Goal: Communication & Community: Answer question/provide support

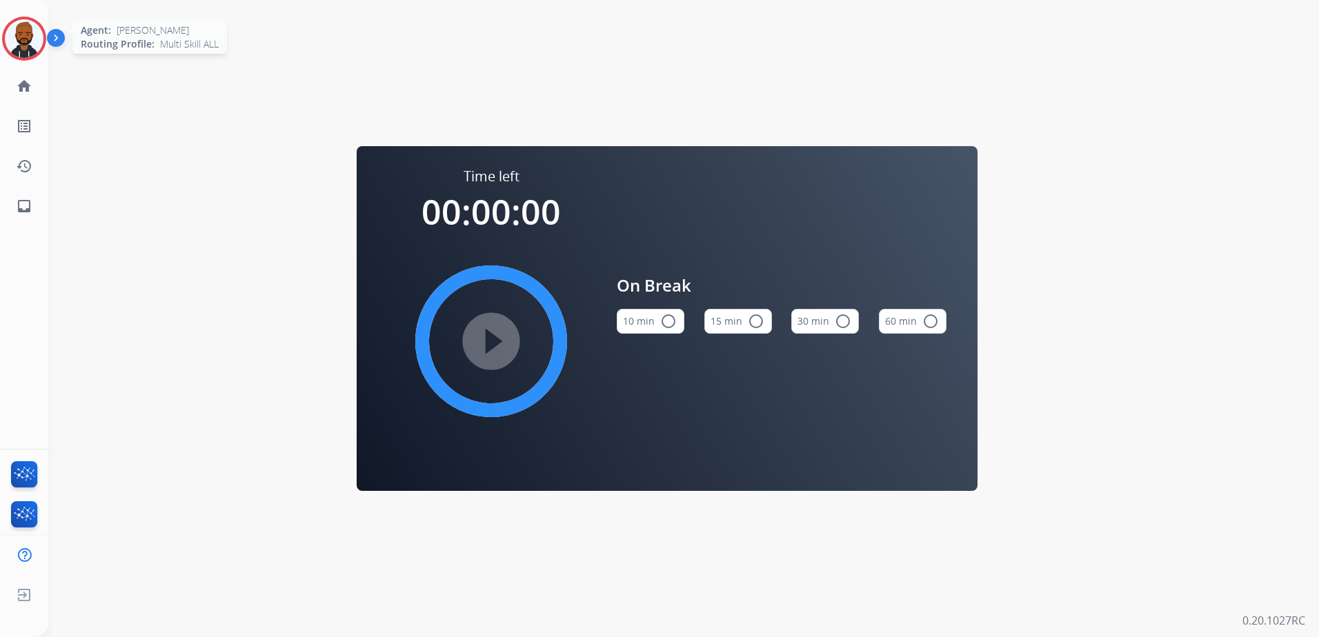
click at [26, 46] on img at bounding box center [24, 38] width 39 height 39
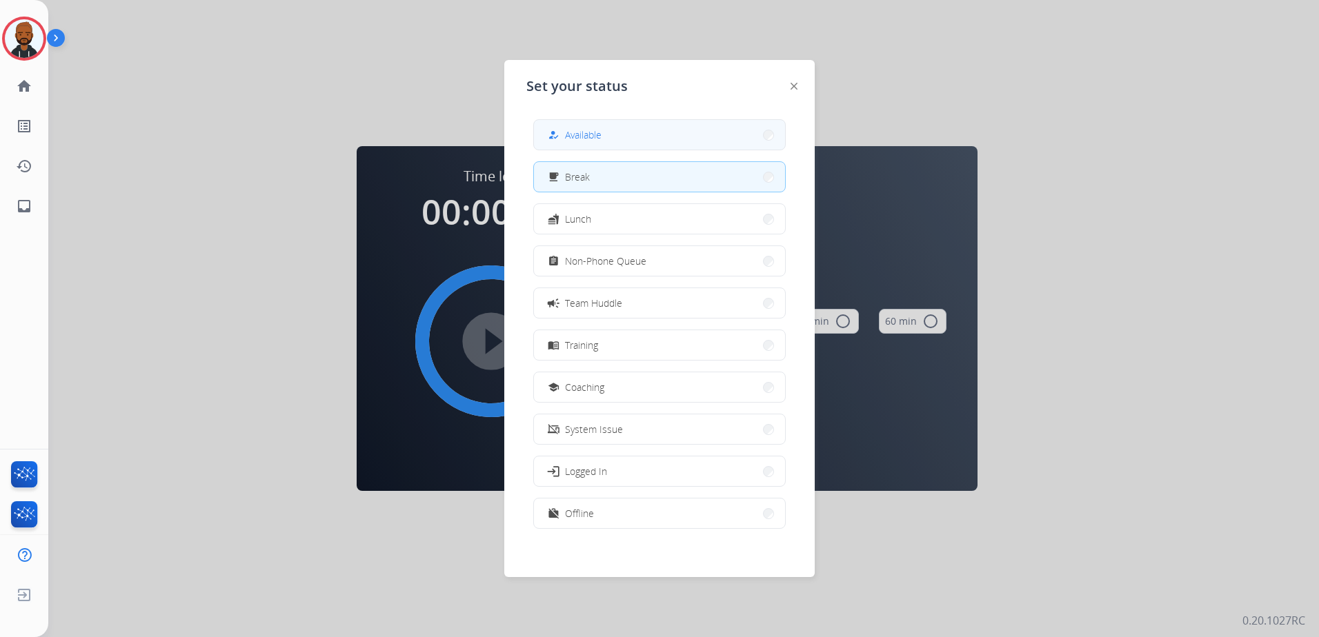
click at [692, 135] on button "how_to_reg Available" at bounding box center [659, 135] width 251 height 30
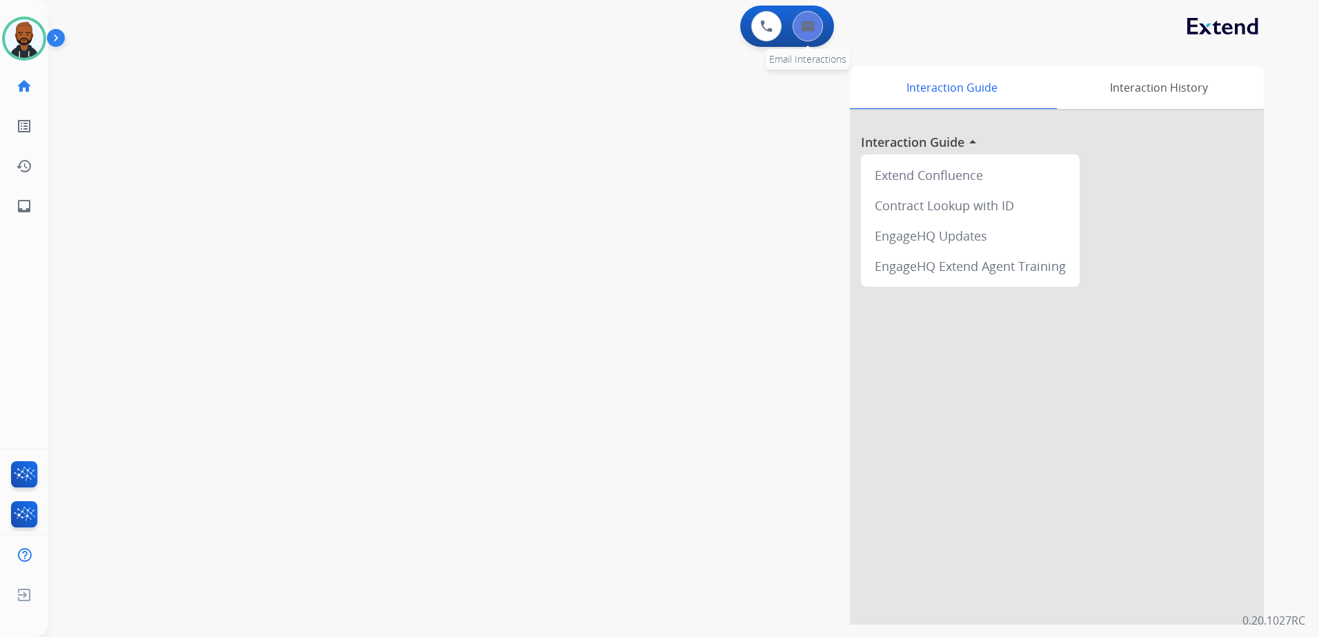
click at [817, 30] on button at bounding box center [808, 26] width 30 height 30
select select "**********"
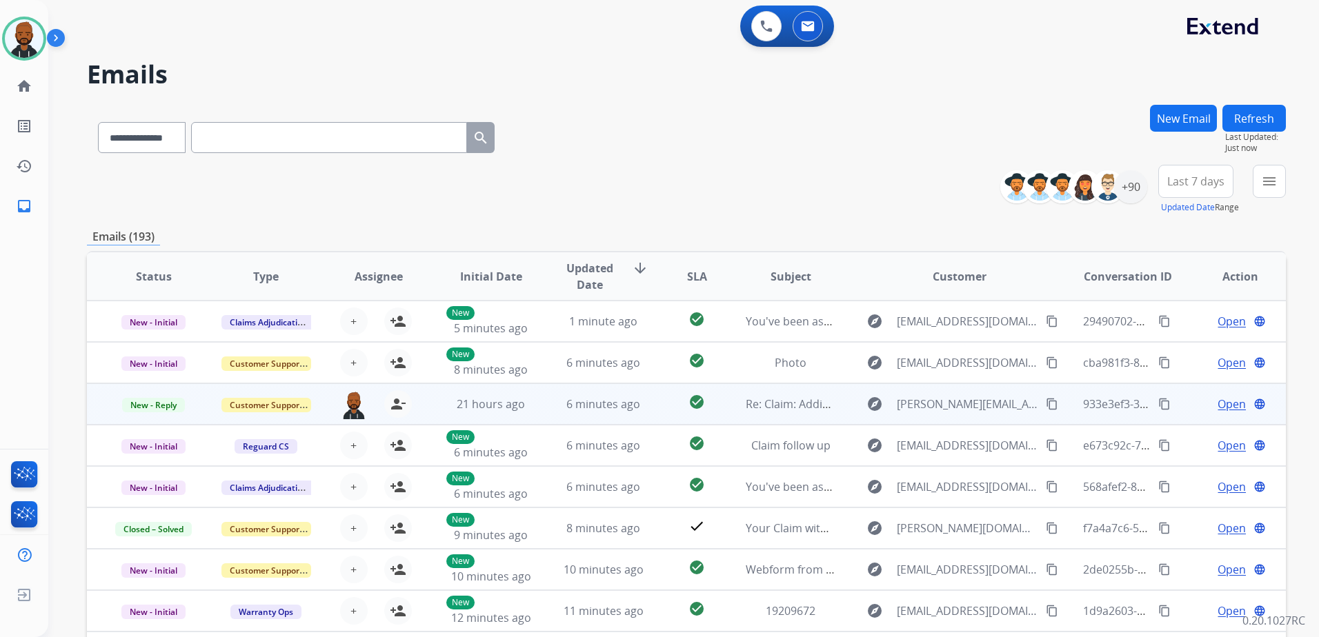
click at [1232, 402] on span "Open" at bounding box center [1232, 404] width 28 height 17
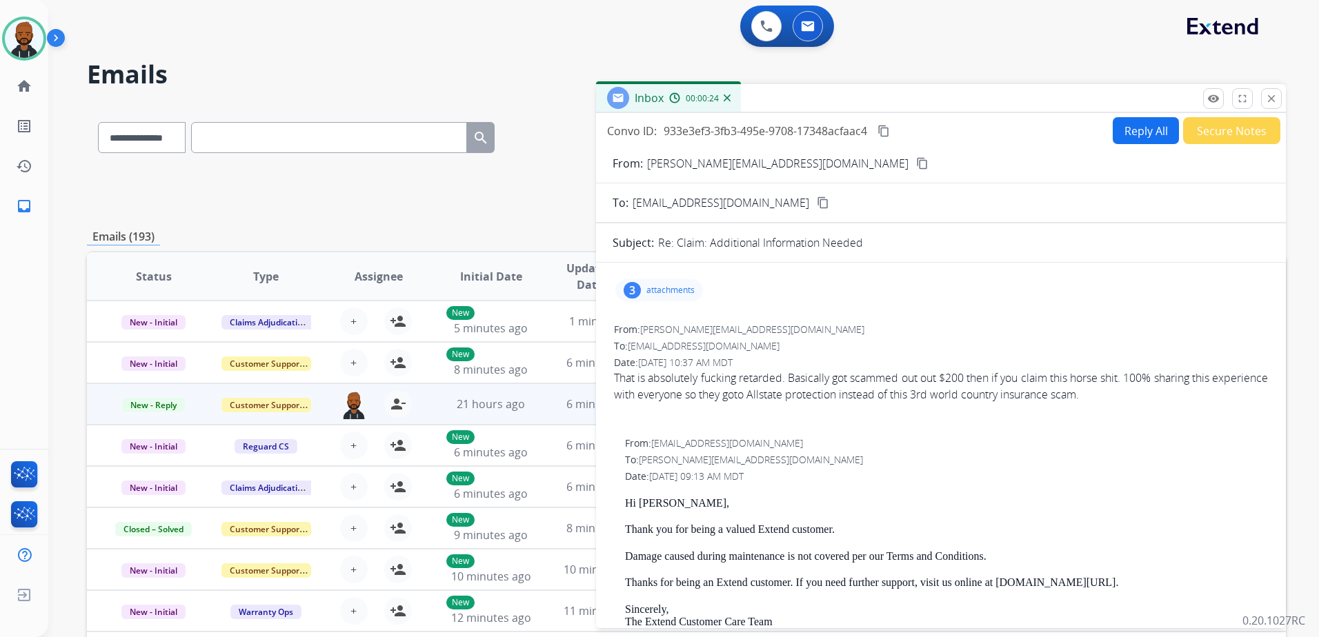
click at [1221, 126] on button "Secure Notes" at bounding box center [1231, 130] width 97 height 27
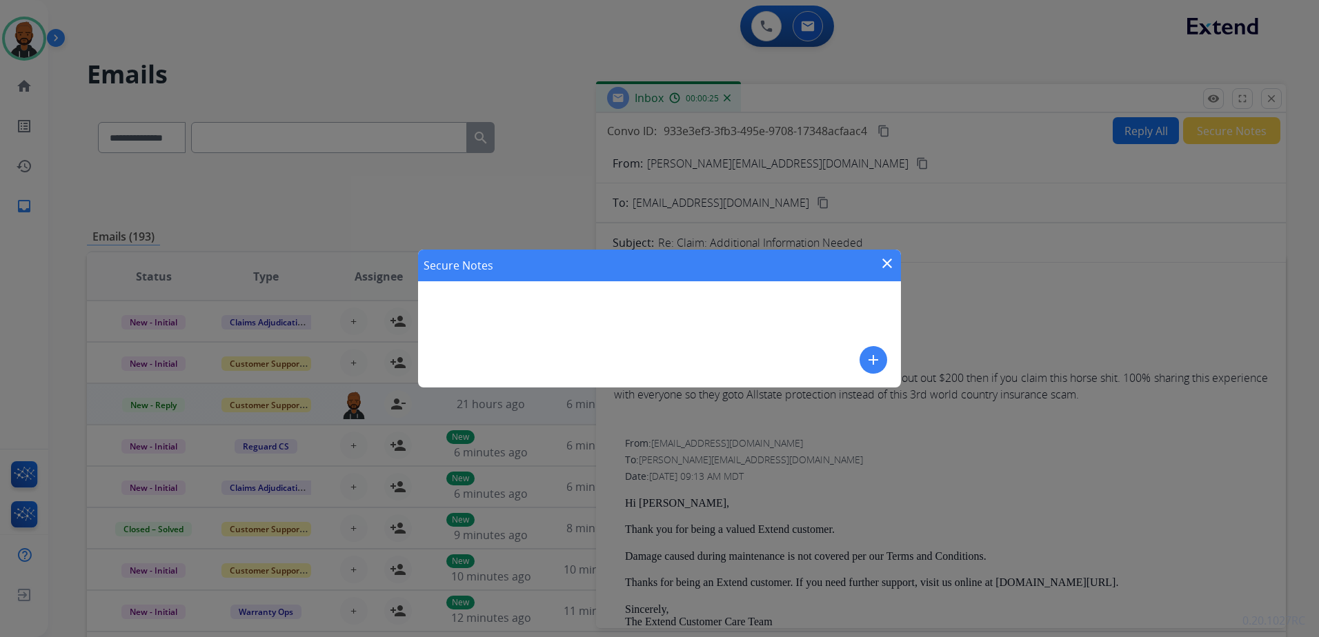
click at [875, 356] on mat-icon "add" at bounding box center [873, 360] width 17 height 17
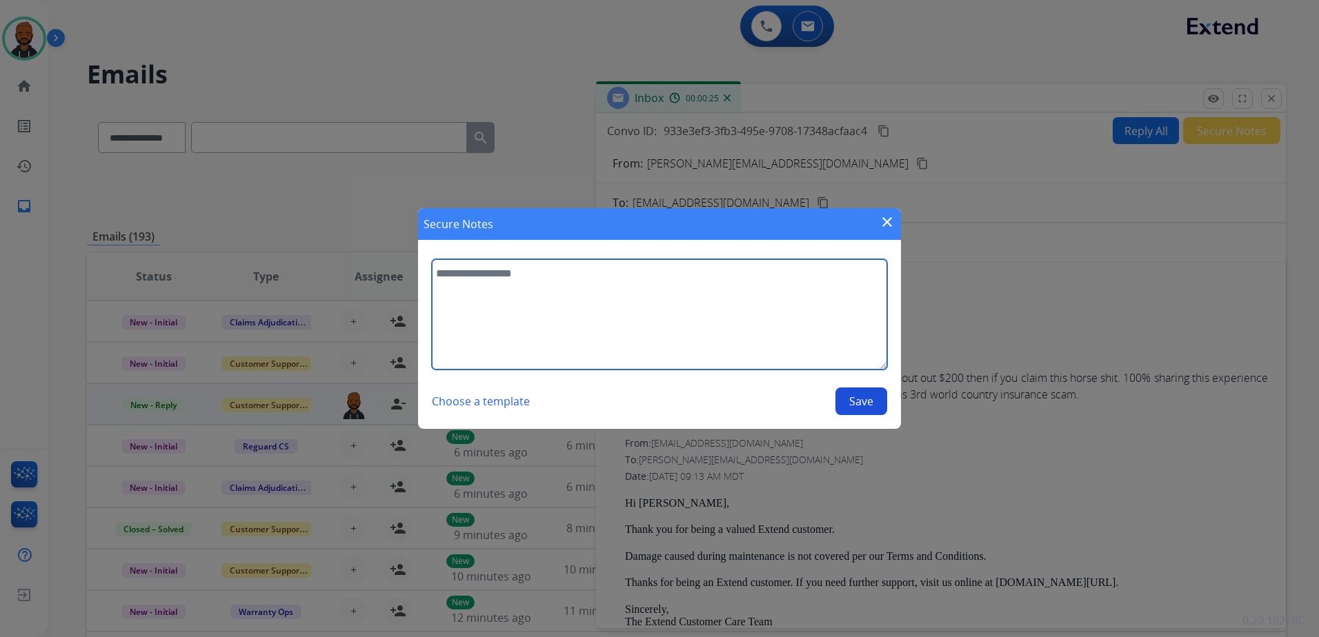
click at [715, 317] on textarea at bounding box center [659, 314] width 455 height 110
type textarea "**********"
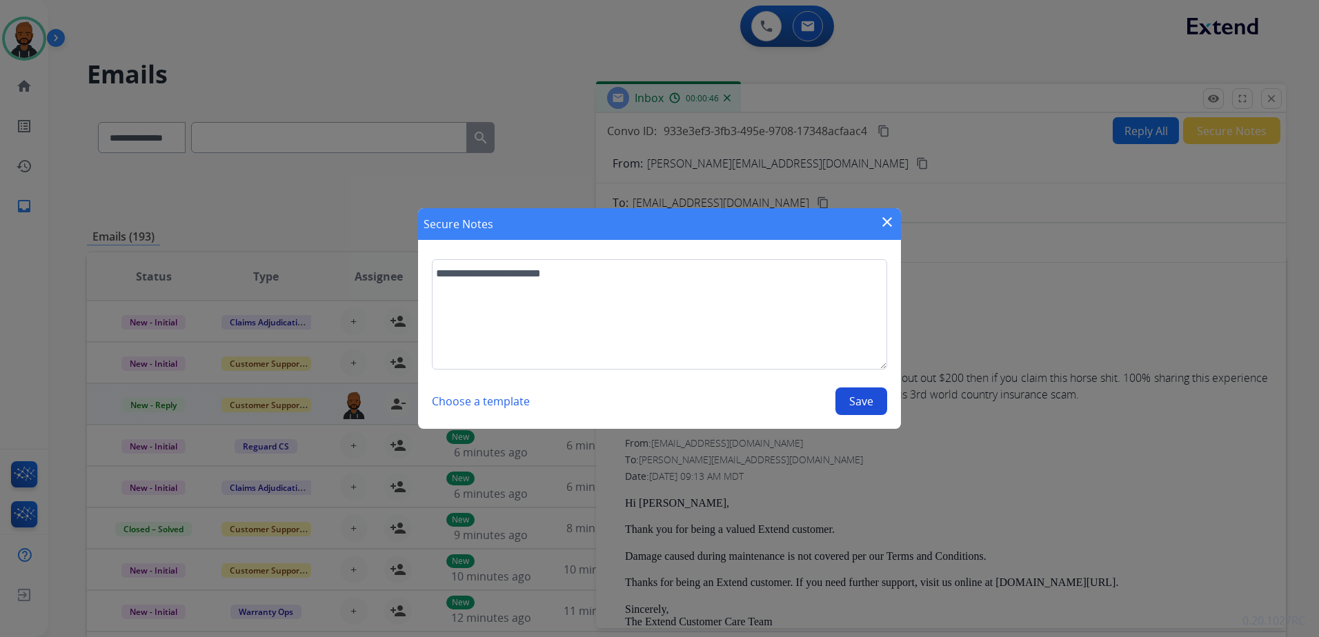
drag, startPoint x: 6, startPoint y: 37, endPoint x: 56, endPoint y: 50, distance: 51.4
click at [56, 50] on div "**********" at bounding box center [659, 318] width 1319 height 637
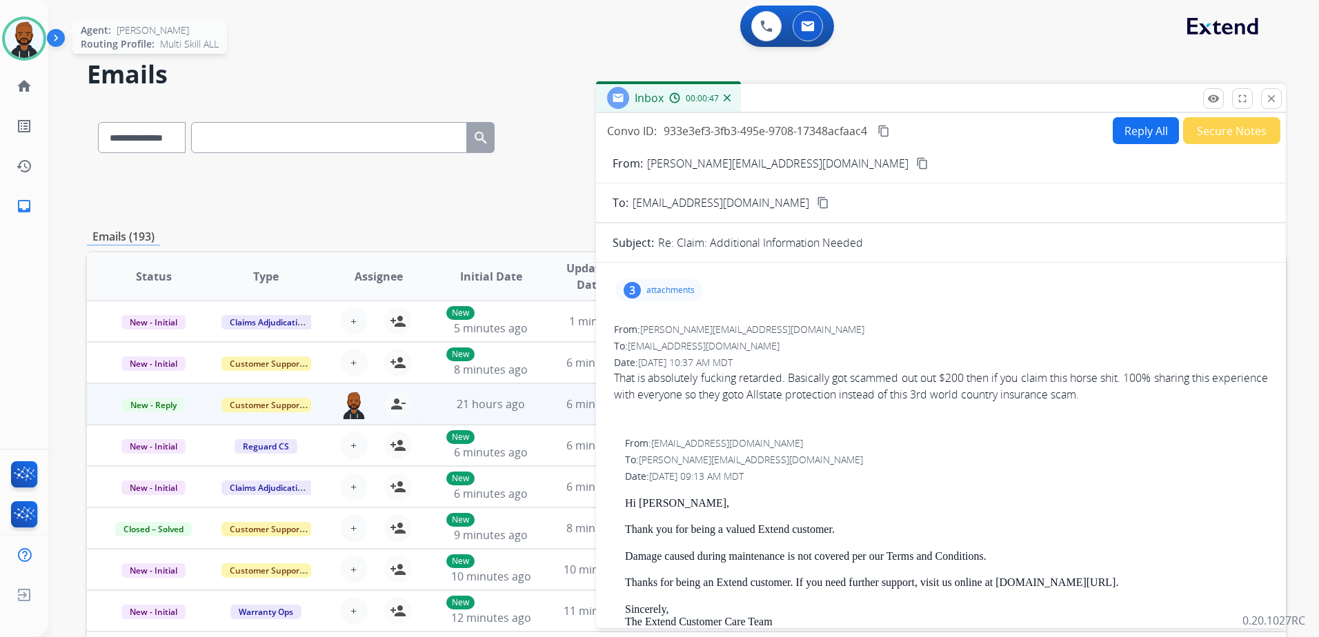
click at [25, 38] on img at bounding box center [24, 38] width 39 height 39
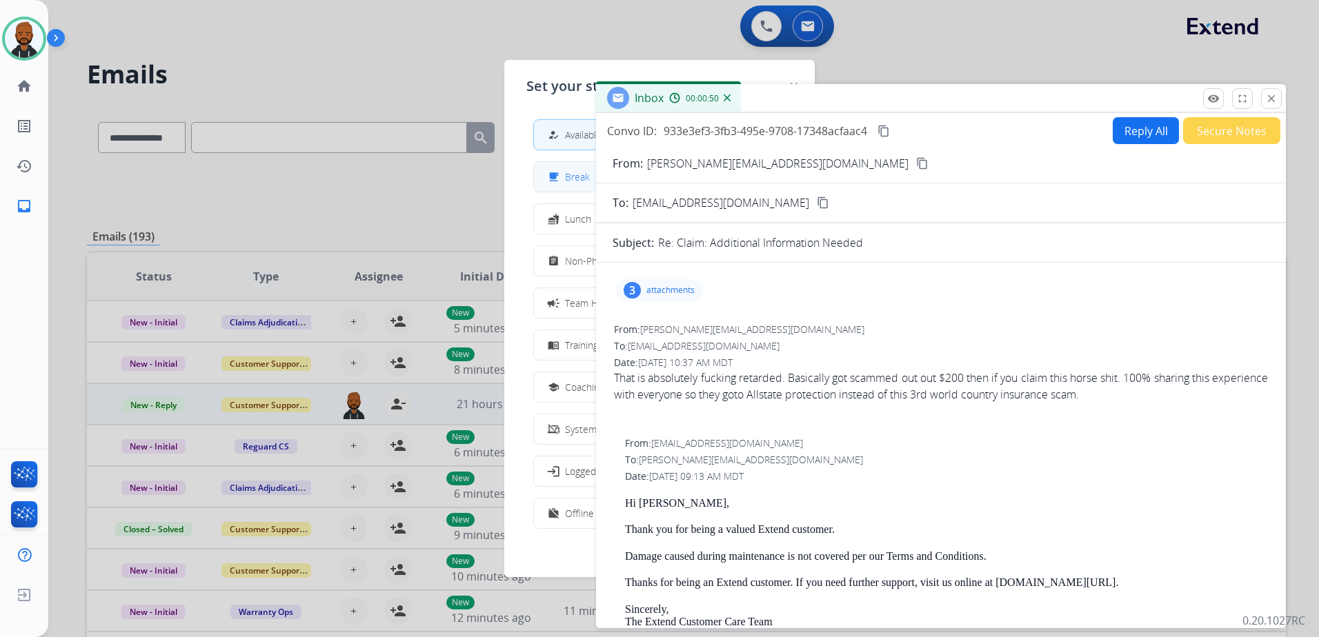
click at [565, 180] on div "free_breakfast Break" at bounding box center [567, 177] width 45 height 17
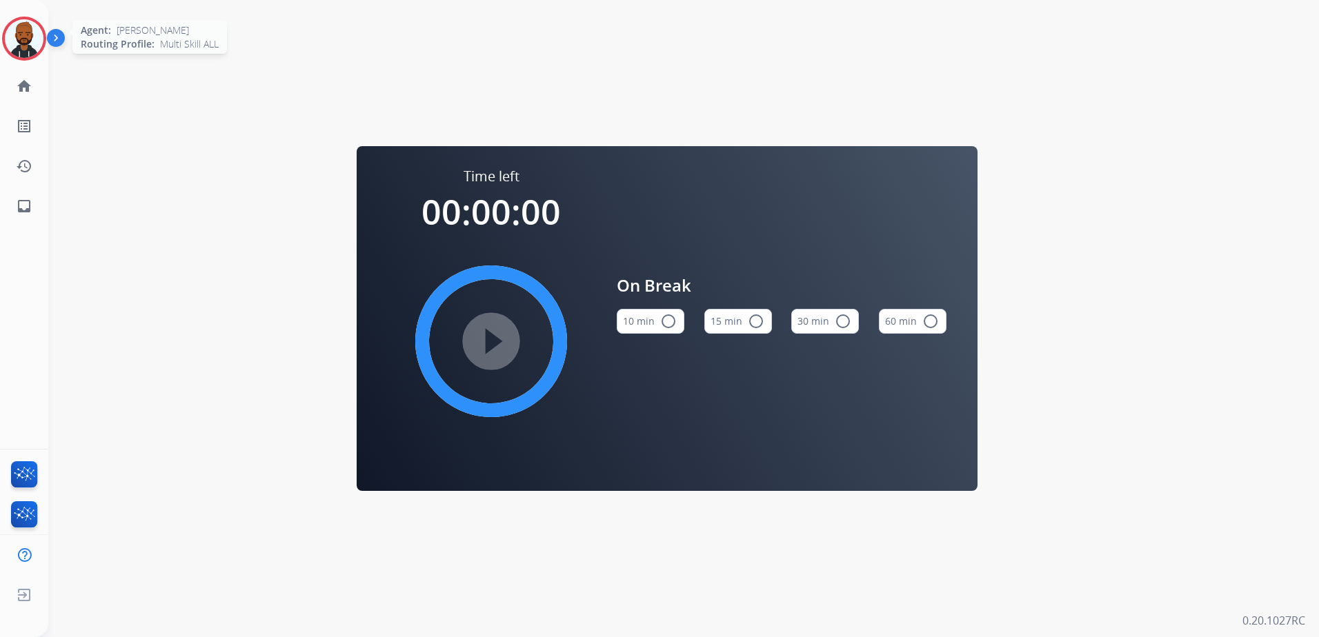
click at [8, 41] on img at bounding box center [24, 38] width 39 height 39
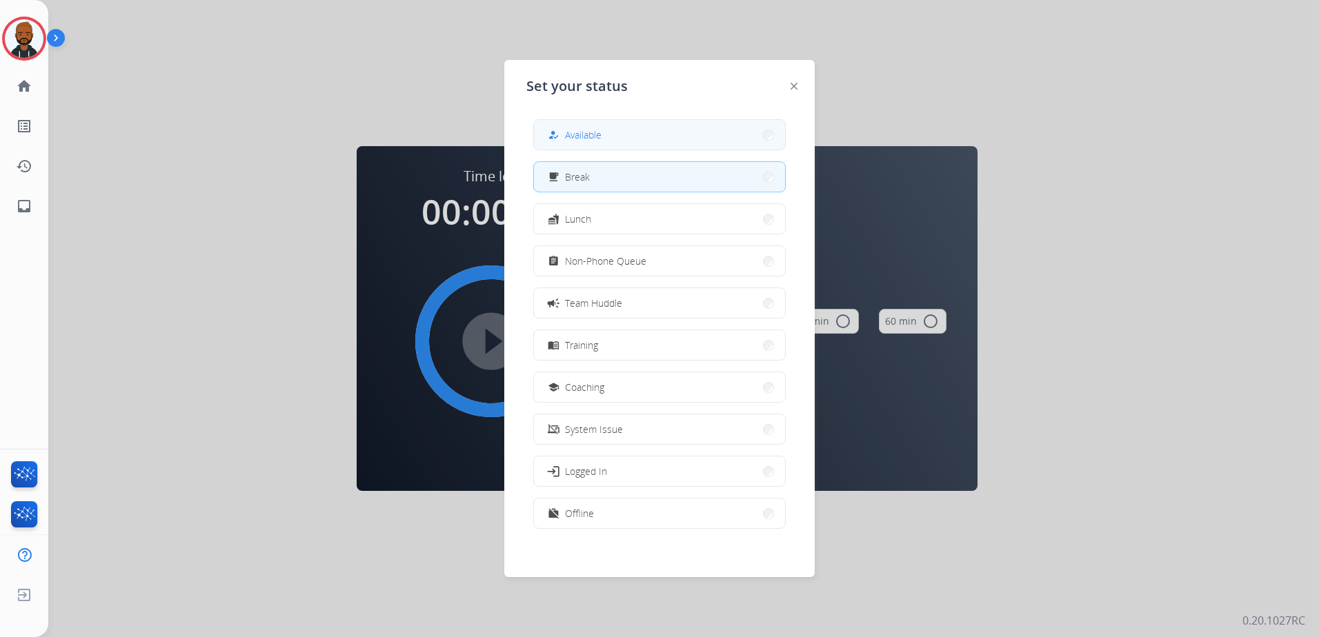
click at [565, 132] on div "how_to_reg" at bounding box center [555, 135] width 20 height 17
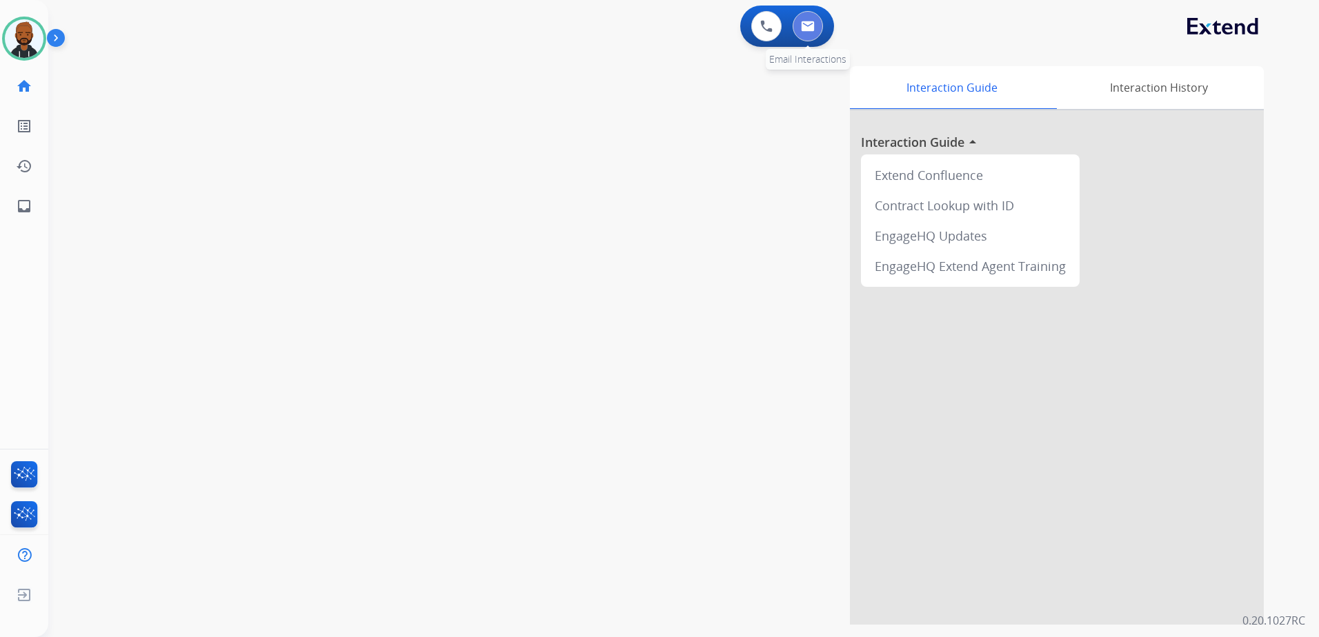
click at [811, 32] on button at bounding box center [808, 26] width 30 height 30
select select "**********"
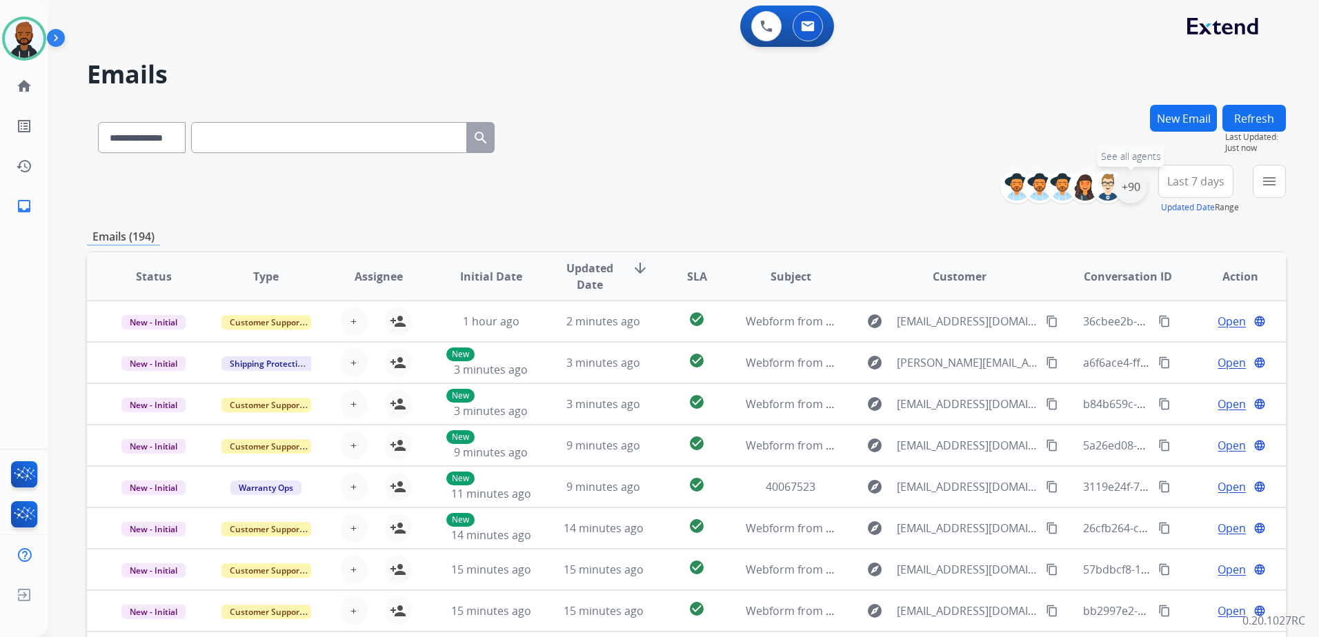
click at [1136, 187] on div "+90" at bounding box center [1130, 186] width 33 height 33
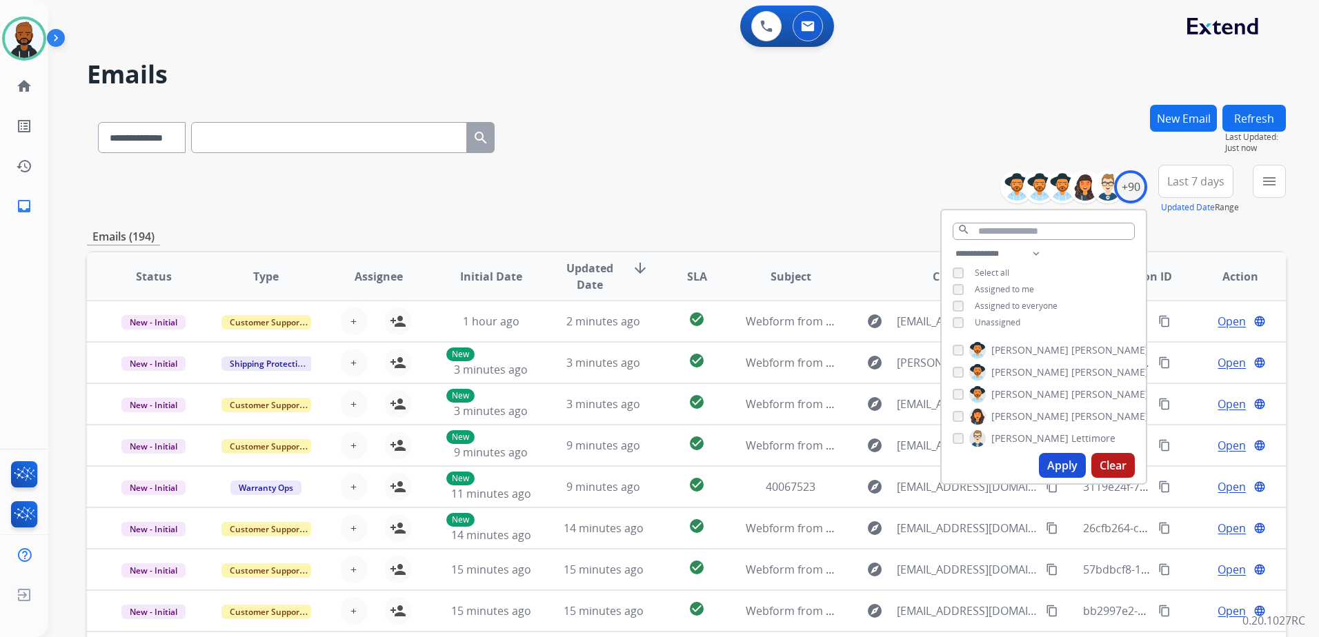
click at [1058, 466] on button "Apply" at bounding box center [1062, 465] width 47 height 25
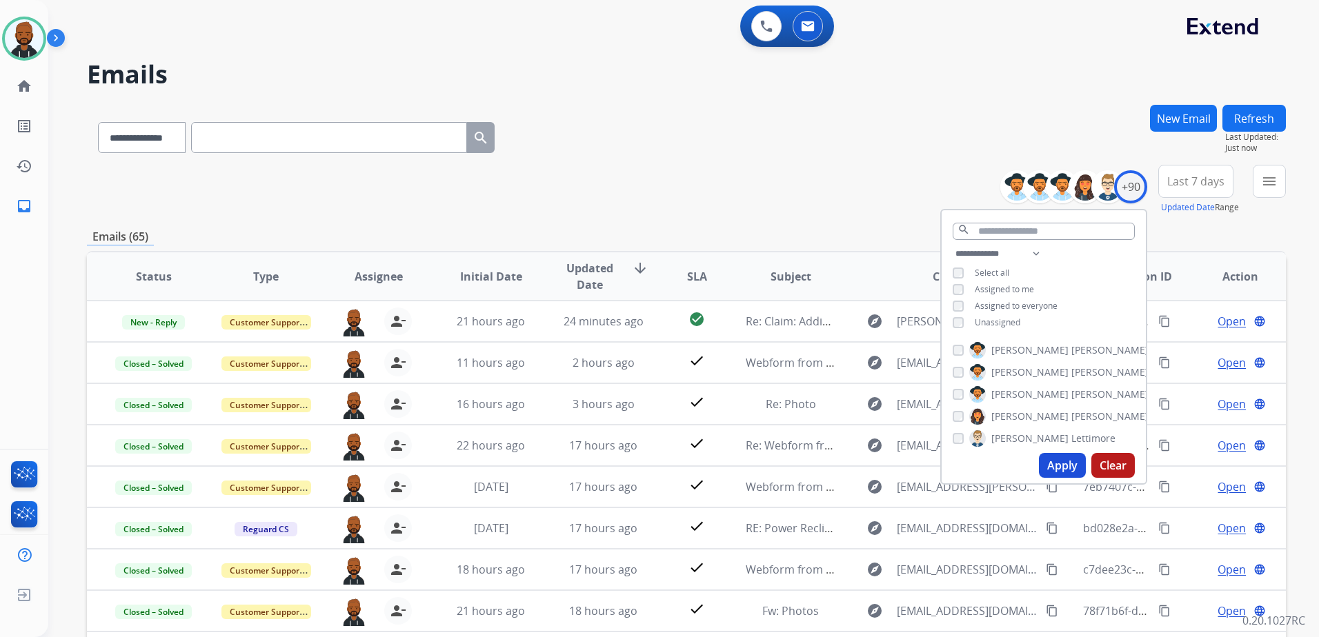
click at [1069, 459] on button "Apply" at bounding box center [1062, 465] width 47 height 25
click at [1269, 190] on button "menu Filters" at bounding box center [1269, 181] width 33 height 33
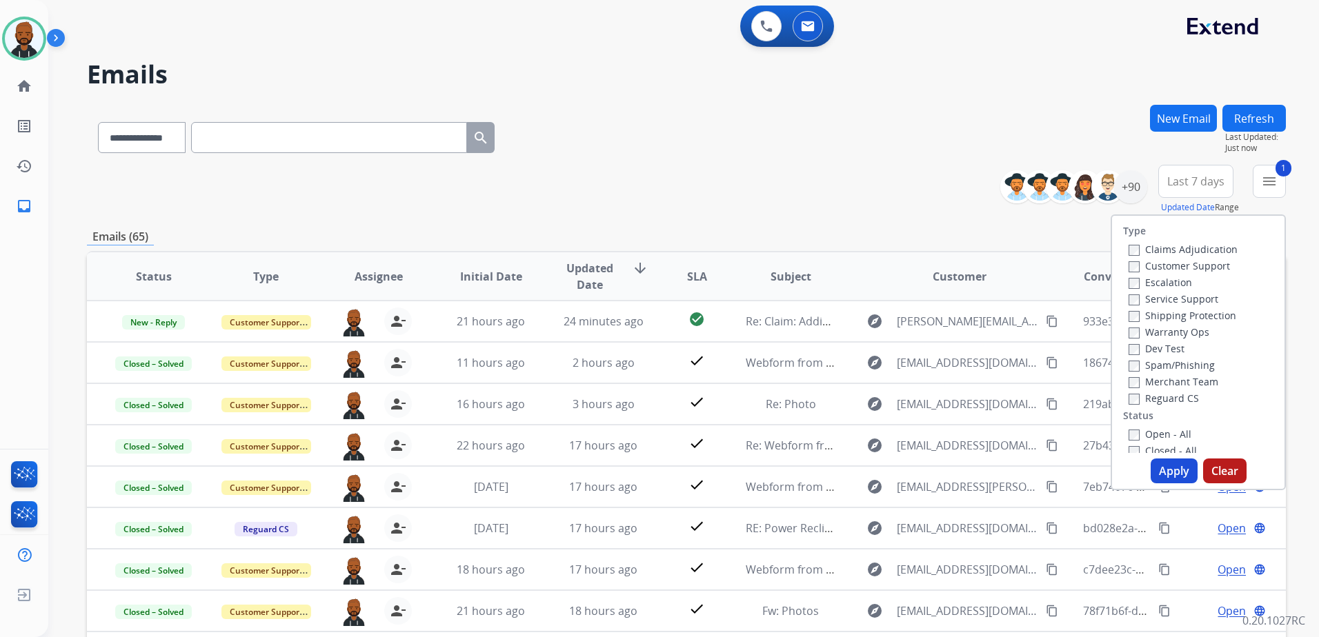
click at [1169, 475] on button "Apply" at bounding box center [1174, 471] width 47 height 25
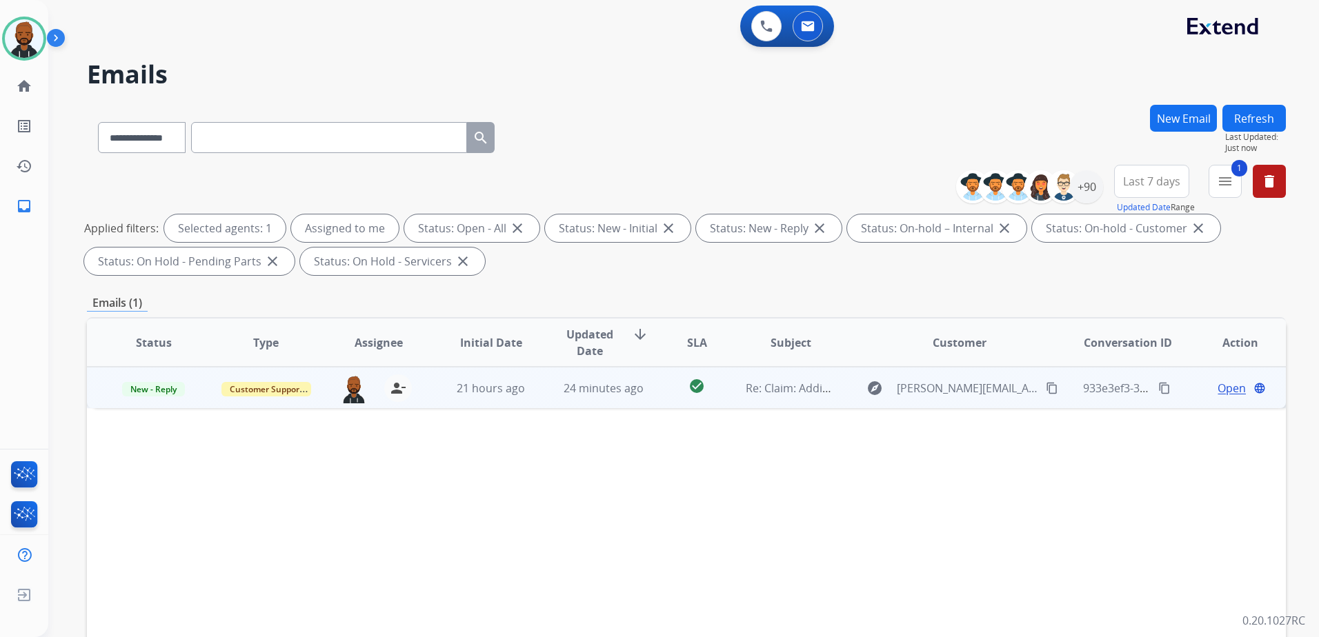
click at [1218, 386] on span "Open" at bounding box center [1232, 388] width 28 height 17
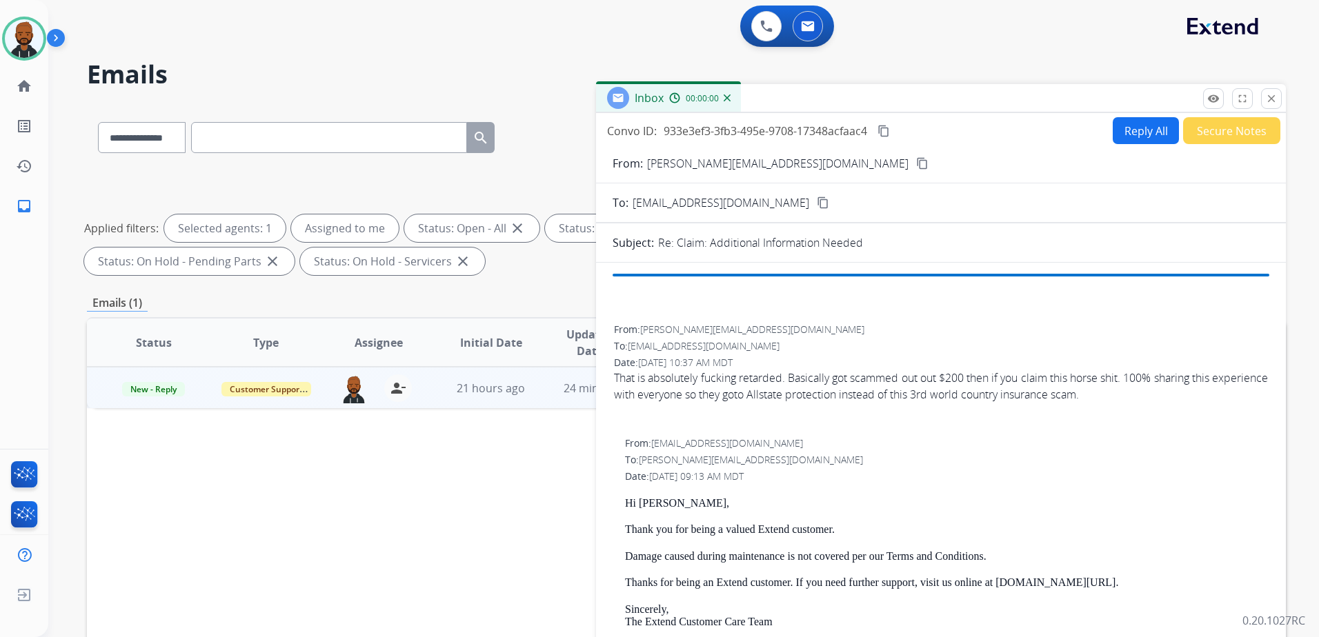
click at [1241, 131] on button "Secure Notes" at bounding box center [1231, 130] width 97 height 27
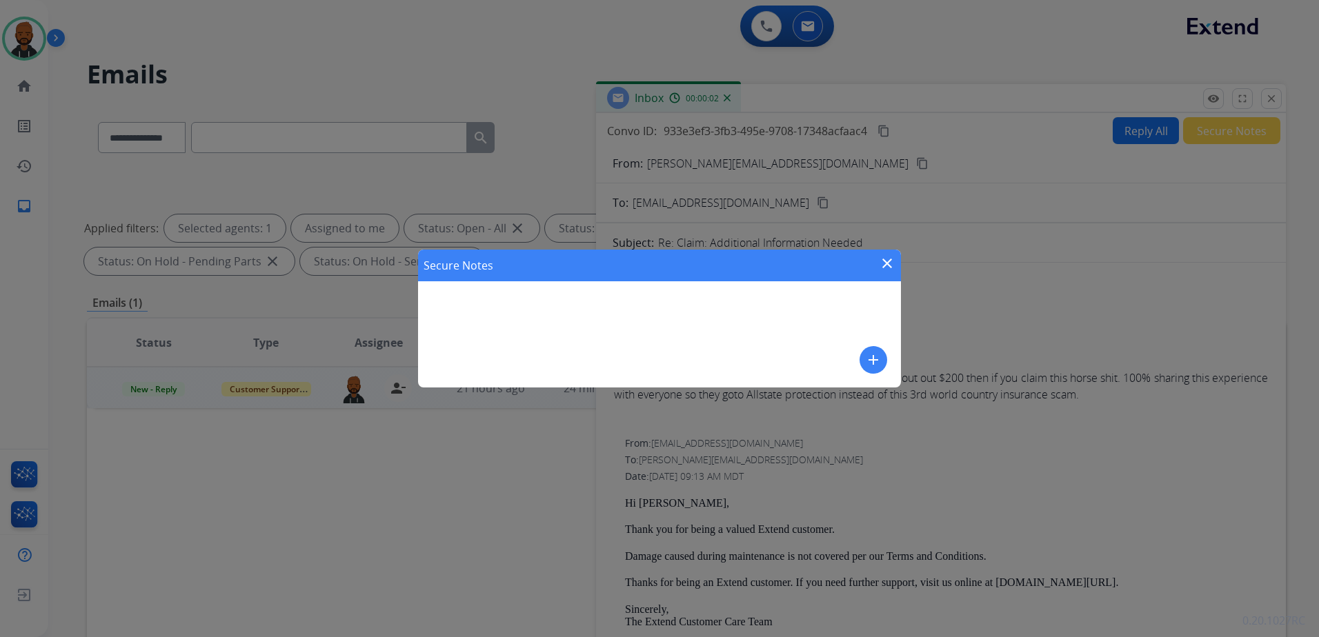
click at [871, 366] on mat-icon "add" at bounding box center [873, 360] width 17 height 17
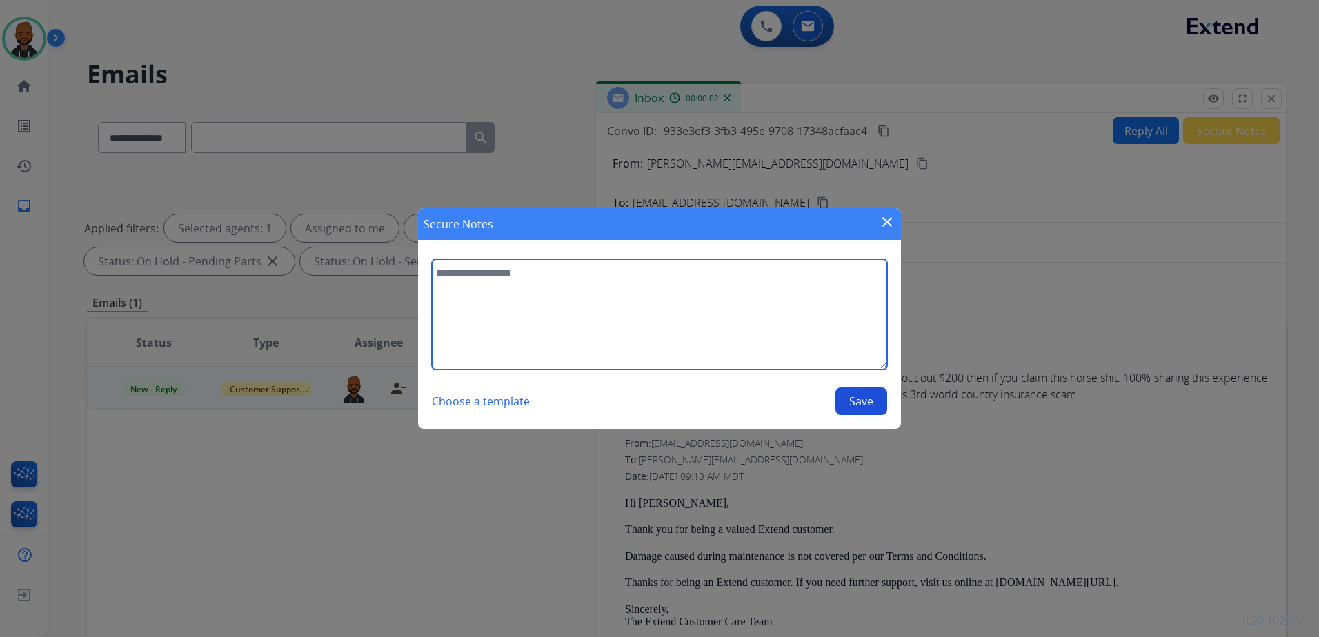
click at [789, 337] on textarea at bounding box center [659, 314] width 455 height 110
type textarea "**********"
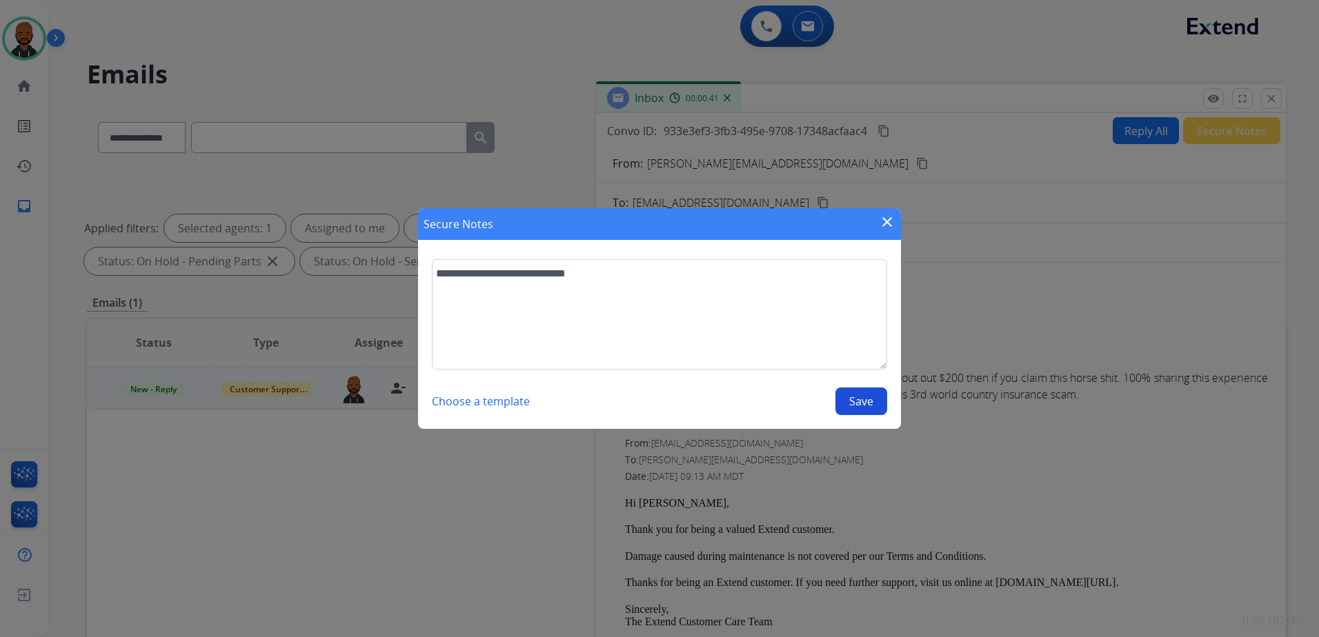
click at [862, 406] on button "Save" at bounding box center [861, 402] width 52 height 28
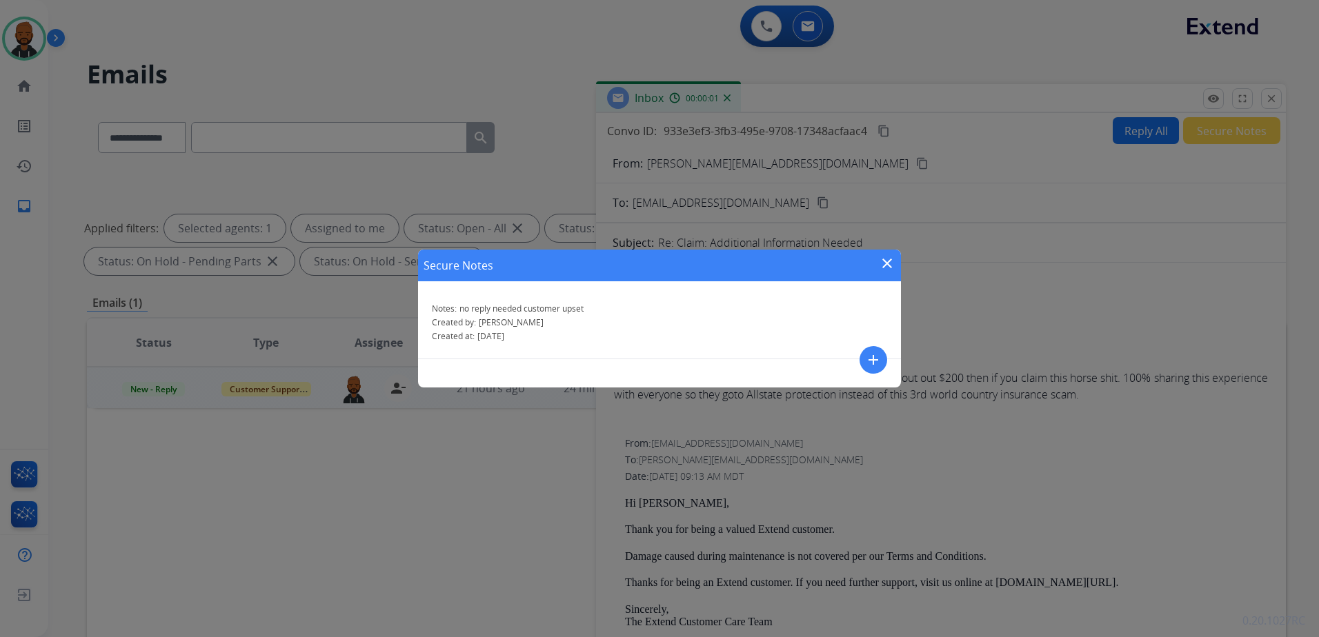
drag, startPoint x: 890, startPoint y: 266, endPoint x: 941, endPoint y: 245, distance: 55.3
click at [892, 264] on mat-icon "close" at bounding box center [887, 263] width 17 height 17
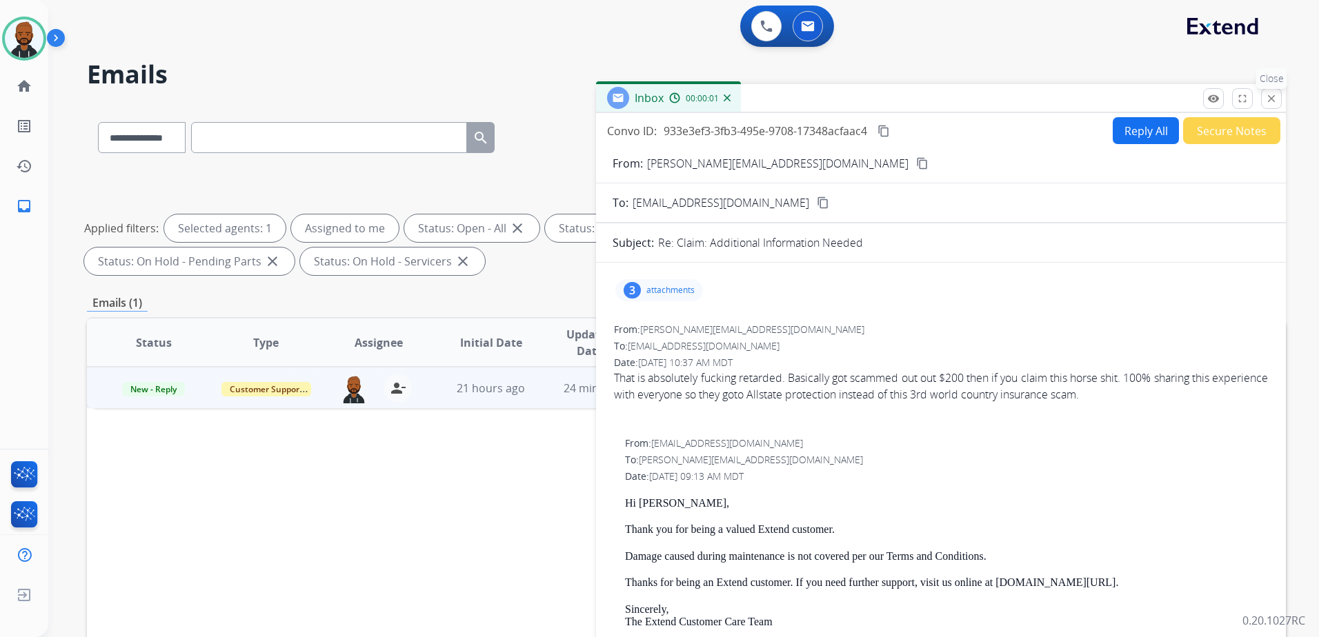
click at [1270, 103] on mat-icon "close" at bounding box center [1271, 98] width 12 height 12
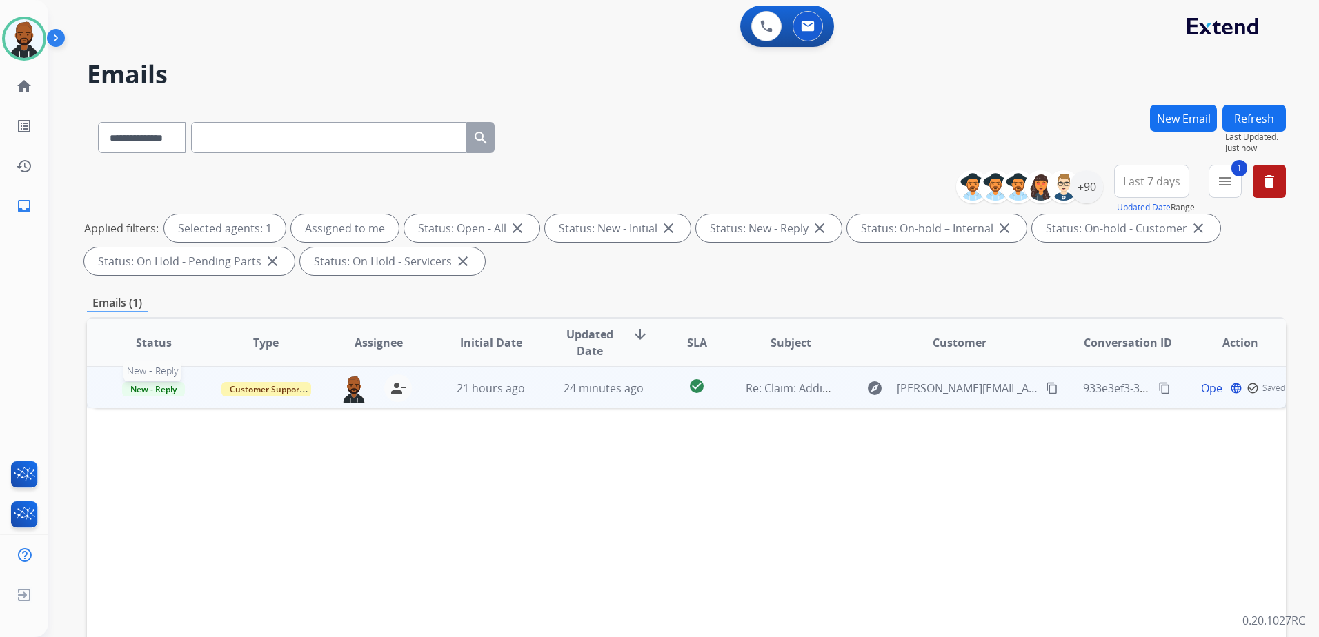
click at [141, 390] on span "New - Reply" at bounding box center [153, 389] width 63 height 14
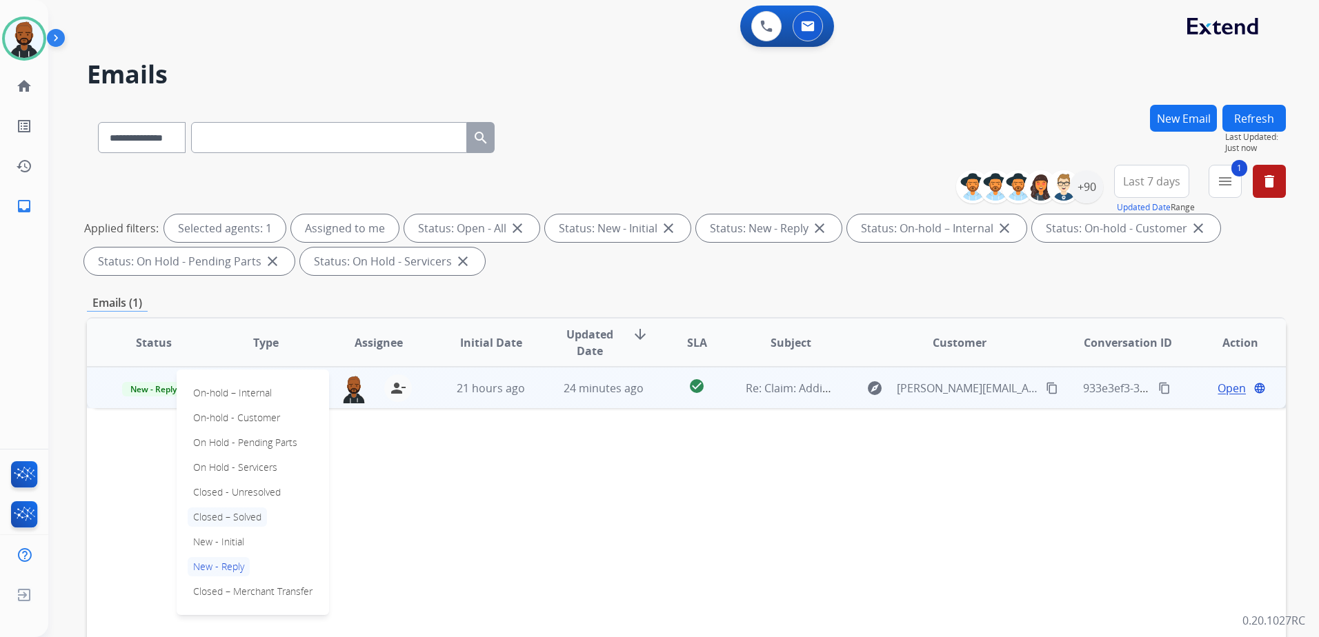
click at [230, 518] on p "Closed – Solved" at bounding box center [227, 517] width 79 height 19
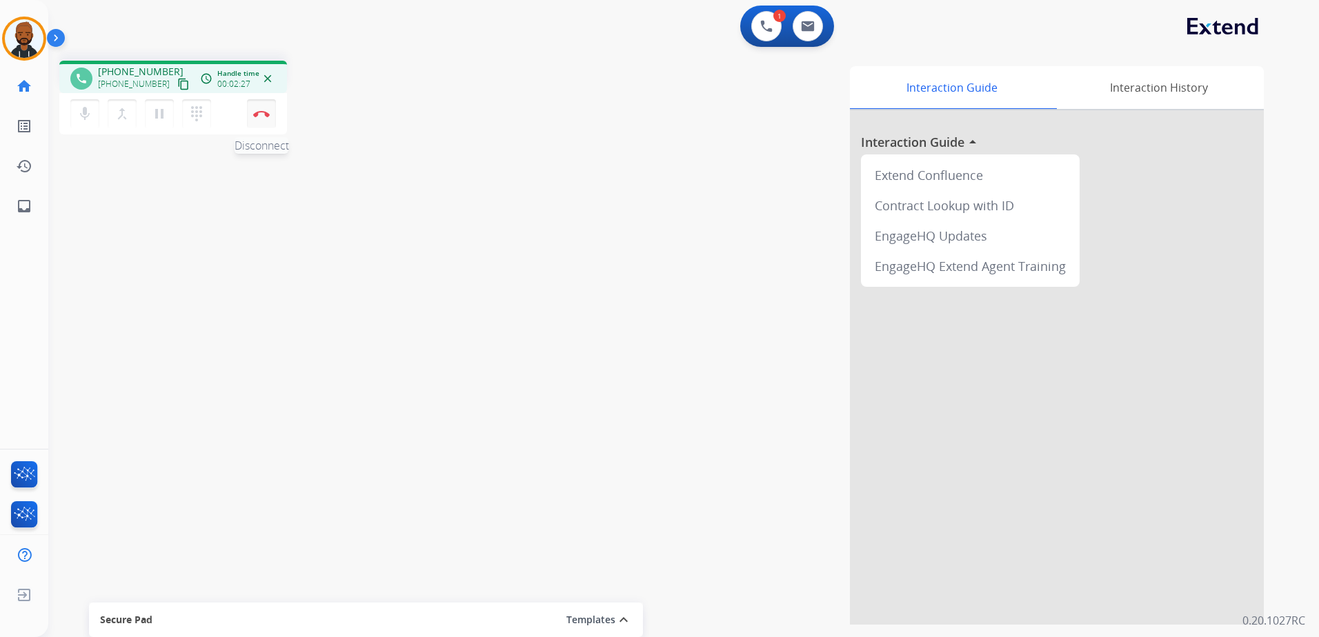
click at [252, 112] on button "Disconnect" at bounding box center [261, 113] width 29 height 29
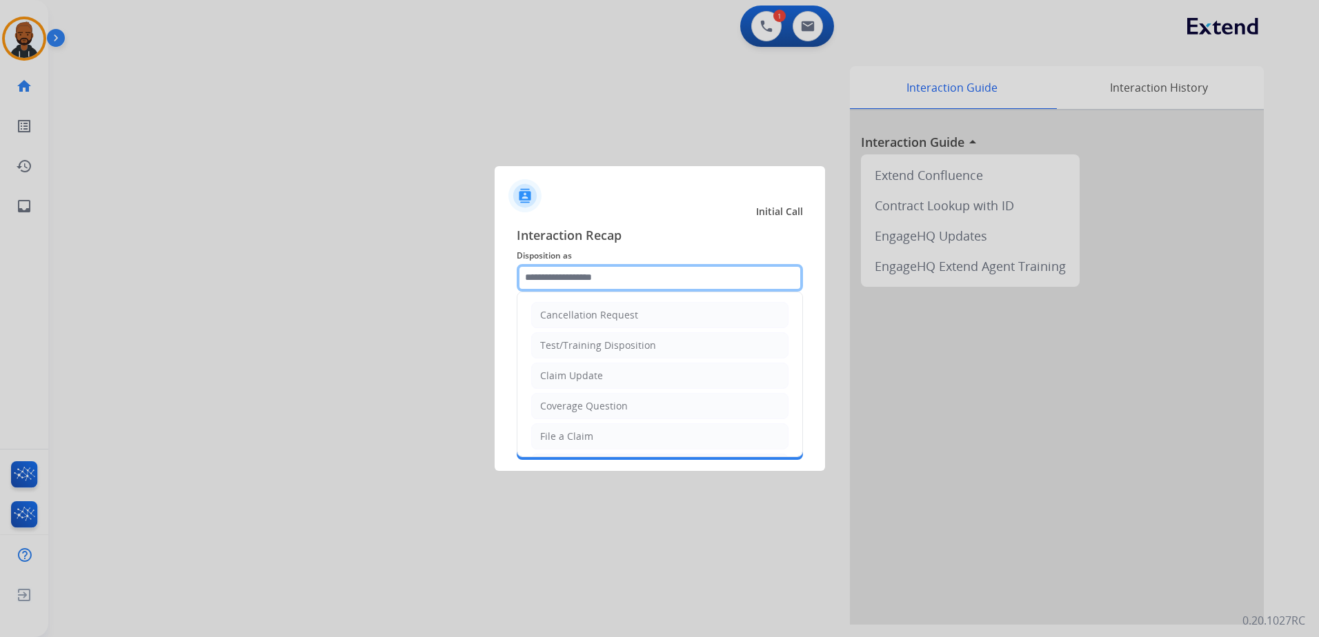
drag, startPoint x: 541, startPoint y: 250, endPoint x: 571, endPoint y: 277, distance: 40.0
click at [569, 277] on input "text" at bounding box center [660, 278] width 286 height 28
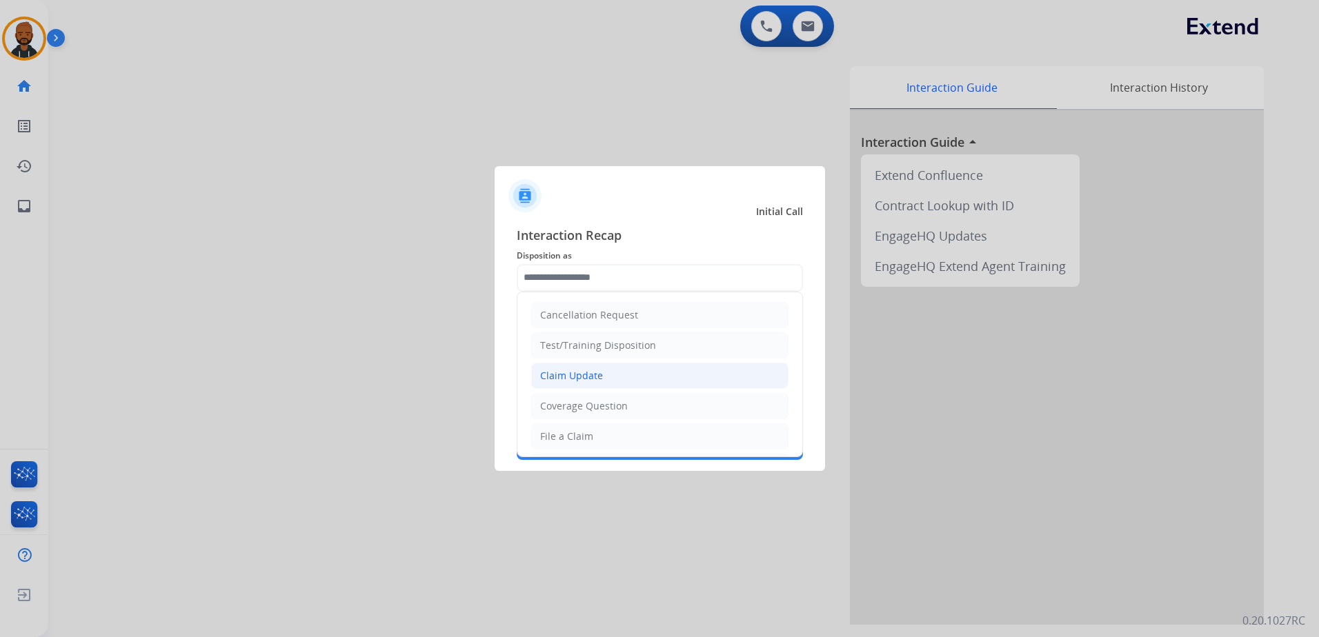
click at [601, 370] on li "Claim Update" at bounding box center [659, 376] width 257 height 26
type input "**********"
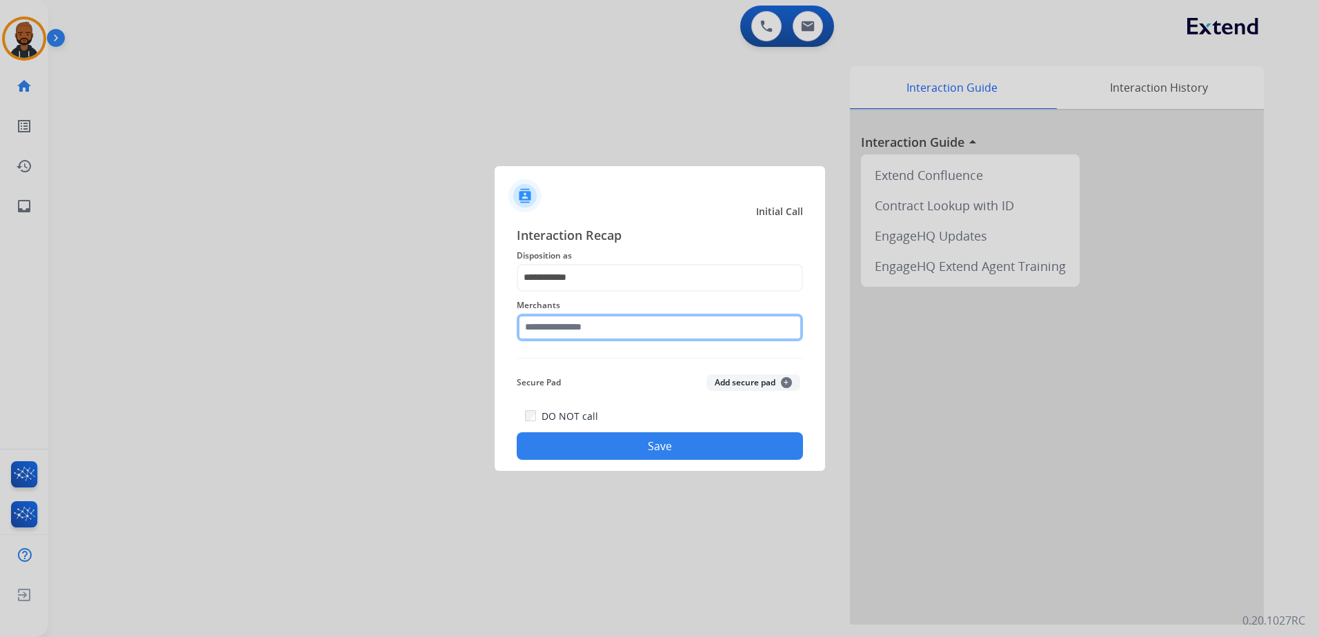
click at [621, 324] on input "text" at bounding box center [660, 328] width 286 height 28
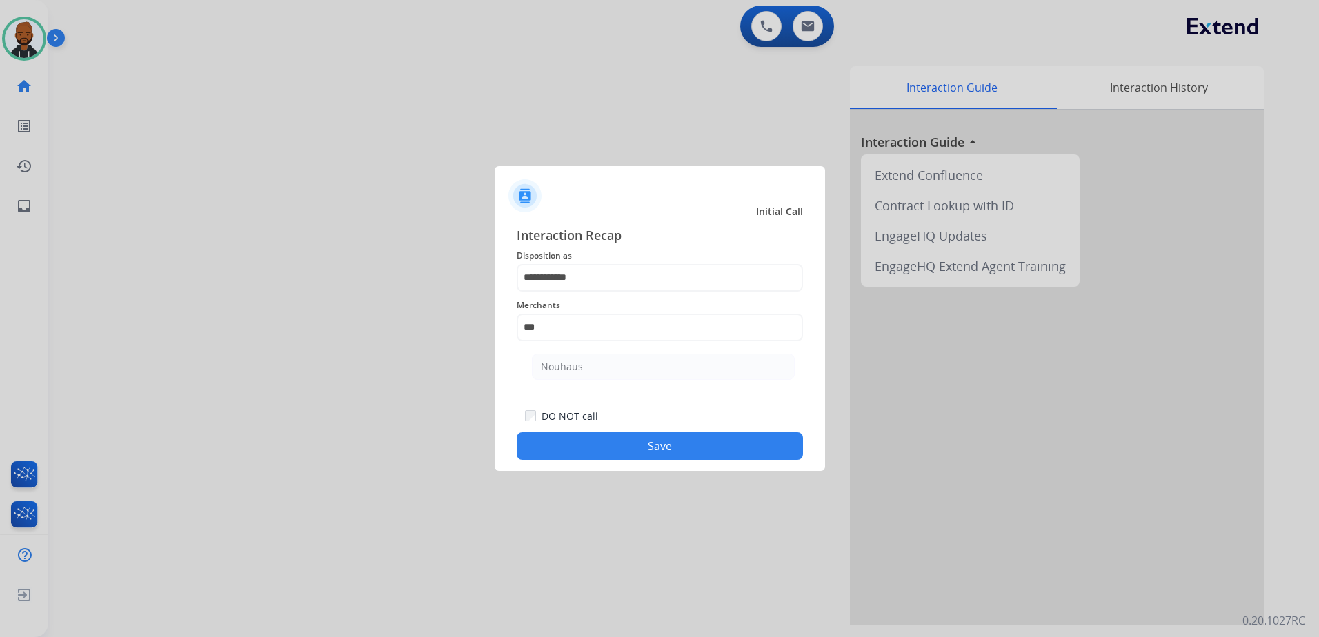
click at [645, 371] on li "Nouhaus" at bounding box center [663, 367] width 263 height 26
type input "*******"
drag, startPoint x: 650, startPoint y: 442, endPoint x: 703, endPoint y: 433, distance: 53.8
click at [652, 442] on button "Save" at bounding box center [660, 447] width 286 height 28
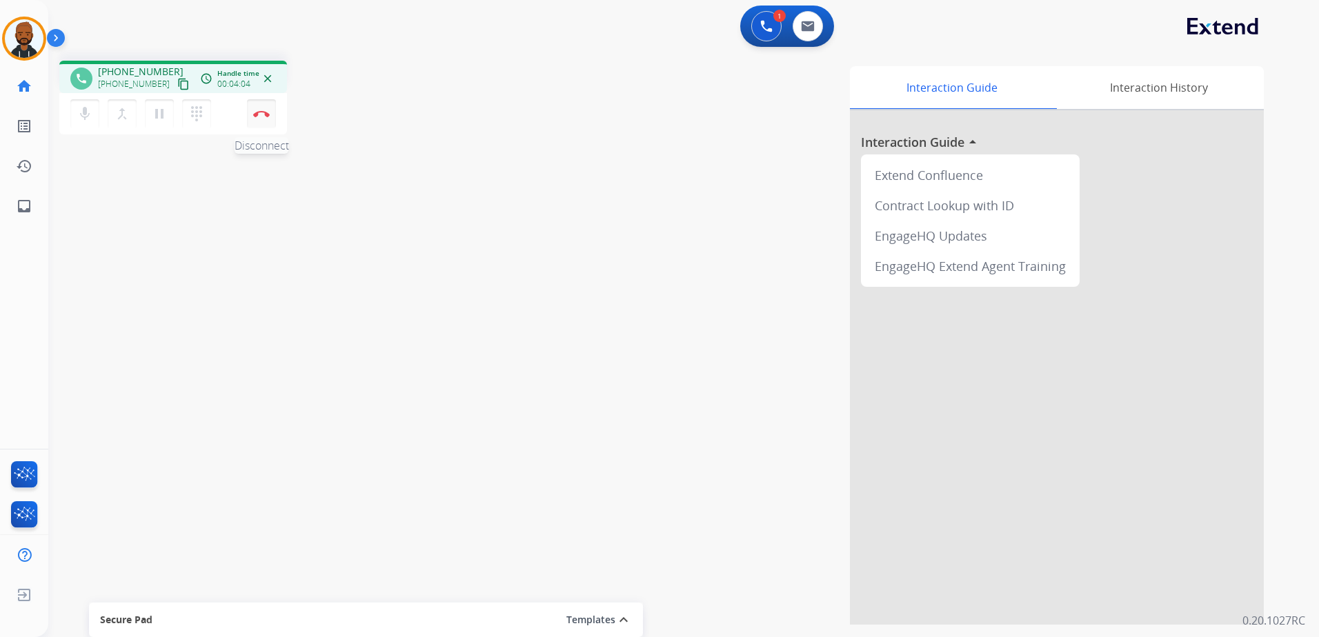
click at [259, 115] on button "Disconnect" at bounding box center [261, 113] width 29 height 29
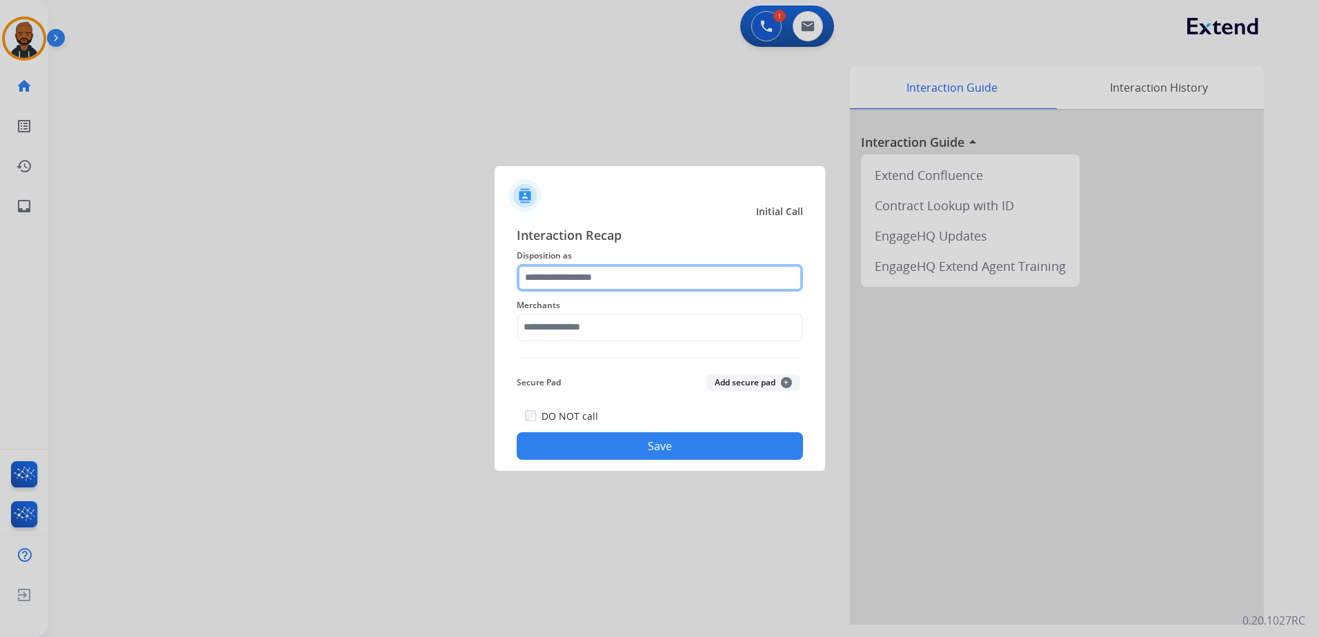
click at [591, 274] on input "text" at bounding box center [660, 278] width 286 height 28
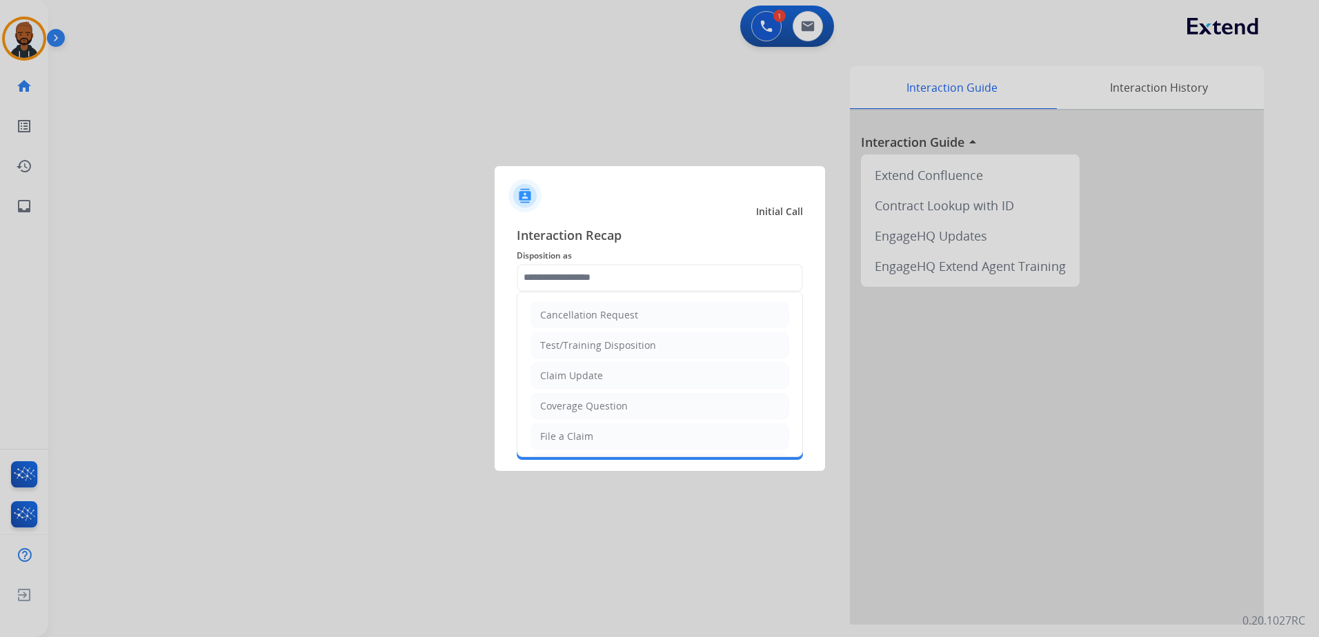
click at [583, 430] on div "File a Claim" at bounding box center [566, 437] width 53 height 14
type input "**********"
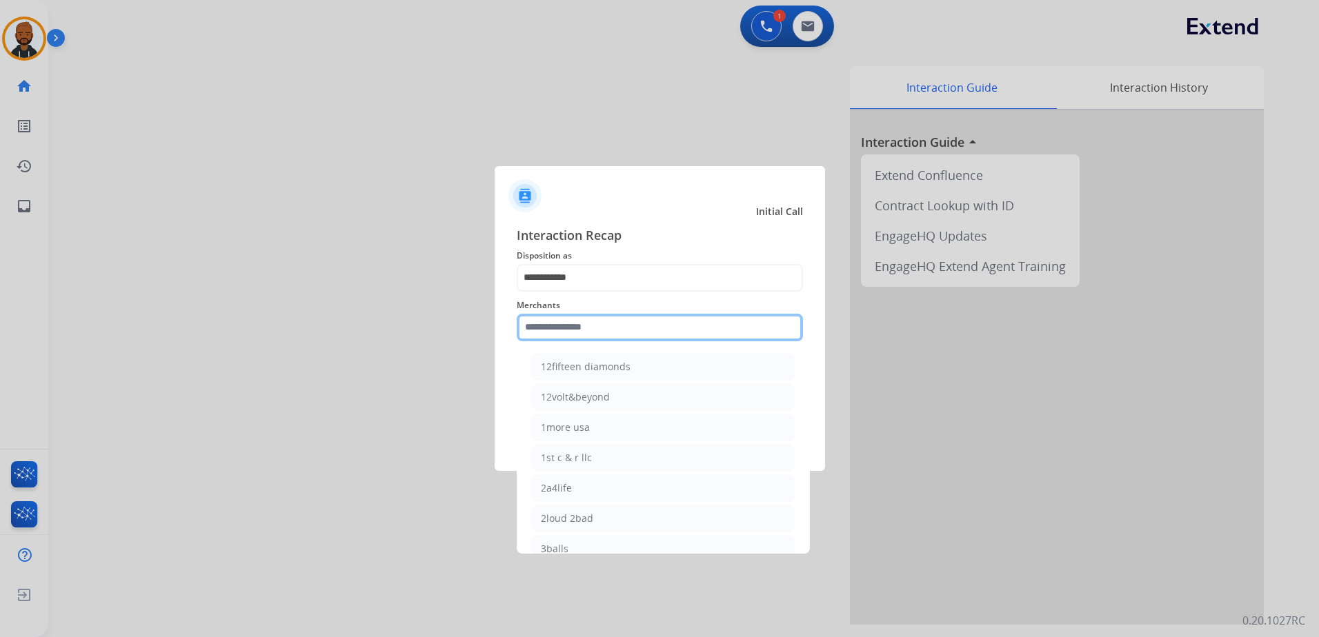
click at [615, 331] on input "text" at bounding box center [660, 328] width 286 height 28
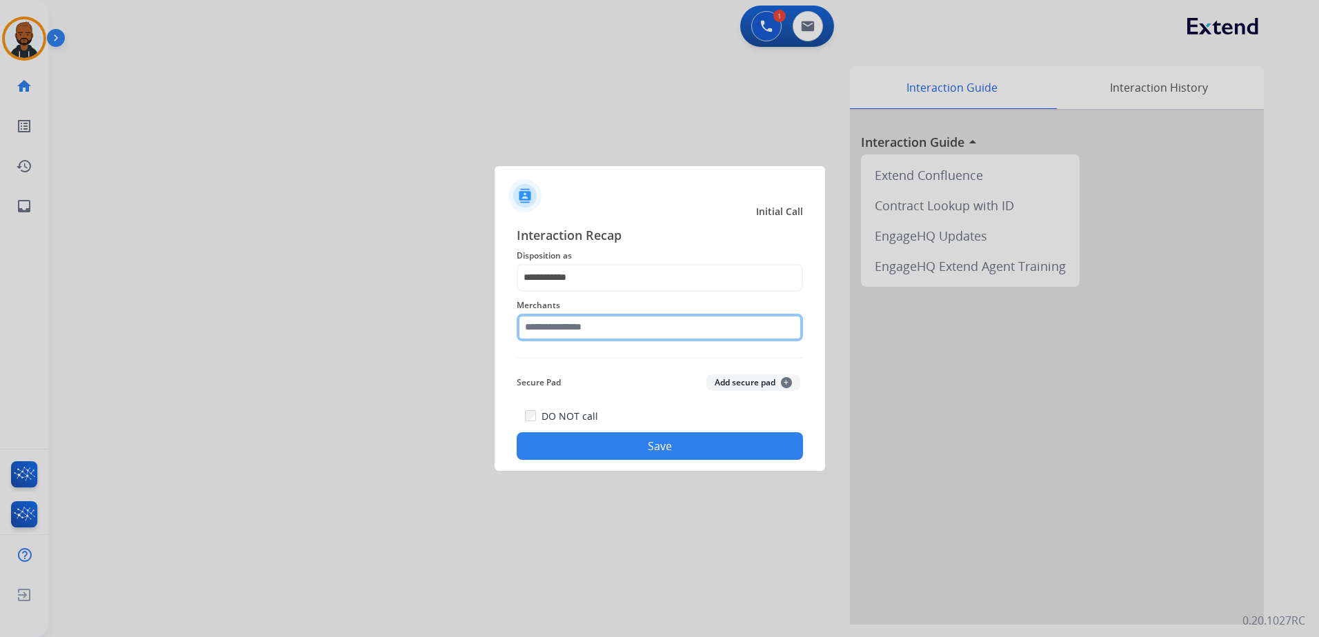
click at [665, 337] on input "text" at bounding box center [660, 328] width 286 height 28
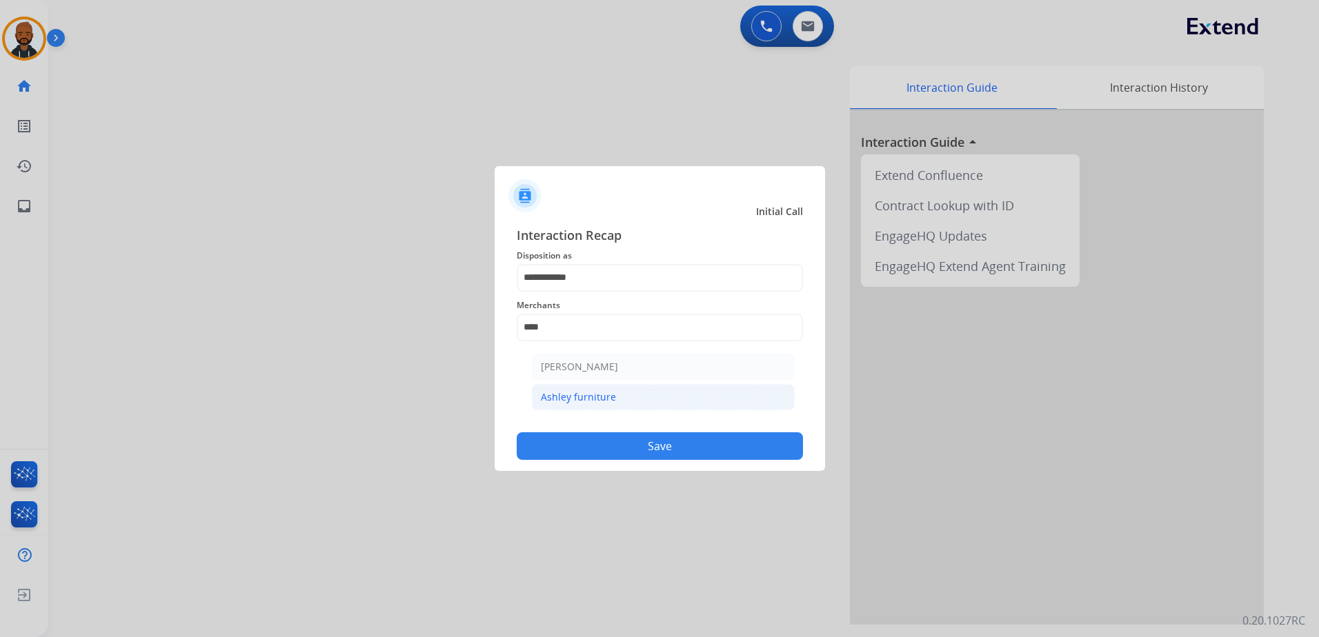
click at [626, 393] on li "Ashley furniture" at bounding box center [663, 397] width 263 height 26
type input "**********"
click at [712, 442] on button "Save" at bounding box center [660, 447] width 286 height 28
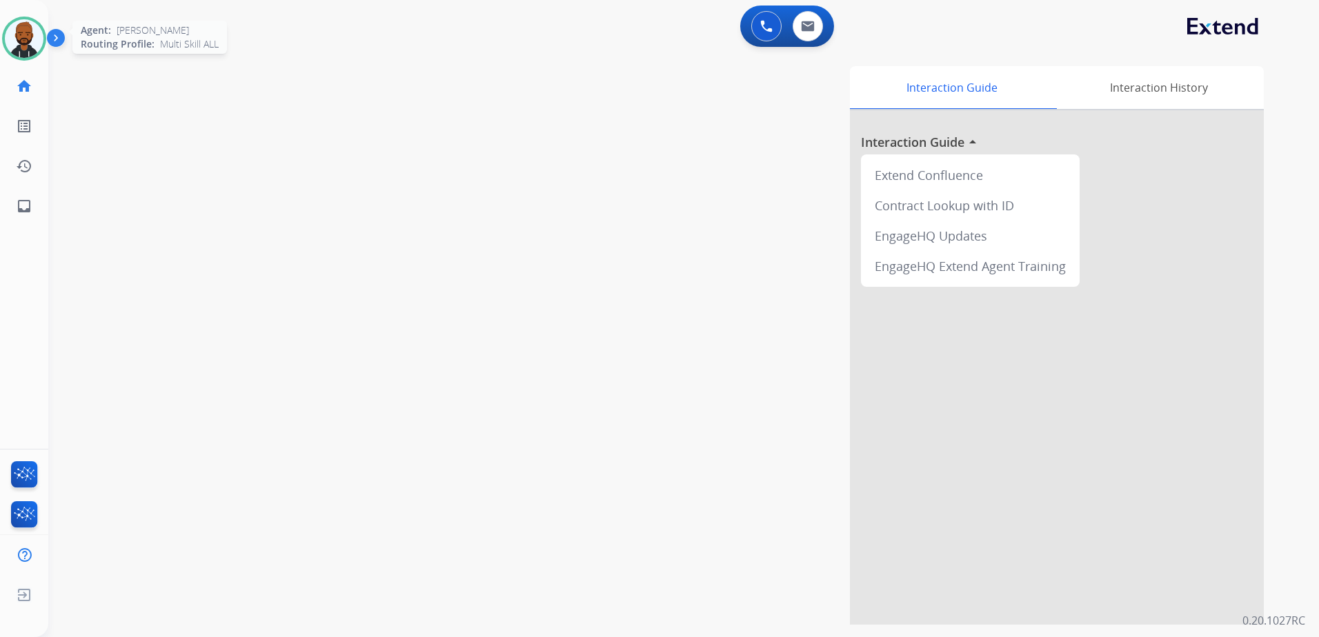
click at [14, 46] on img at bounding box center [24, 38] width 39 height 39
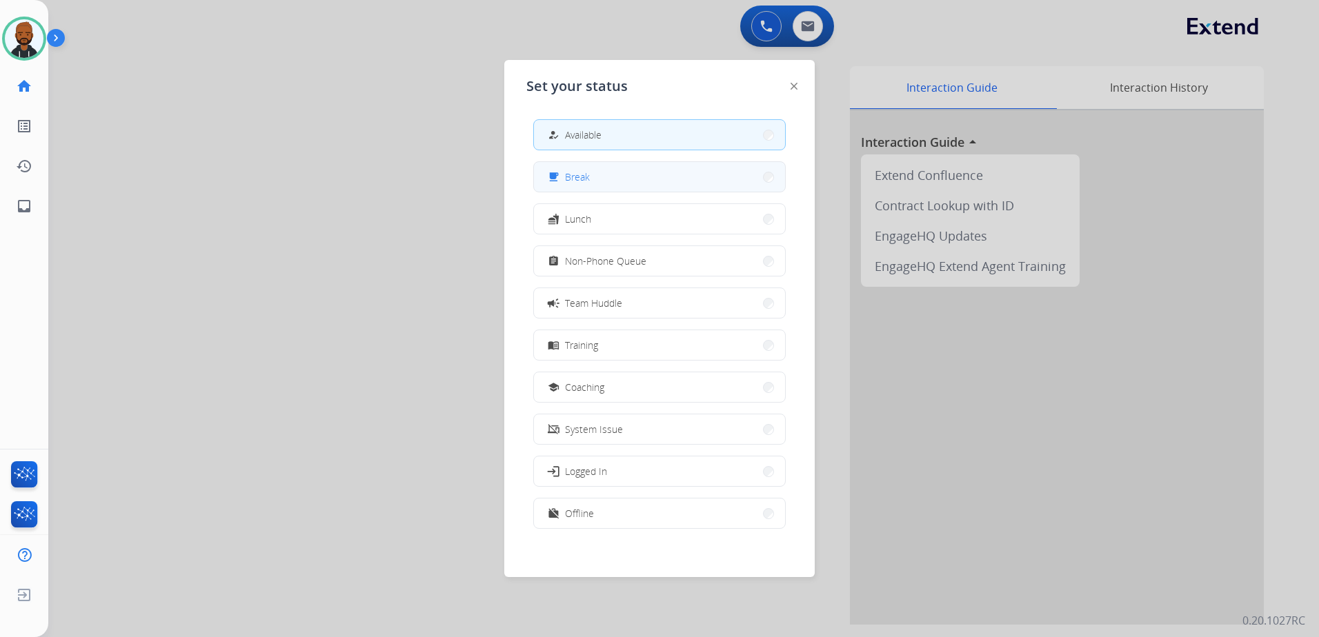
click at [627, 187] on button "free_breakfast Break" at bounding box center [659, 177] width 251 height 30
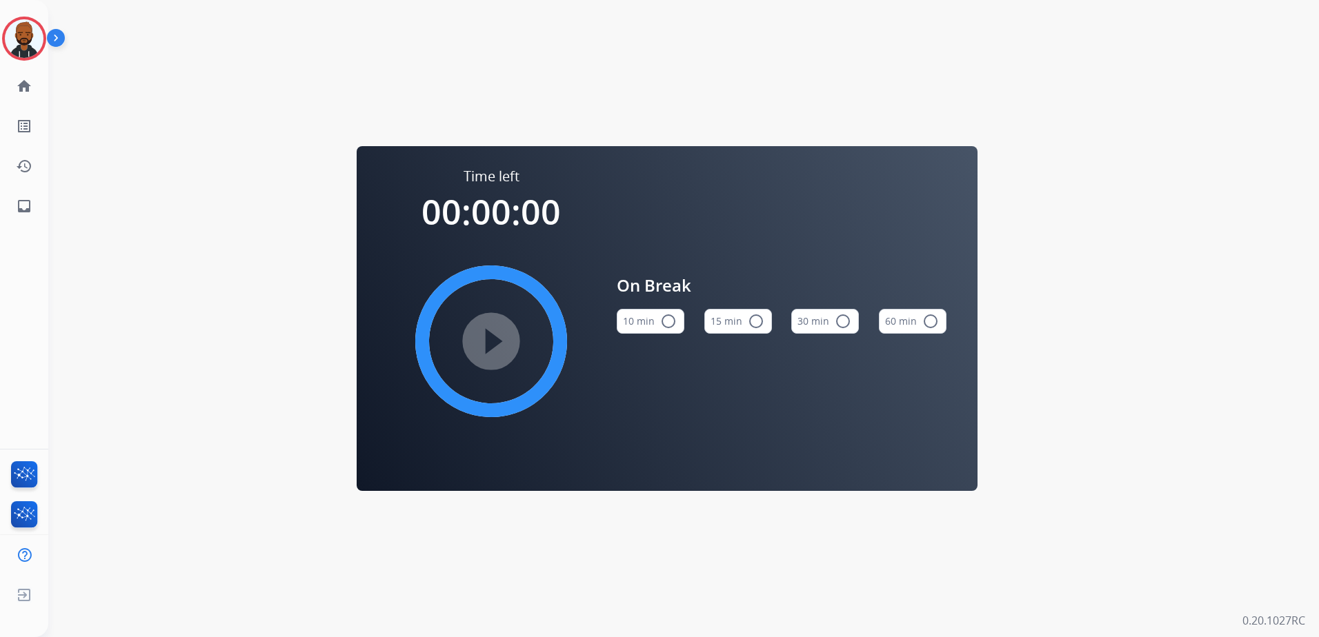
click at [188, 271] on div "Time left 00:00:00 play_circle_filled On Break 10 min radio_button_unchecked 15…" at bounding box center [667, 318] width 1238 height 637
click at [24, 34] on img at bounding box center [24, 38] width 39 height 39
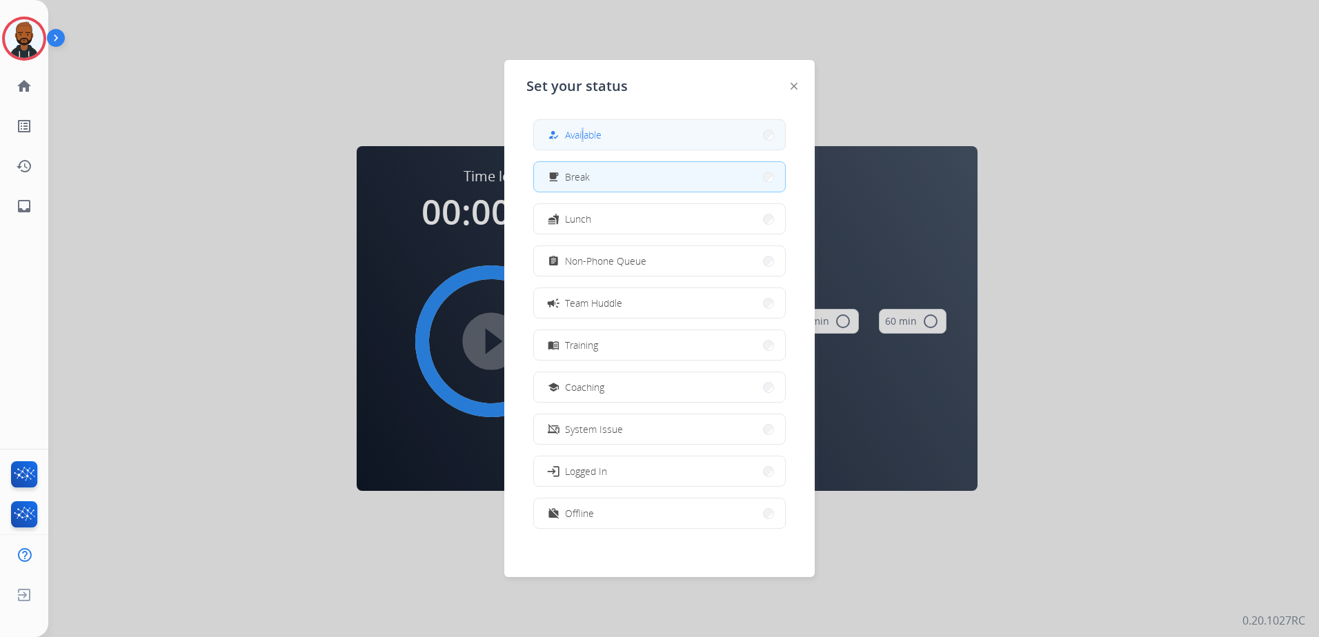
drag, startPoint x: 582, startPoint y: 119, endPoint x: 586, endPoint y: 127, distance: 9.3
click at [586, 127] on div "how_to_reg Available free_breakfast Break fastfood Lunch assignment Non-Phone Q…" at bounding box center [659, 325] width 266 height 435
click at [591, 137] on span "Available" at bounding box center [583, 135] width 37 height 14
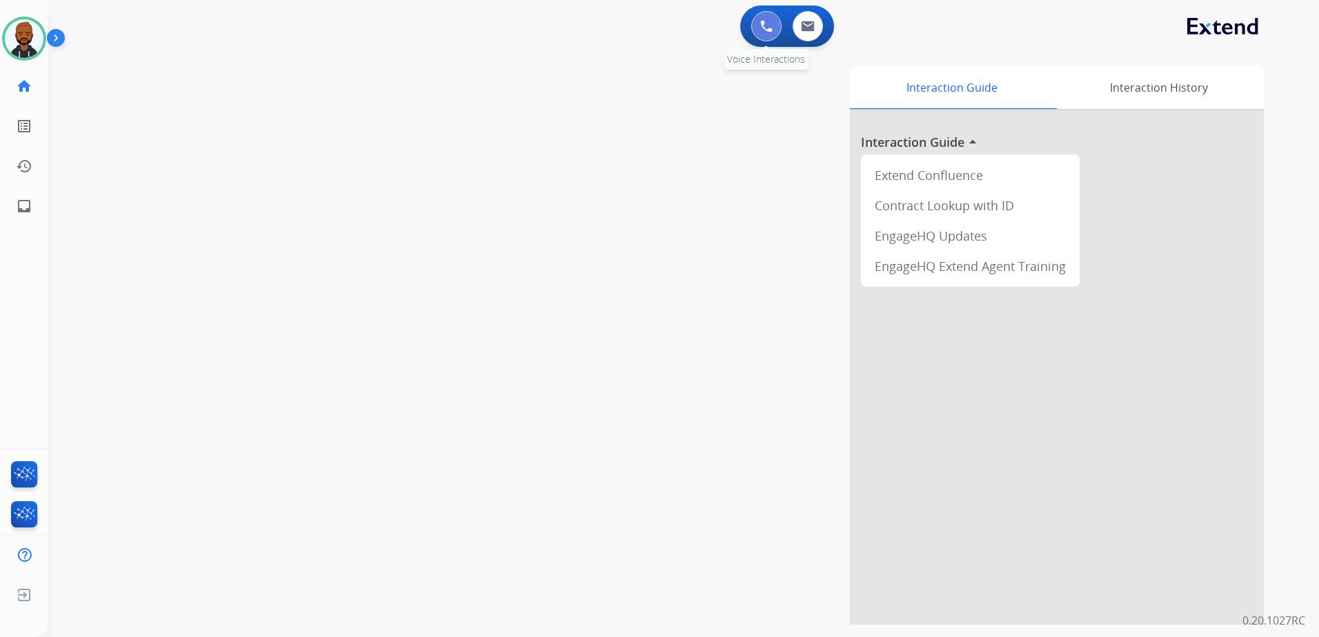
click at [766, 35] on button at bounding box center [766, 26] width 30 height 30
click at [760, 36] on button at bounding box center [766, 26] width 30 height 30
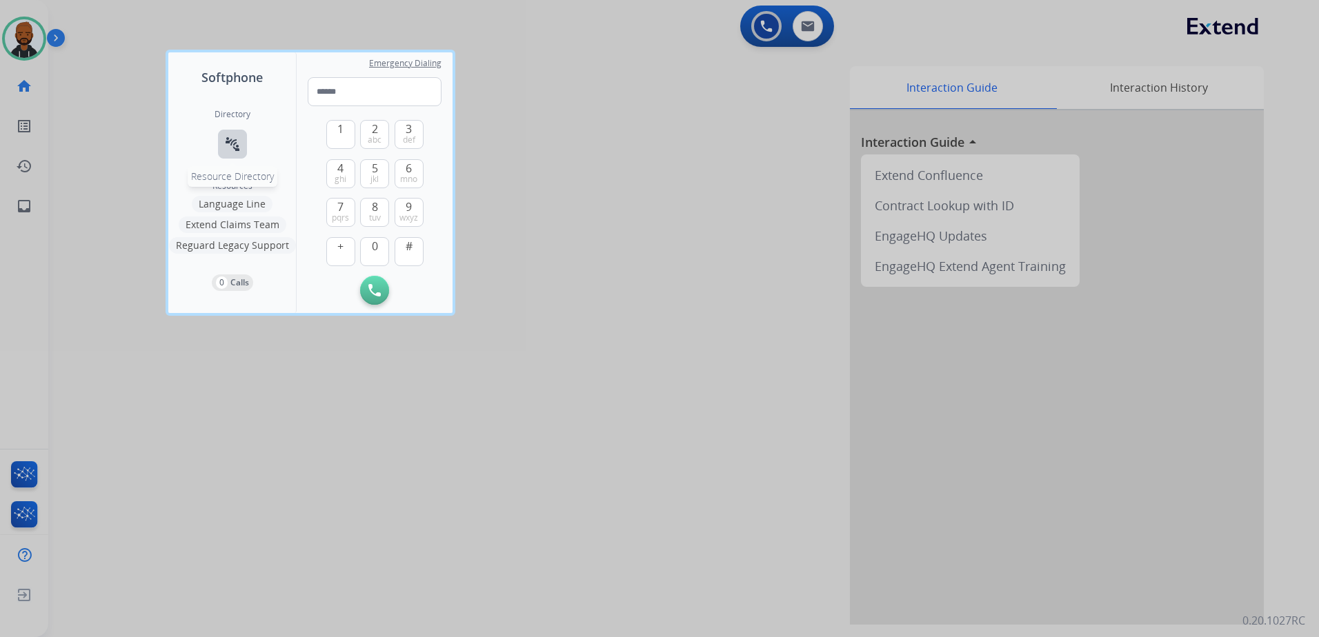
click at [239, 148] on mat-icon "connect_without_contact" at bounding box center [232, 144] width 17 height 17
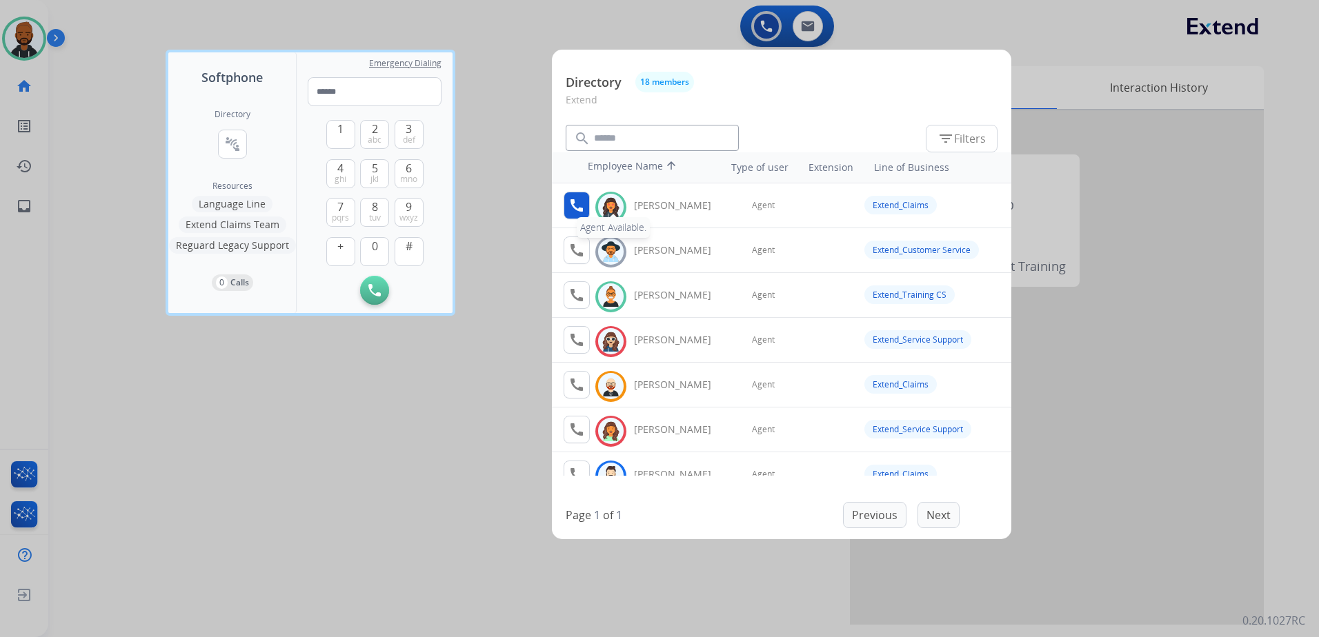
click at [589, 204] on button "call Agent Available." at bounding box center [577, 206] width 26 height 28
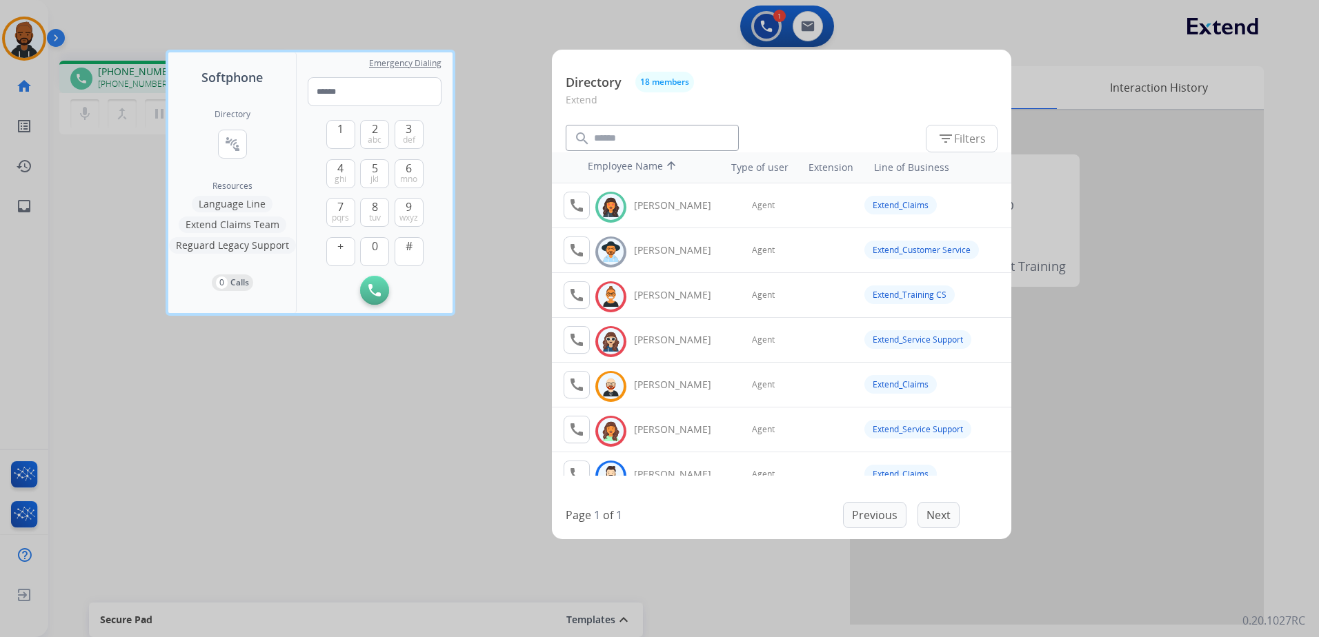
click at [477, 427] on div at bounding box center [659, 318] width 1319 height 637
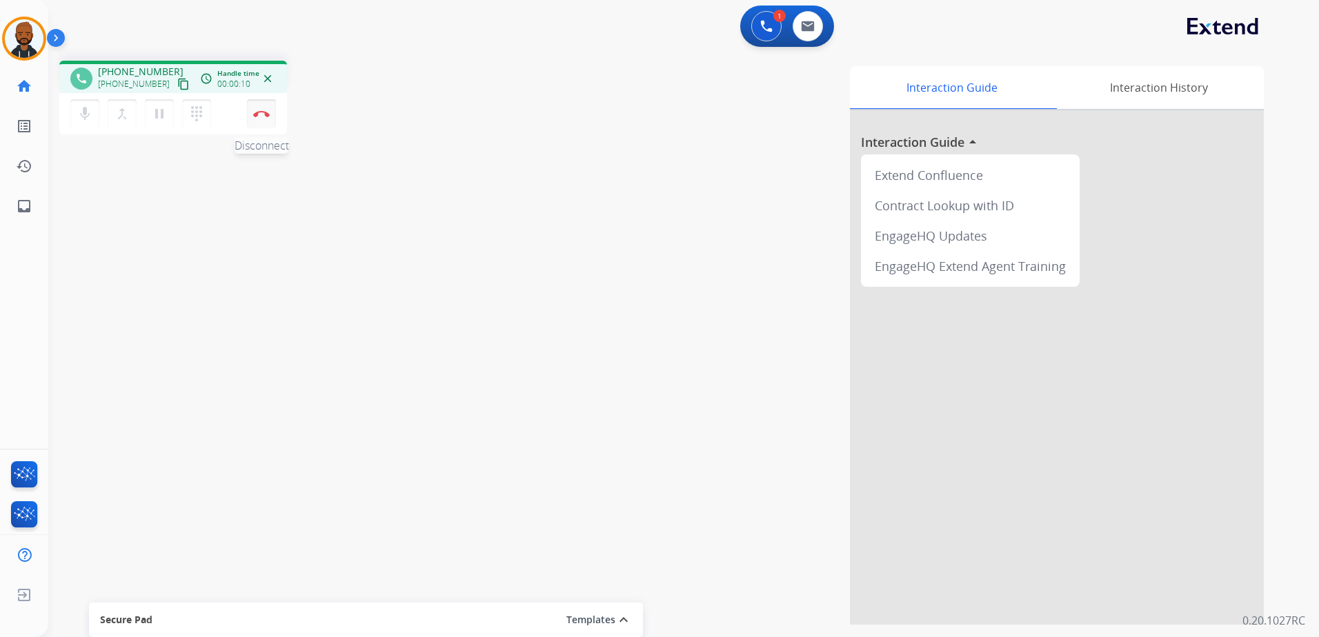
click at [264, 117] on img at bounding box center [261, 113] width 17 height 7
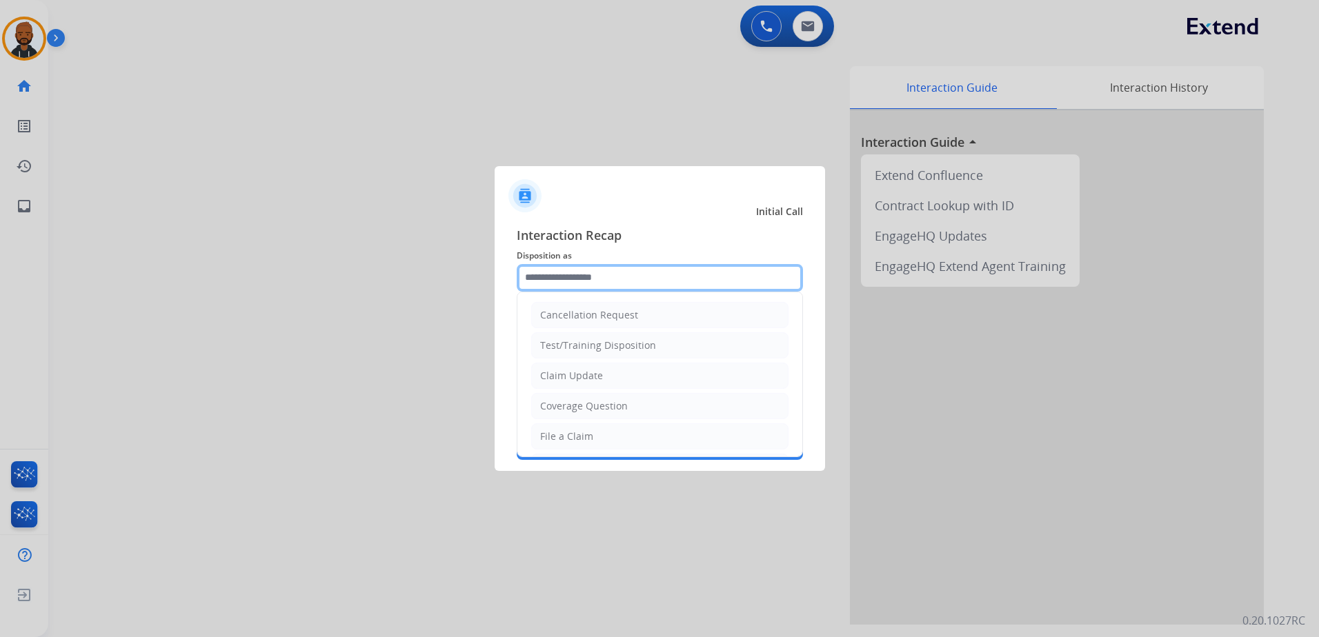
click at [615, 284] on input "text" at bounding box center [660, 278] width 286 height 28
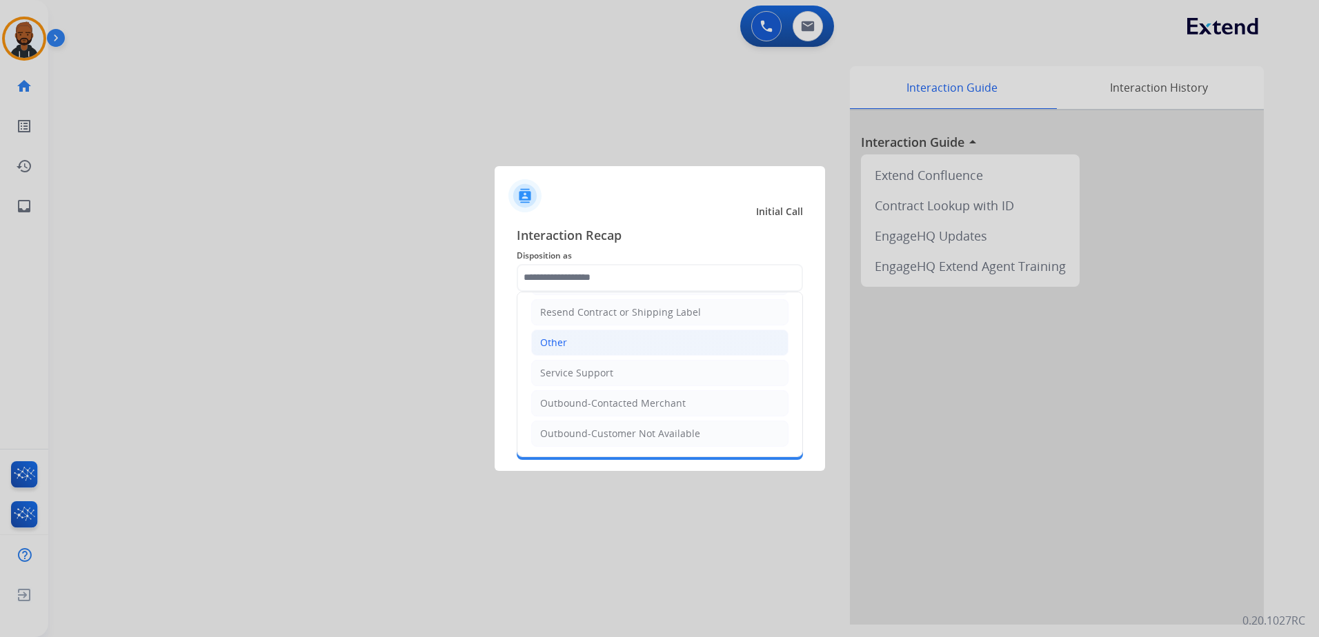
click at [582, 352] on li "Other" at bounding box center [659, 343] width 257 height 26
type input "*****"
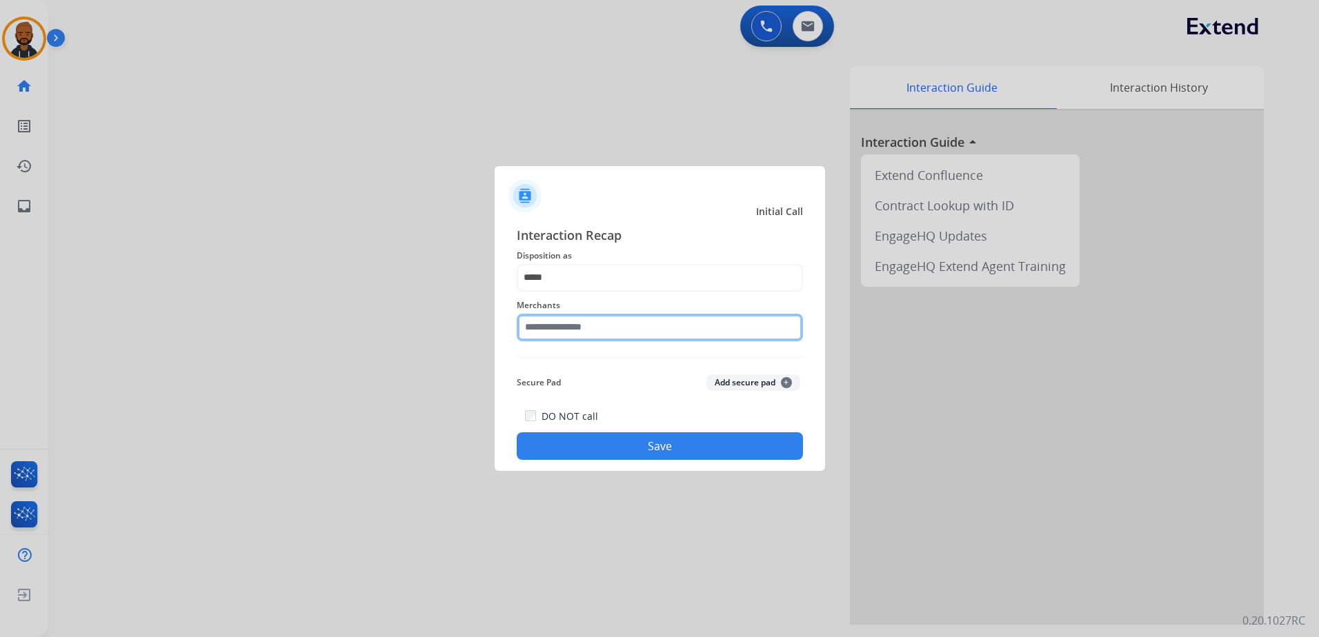
click at [587, 326] on input "text" at bounding box center [660, 328] width 286 height 28
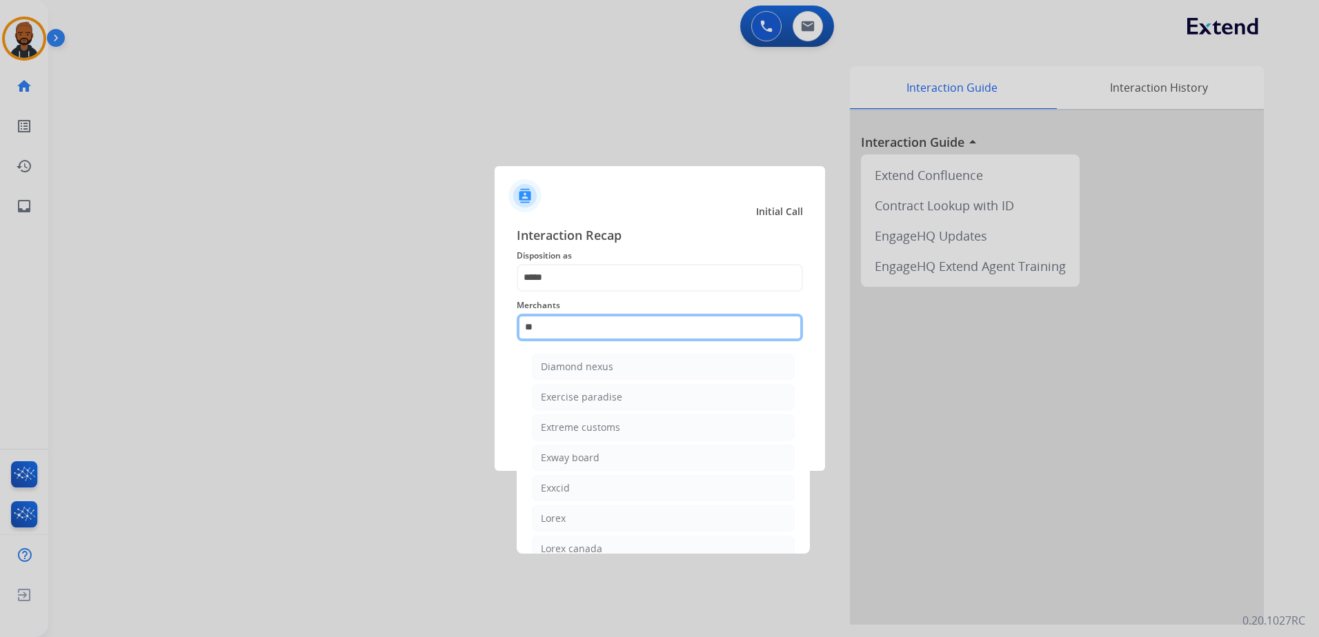
type input "*"
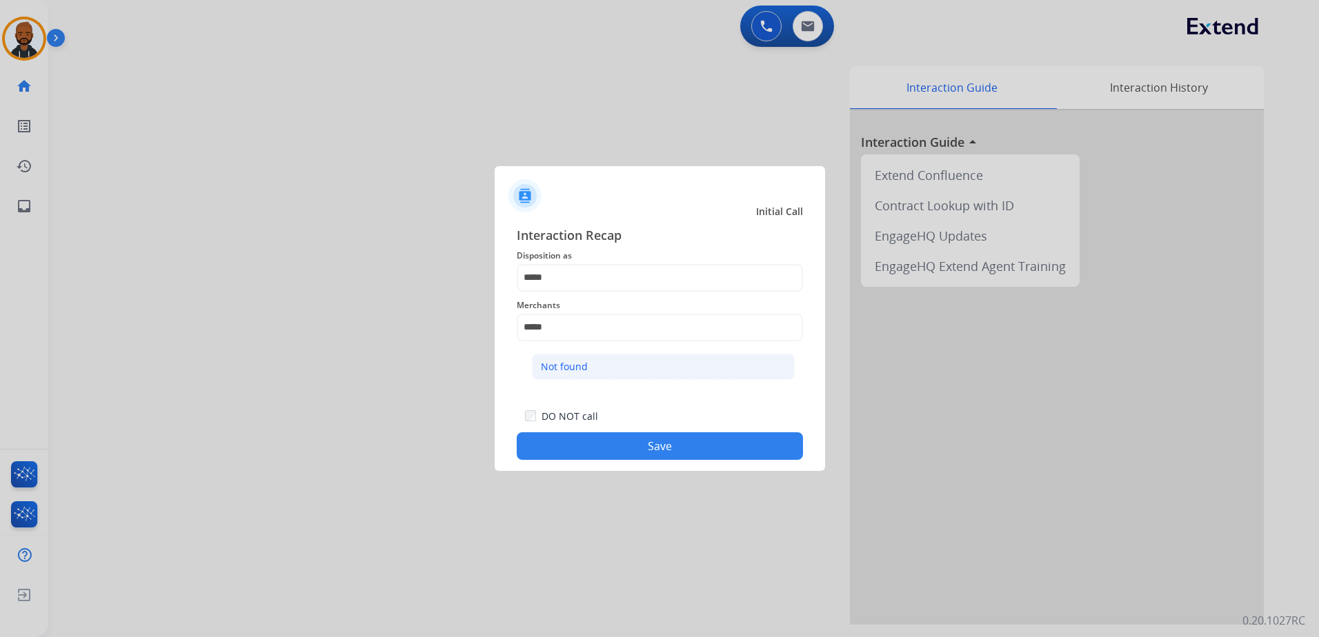
click at [553, 373] on div "Not found" at bounding box center [564, 367] width 47 height 14
type input "*********"
click at [615, 449] on button "Save" at bounding box center [660, 447] width 286 height 28
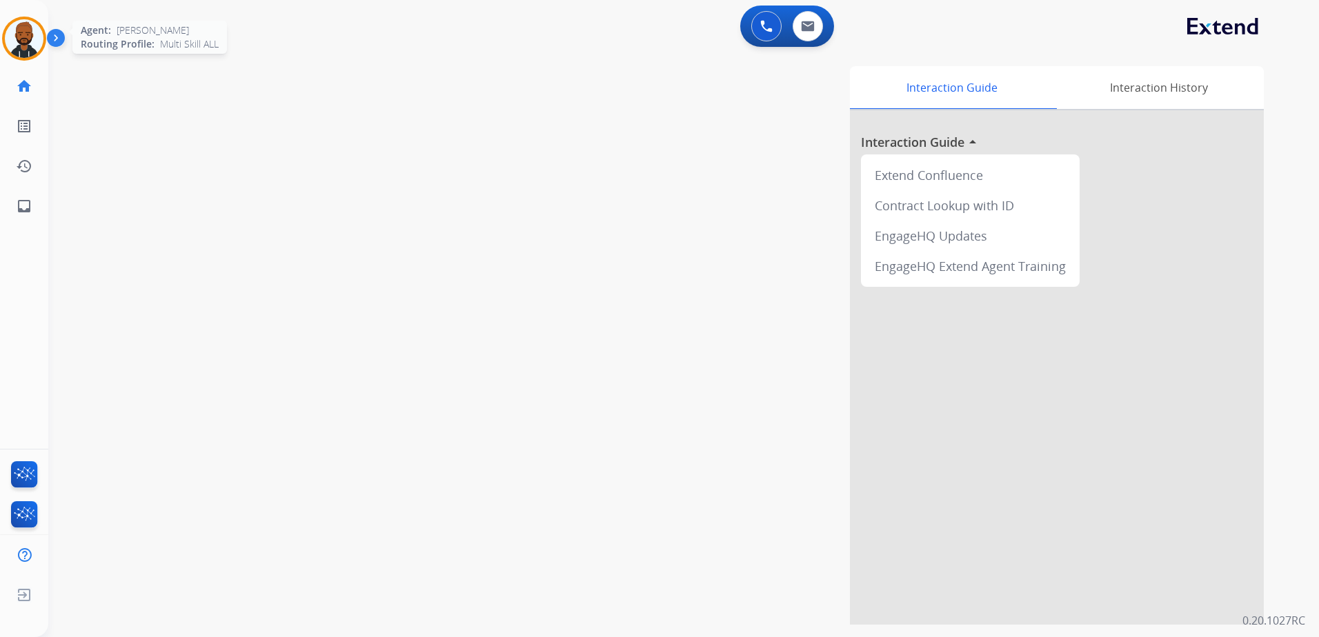
click at [37, 48] on img at bounding box center [24, 38] width 39 height 39
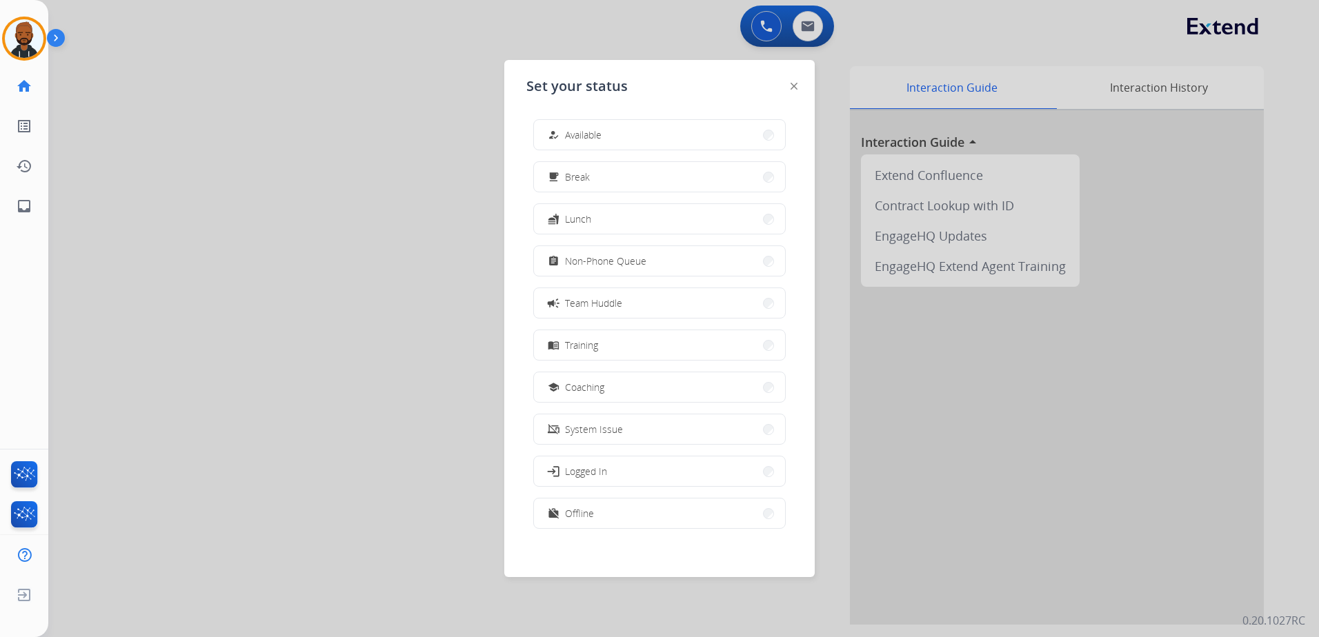
click at [425, 210] on div at bounding box center [659, 318] width 1319 height 637
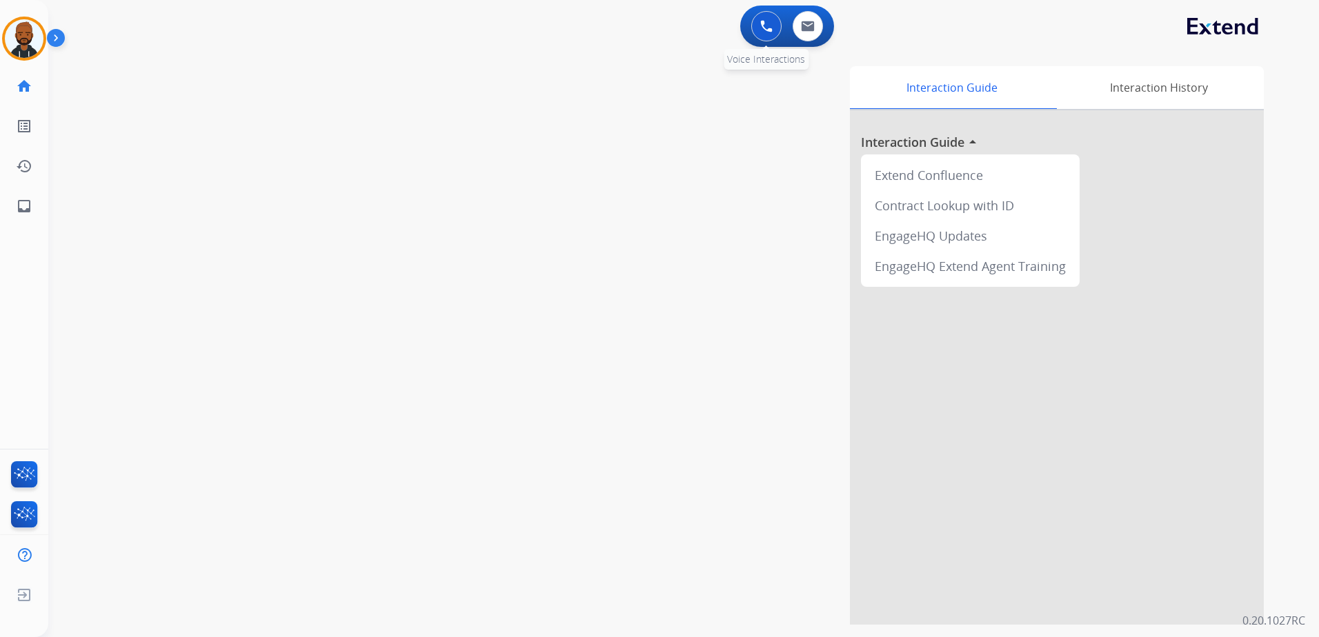
click at [762, 28] on img at bounding box center [766, 26] width 12 height 12
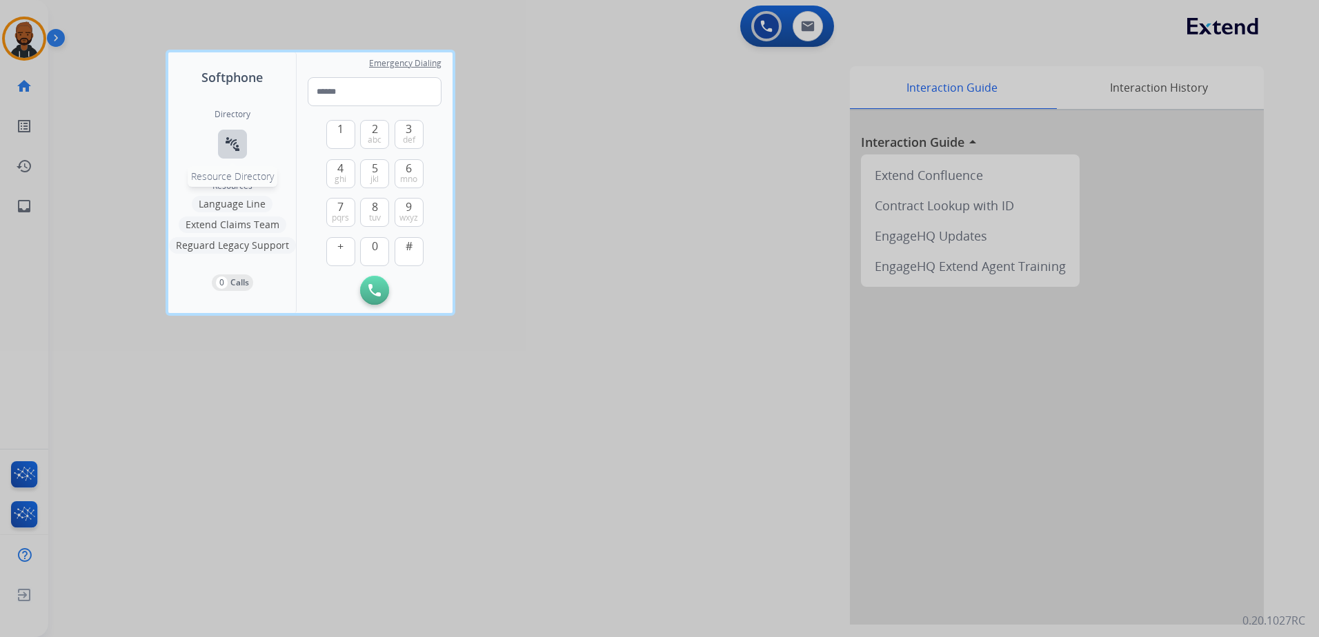
click at [228, 140] on mat-icon "connect_without_contact" at bounding box center [232, 144] width 17 height 17
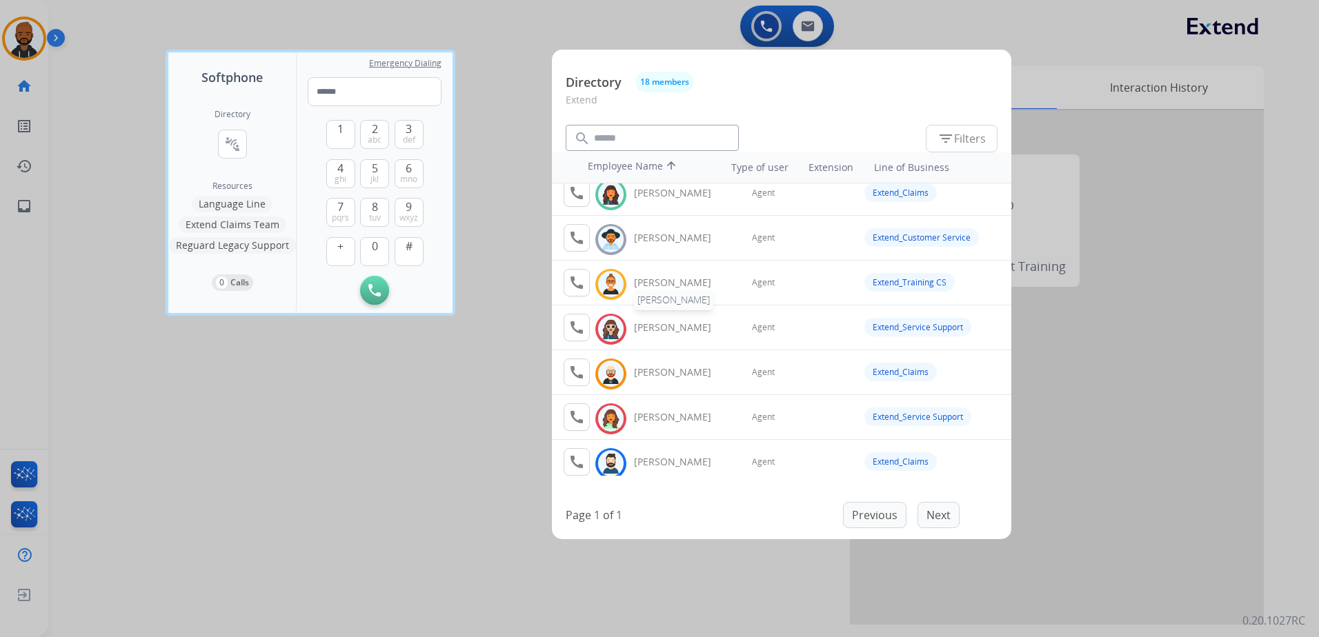
scroll to position [0, 0]
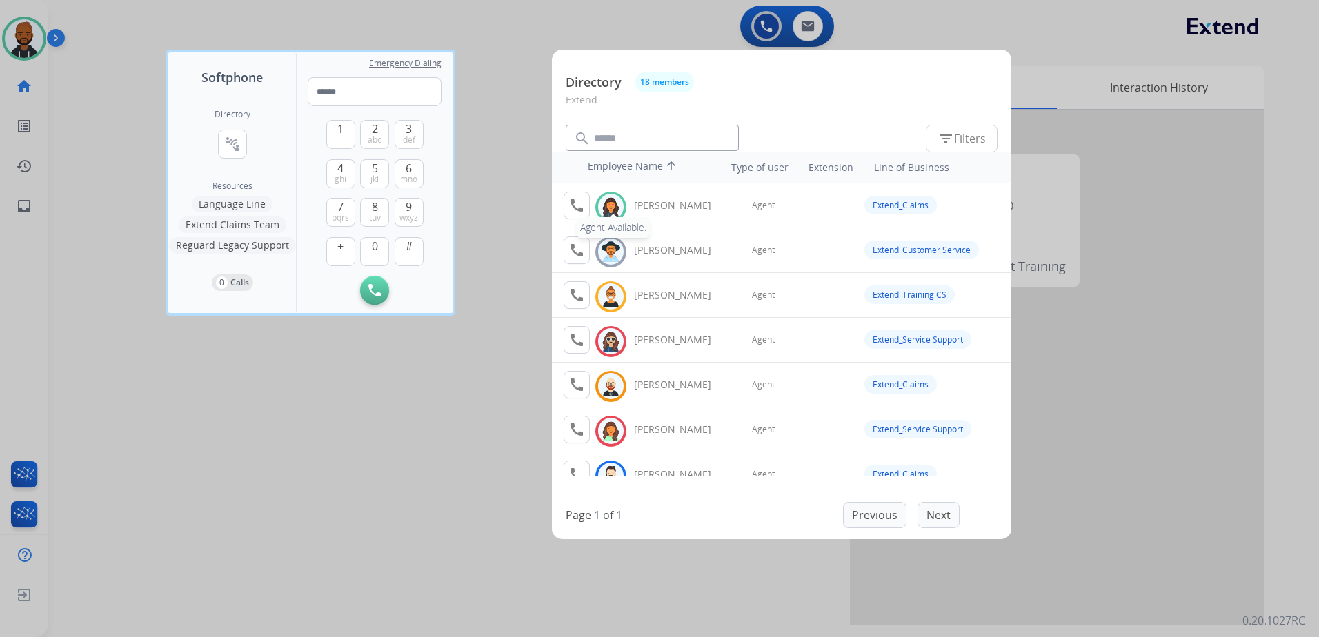
click at [570, 215] on button "call Agent Available." at bounding box center [577, 206] width 26 height 28
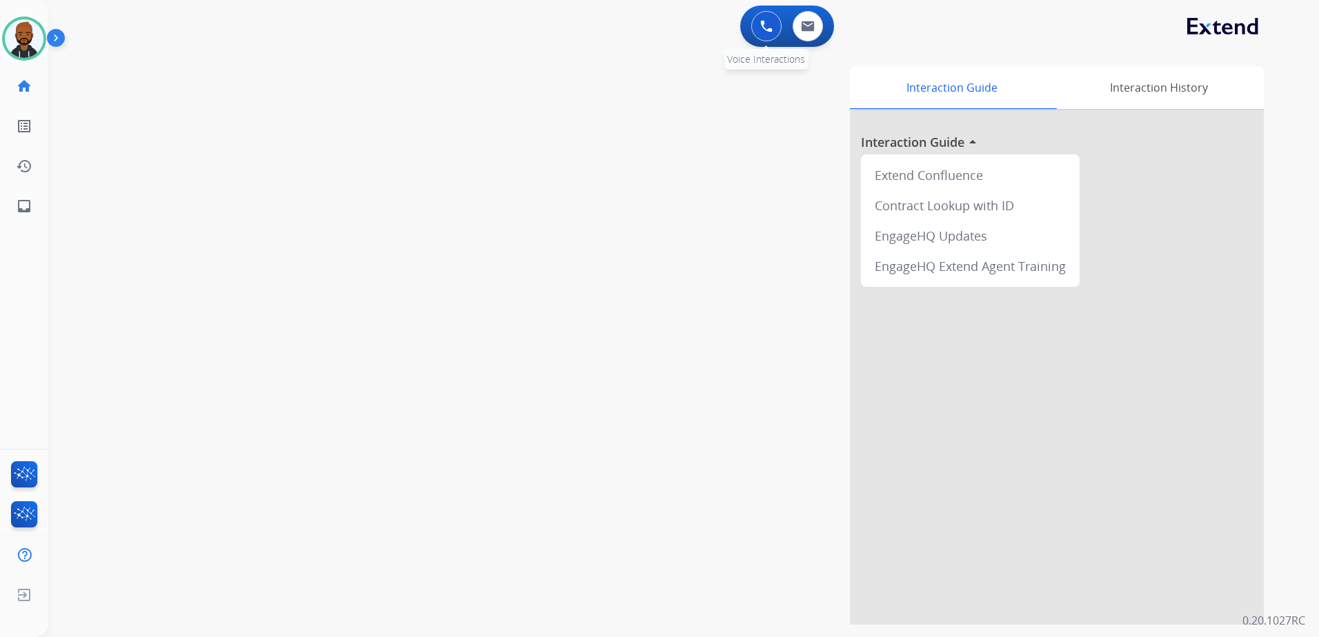
click at [769, 30] on img at bounding box center [766, 26] width 12 height 12
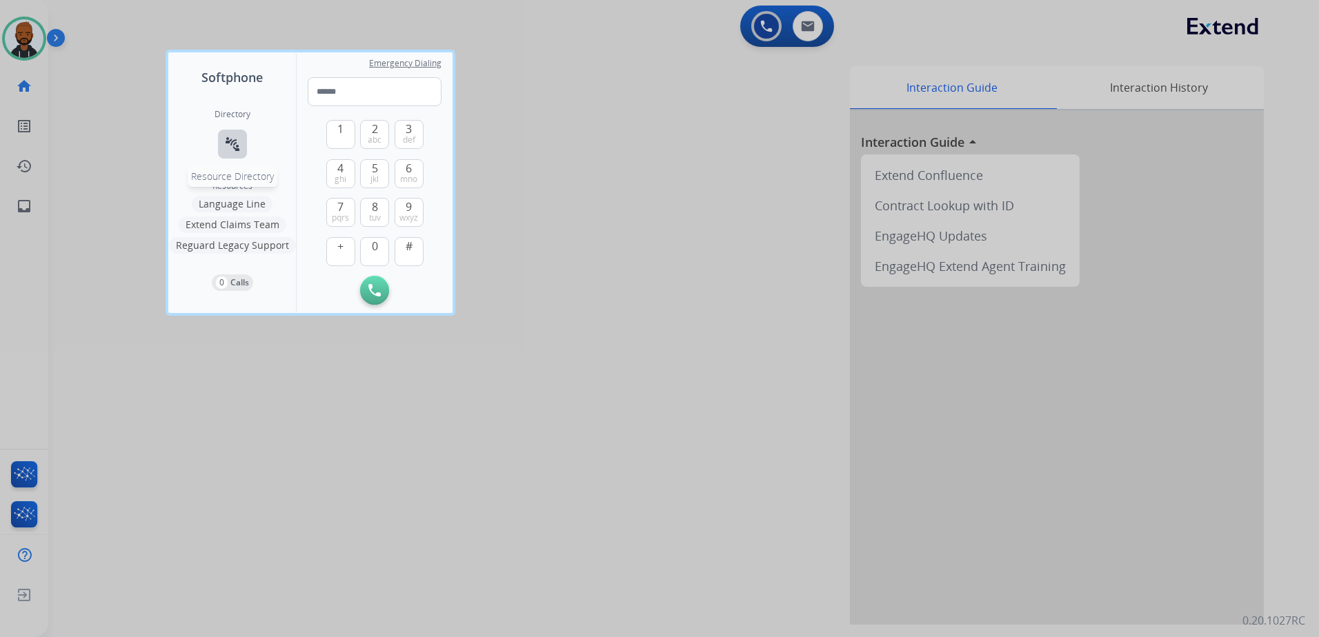
click at [236, 154] on button "connect_without_contact Resource Directory" at bounding box center [232, 144] width 29 height 29
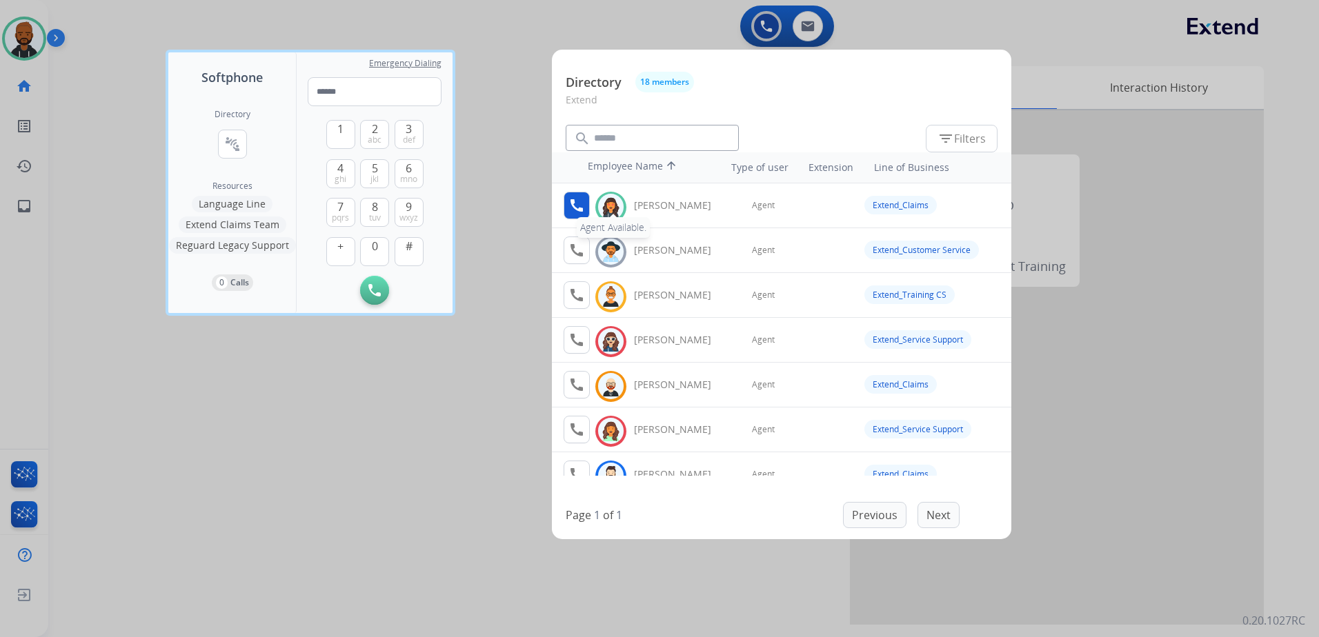
click at [579, 212] on mat-icon "call" at bounding box center [576, 205] width 17 height 17
click at [346, 141] on button "1" at bounding box center [340, 134] width 29 height 29
click at [374, 244] on span "0" at bounding box center [375, 246] width 6 height 17
click at [377, 175] on span "jkl" at bounding box center [374, 179] width 8 height 11
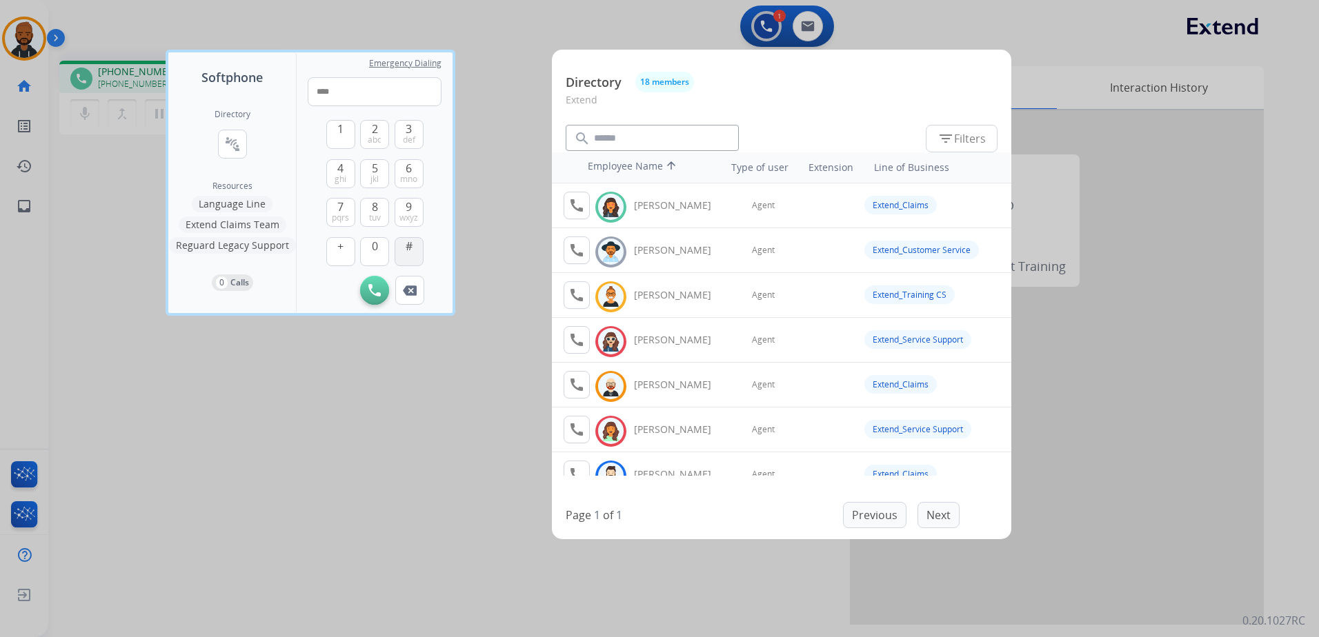
click at [406, 243] on button "#" at bounding box center [409, 251] width 29 height 29
type input "*****"
click at [1051, 54] on div at bounding box center [659, 318] width 1319 height 637
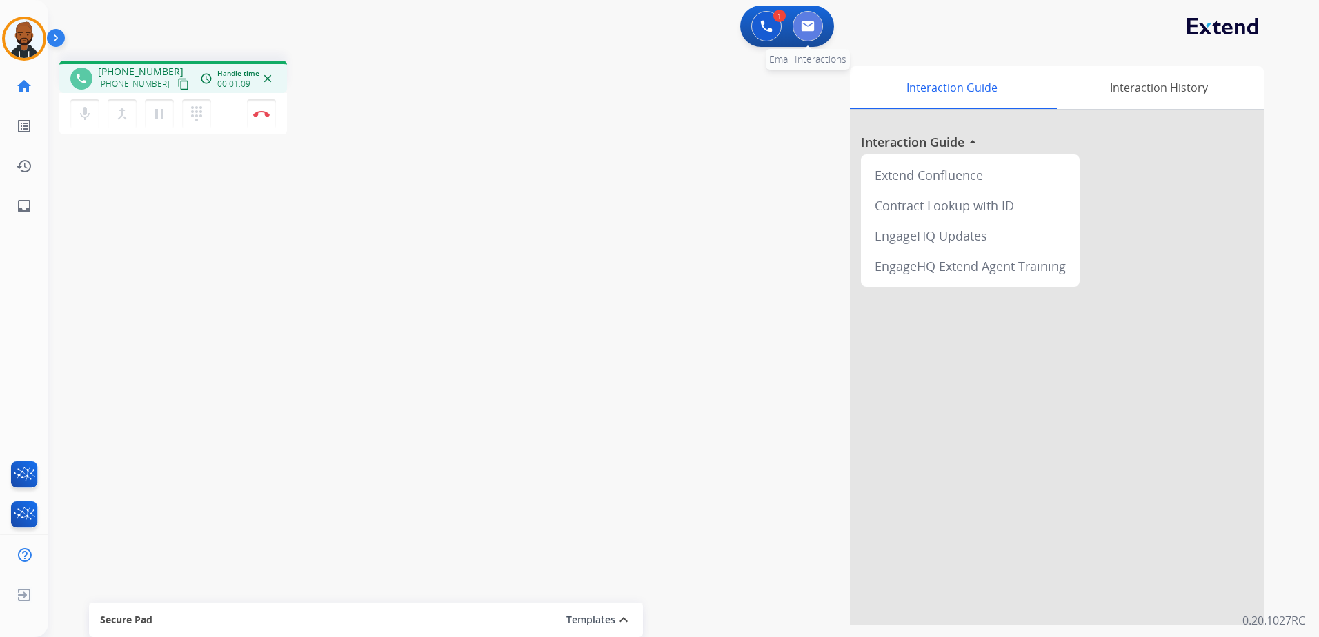
click at [804, 14] on button at bounding box center [808, 26] width 30 height 30
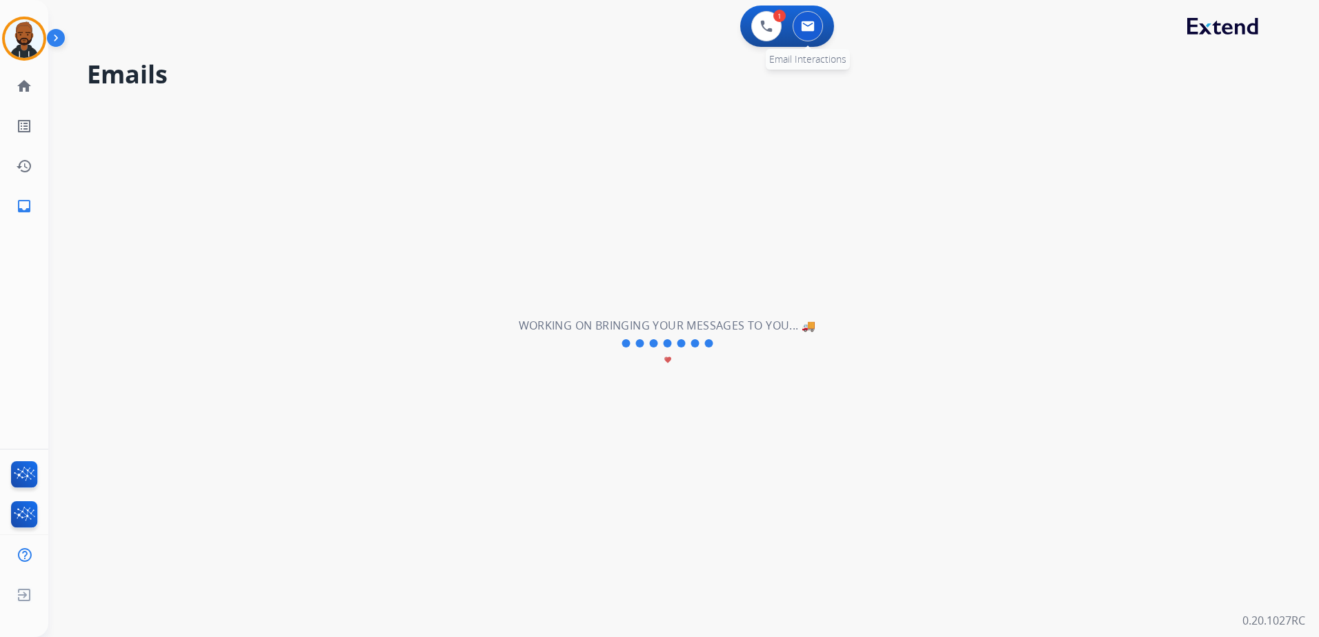
click at [815, 28] on button at bounding box center [808, 26] width 30 height 30
click at [766, 29] on img at bounding box center [766, 26] width 12 height 12
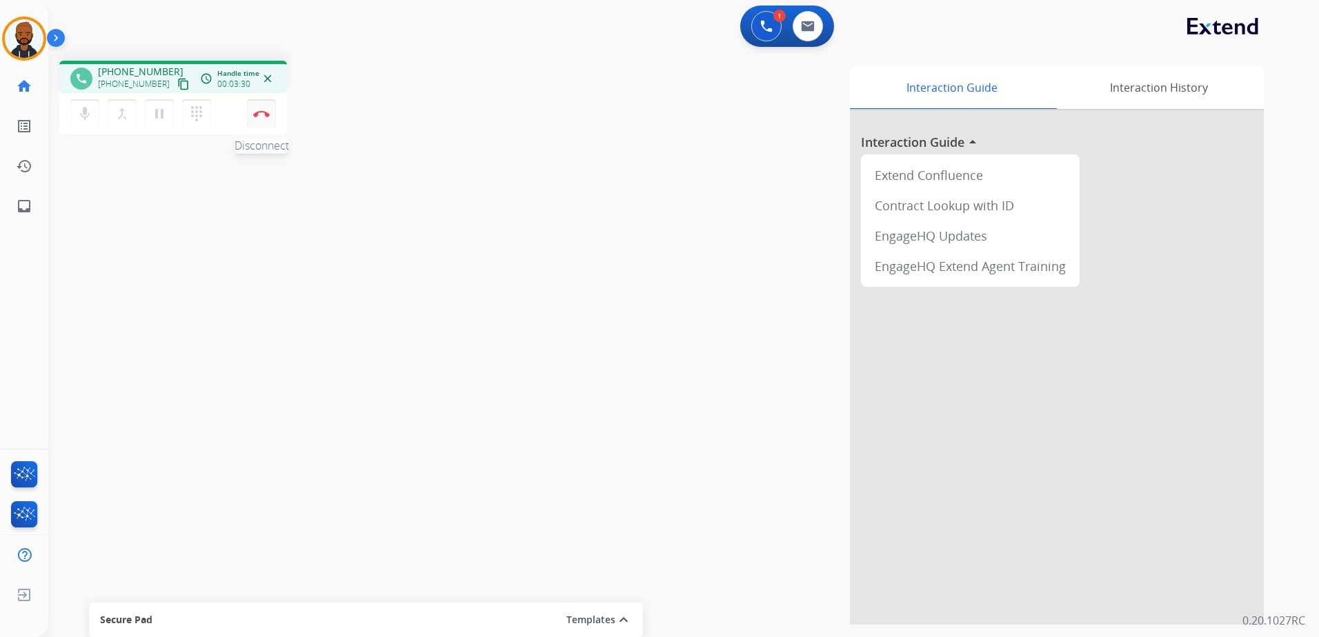
click at [260, 118] on button "Disconnect" at bounding box center [261, 113] width 29 height 29
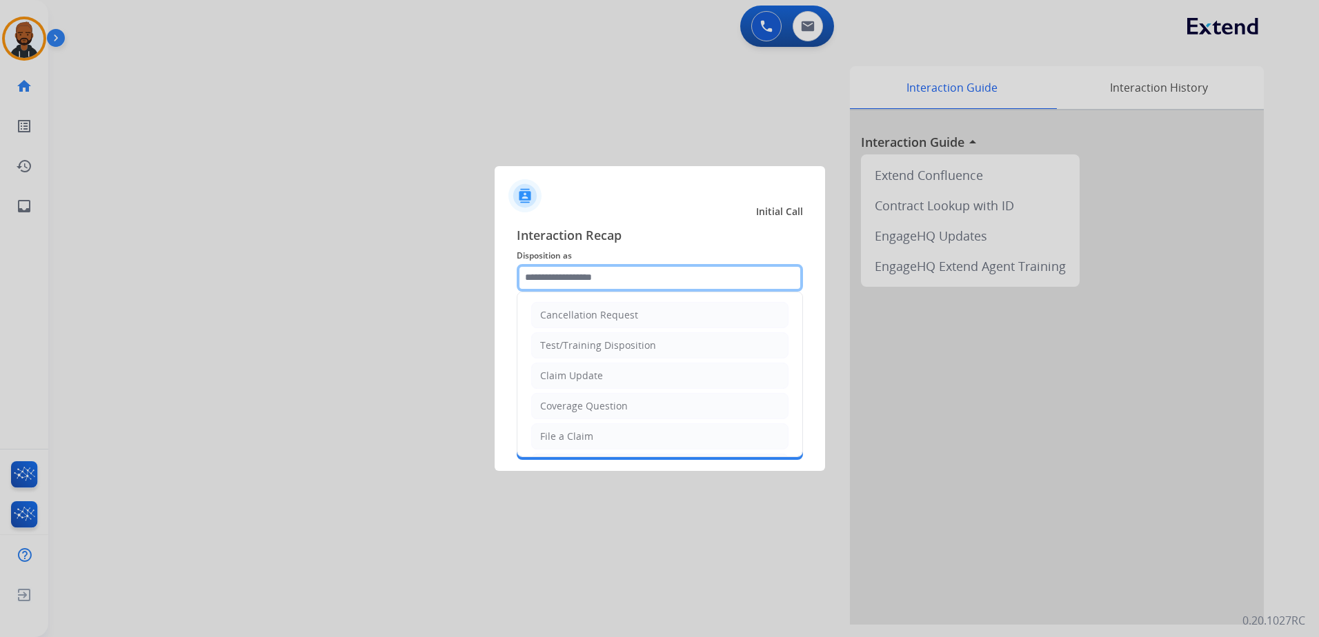
click at [608, 272] on input "text" at bounding box center [660, 278] width 286 height 28
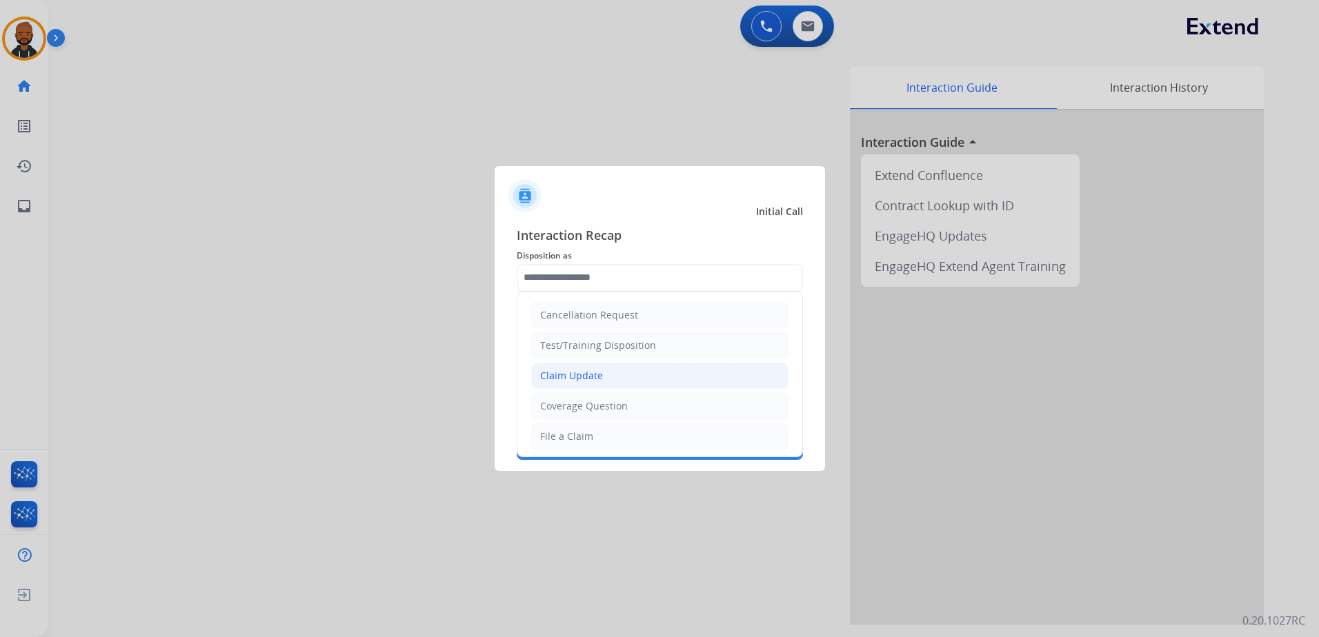
click at [621, 374] on li "Claim Update" at bounding box center [659, 376] width 257 height 26
type input "**********"
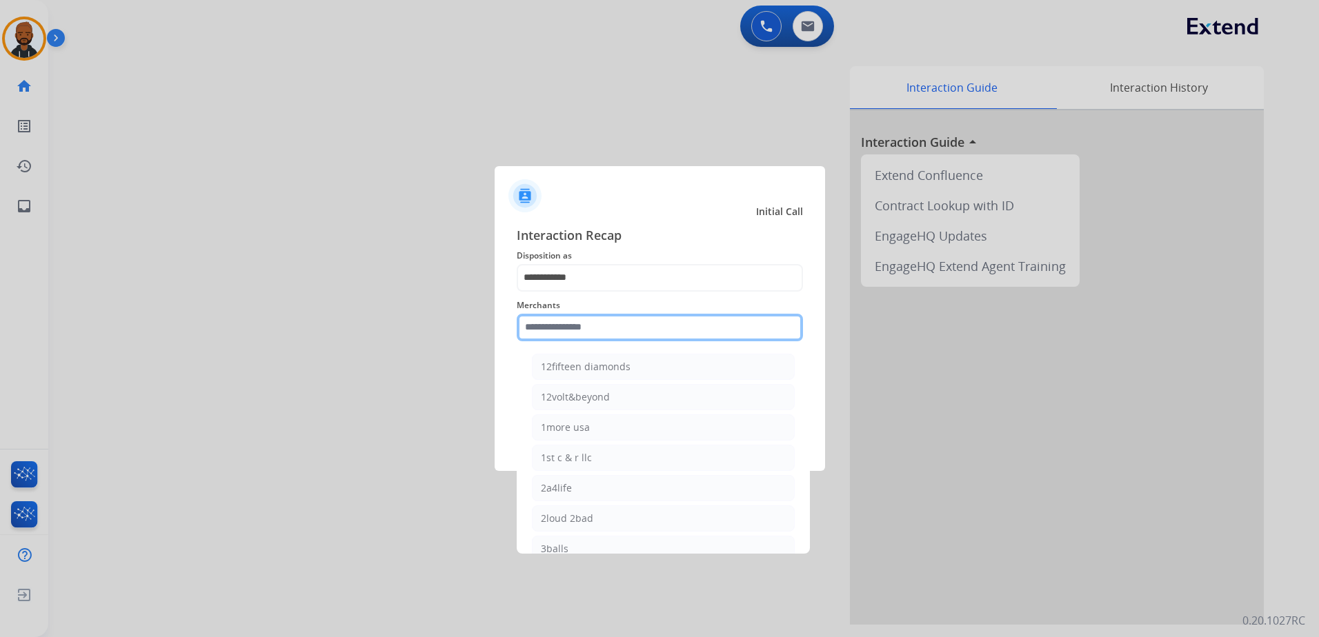
click at [629, 331] on input "text" at bounding box center [660, 328] width 286 height 28
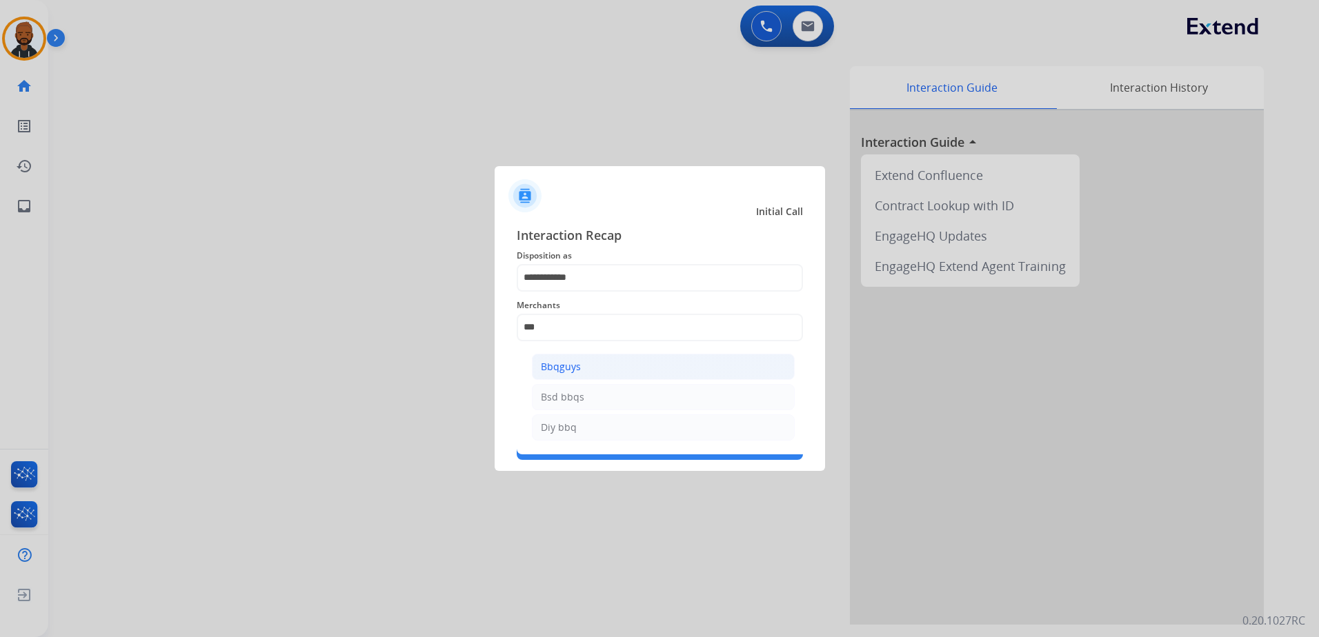
click at [599, 364] on li "Bbqguys" at bounding box center [663, 367] width 263 height 26
type input "*******"
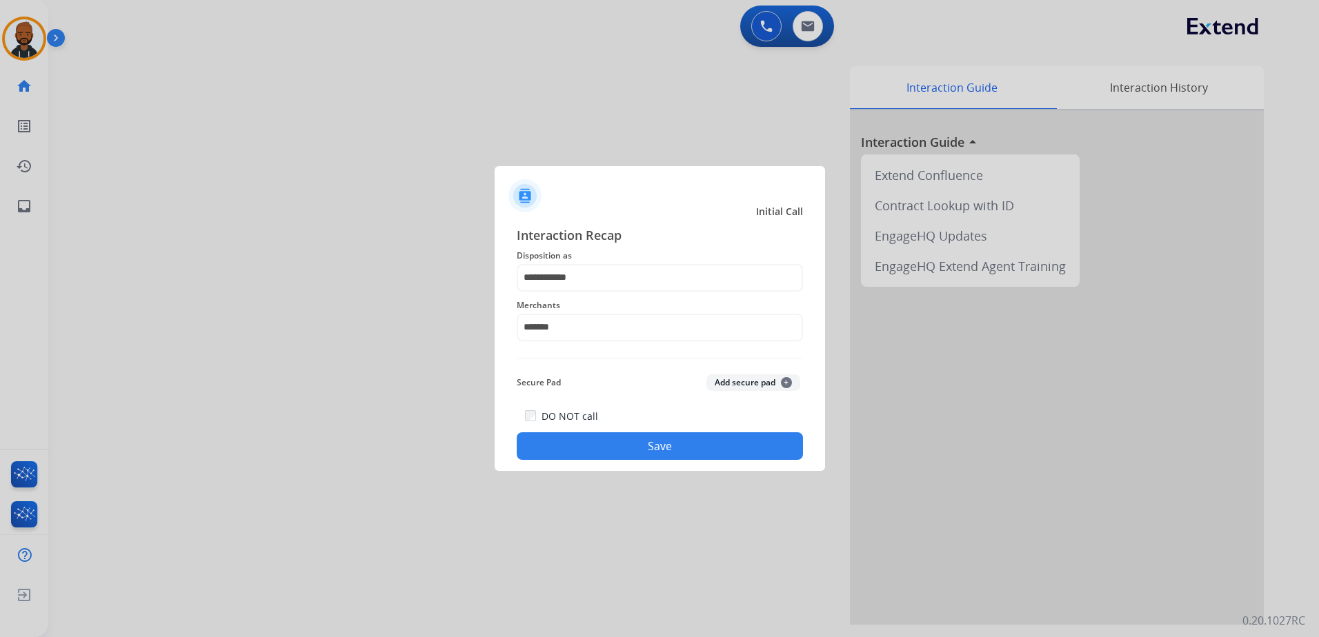
drag, startPoint x: 642, startPoint y: 441, endPoint x: 653, endPoint y: 436, distance: 12.0
click at [644, 440] on button "Save" at bounding box center [660, 447] width 286 height 28
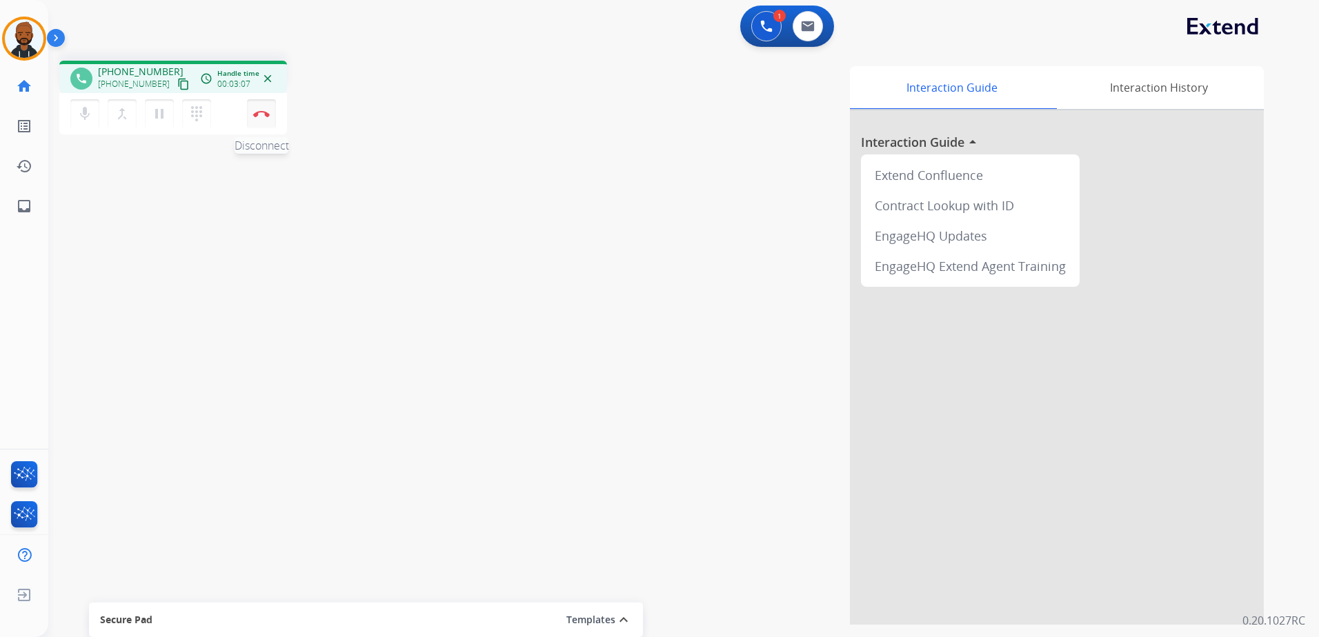
click at [257, 121] on button "Disconnect" at bounding box center [261, 113] width 29 height 29
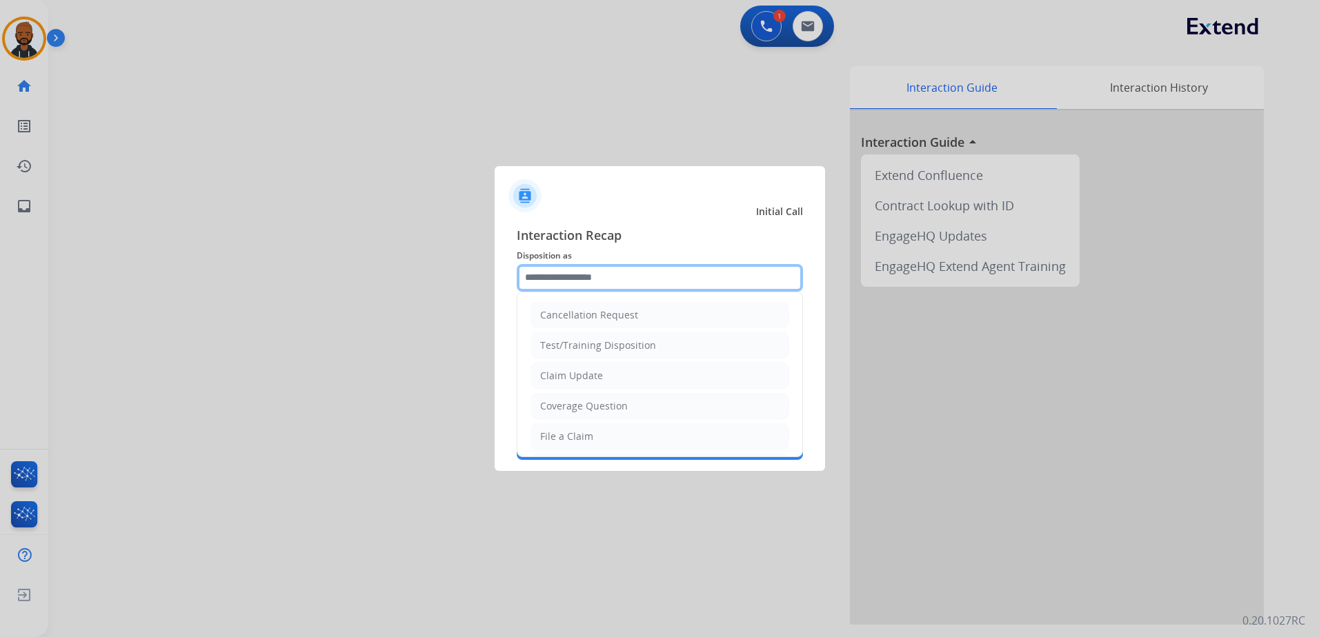
drag, startPoint x: 586, startPoint y: 276, endPoint x: 607, endPoint y: 285, distance: 23.2
click at [591, 276] on input "text" at bounding box center [660, 278] width 286 height 28
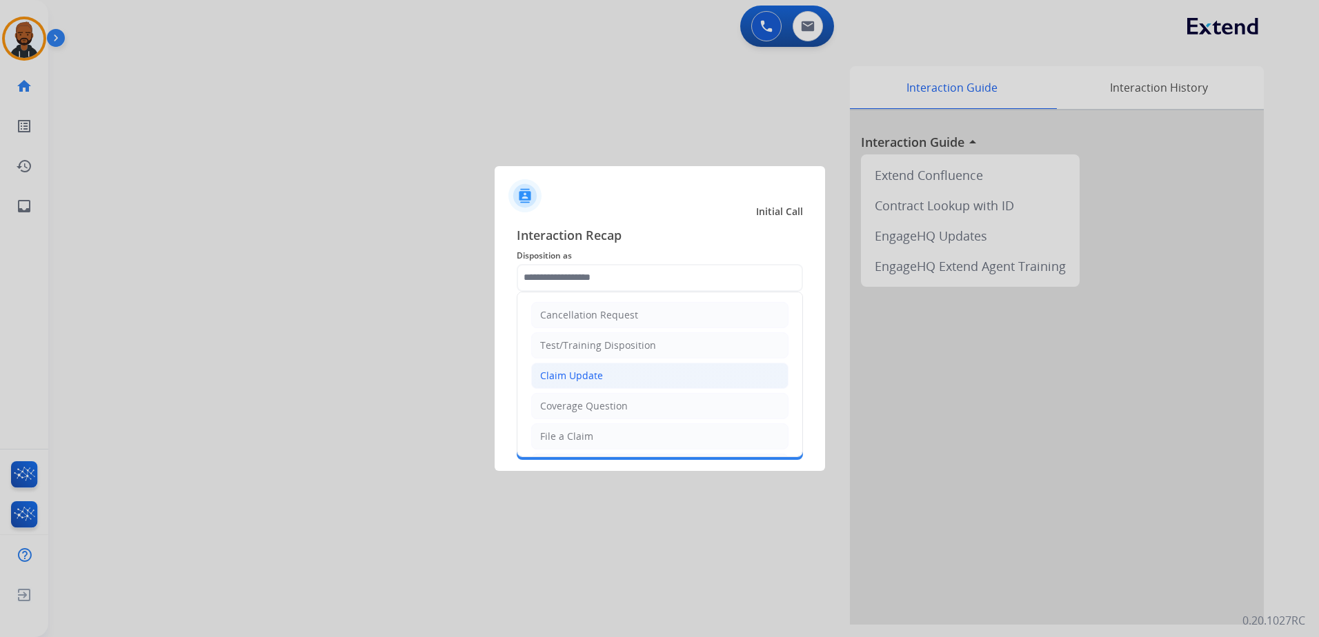
click at [624, 379] on li "Claim Update" at bounding box center [659, 376] width 257 height 26
type input "**********"
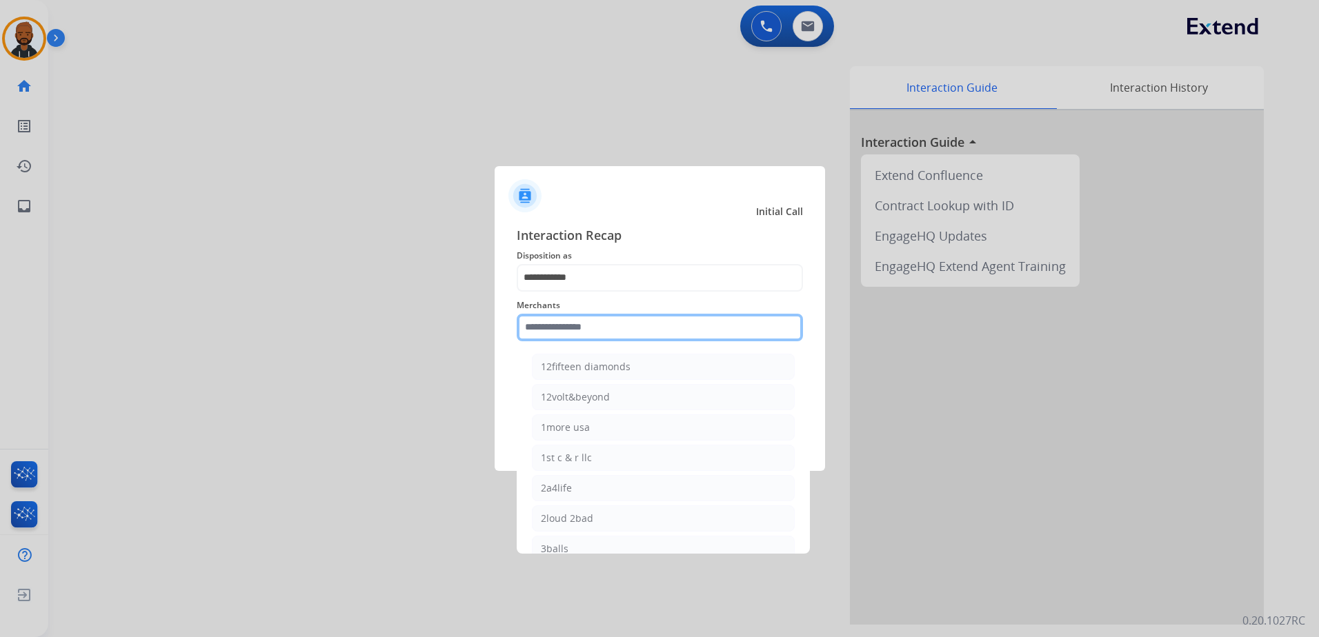
click at [604, 322] on input "text" at bounding box center [660, 328] width 286 height 28
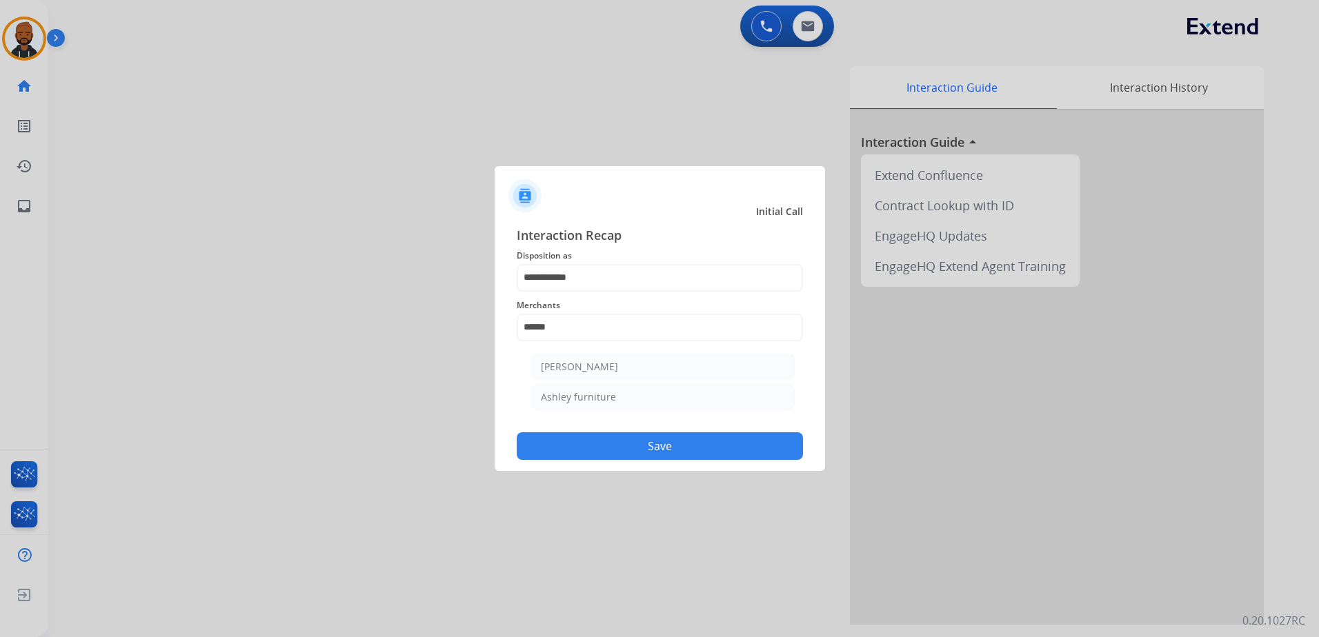
click at [621, 359] on li "[PERSON_NAME]" at bounding box center [663, 367] width 263 height 26
type input "**********"
click at [664, 445] on button "Save" at bounding box center [660, 447] width 286 height 28
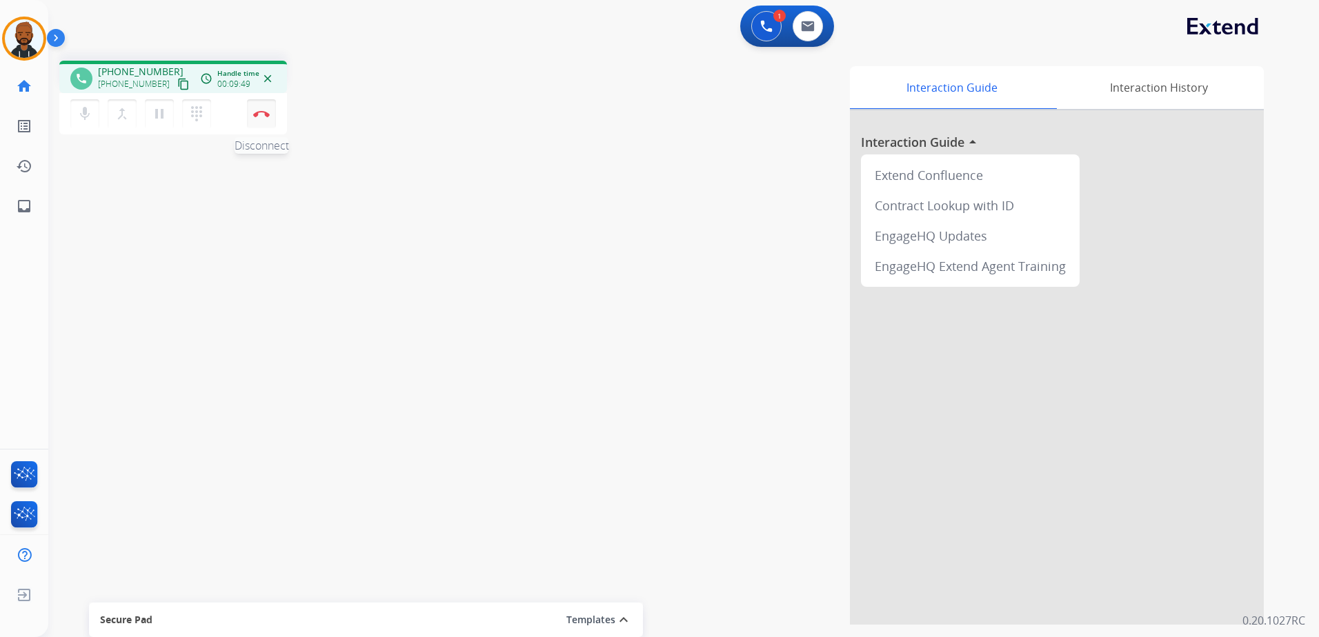
click at [264, 116] on button "Disconnect" at bounding box center [261, 113] width 29 height 29
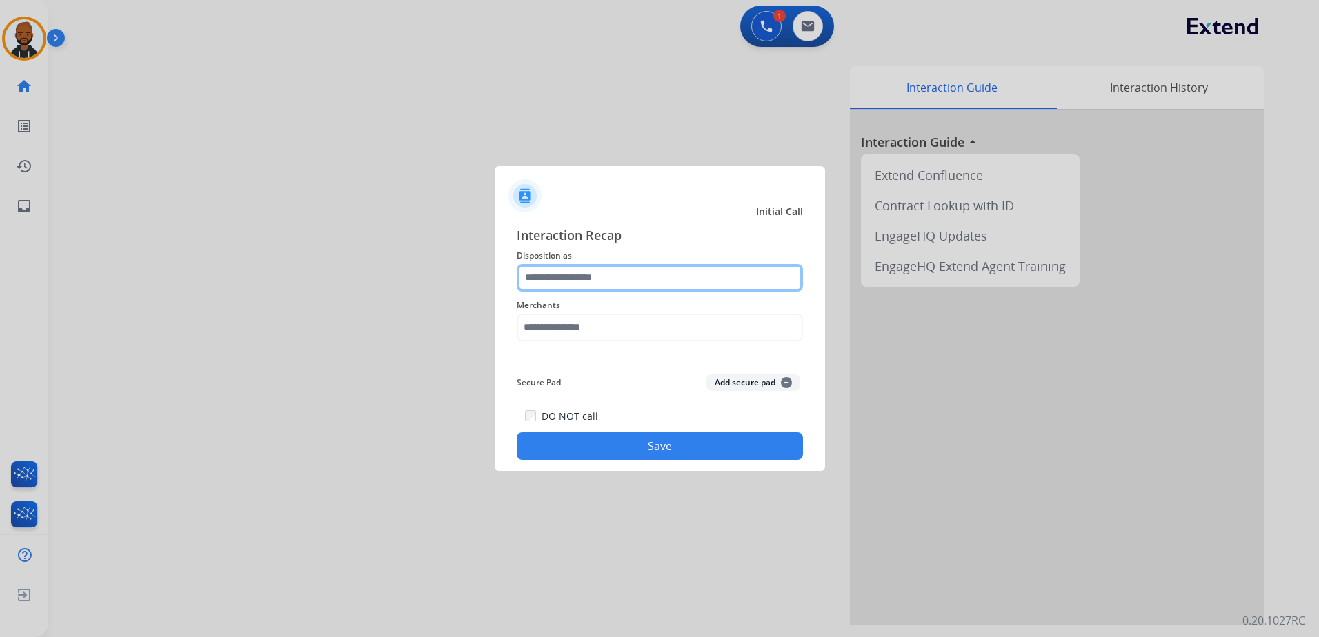
drag, startPoint x: 516, startPoint y: 270, endPoint x: 553, endPoint y: 278, distance: 37.3
click at [530, 280] on input "text" at bounding box center [660, 278] width 286 height 28
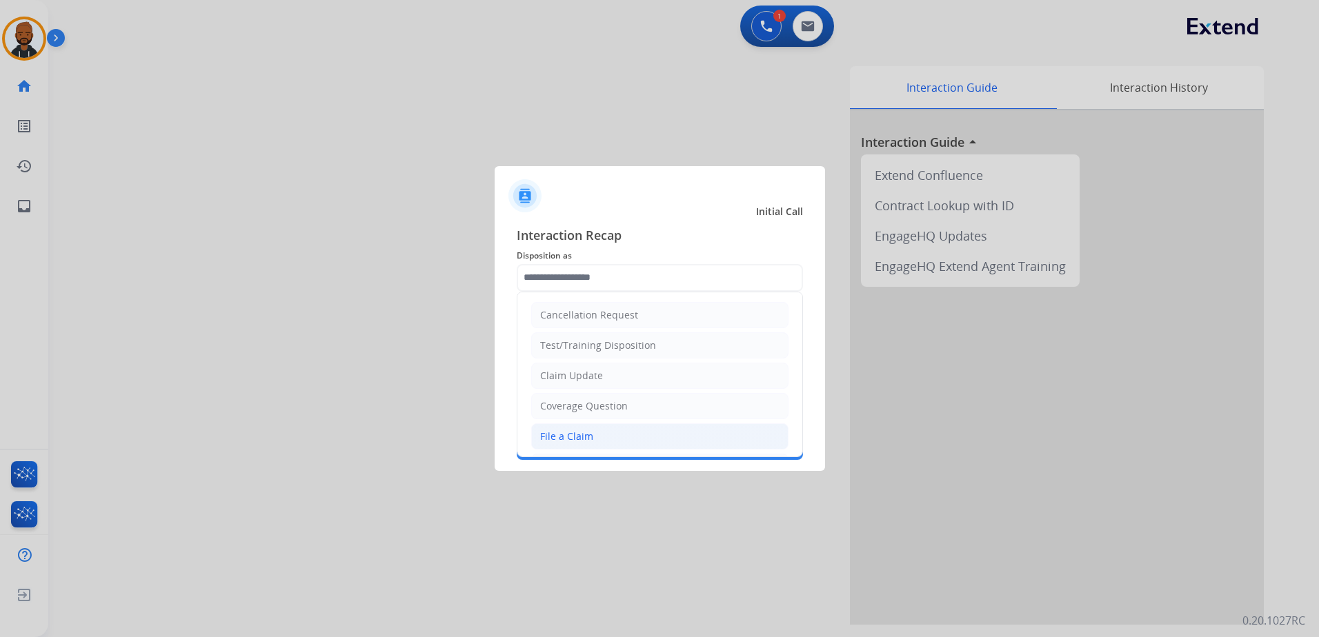
click at [606, 434] on li "File a Claim" at bounding box center [659, 437] width 257 height 26
type input "**********"
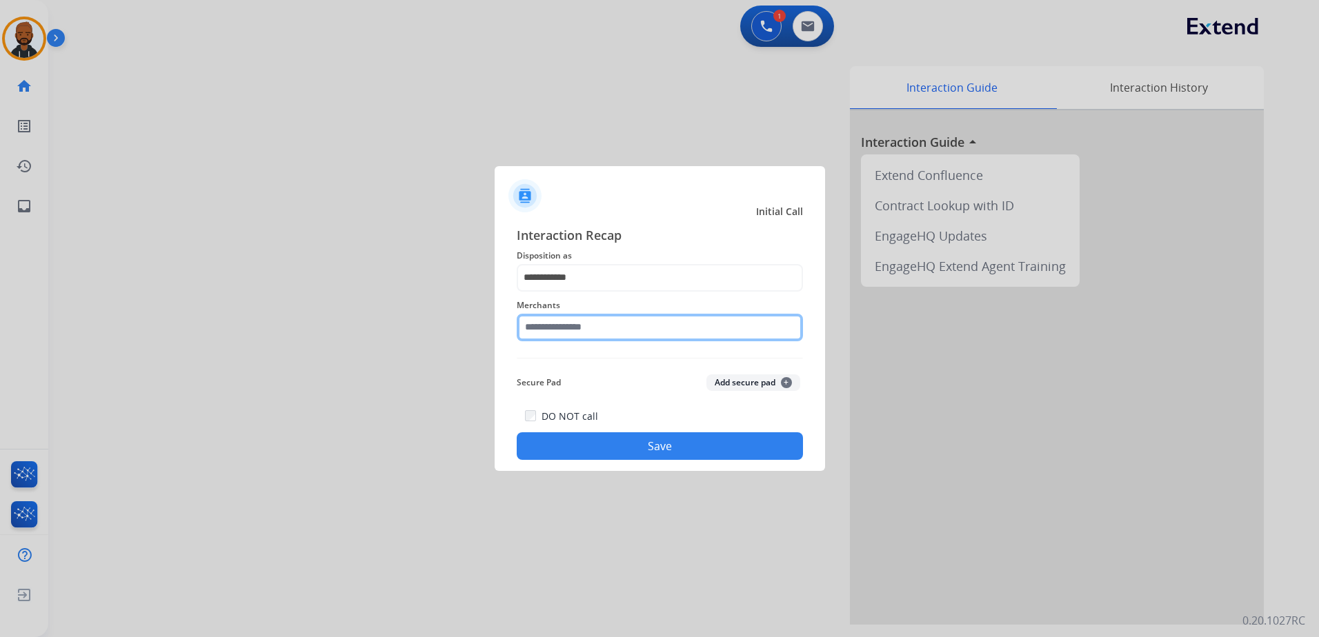
click at [606, 339] on input "text" at bounding box center [660, 328] width 286 height 28
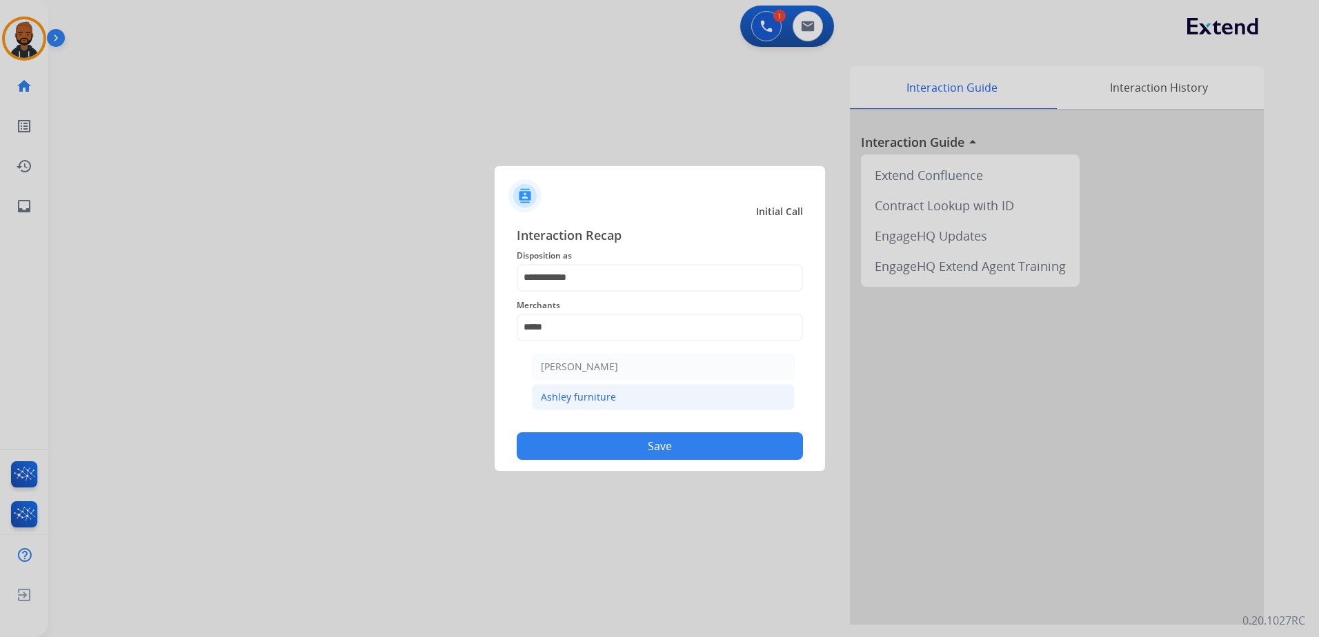
click at [608, 388] on li "Ashley furniture" at bounding box center [663, 397] width 263 height 26
type input "**********"
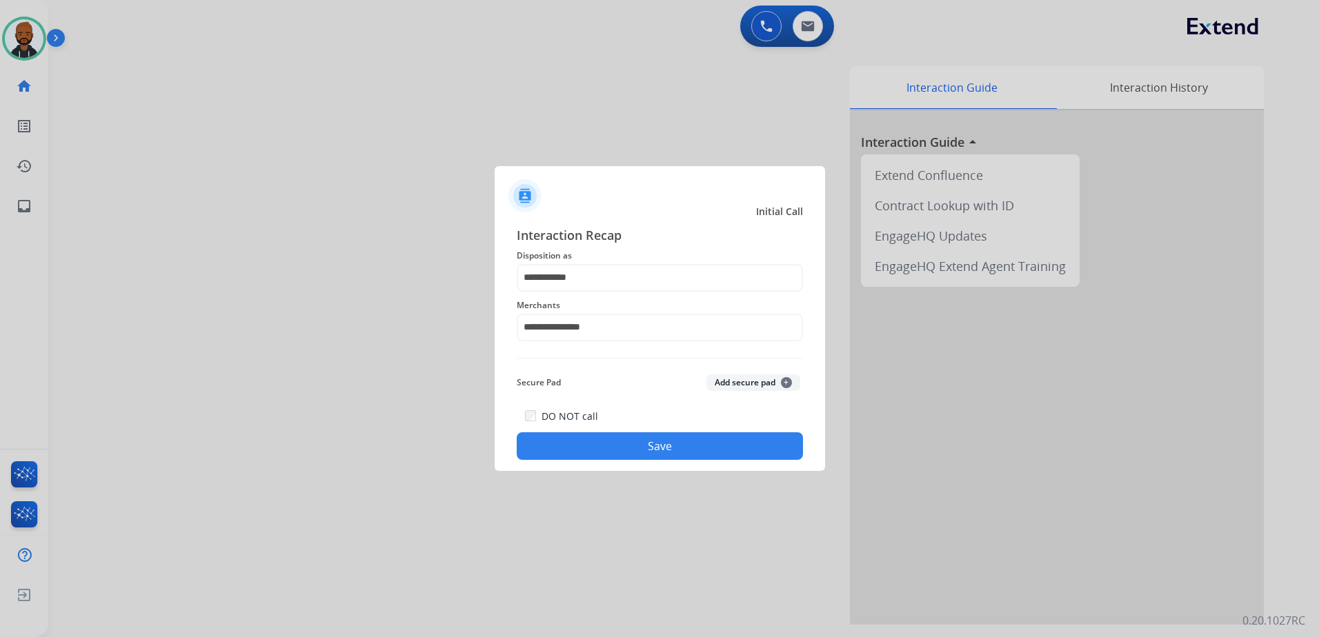
click at [603, 441] on button "Save" at bounding box center [660, 447] width 286 height 28
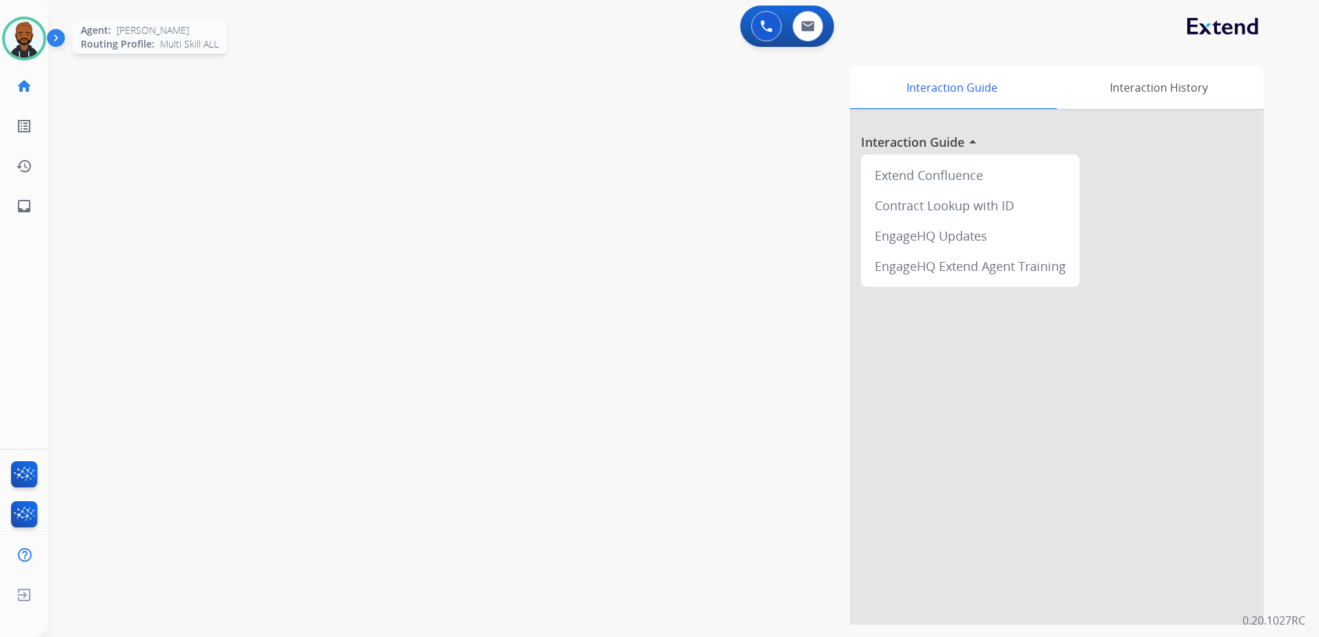
click at [24, 53] on img at bounding box center [24, 38] width 39 height 39
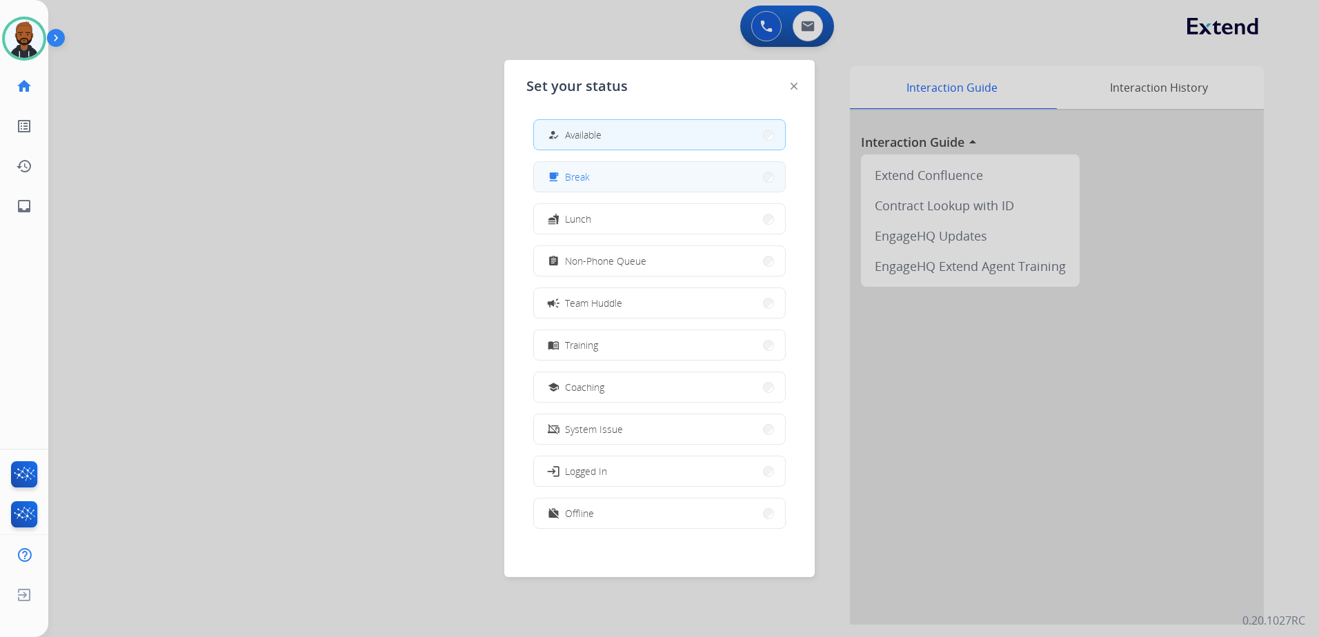
click at [615, 174] on button "free_breakfast Break" at bounding box center [659, 177] width 251 height 30
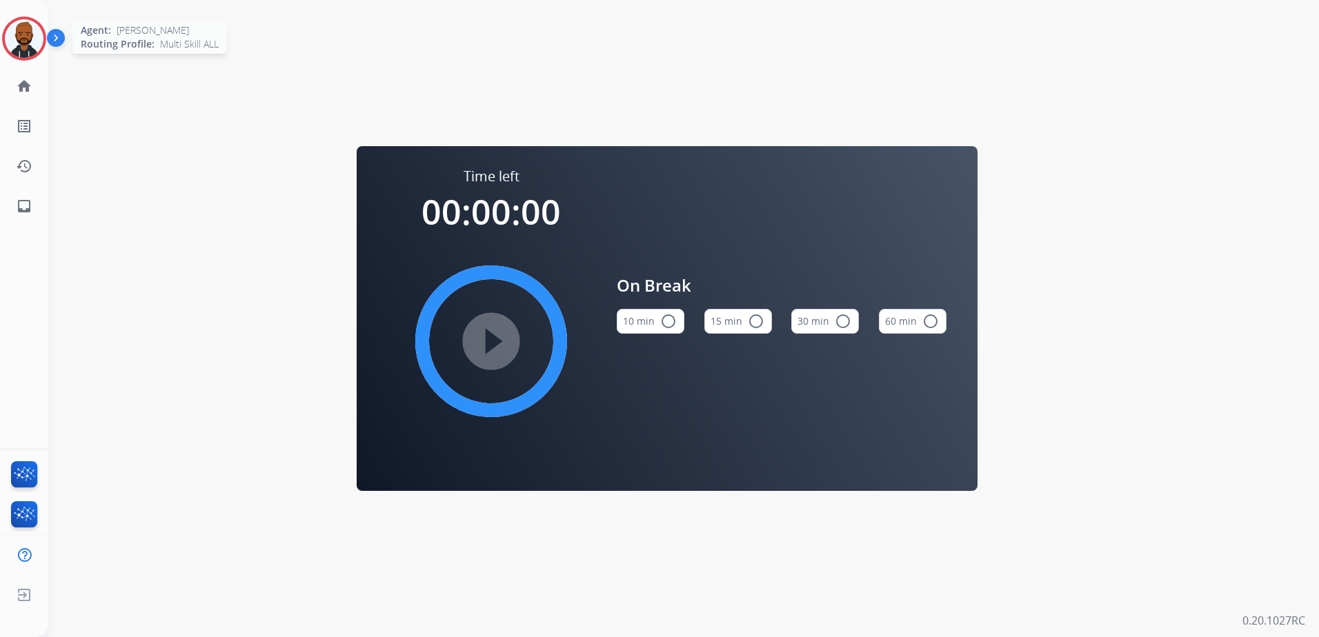
drag, startPoint x: 27, startPoint y: 50, endPoint x: 36, endPoint y: 55, distance: 10.2
click at [28, 50] on img at bounding box center [24, 38] width 39 height 39
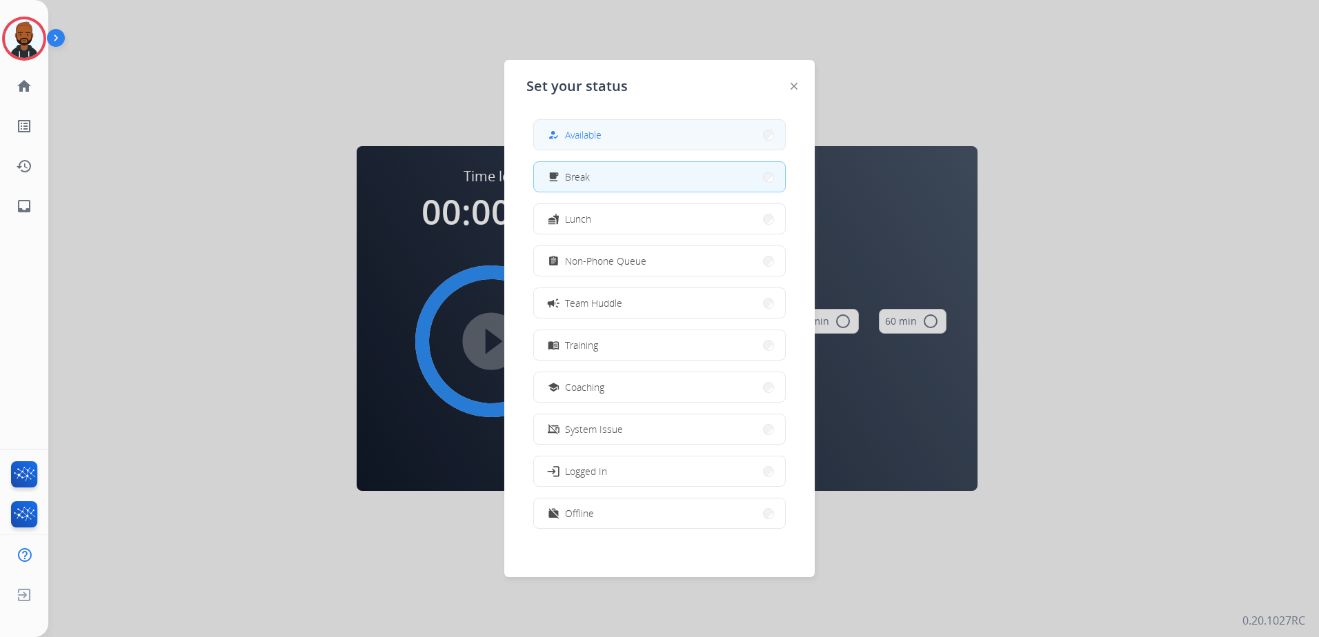
click at [576, 143] on button "how_to_reg Available" at bounding box center [659, 135] width 251 height 30
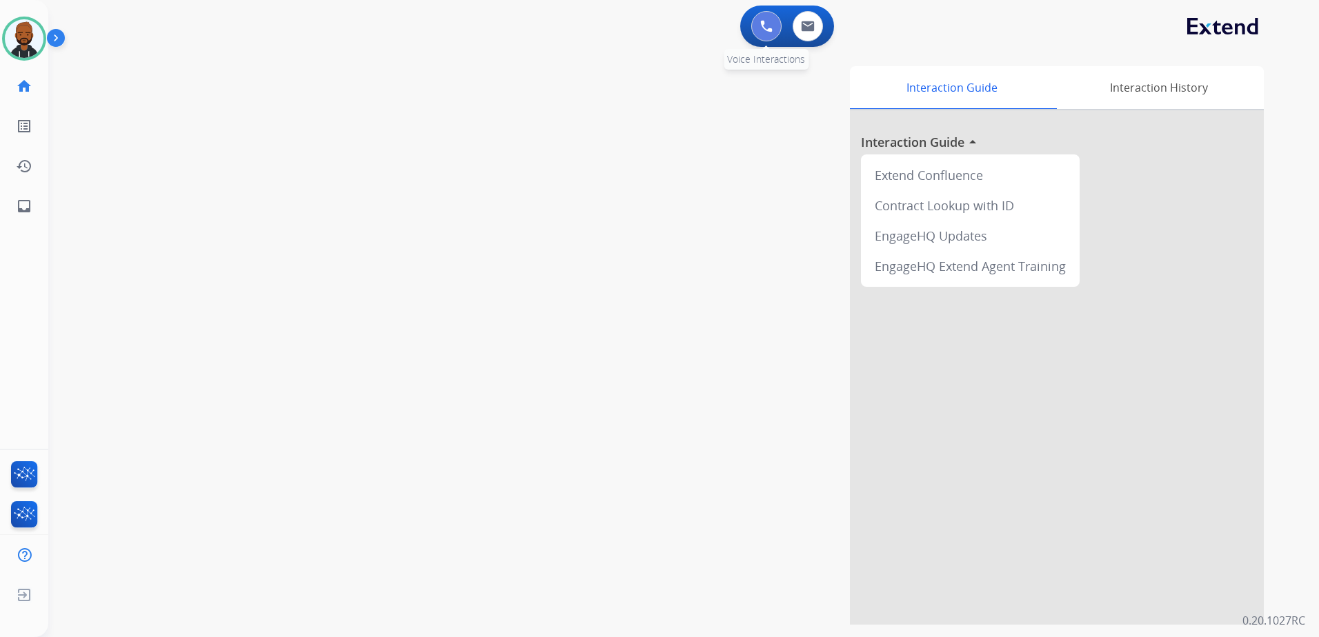
click at [766, 37] on button at bounding box center [766, 26] width 30 height 30
click at [768, 23] on img at bounding box center [766, 26] width 12 height 12
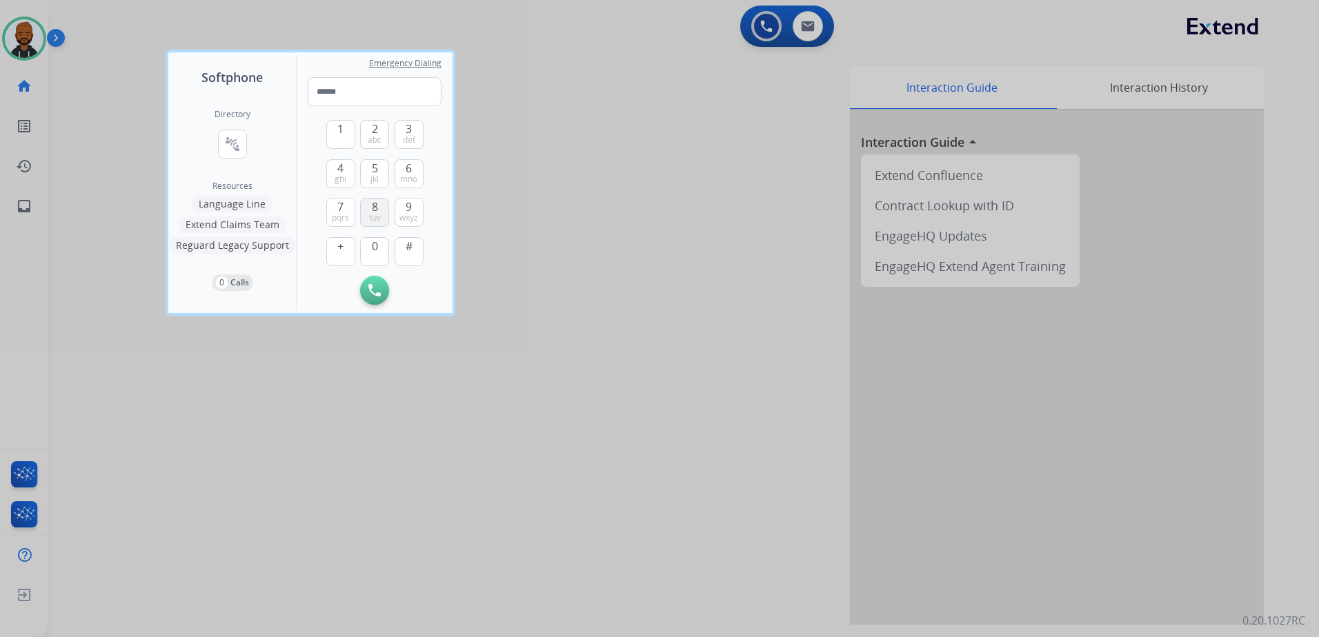
click at [379, 215] on span "tuv" at bounding box center [375, 217] width 12 height 11
click at [402, 136] on button "3 def" at bounding box center [409, 134] width 29 height 29
click at [374, 135] on span "abc" at bounding box center [375, 140] width 14 height 11
click at [402, 212] on span "wxyz" at bounding box center [408, 217] width 19 height 11
click at [375, 248] on span "0" at bounding box center [375, 246] width 6 height 17
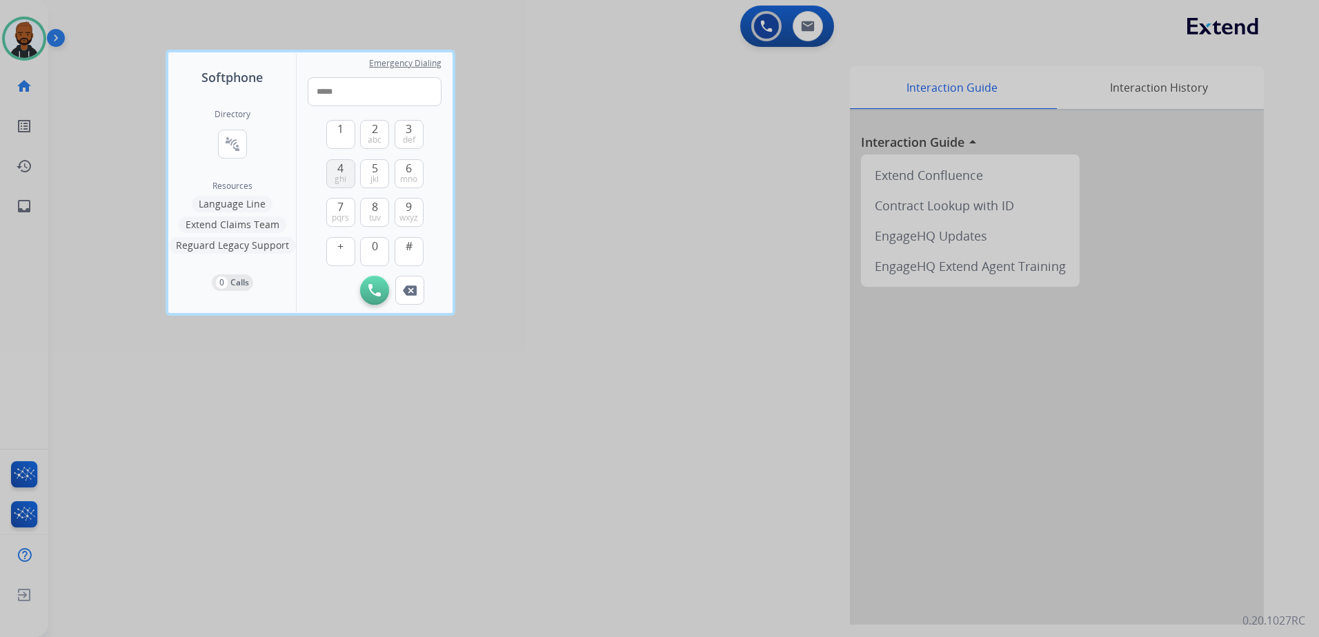
click at [348, 182] on button "4 ghi" at bounding box center [340, 173] width 29 height 29
click at [328, 170] on button "4 ghi" at bounding box center [340, 173] width 29 height 29
click at [408, 212] on span "wxyz" at bounding box center [408, 217] width 19 height 11
click at [417, 179] on span "mno" at bounding box center [408, 179] width 17 height 11
click at [379, 241] on button "0" at bounding box center [374, 251] width 29 height 29
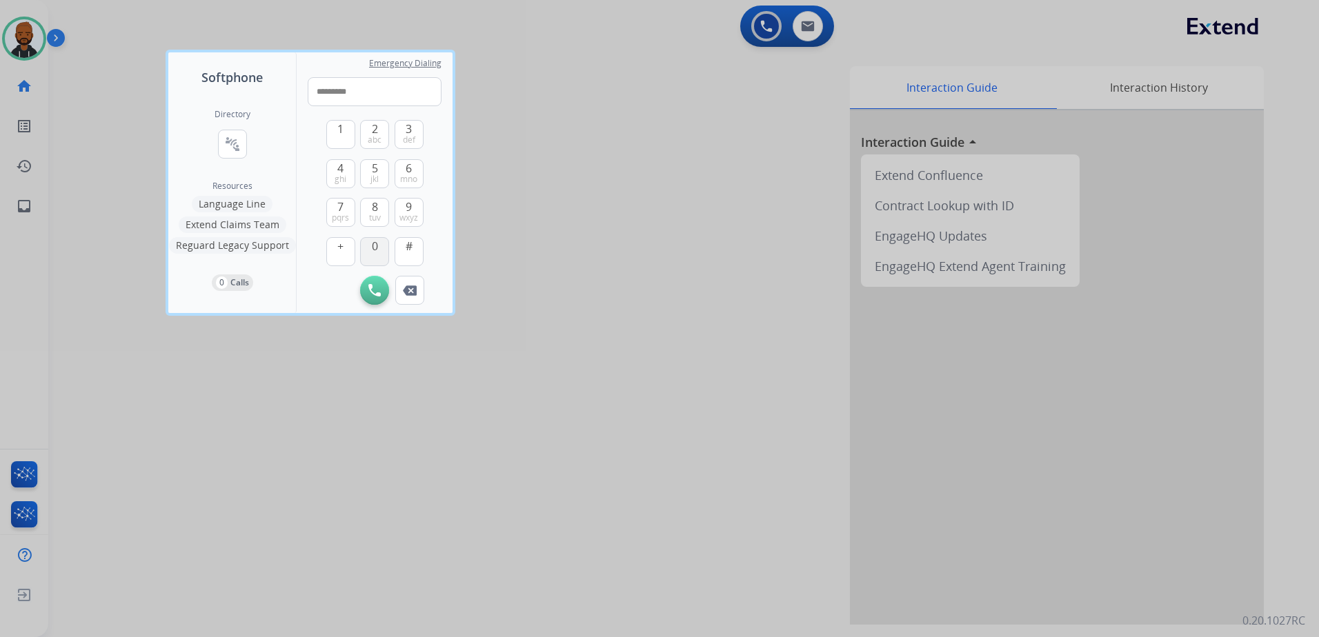
type input "**********"
click at [377, 292] on img at bounding box center [374, 290] width 12 height 12
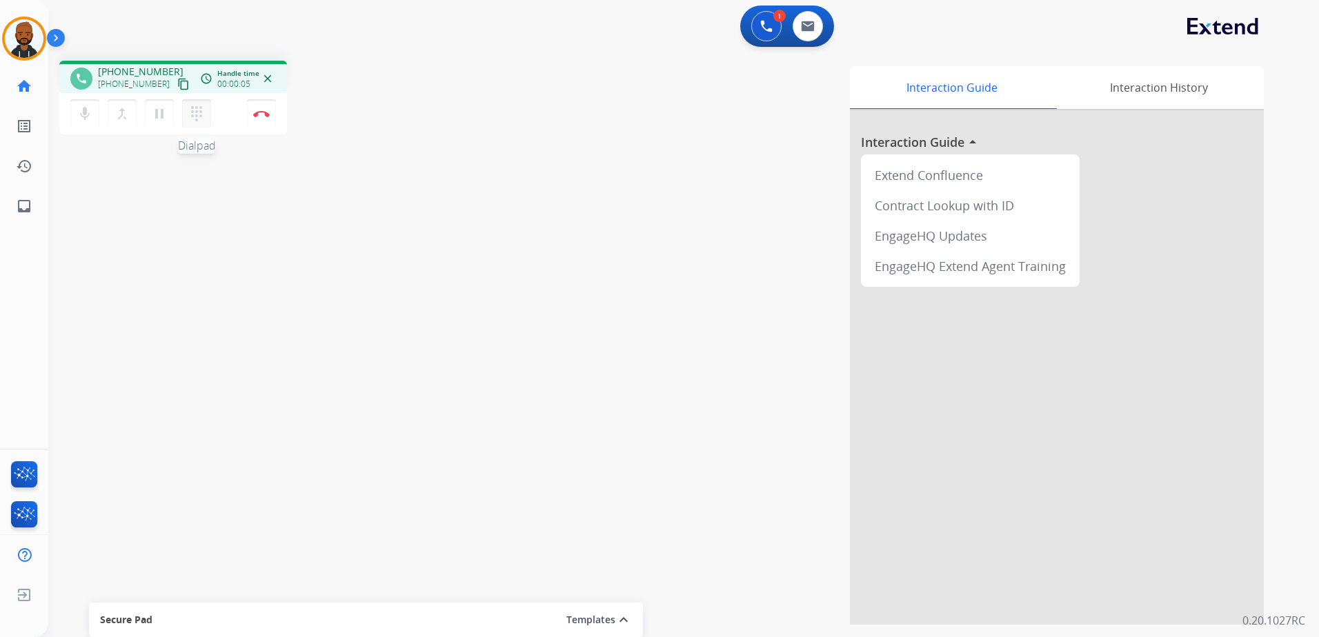
click at [195, 112] on mat-icon "dialpad" at bounding box center [196, 114] width 17 height 17
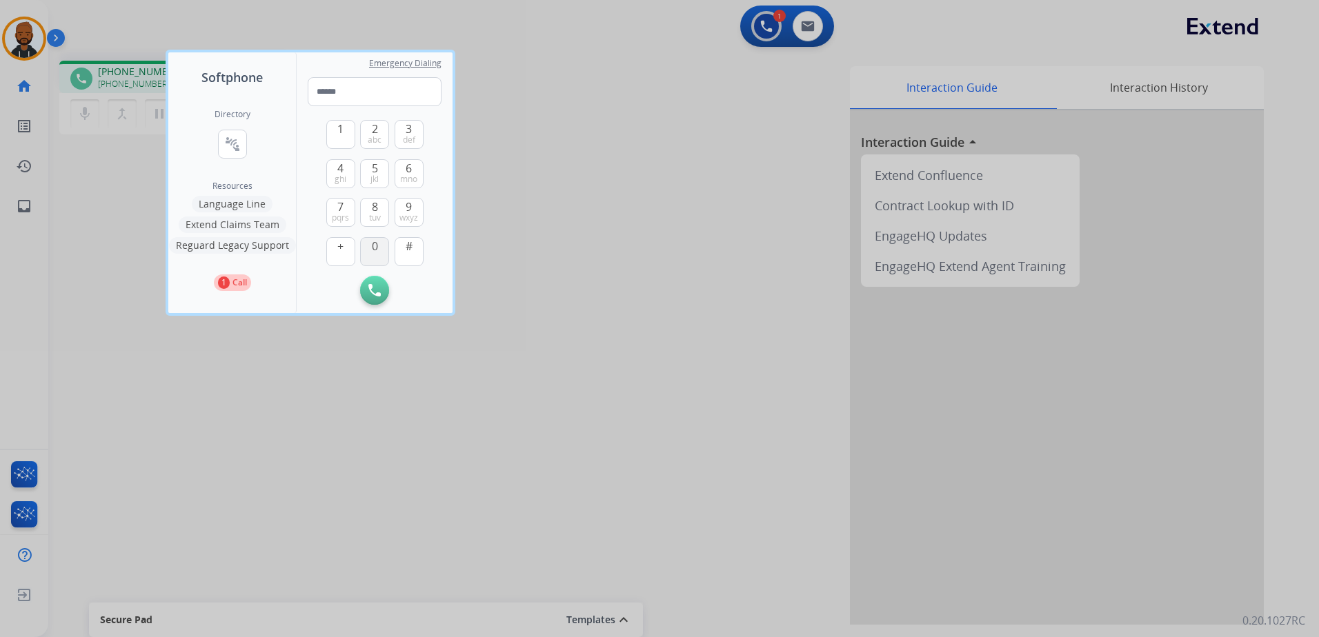
click at [368, 245] on button "0" at bounding box center [374, 251] width 29 height 29
type input "*"
drag, startPoint x: 633, startPoint y: 263, endPoint x: 506, endPoint y: 219, distance: 135.0
click at [608, 259] on div at bounding box center [659, 318] width 1319 height 637
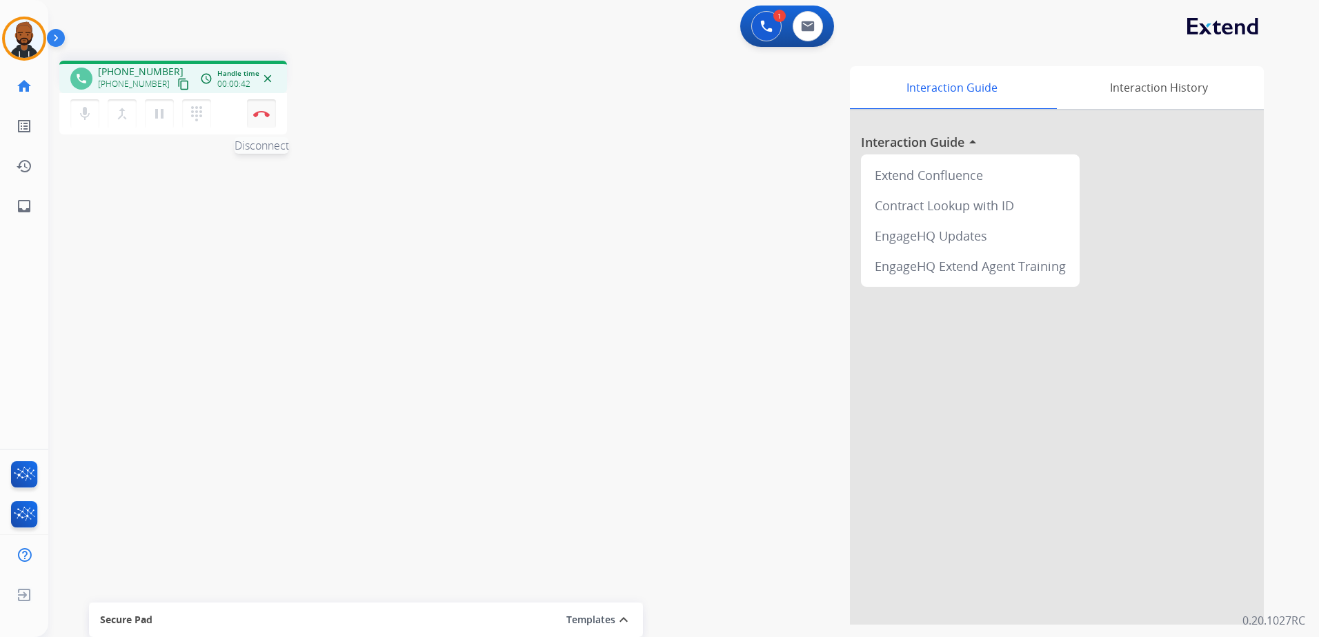
click at [253, 113] on img at bounding box center [261, 113] width 17 height 7
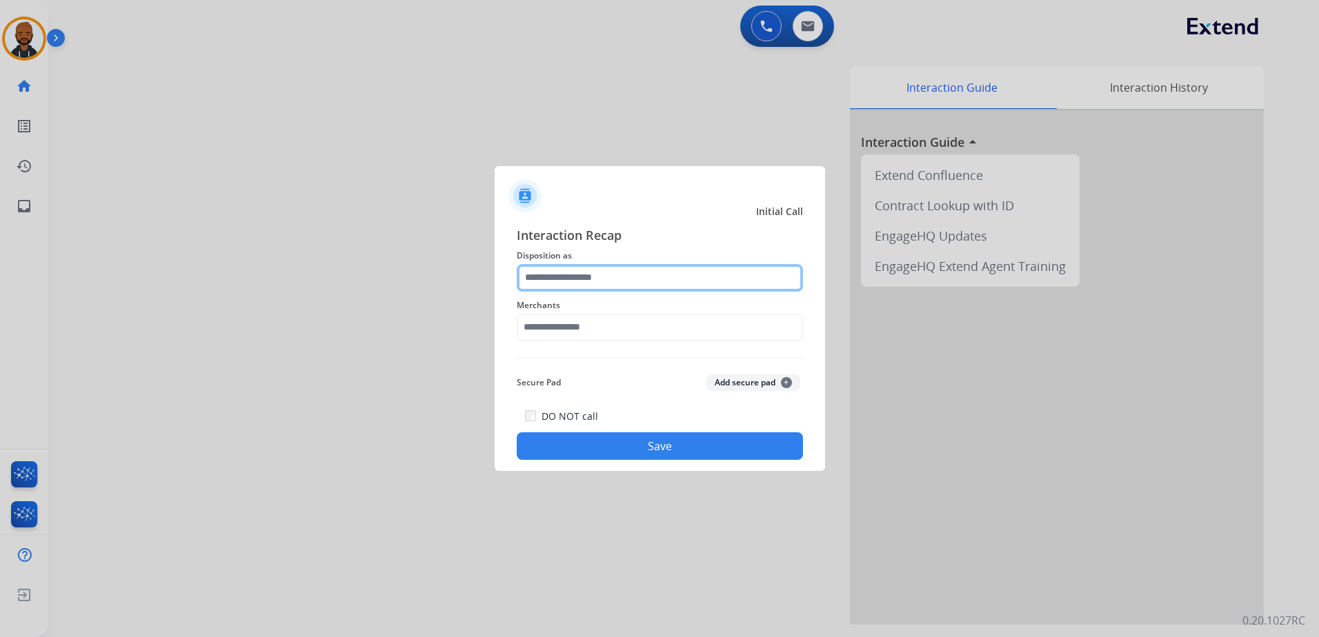
click at [617, 281] on input "text" at bounding box center [660, 278] width 286 height 28
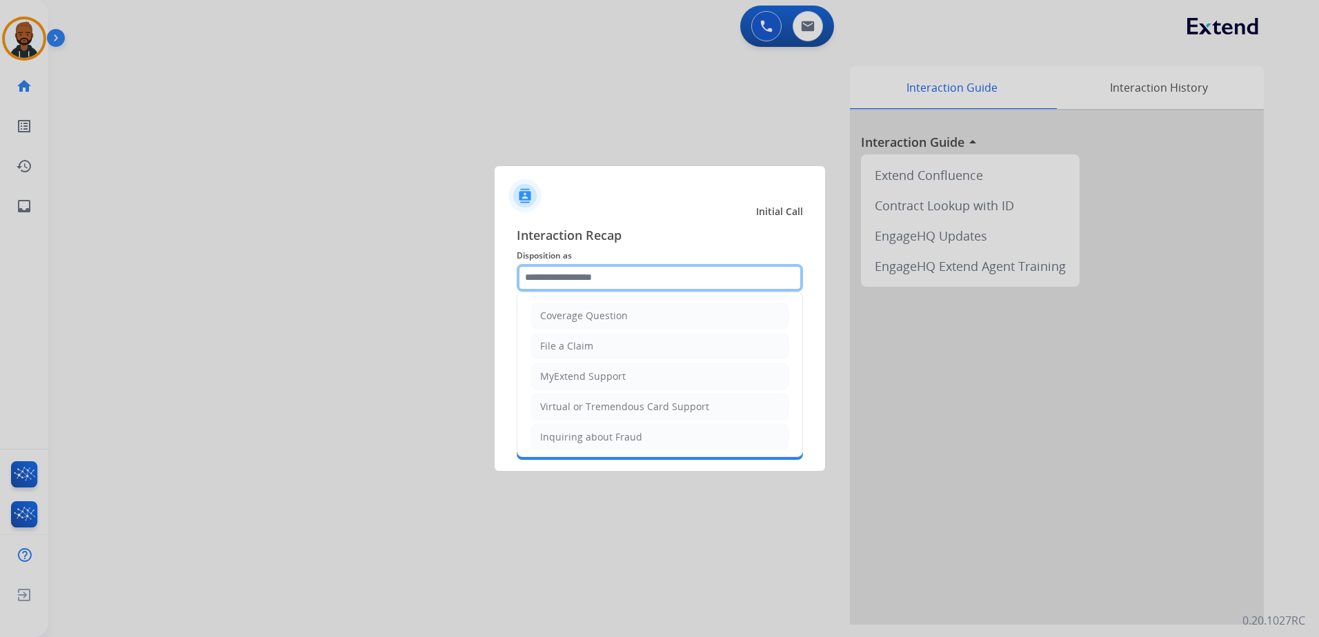
scroll to position [276, 0]
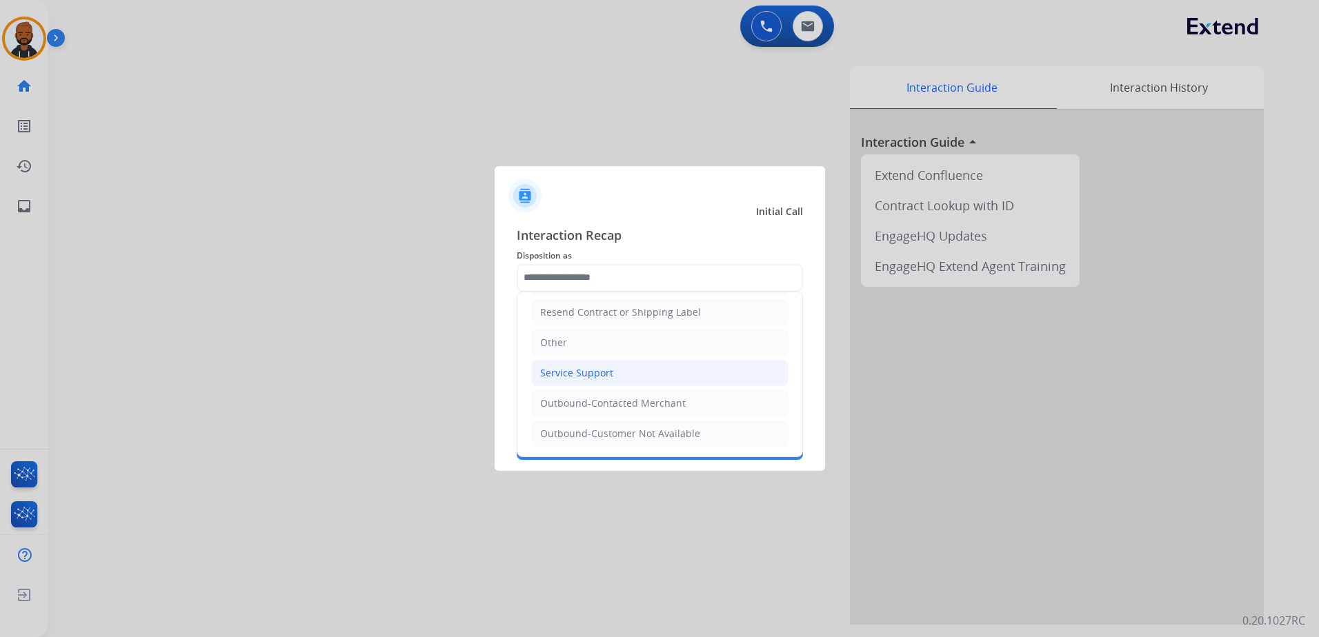
click at [602, 373] on div "Service Support" at bounding box center [576, 373] width 73 height 14
type input "**********"
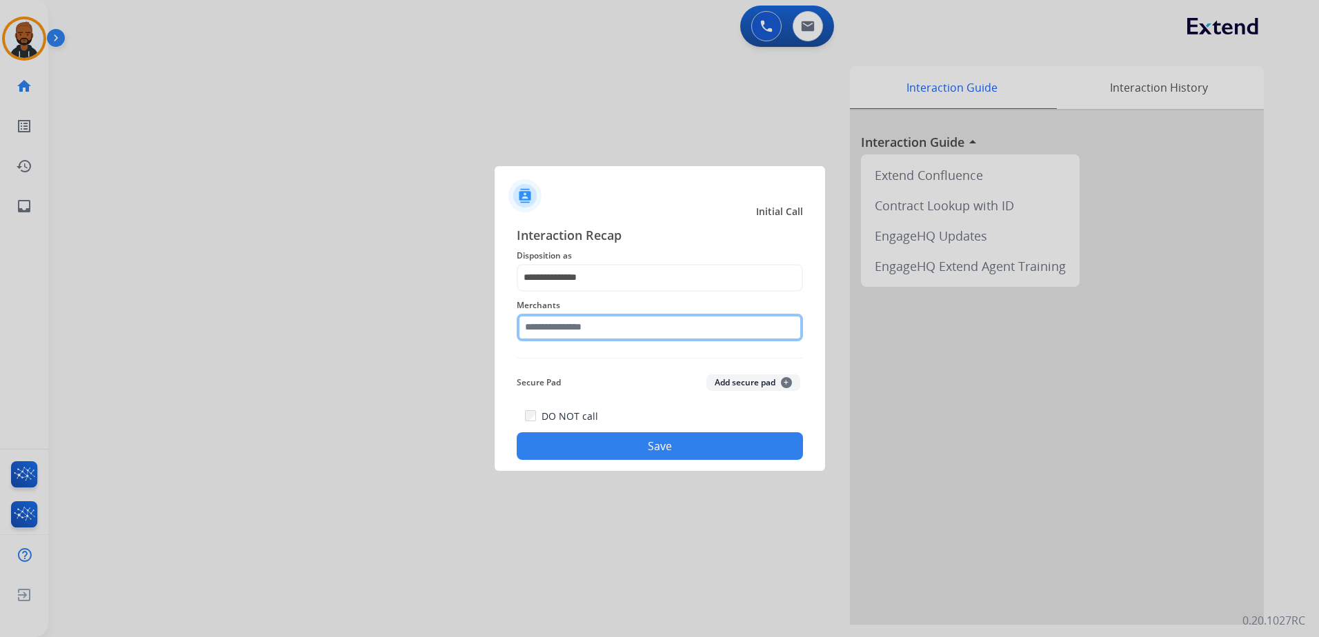
click at [605, 337] on input "text" at bounding box center [660, 328] width 286 height 28
click at [553, 369] on div "Not found" at bounding box center [564, 367] width 47 height 14
type input "*********"
click at [655, 453] on button "Save" at bounding box center [660, 447] width 286 height 28
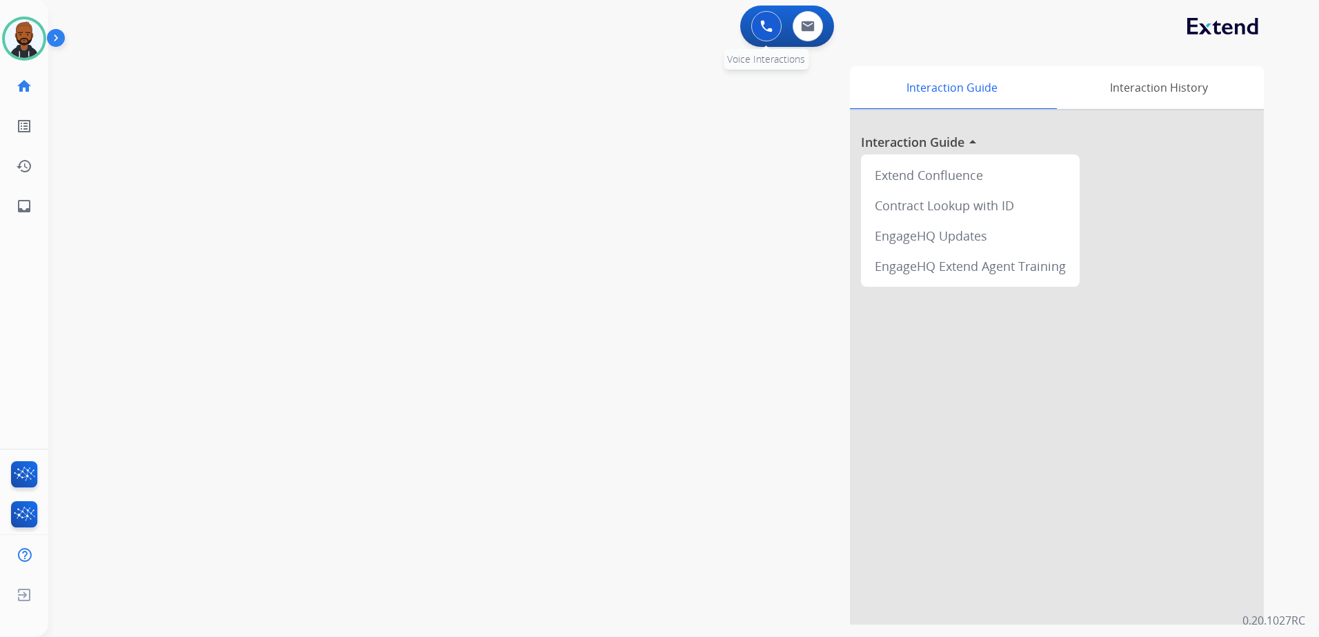
click at [766, 20] on img at bounding box center [766, 26] width 12 height 12
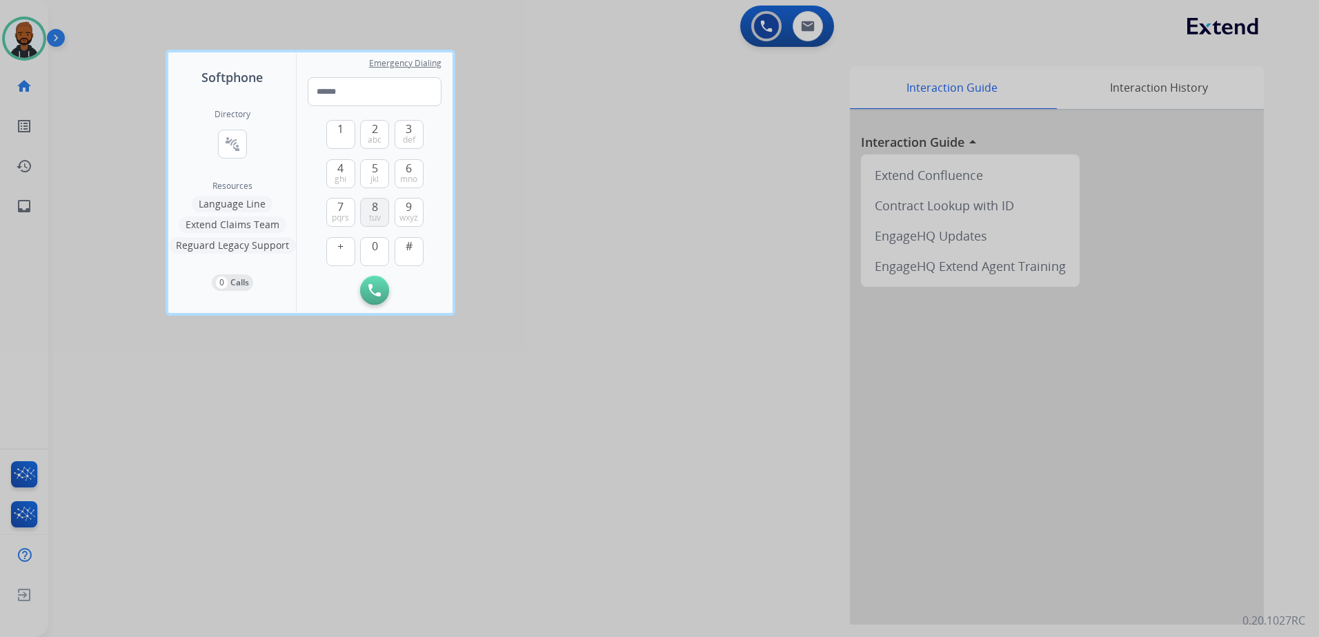
click at [381, 215] on button "8 tuv" at bounding box center [374, 212] width 29 height 29
click at [375, 179] on span "jkl" at bounding box center [374, 179] width 8 height 11
click at [339, 179] on span "ghi" at bounding box center [341, 179] width 12 height 11
click at [370, 208] on button "8 tuv" at bounding box center [374, 212] width 29 height 29
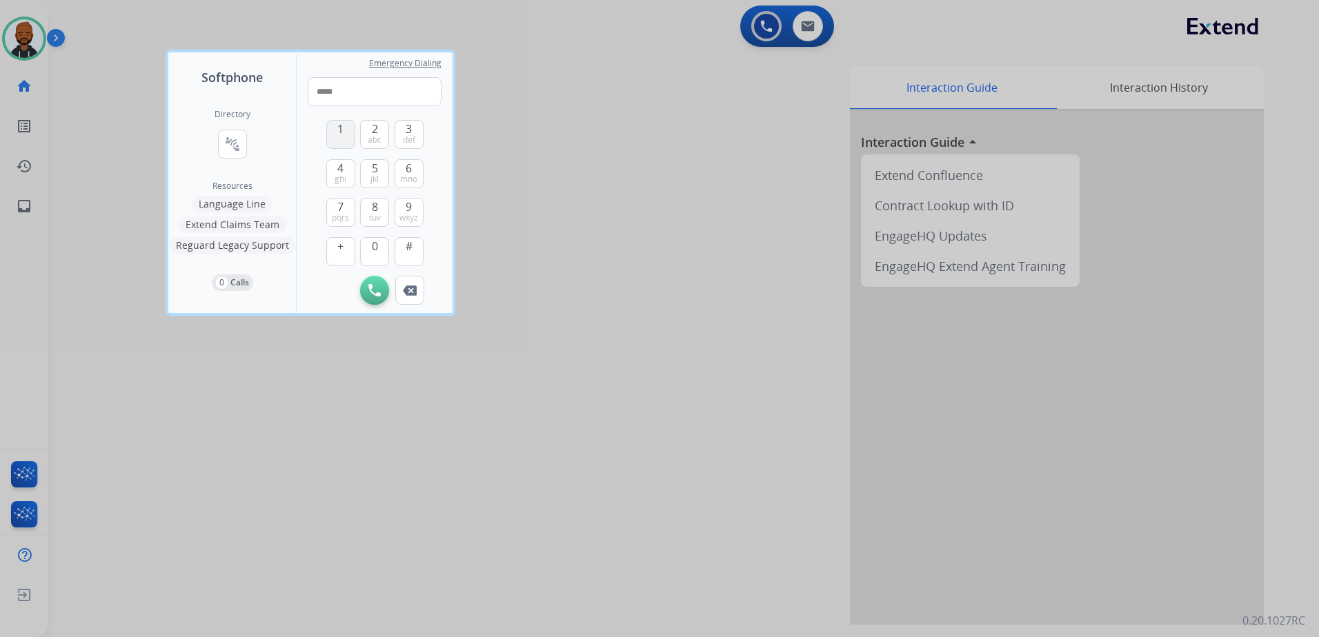
click at [341, 128] on span "1" at bounding box center [340, 129] width 6 height 17
click at [334, 131] on button "1" at bounding box center [340, 134] width 29 height 29
click at [374, 203] on span "8" at bounding box center [375, 207] width 6 height 17
click at [375, 176] on span "jkl" at bounding box center [374, 179] width 8 height 11
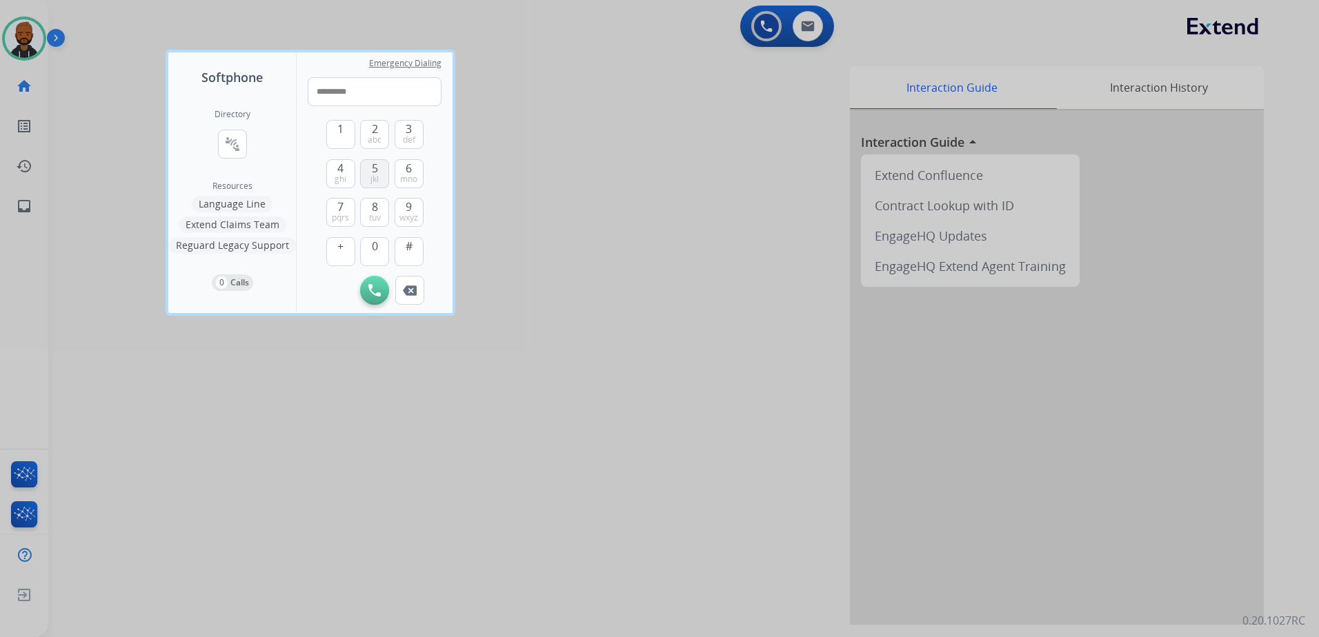
type input "**********"
click at [379, 285] on img at bounding box center [374, 290] width 12 height 12
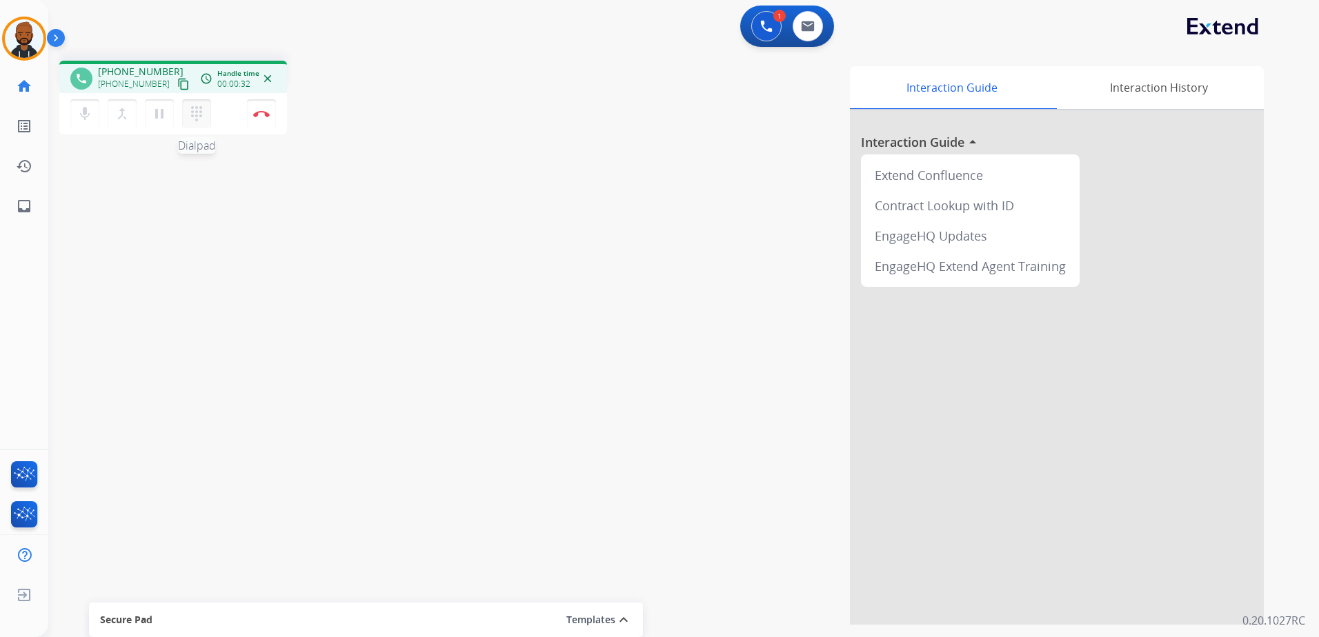
click at [198, 124] on button "dialpad Dialpad" at bounding box center [196, 113] width 29 height 29
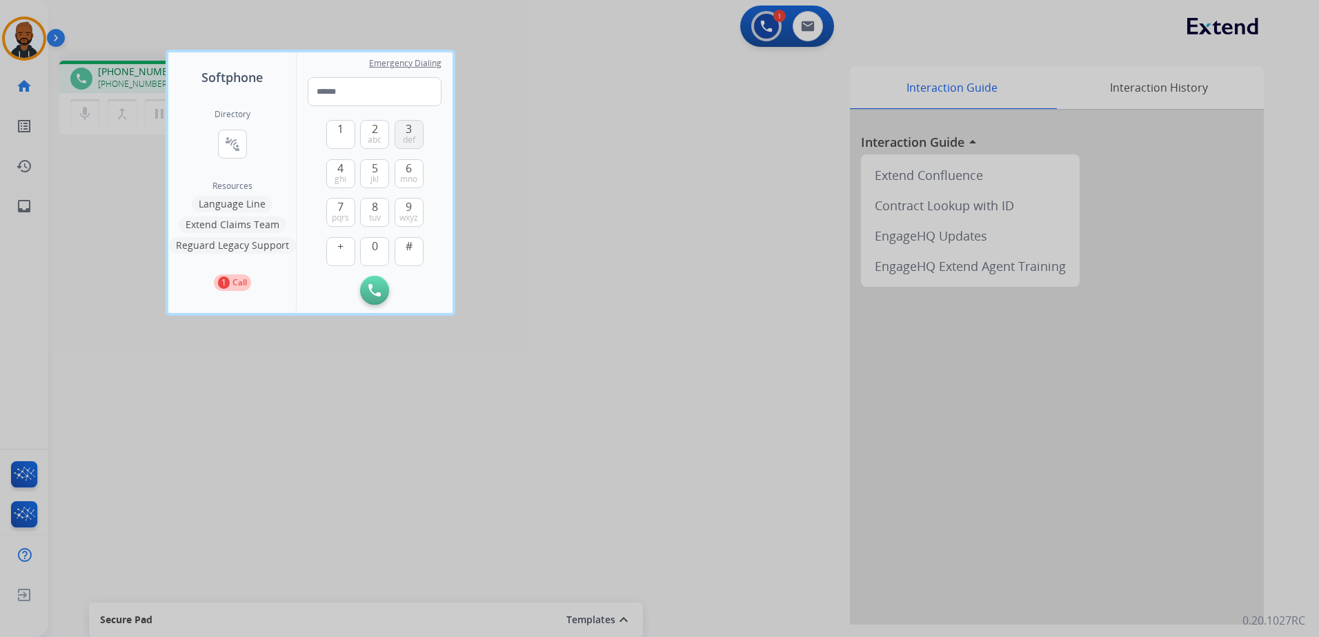
click at [407, 139] on span "def" at bounding box center [409, 140] width 12 height 11
type input "*"
click at [661, 400] on div at bounding box center [659, 318] width 1319 height 637
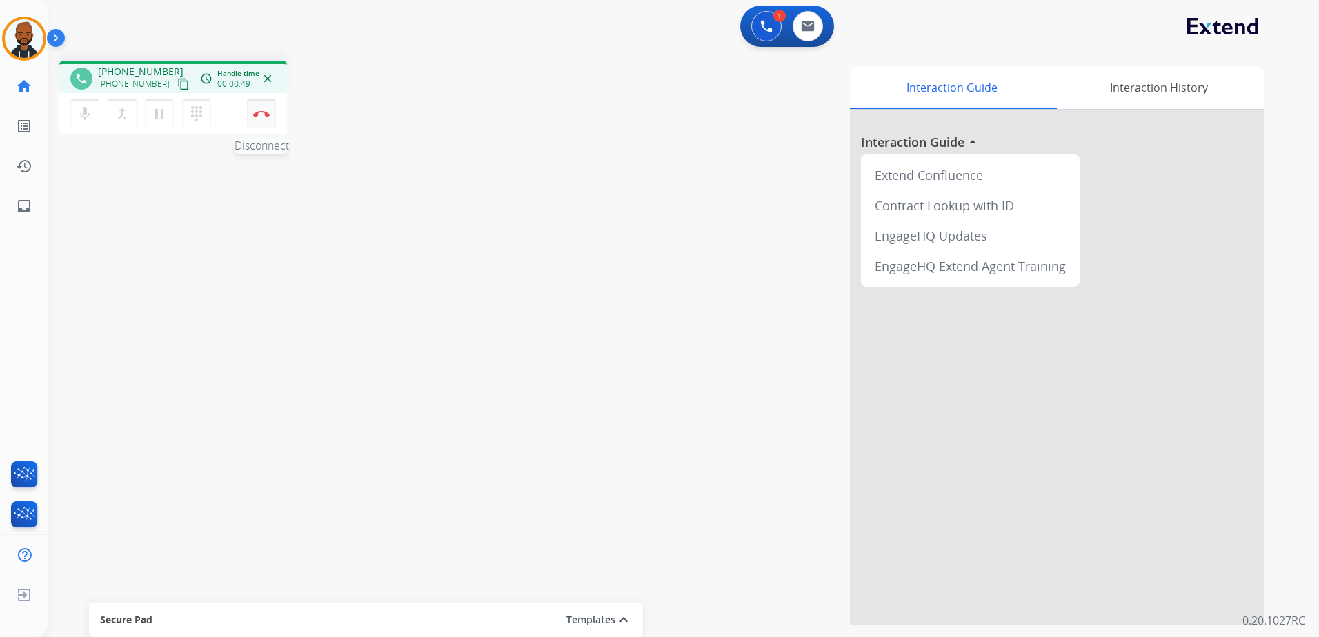
click at [265, 125] on button "Disconnect" at bounding box center [261, 113] width 29 height 29
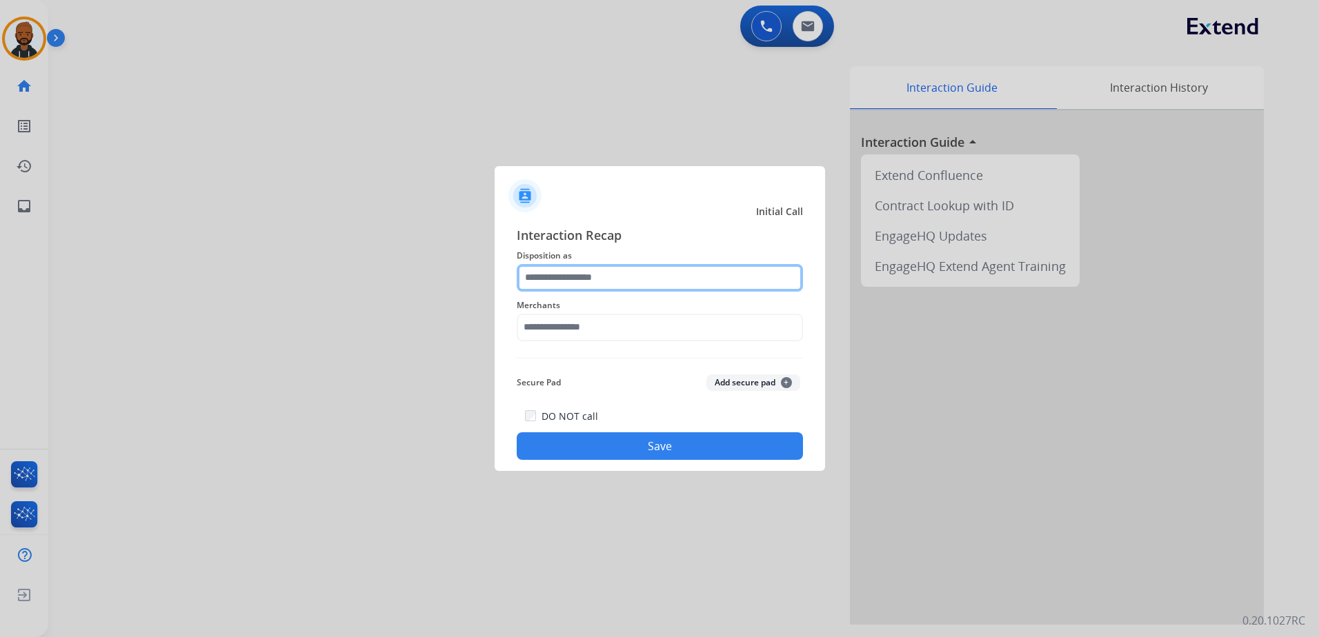
click at [668, 272] on input "text" at bounding box center [660, 278] width 286 height 28
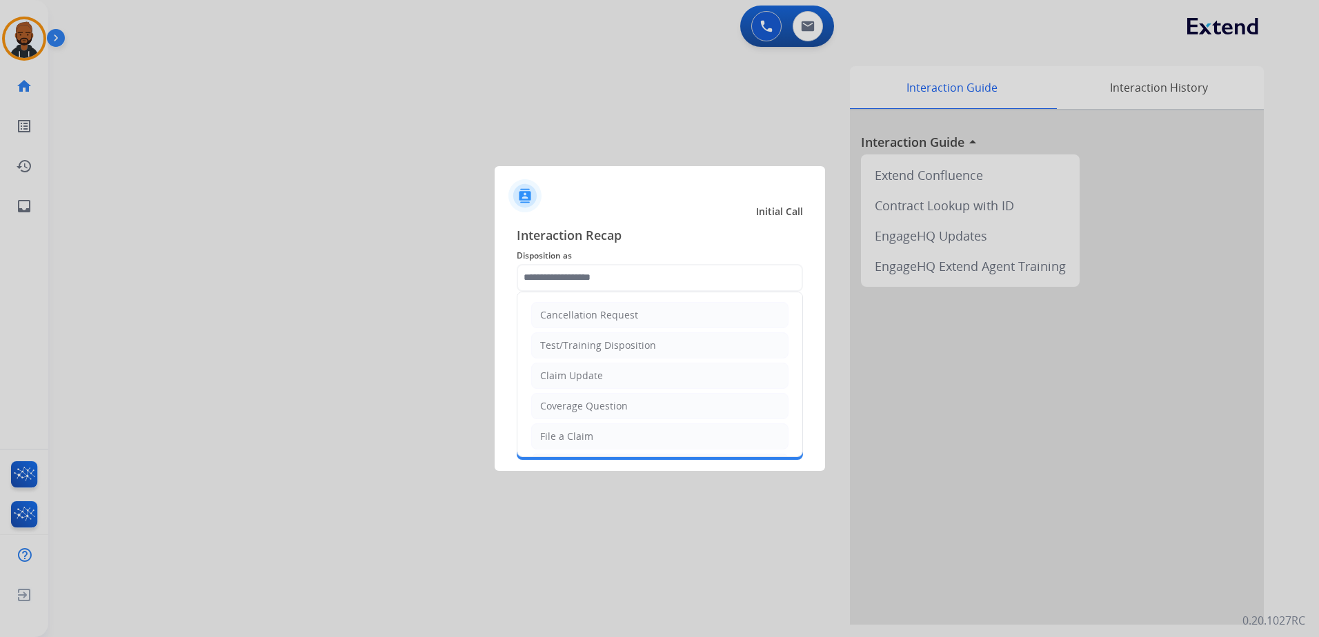
click at [595, 376] on div "Claim Update" at bounding box center [571, 376] width 63 height 14
type input "**********"
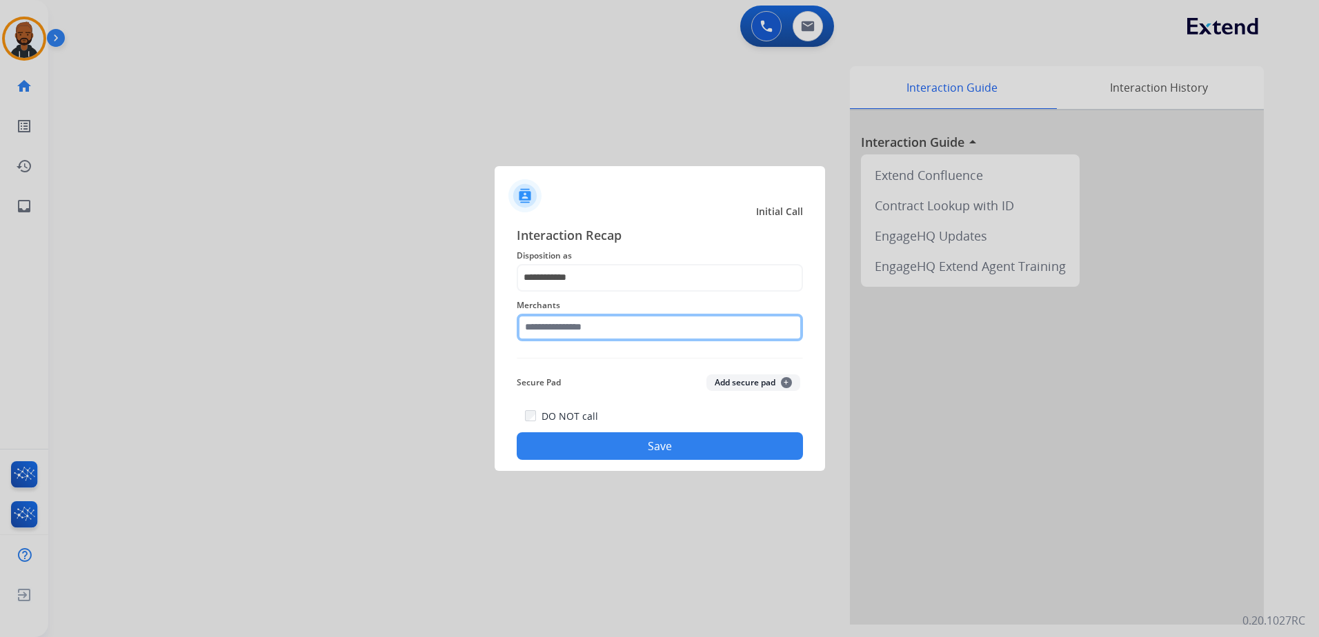
click at [593, 330] on input "text" at bounding box center [660, 328] width 286 height 28
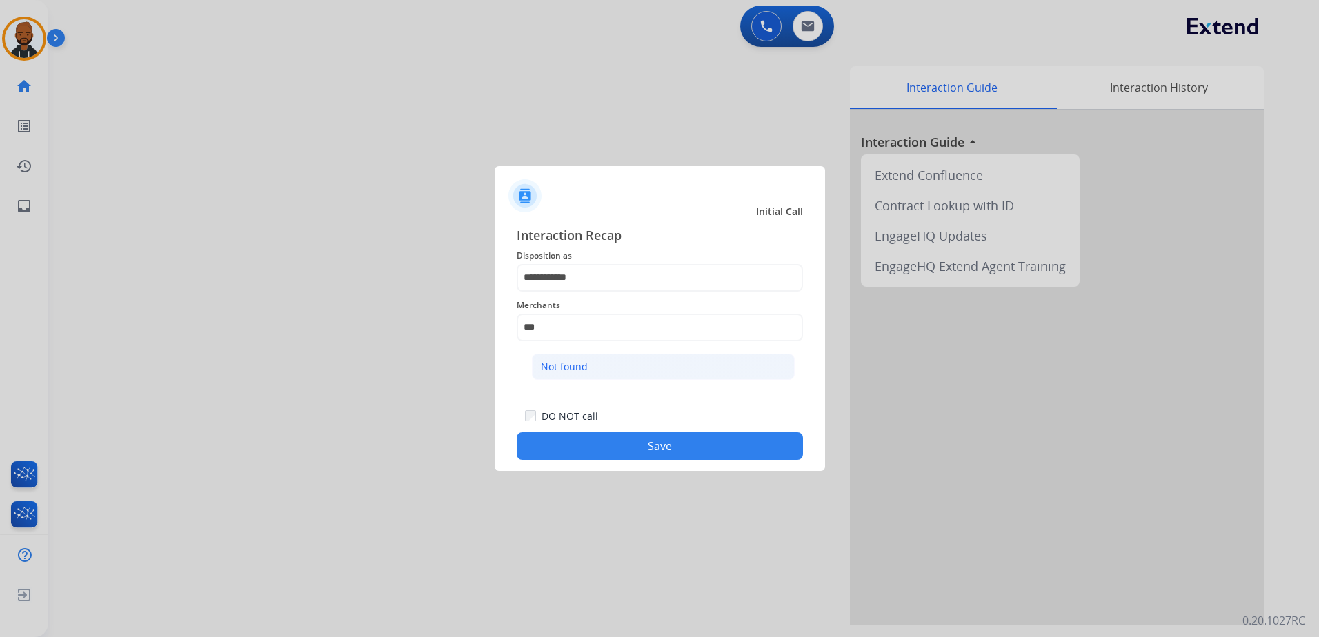
click at [578, 364] on div "Not found" at bounding box center [564, 367] width 47 height 14
type input "*********"
click at [664, 429] on div "DO NOT call Save" at bounding box center [660, 434] width 286 height 52
click at [668, 441] on button "Save" at bounding box center [660, 447] width 286 height 28
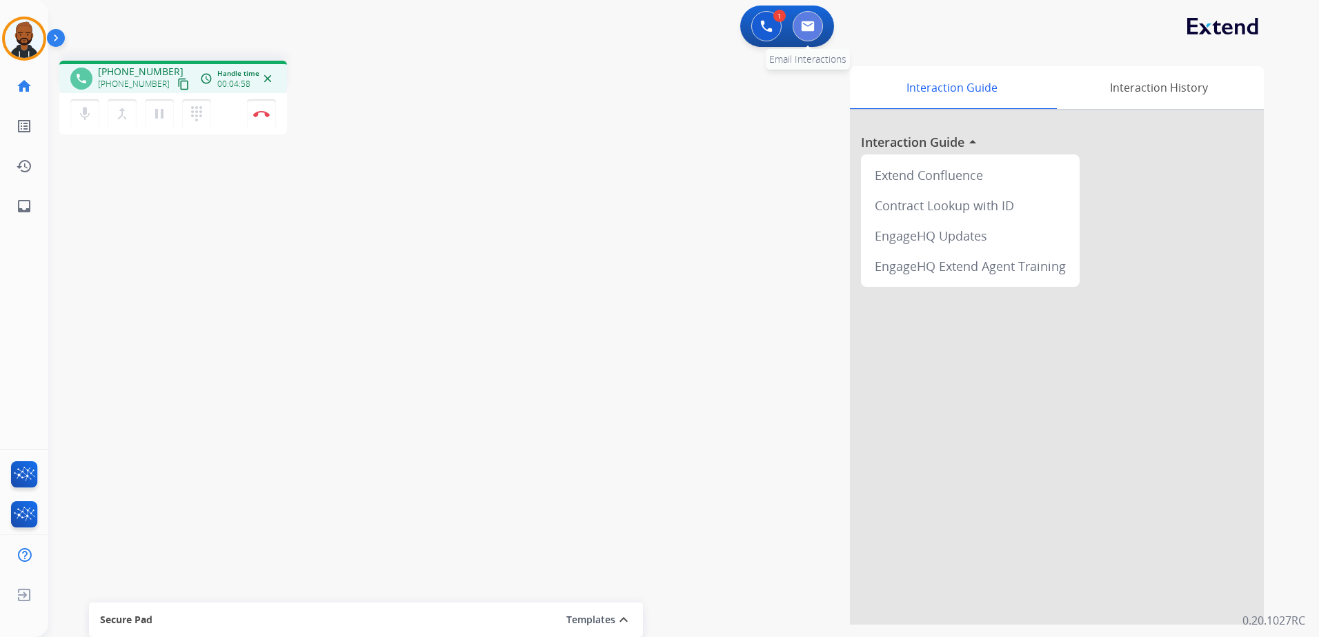
click at [800, 28] on button at bounding box center [808, 26] width 30 height 30
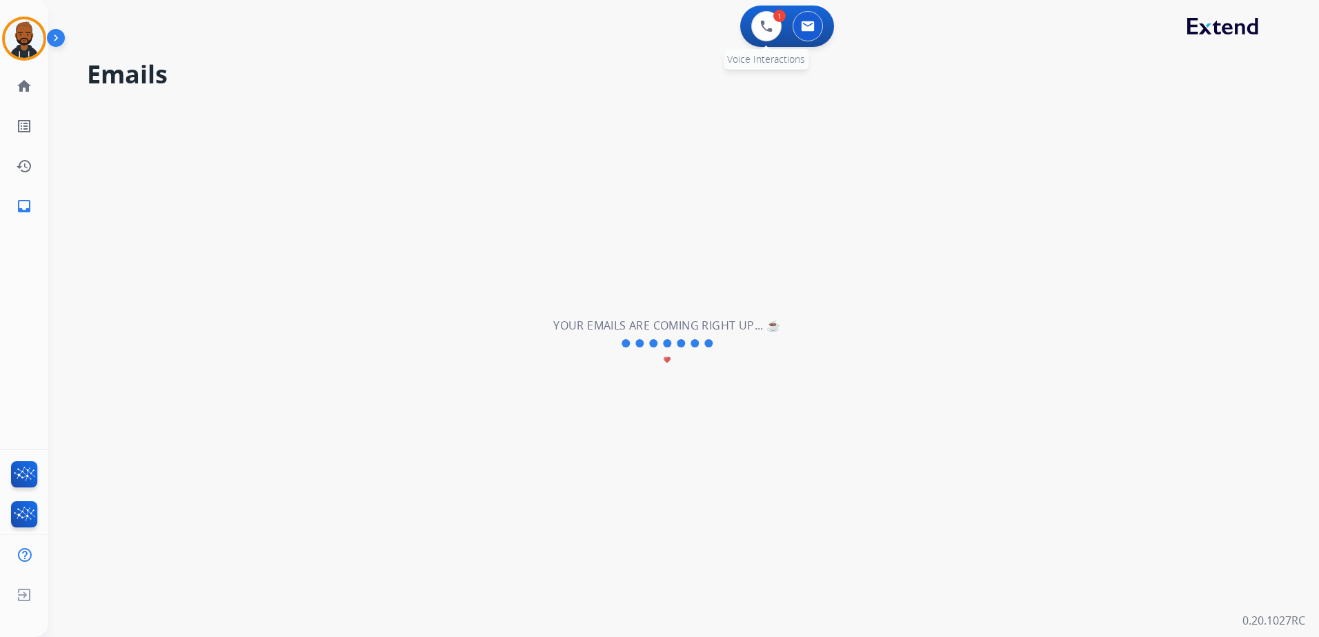
click at [760, 41] on div "1 Voice Interactions" at bounding box center [766, 26] width 41 height 30
click at [760, 26] on button at bounding box center [766, 26] width 30 height 30
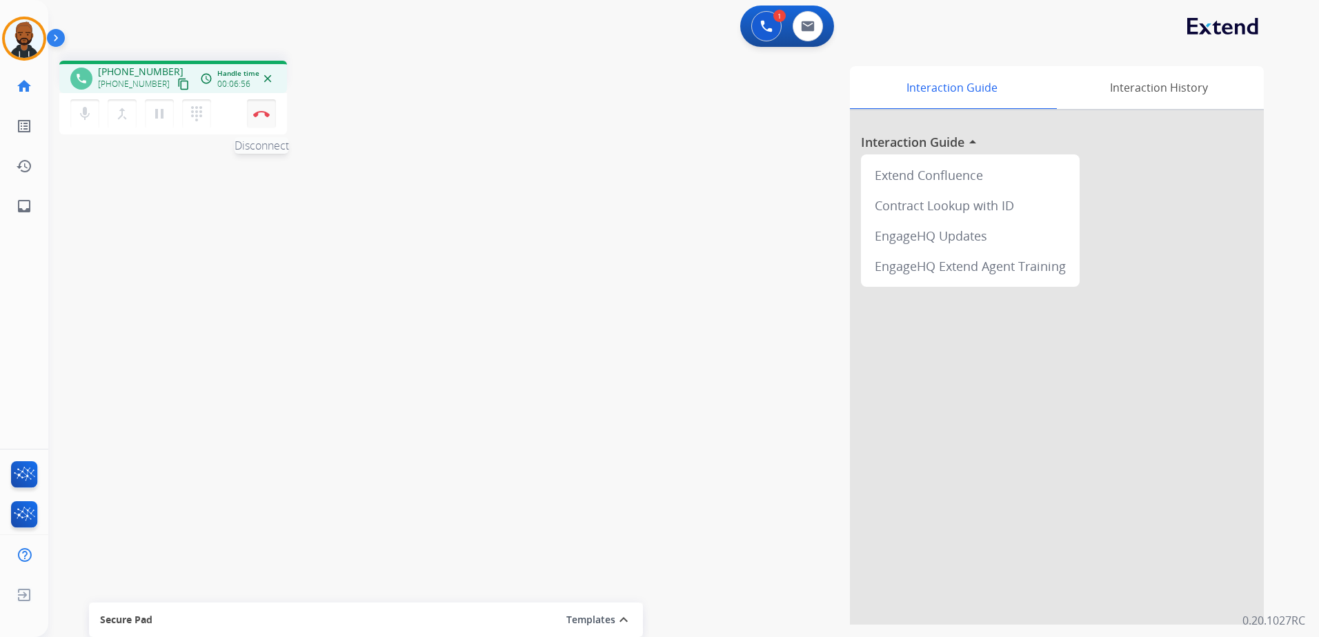
click at [264, 112] on img at bounding box center [261, 113] width 17 height 7
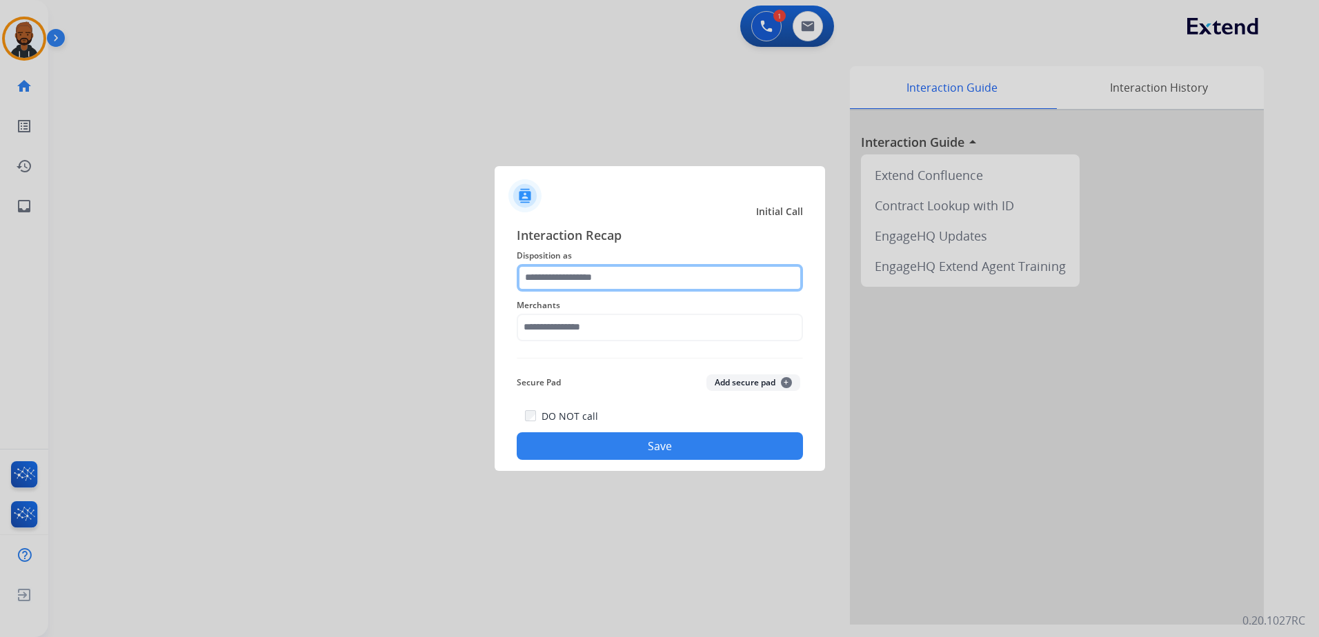
drag, startPoint x: 642, startPoint y: 263, endPoint x: 644, endPoint y: 274, distance: 11.4
click at [644, 276] on input "text" at bounding box center [660, 278] width 286 height 28
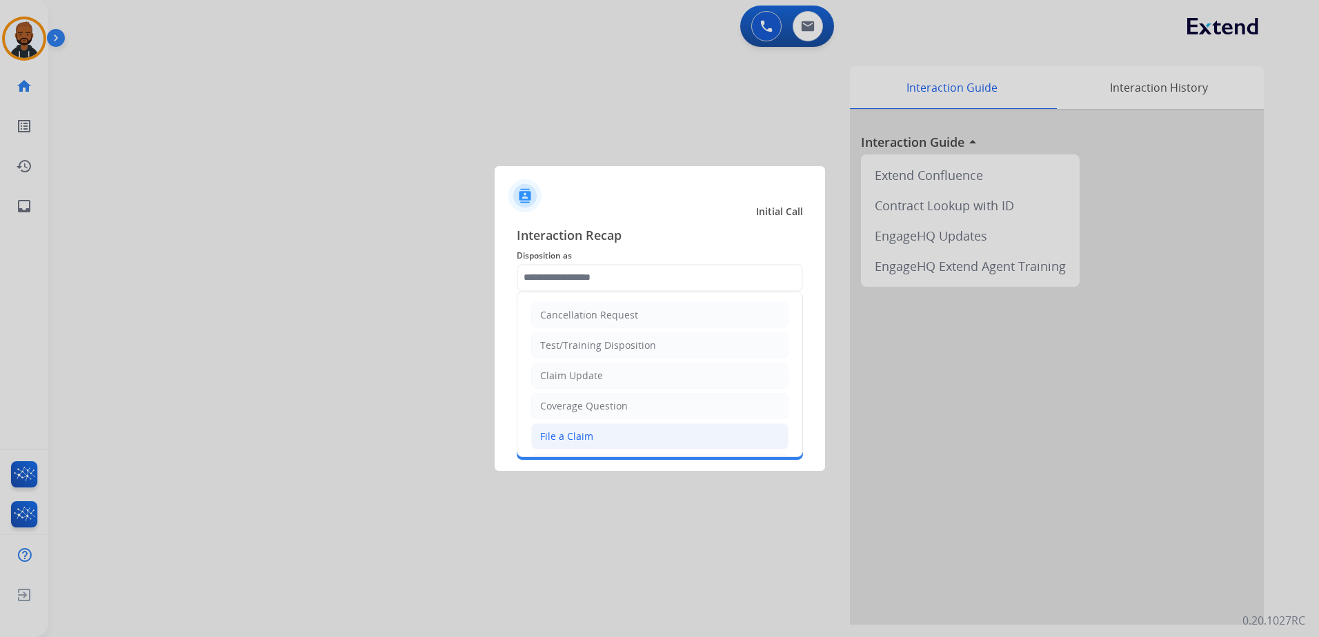
click at [585, 450] on ul "Cancellation Request Test/Training Disposition Claim Update Coverage Question F…" at bounding box center [659, 481] width 285 height 379
click at [584, 442] on div "File a Claim" at bounding box center [566, 437] width 53 height 14
type input "**********"
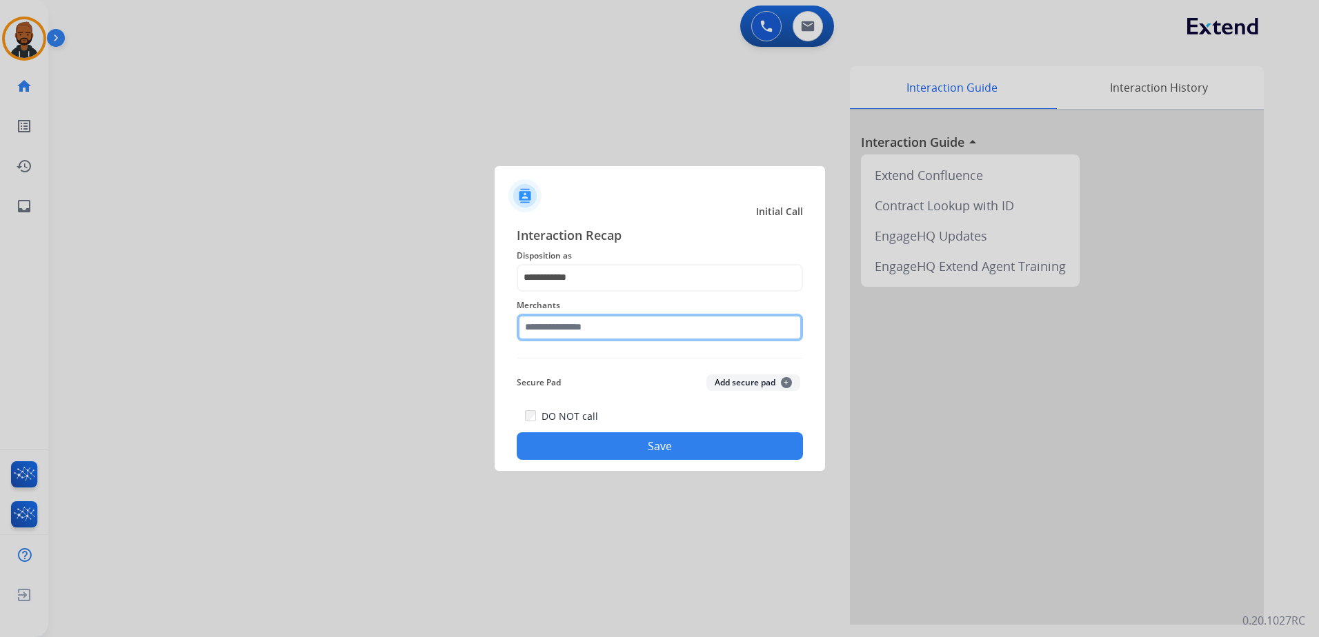
click at [582, 322] on input "text" at bounding box center [660, 328] width 286 height 28
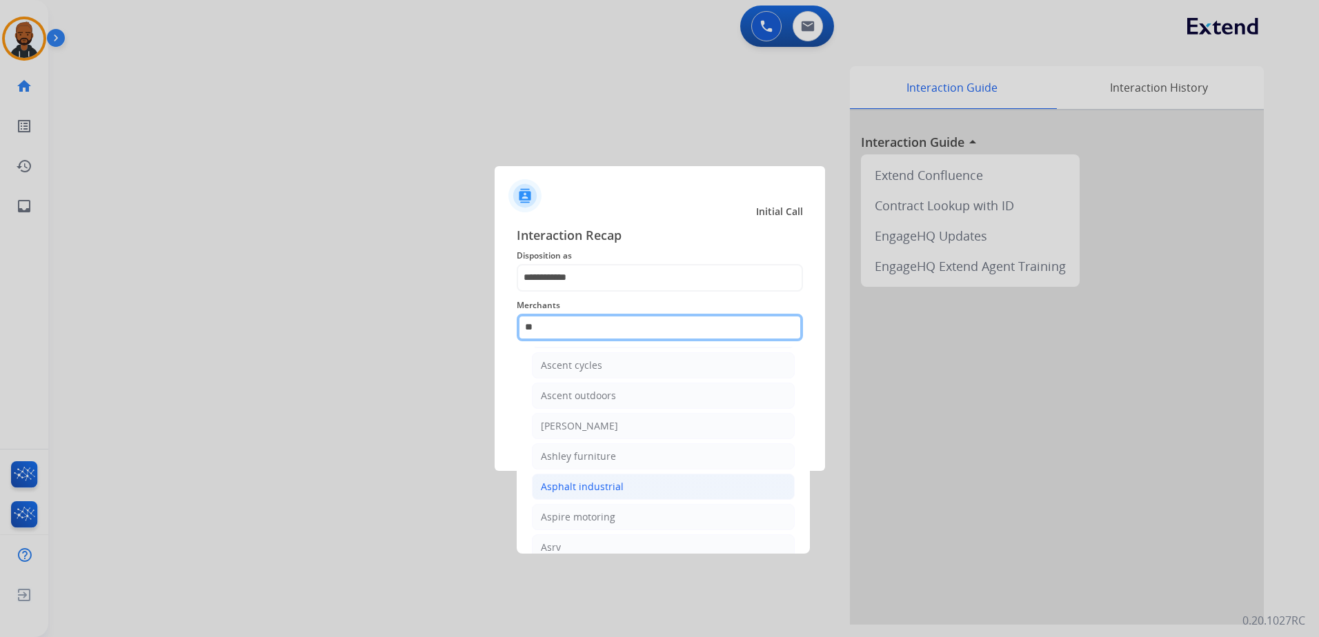
scroll to position [113, 0]
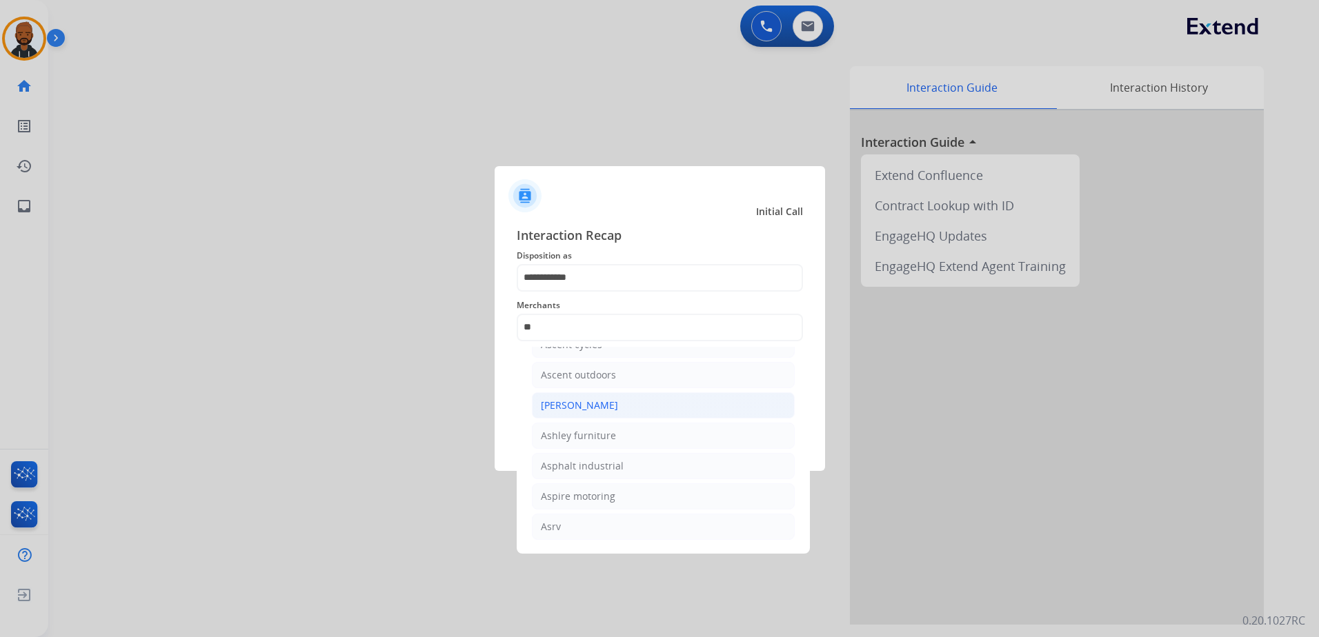
click at [637, 407] on li "[PERSON_NAME]" at bounding box center [663, 406] width 263 height 26
type input "**********"
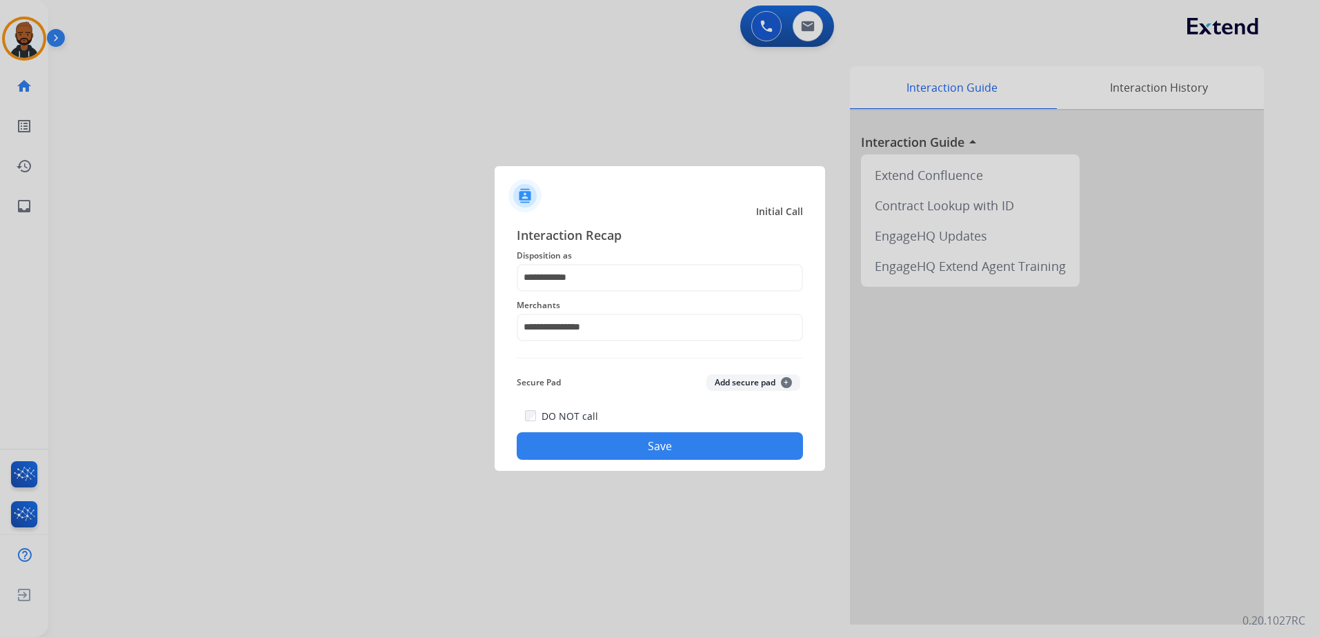
click at [653, 446] on button "Save" at bounding box center [660, 447] width 286 height 28
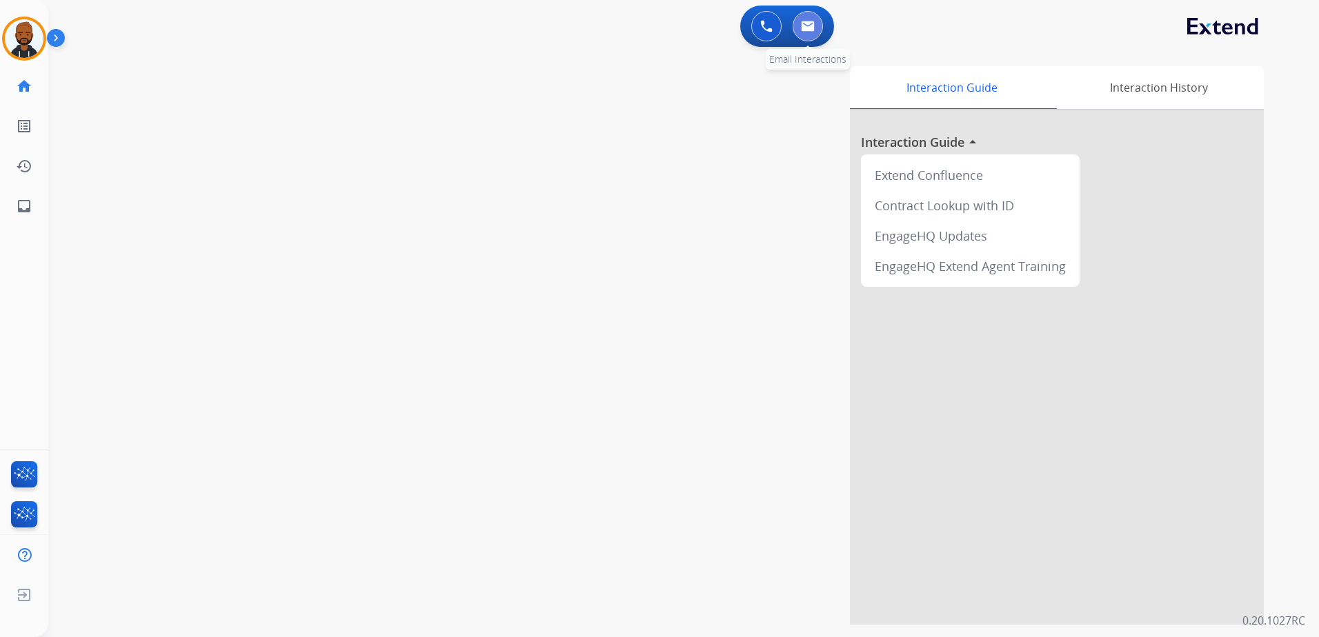
click at [813, 31] on img at bounding box center [808, 26] width 14 height 11
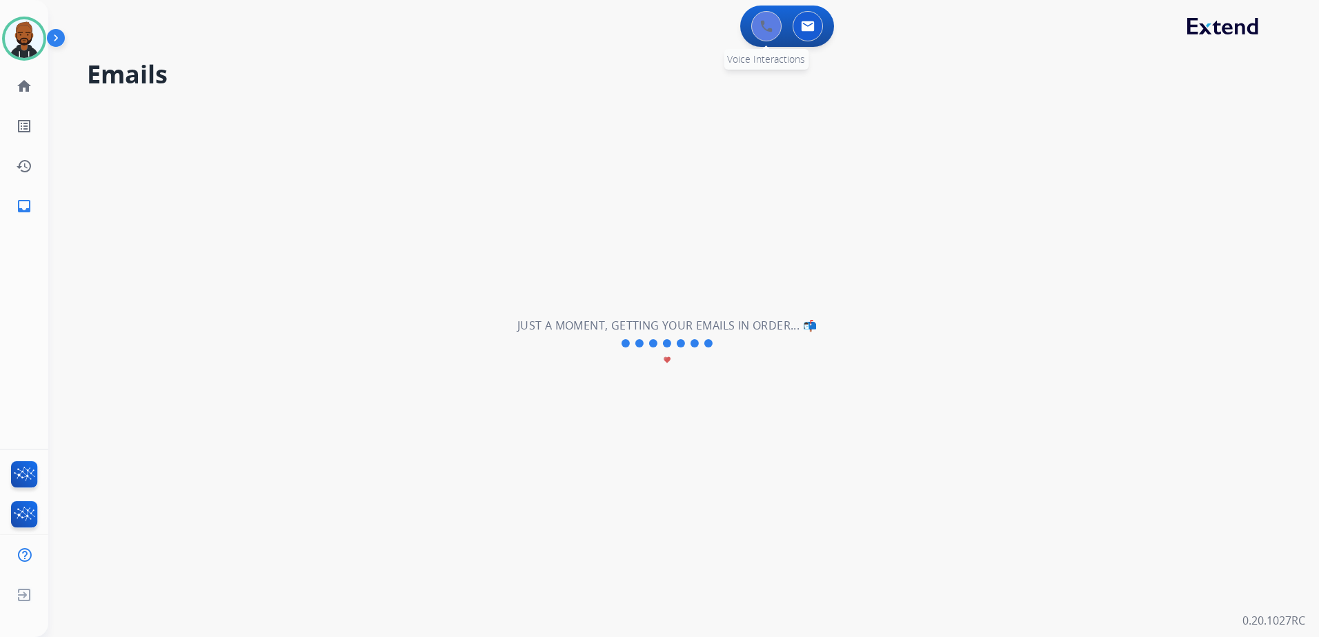
click at [759, 27] on button at bounding box center [766, 26] width 30 height 30
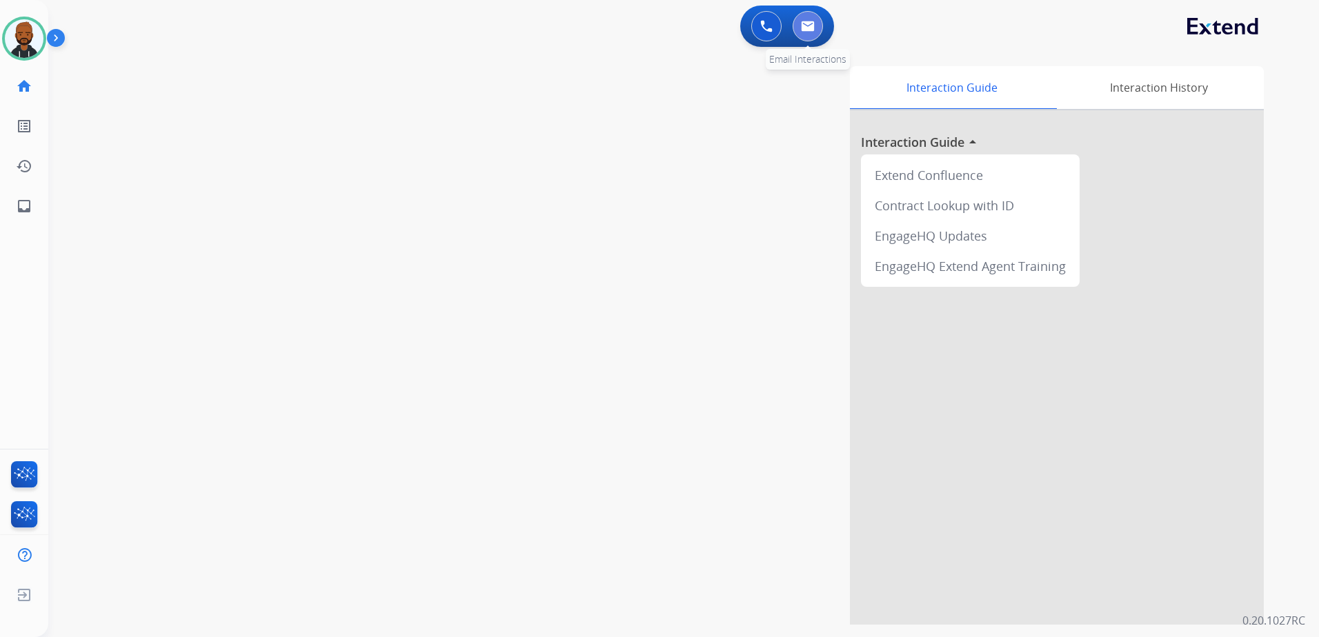
click at [805, 28] on img at bounding box center [808, 26] width 14 height 11
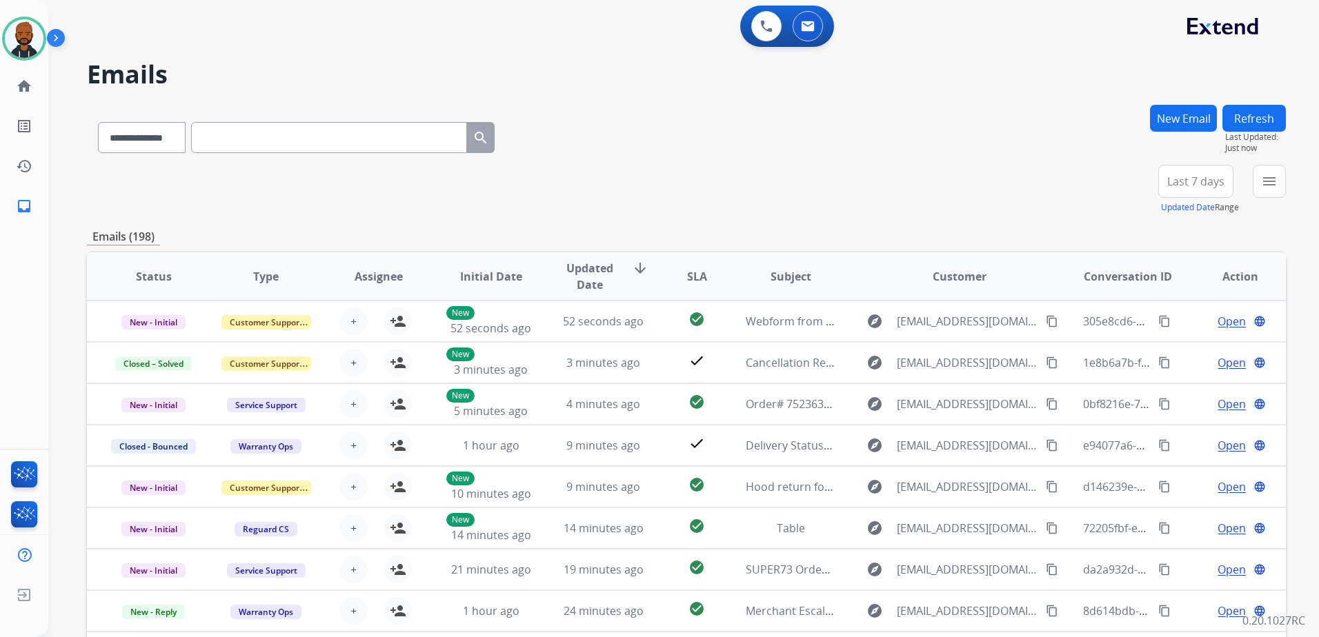
click at [1159, 129] on button "New Email" at bounding box center [1183, 118] width 67 height 27
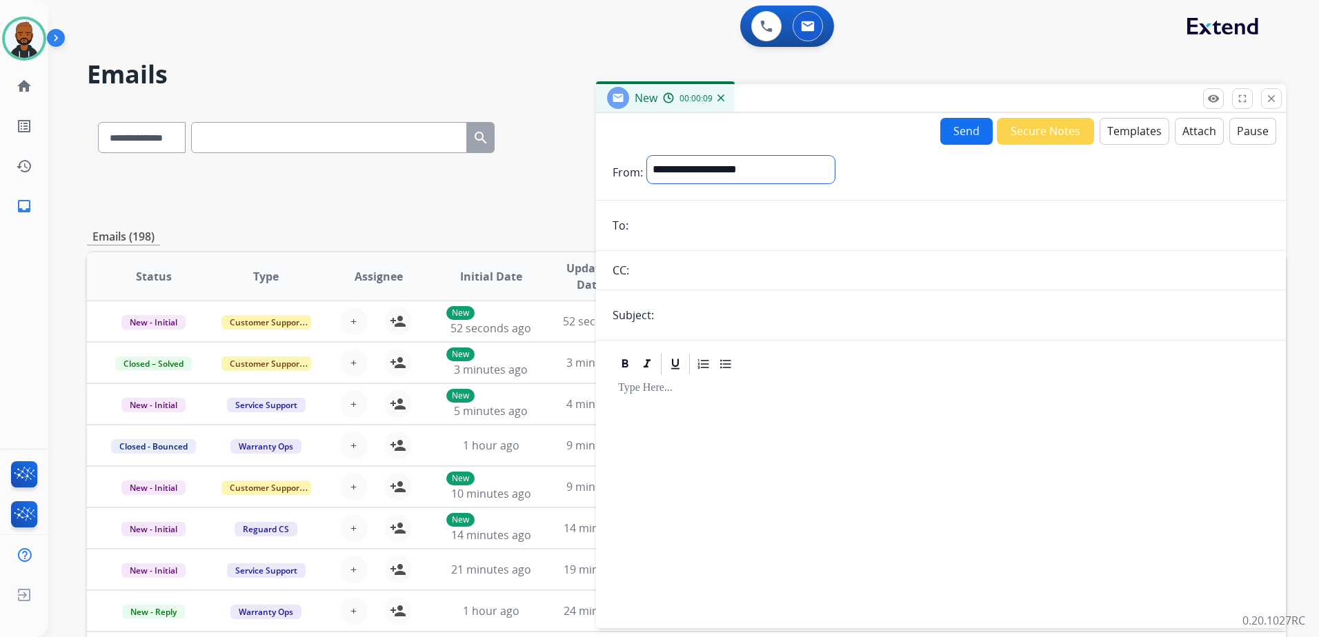
drag, startPoint x: 757, startPoint y: 169, endPoint x: 768, endPoint y: 166, distance: 10.7
click at [758, 168] on select "**********" at bounding box center [741, 170] width 188 height 28
click at [1271, 97] on mat-icon "close" at bounding box center [1271, 98] width 12 height 12
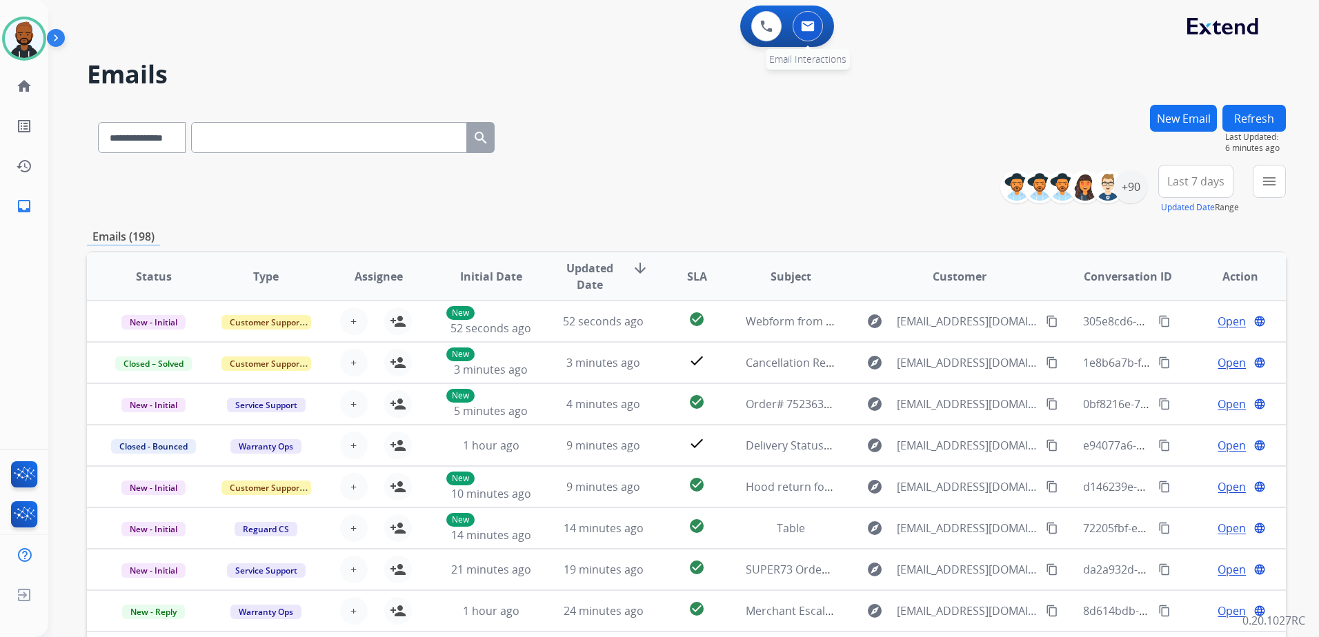
click at [820, 31] on button at bounding box center [808, 26] width 30 height 30
click at [809, 28] on img at bounding box center [808, 26] width 14 height 11
click at [1198, 127] on button "New Email" at bounding box center [1183, 118] width 67 height 27
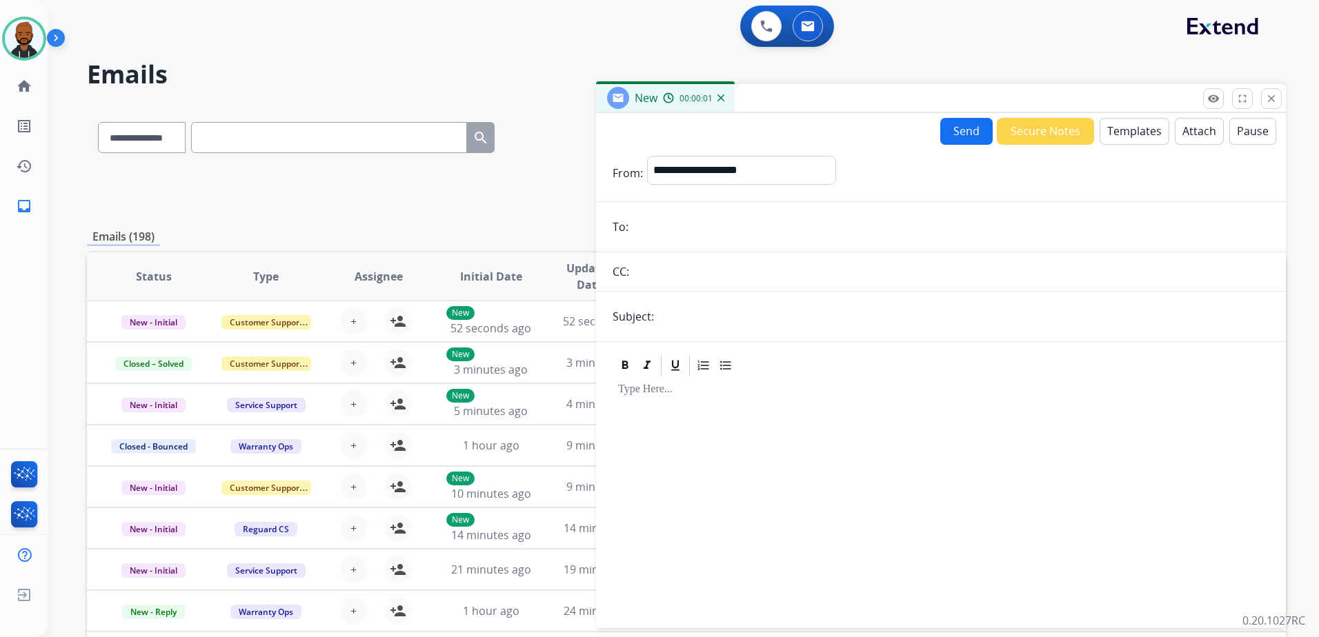
click at [1268, 101] on mat-icon "close" at bounding box center [1271, 98] width 12 height 12
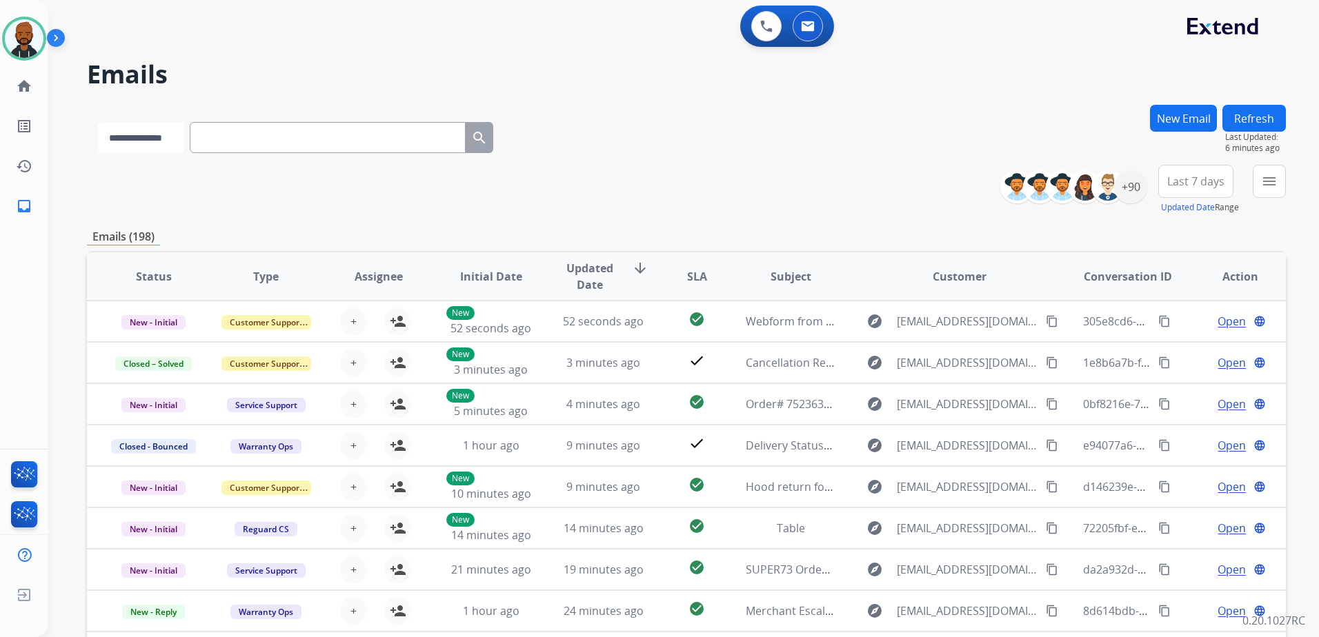
drag, startPoint x: 395, startPoint y: 141, endPoint x: 178, endPoint y: 145, distance: 216.7
click at [177, 146] on select "**********" at bounding box center [141, 137] width 86 height 31
select select "**********"
click at [98, 122] on select "**********" at bounding box center [141, 137] width 86 height 31
paste input "**********"
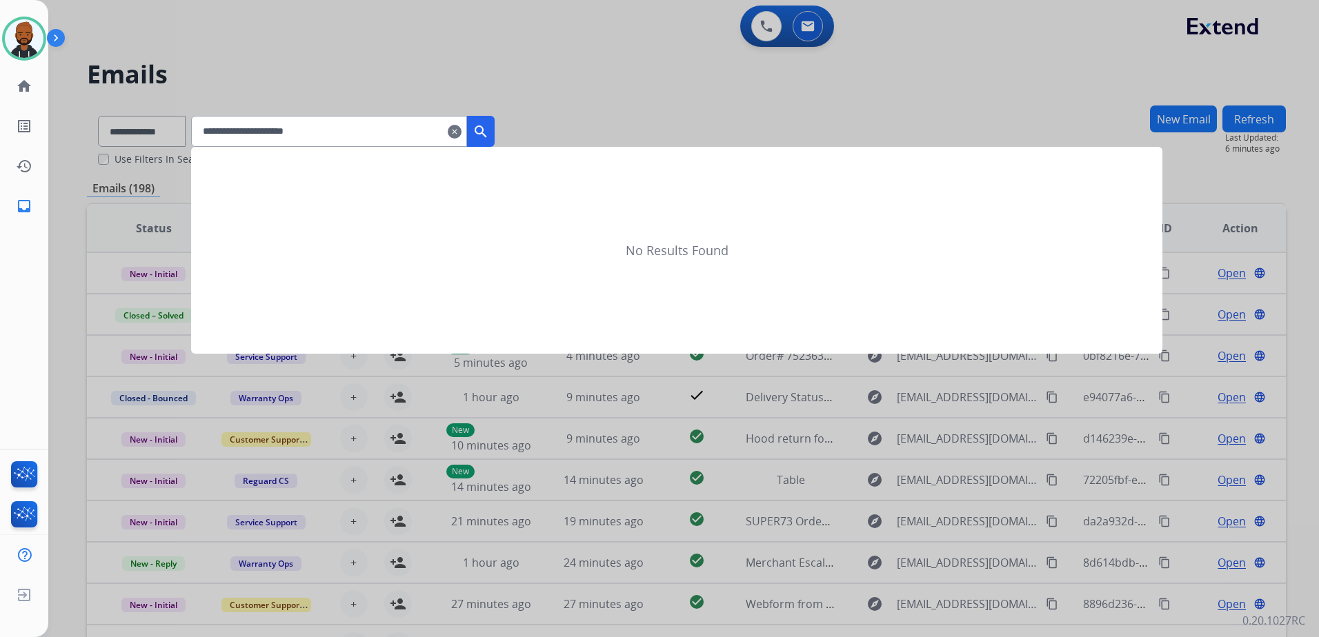
type input "**********"
click at [489, 133] on mat-icon "search" at bounding box center [481, 131] width 17 height 17
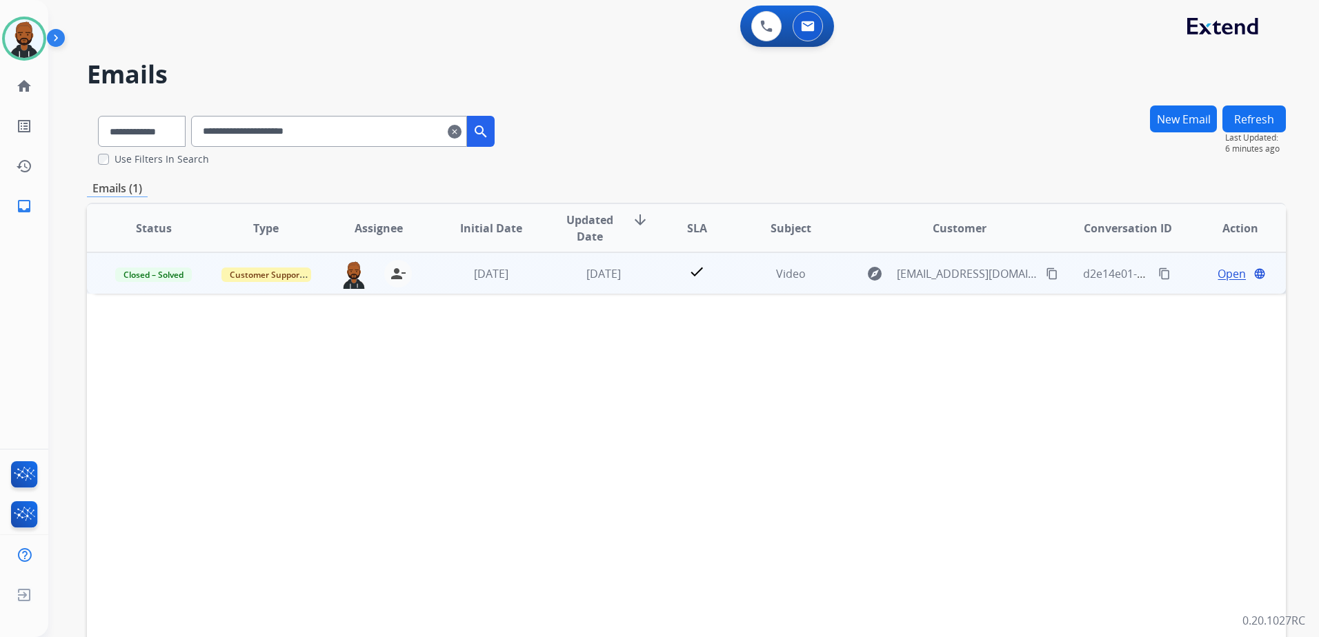
click at [1218, 275] on span "Open" at bounding box center [1232, 274] width 28 height 17
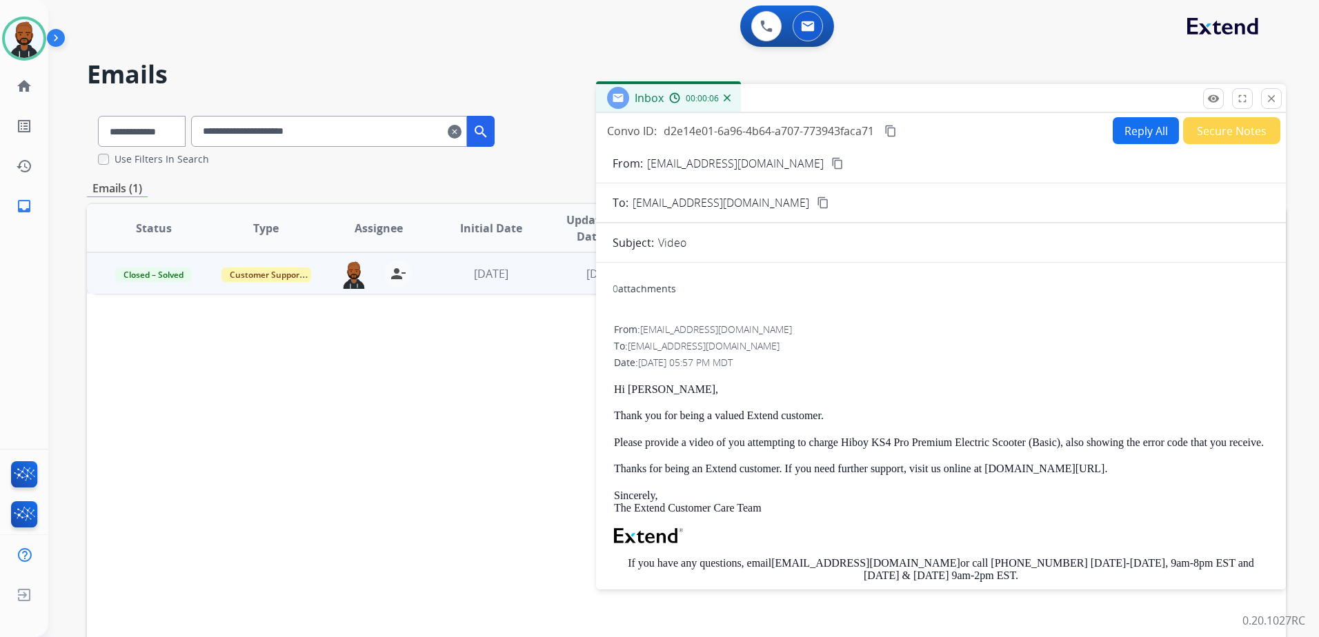
click at [1139, 134] on button "Reply All" at bounding box center [1146, 130] width 66 height 27
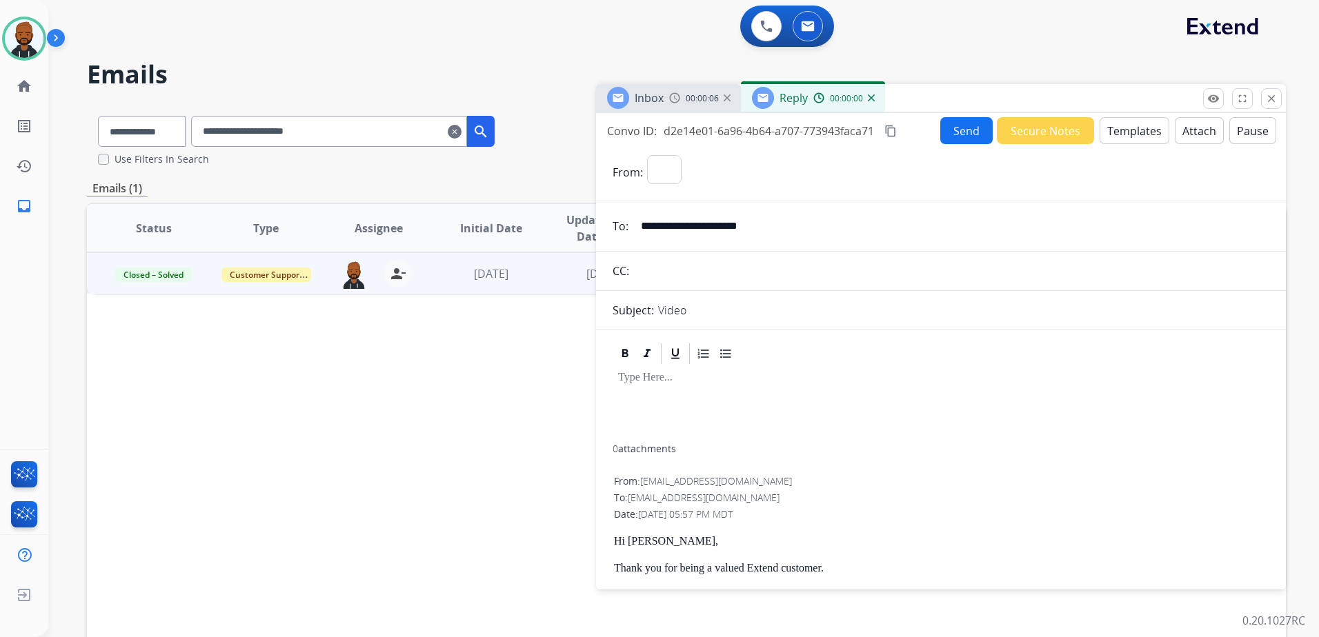
select select "**********"
click at [1113, 130] on button "Templates" at bounding box center [1135, 130] width 70 height 27
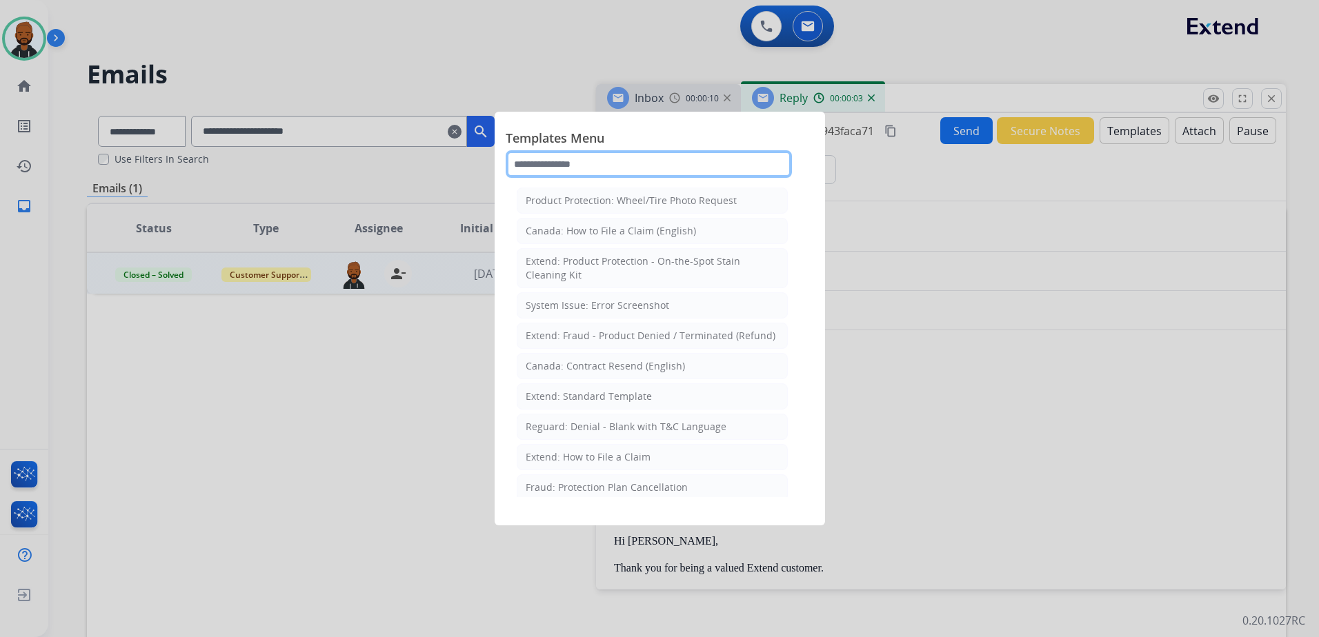
click at [631, 168] on input "text" at bounding box center [649, 164] width 286 height 28
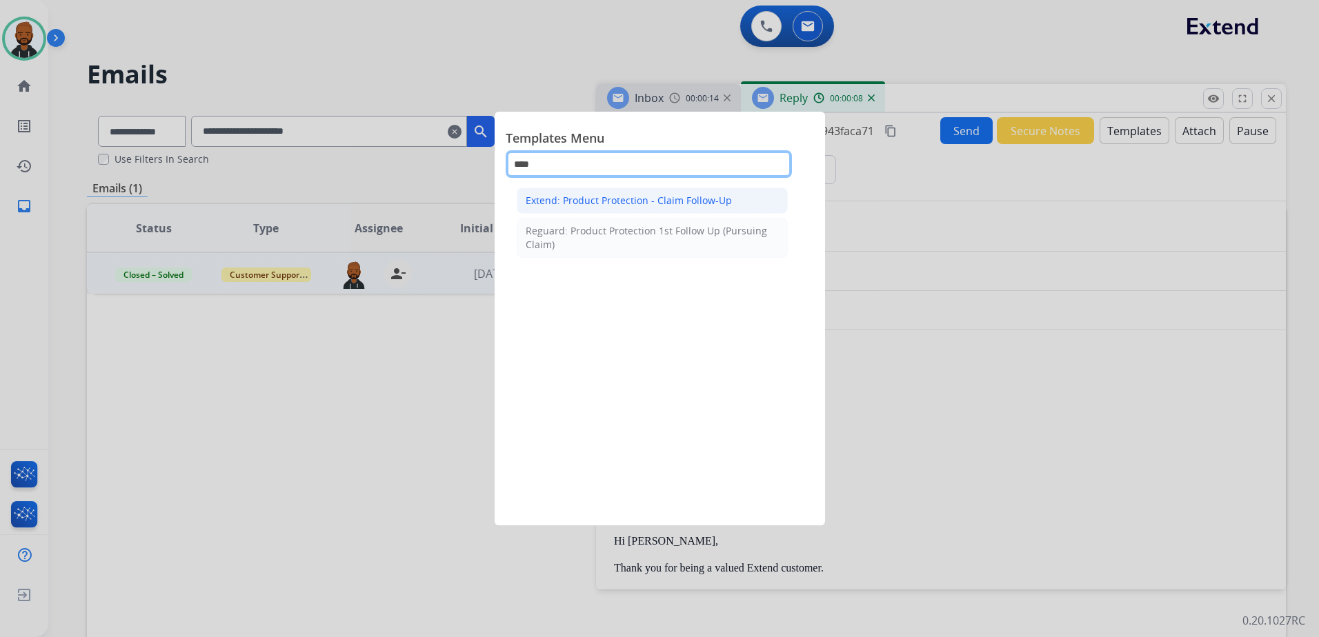
type input "****"
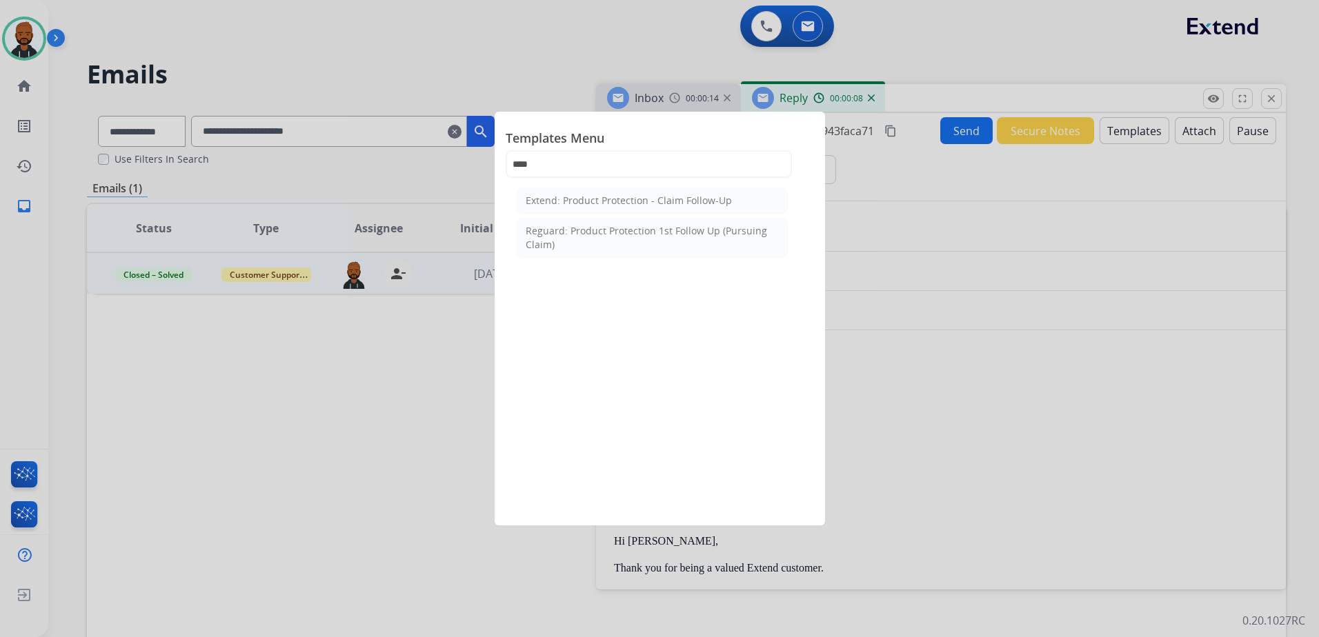
click at [643, 200] on div "Extend: Product Protection - Claim Follow-Up" at bounding box center [629, 201] width 206 height 14
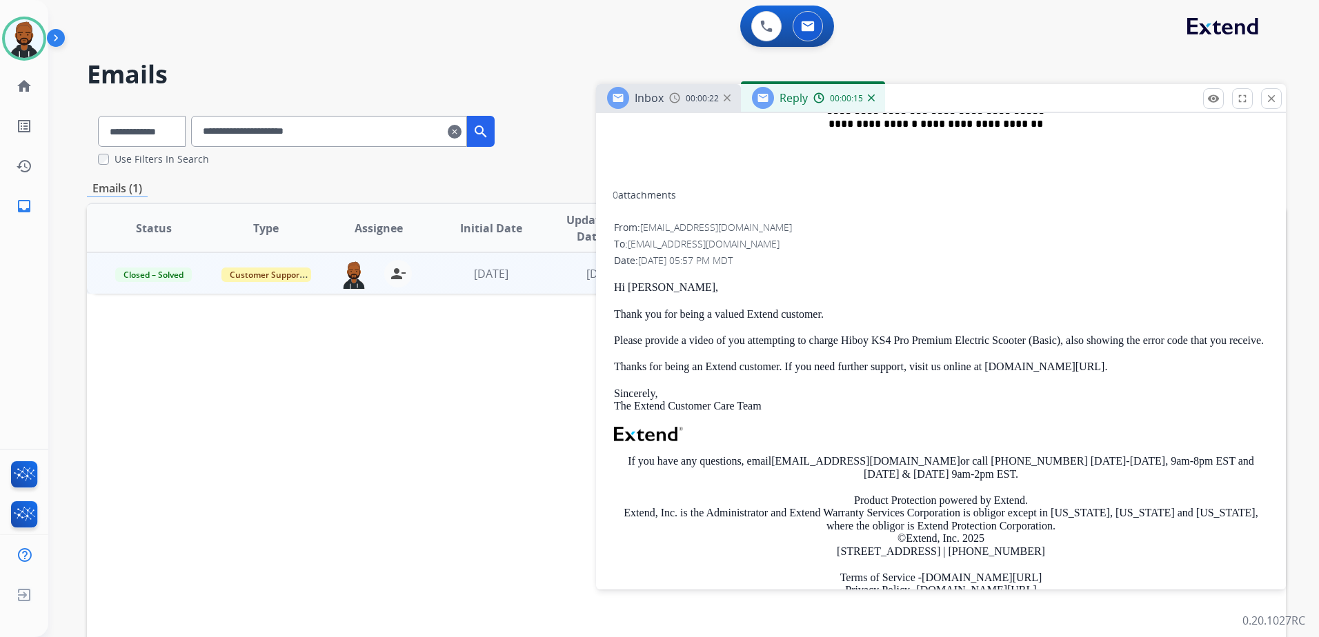
scroll to position [633, 0]
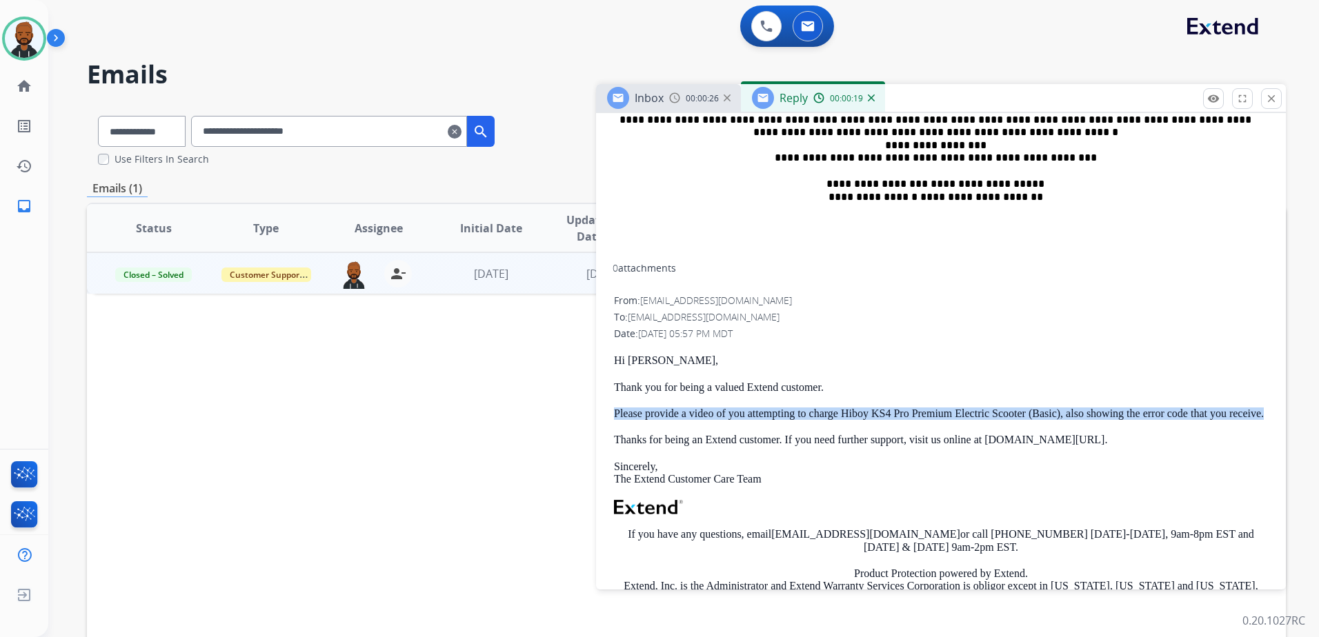
drag, startPoint x: 615, startPoint y: 410, endPoint x: 922, endPoint y: 422, distance: 307.2
click at [922, 420] on p "Please provide a video of you attempting to charge Hiboy KS4 Pro Premium Electr…" at bounding box center [941, 414] width 654 height 12
drag, startPoint x: 922, startPoint y: 422, endPoint x: 811, endPoint y: 417, distance: 111.2
copy p "Please provide a video of you attempting to charge Hiboy KS4 Pro Premium Electr…"
click at [708, 103] on div "Inbox 00:00:29" at bounding box center [668, 98] width 145 height 28
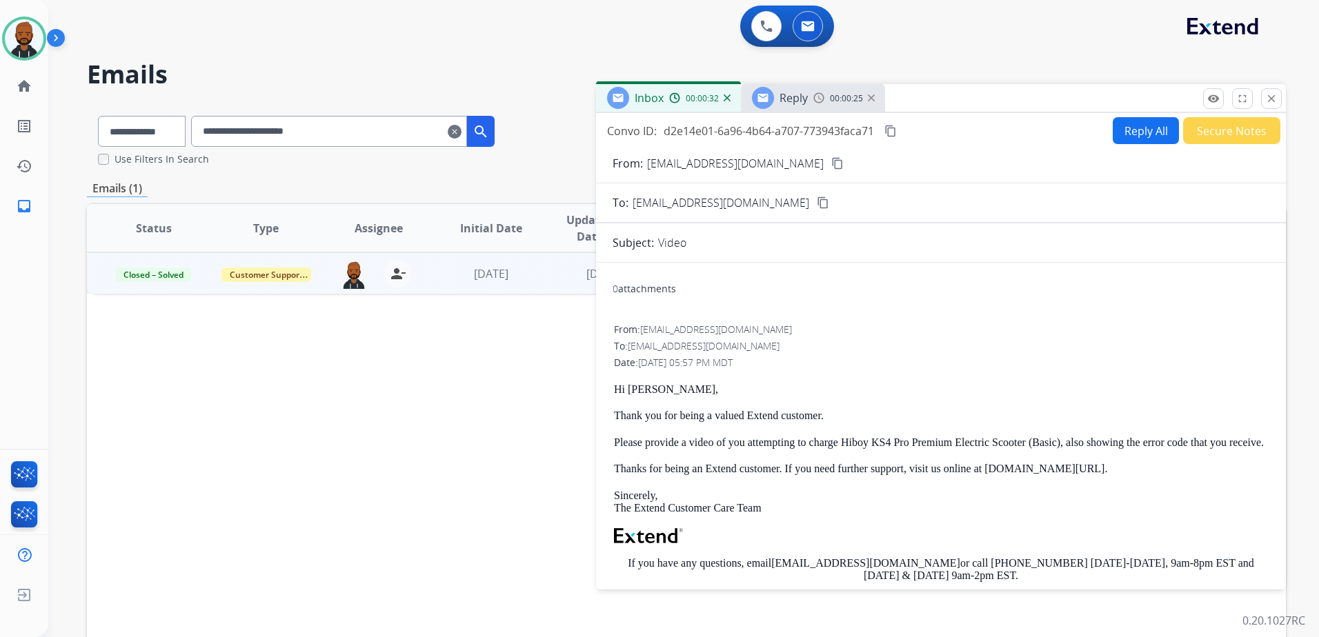
click at [844, 101] on span "00:00:25" at bounding box center [846, 98] width 33 height 11
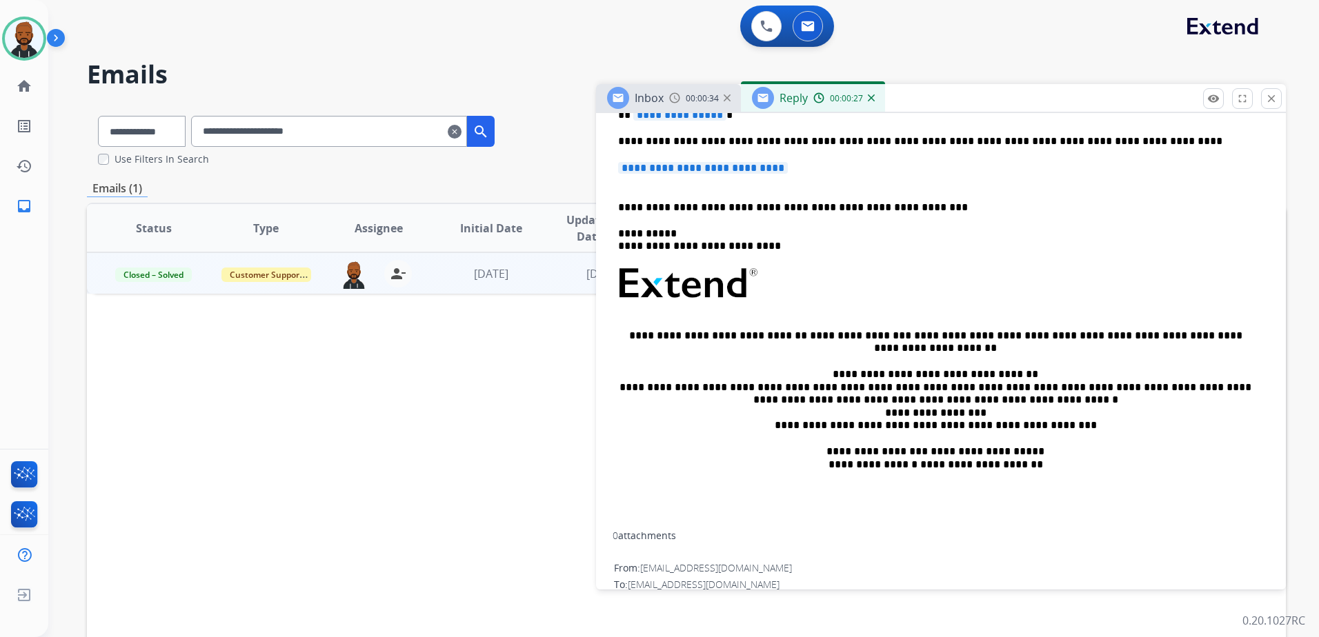
scroll to position [219, 0]
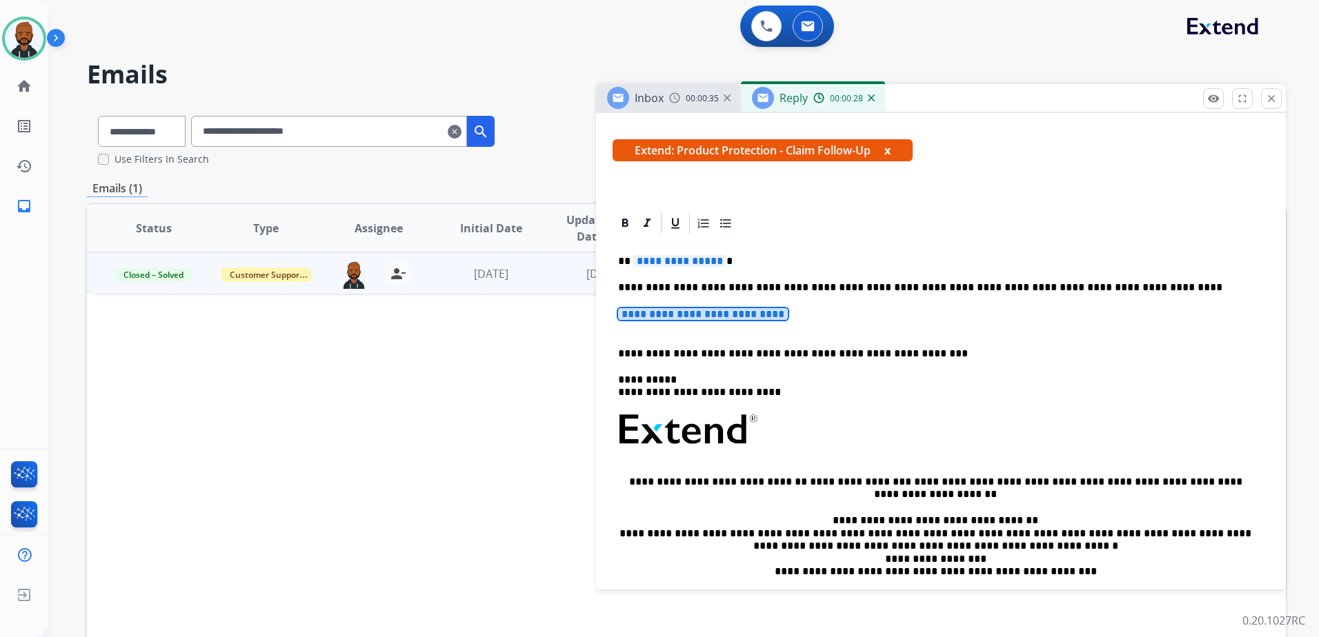
click at [767, 319] on span "**********" at bounding box center [703, 314] width 170 height 12
click at [774, 315] on span "**********" at bounding box center [703, 314] width 170 height 12
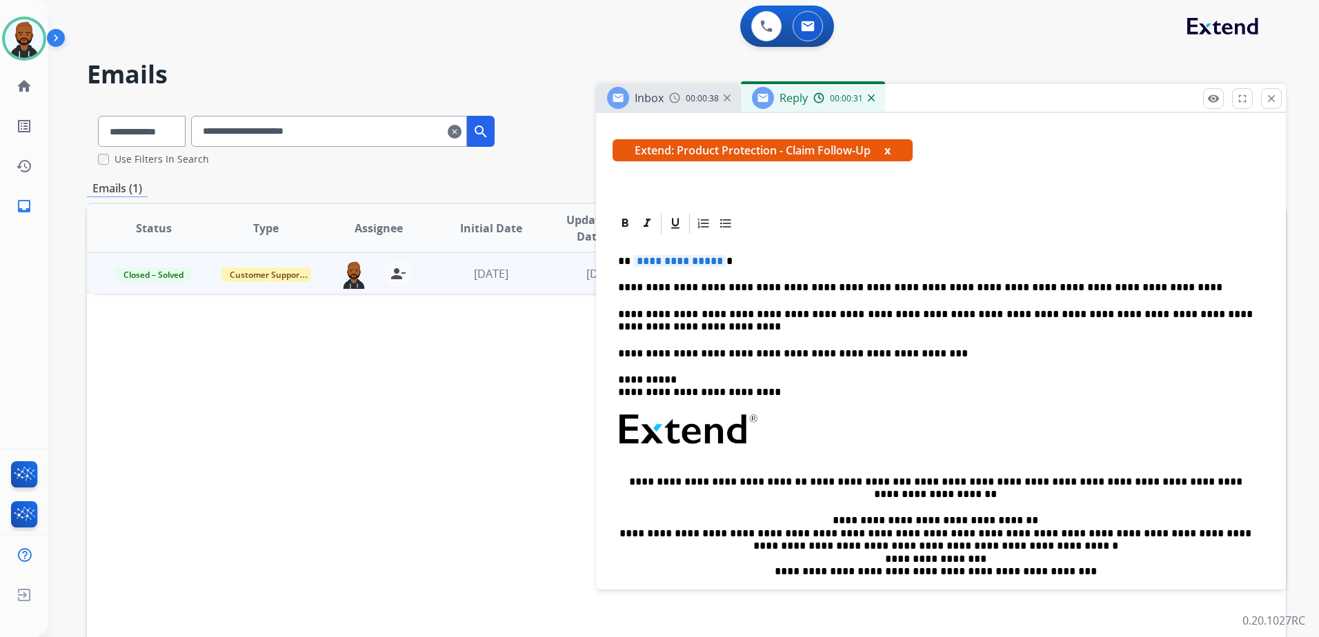
click at [680, 263] on span "**********" at bounding box center [679, 261] width 93 height 12
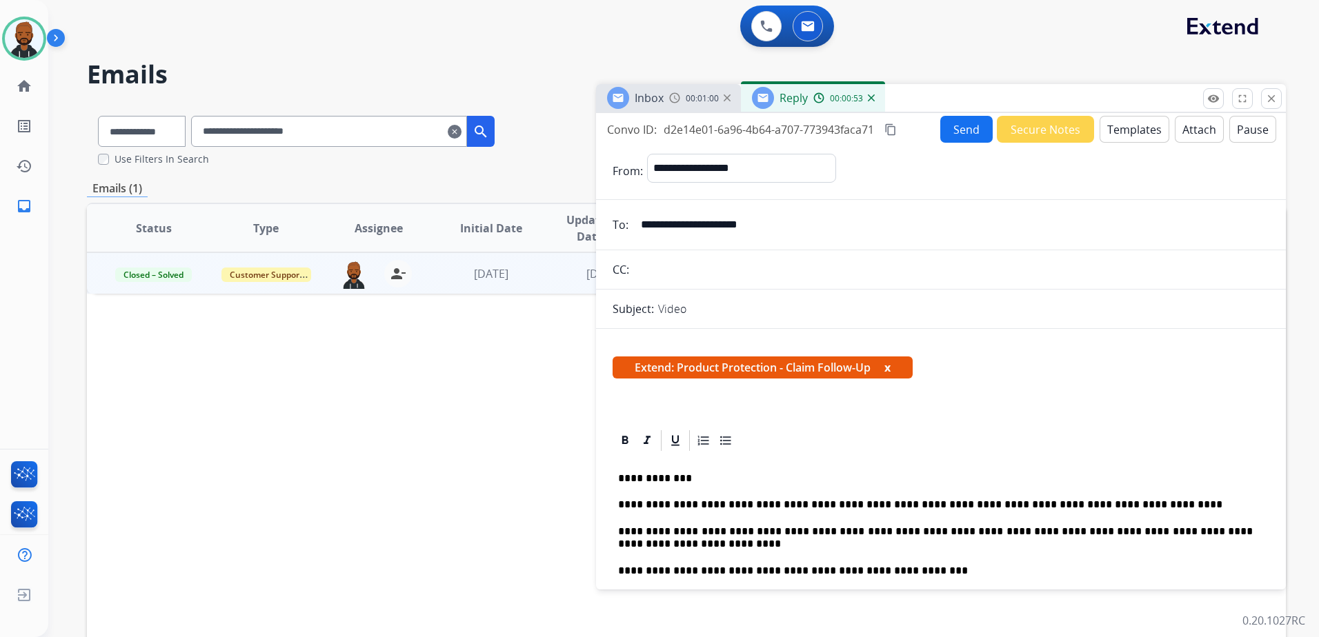
scroll to position [0, 0]
click at [956, 134] on button "Send" at bounding box center [966, 130] width 52 height 27
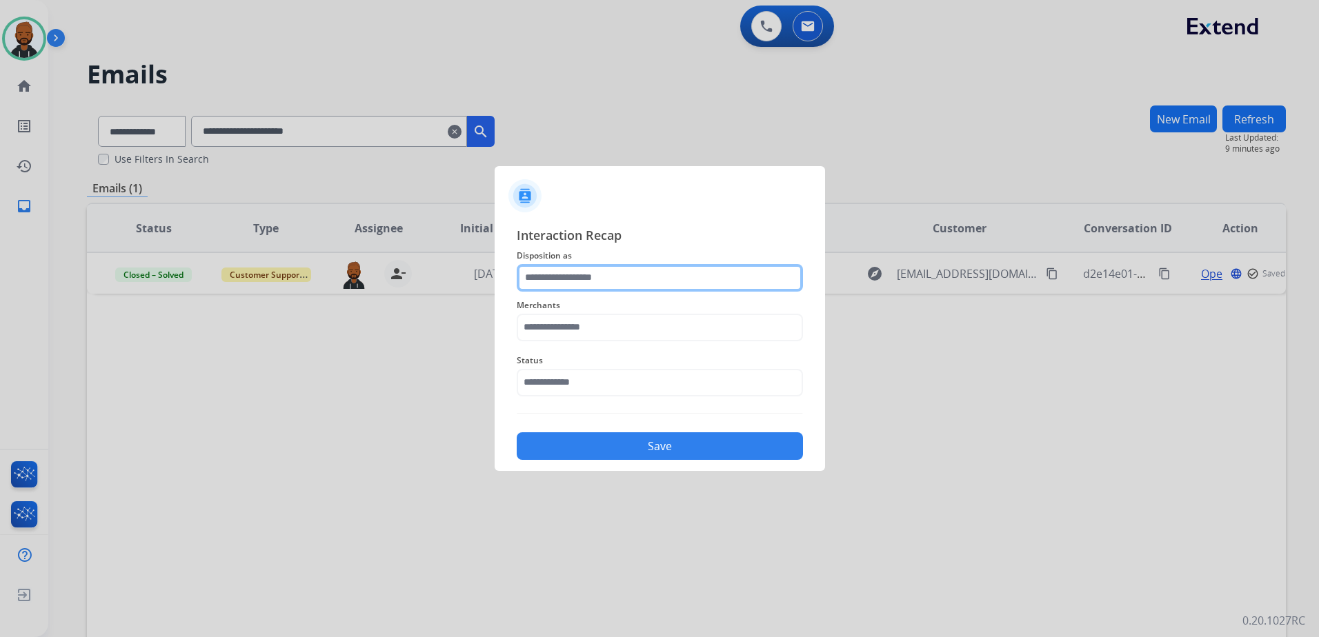
click at [628, 286] on input "text" at bounding box center [660, 278] width 286 height 28
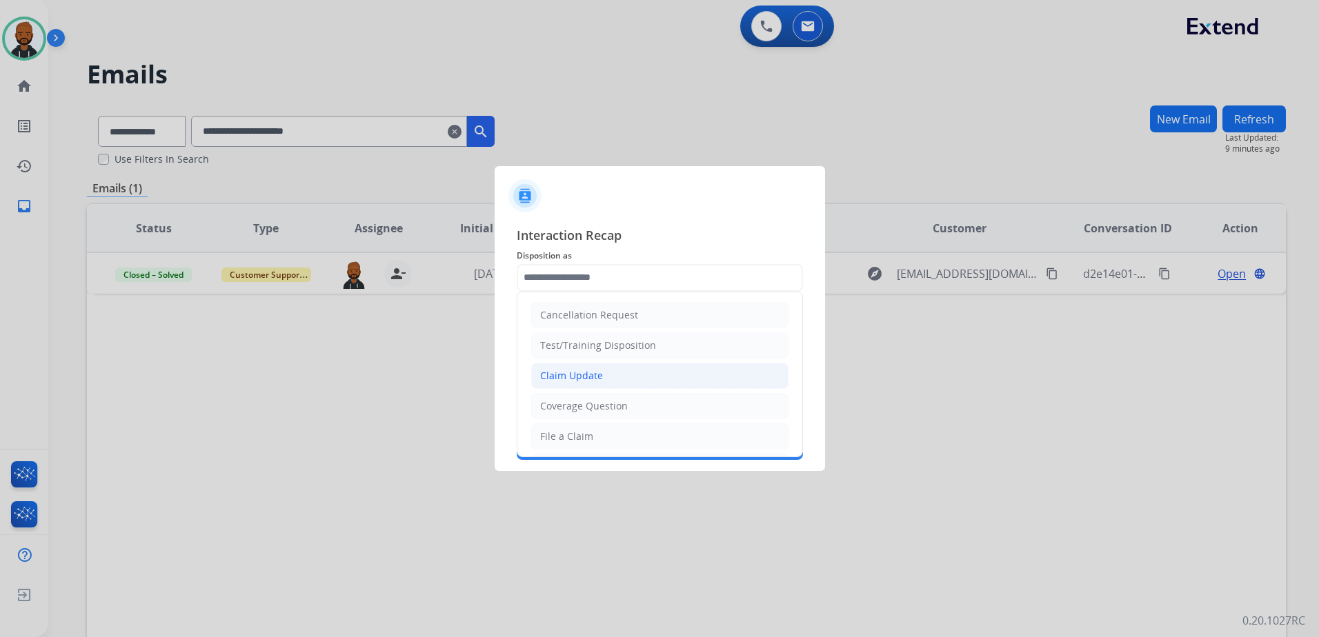
click at [637, 381] on li "Claim Update" at bounding box center [659, 376] width 257 height 26
type input "**********"
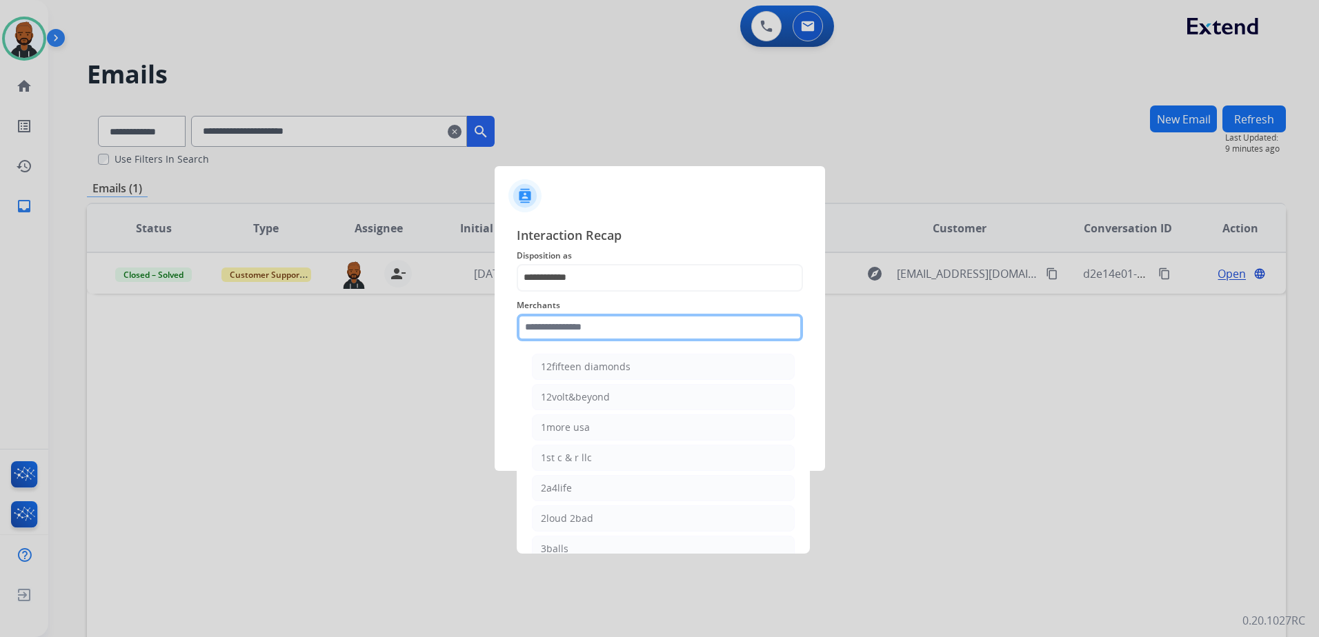
click at [624, 328] on input "text" at bounding box center [660, 328] width 286 height 28
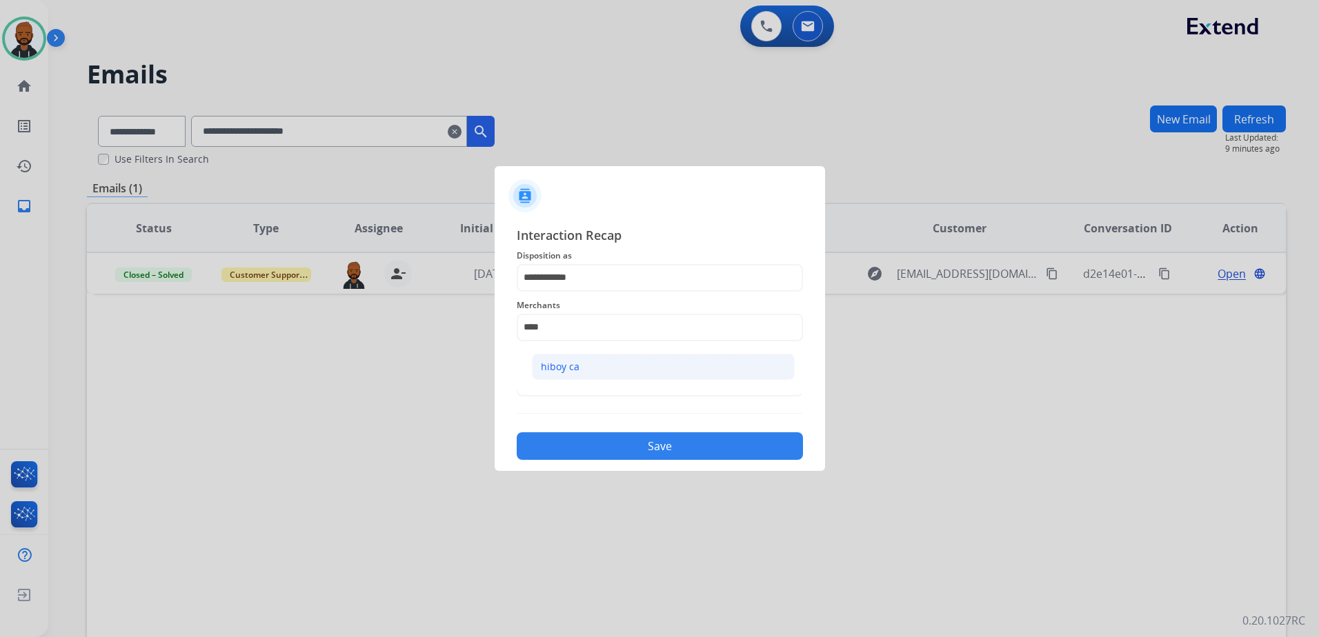
click at [633, 369] on li "hiboy ca" at bounding box center [663, 367] width 263 height 26
type input "********"
click at [654, 395] on input "text" at bounding box center [660, 383] width 286 height 28
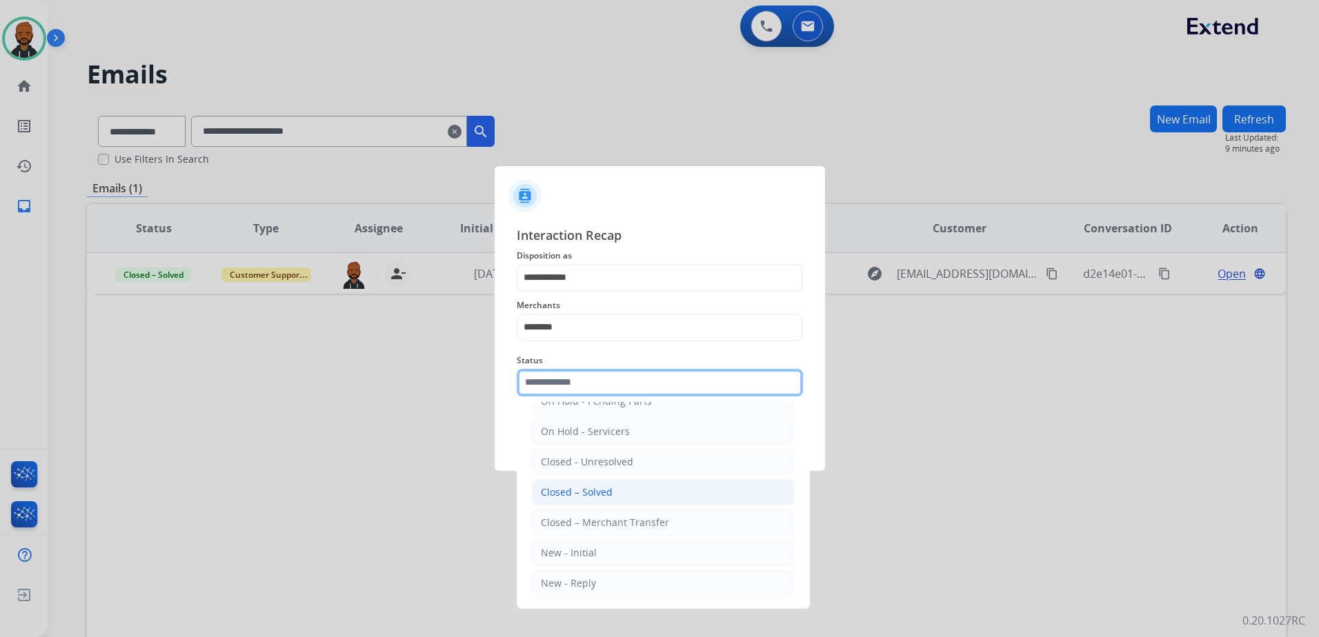
scroll to position [83, 0]
click at [632, 484] on li "Closed – Solved" at bounding box center [663, 491] width 263 height 26
type input "**********"
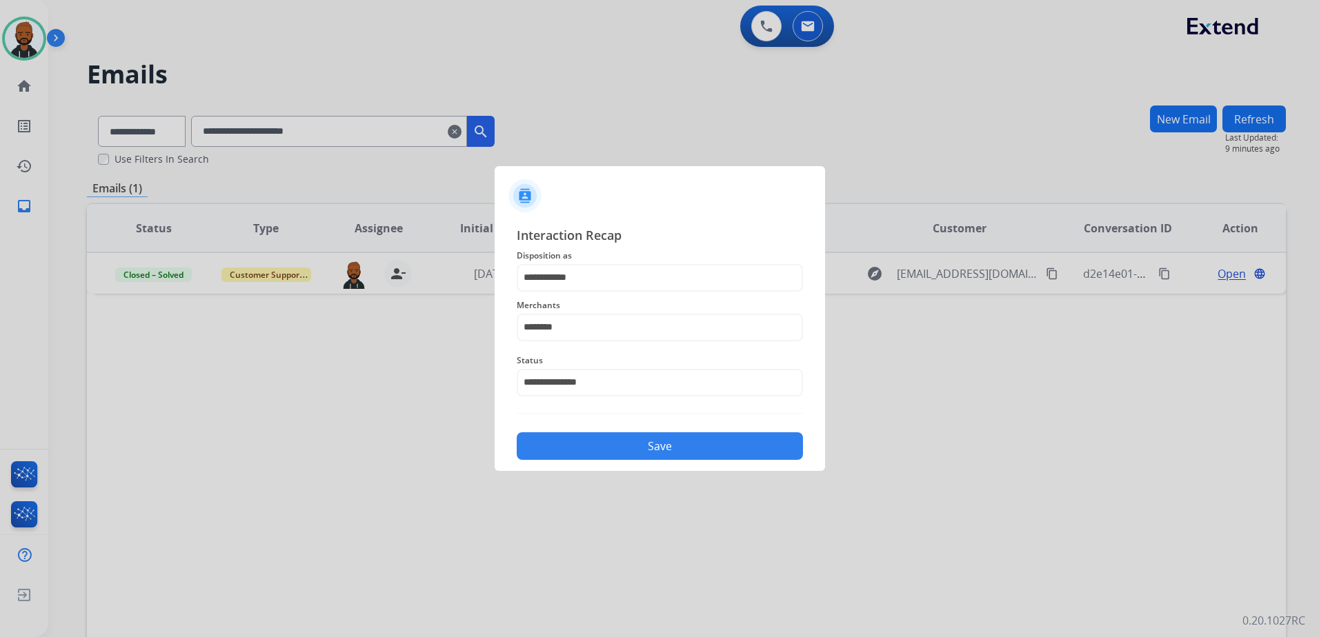
click at [660, 450] on button "Save" at bounding box center [660, 447] width 286 height 28
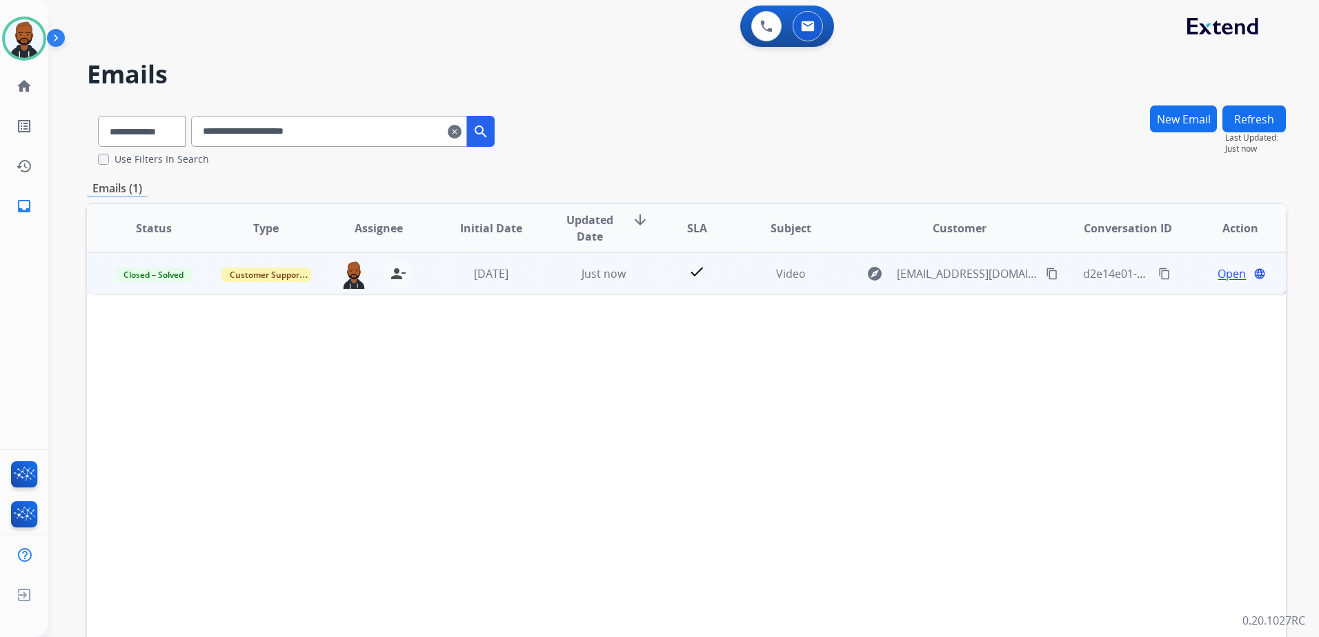
click at [1158, 275] on mat-icon "content_copy" at bounding box center [1164, 274] width 12 height 12
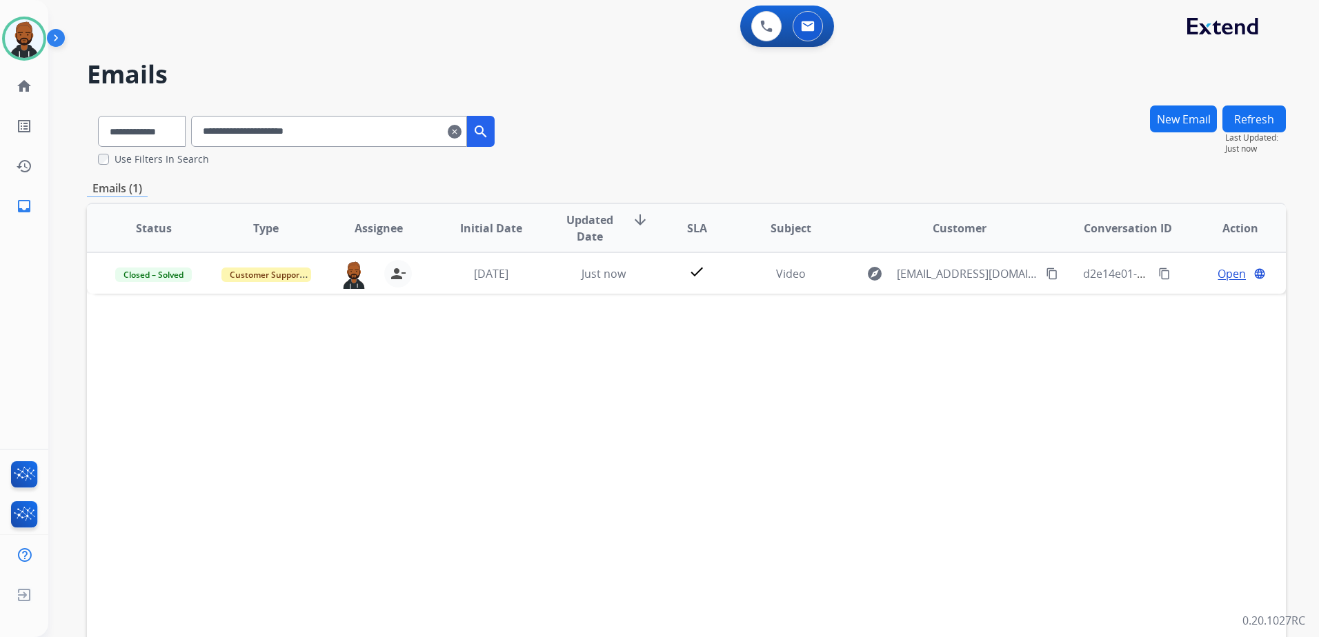
click at [462, 131] on mat-icon "clear" at bounding box center [455, 131] width 14 height 17
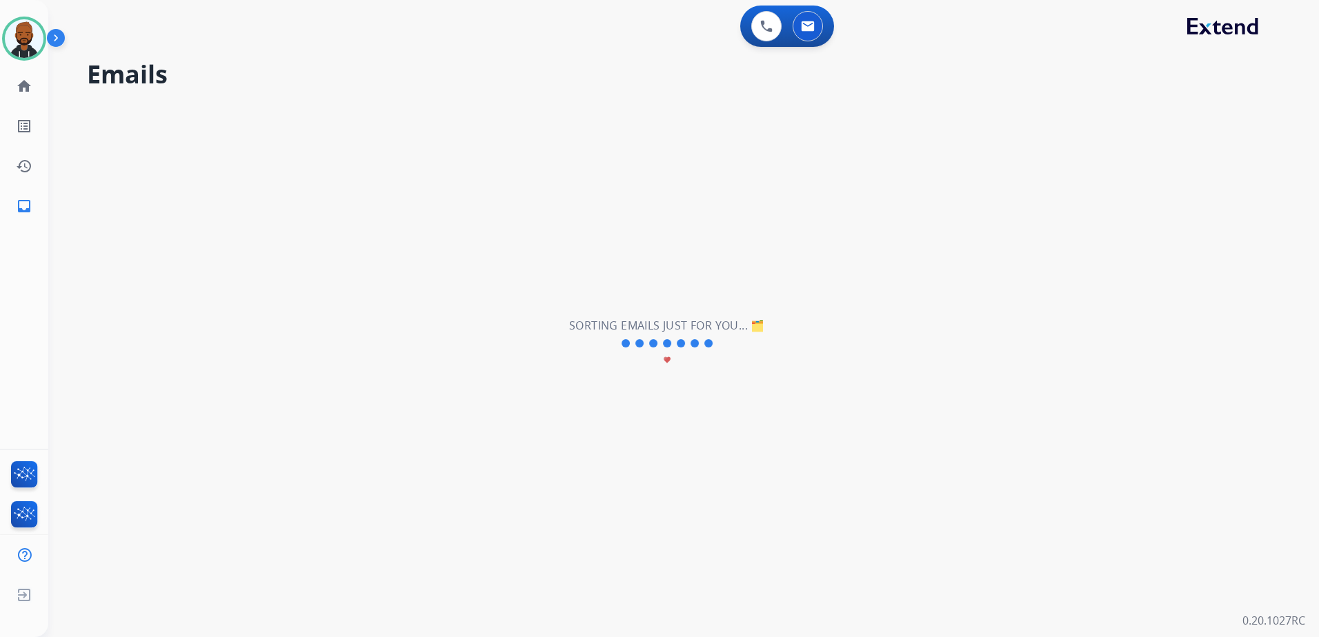
select select "**********"
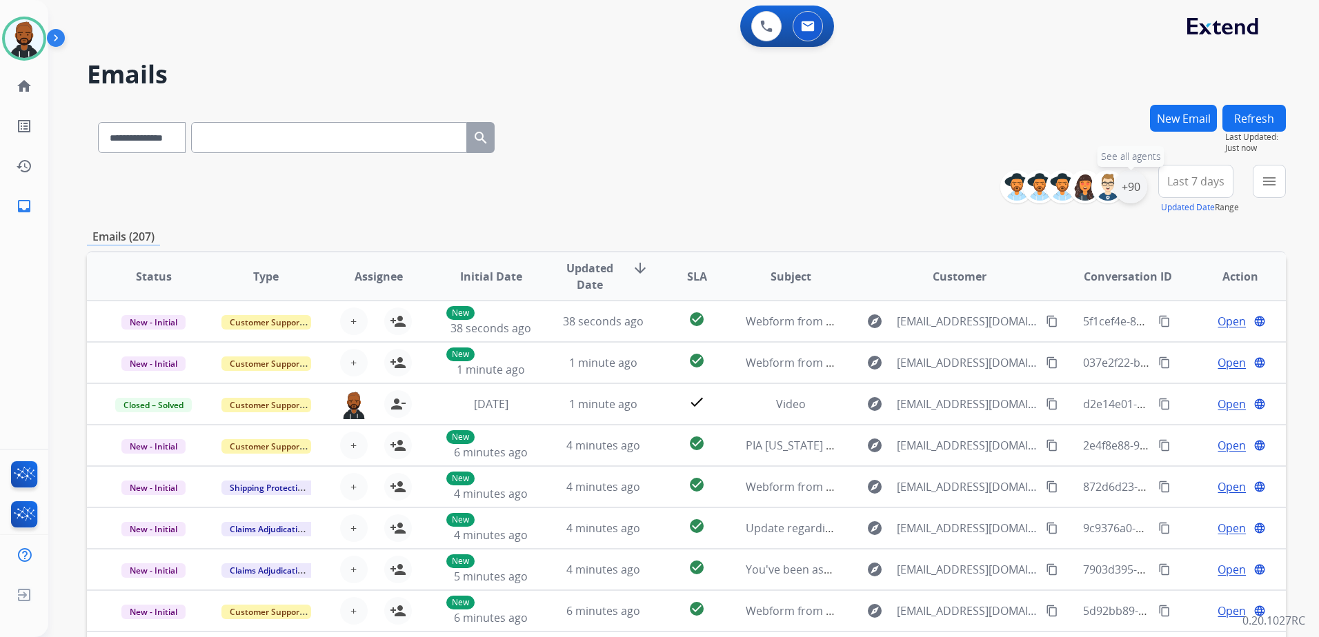
click at [1128, 184] on div "+90" at bounding box center [1130, 186] width 33 height 33
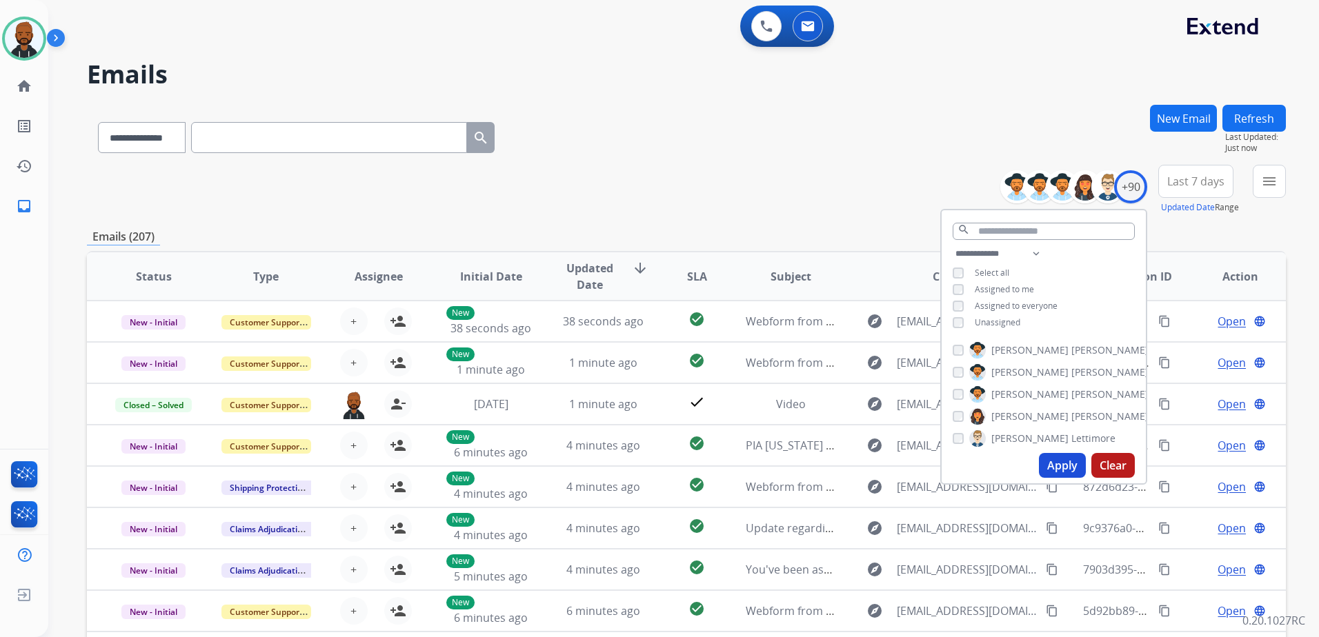
click at [1063, 470] on button "Apply" at bounding box center [1062, 465] width 47 height 25
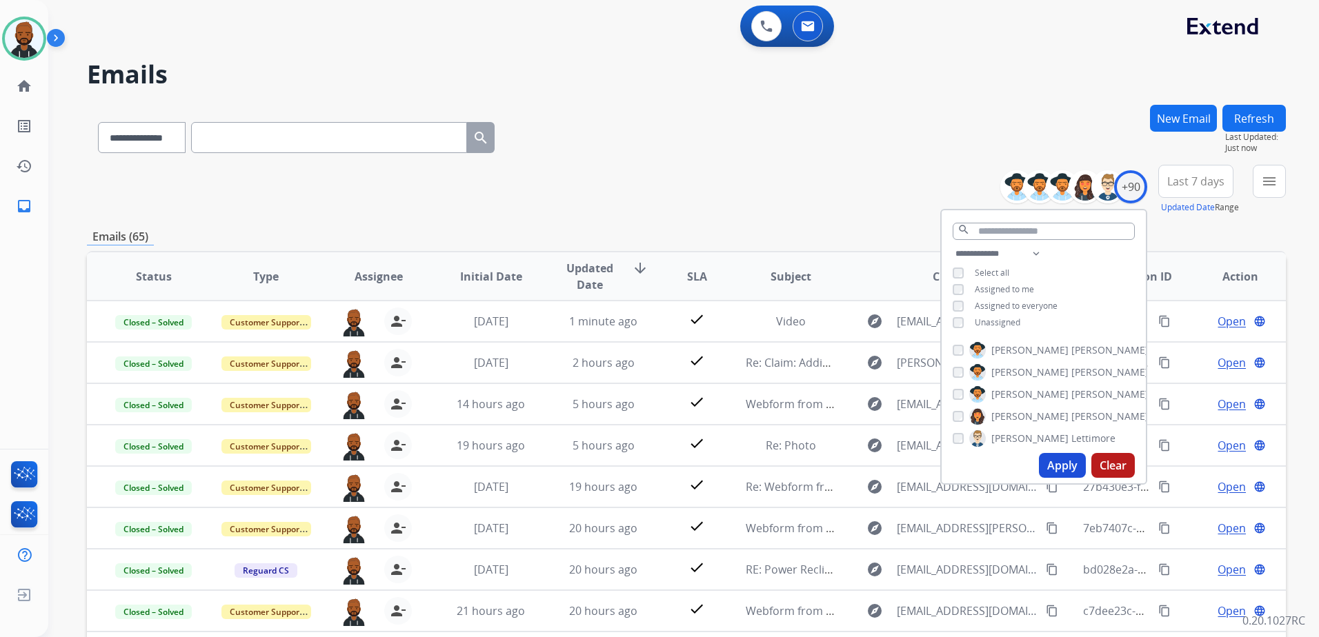
click at [773, 200] on div "**********" at bounding box center [686, 190] width 1199 height 50
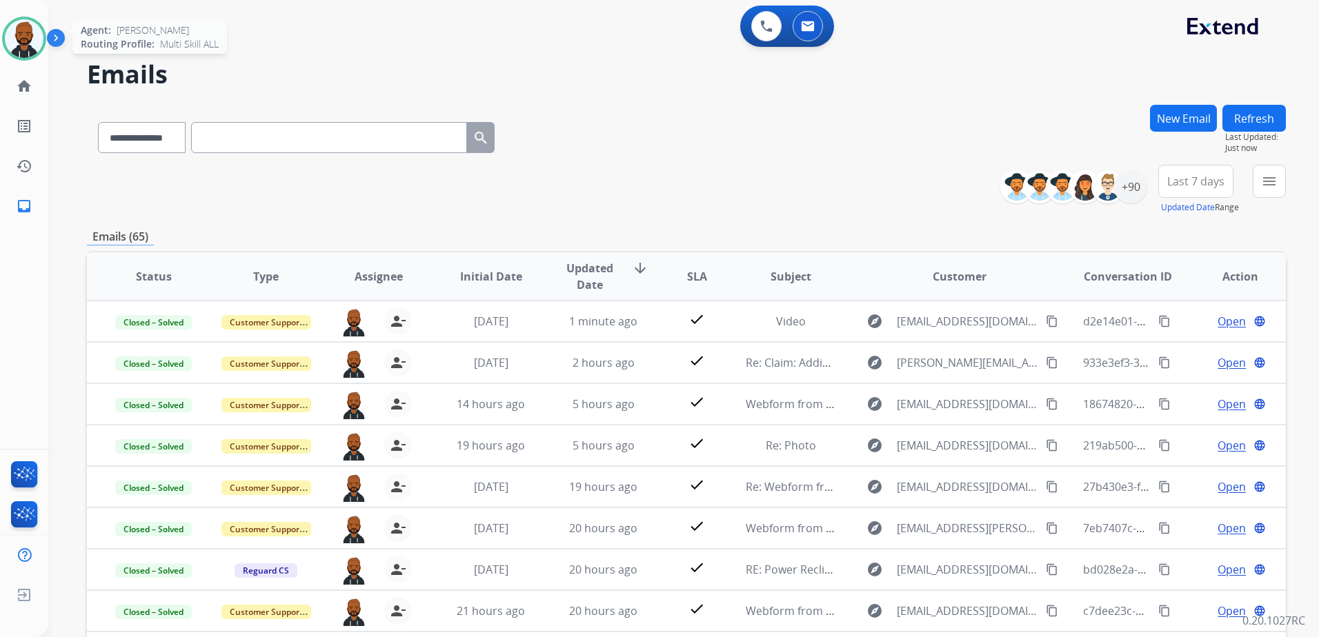
click at [26, 43] on img at bounding box center [24, 38] width 39 height 39
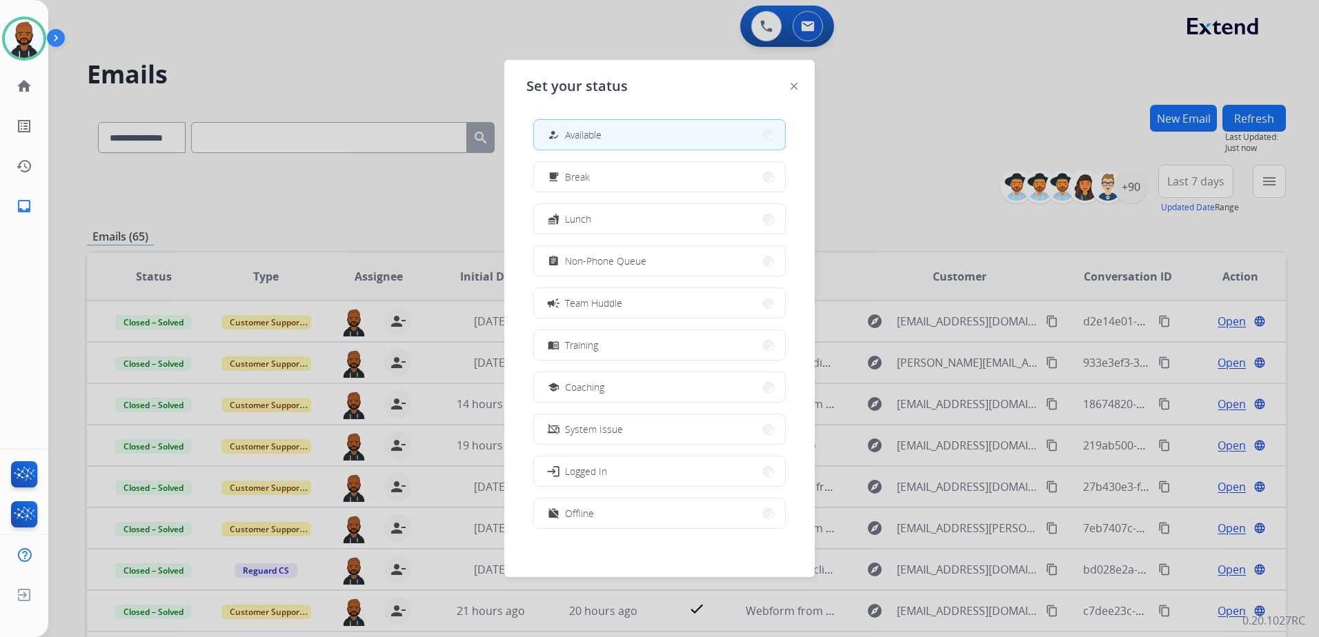
click at [870, 168] on div at bounding box center [659, 318] width 1319 height 637
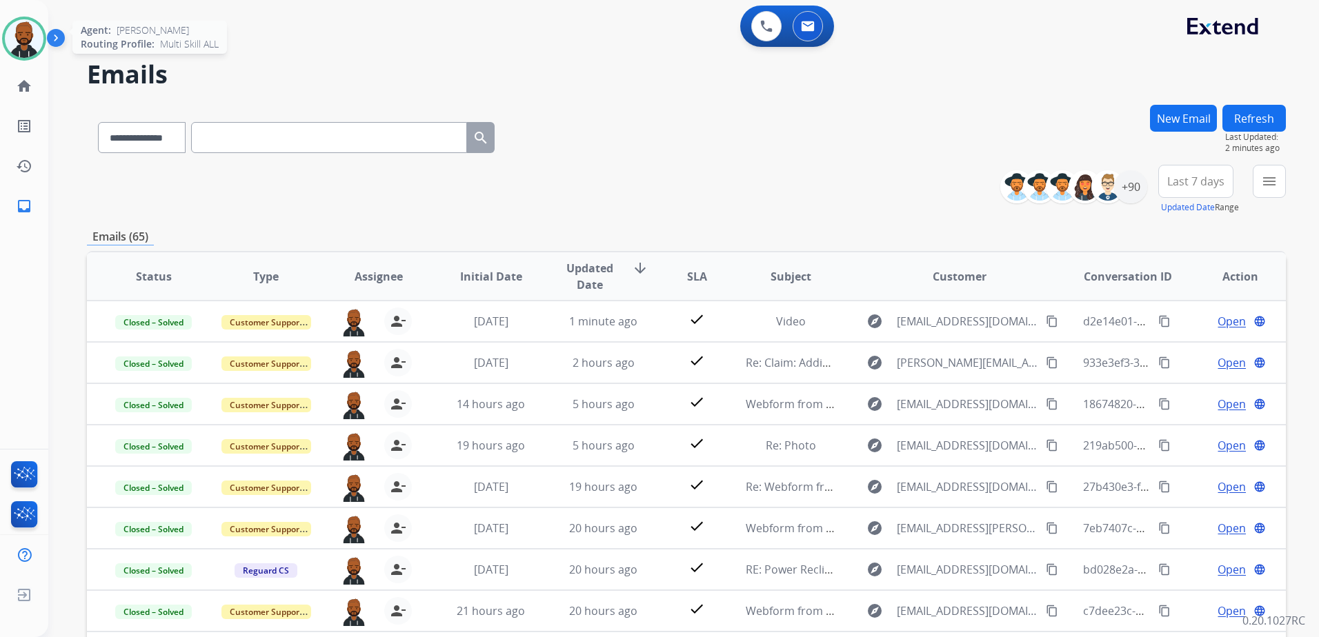
click at [17, 52] on img at bounding box center [24, 38] width 39 height 39
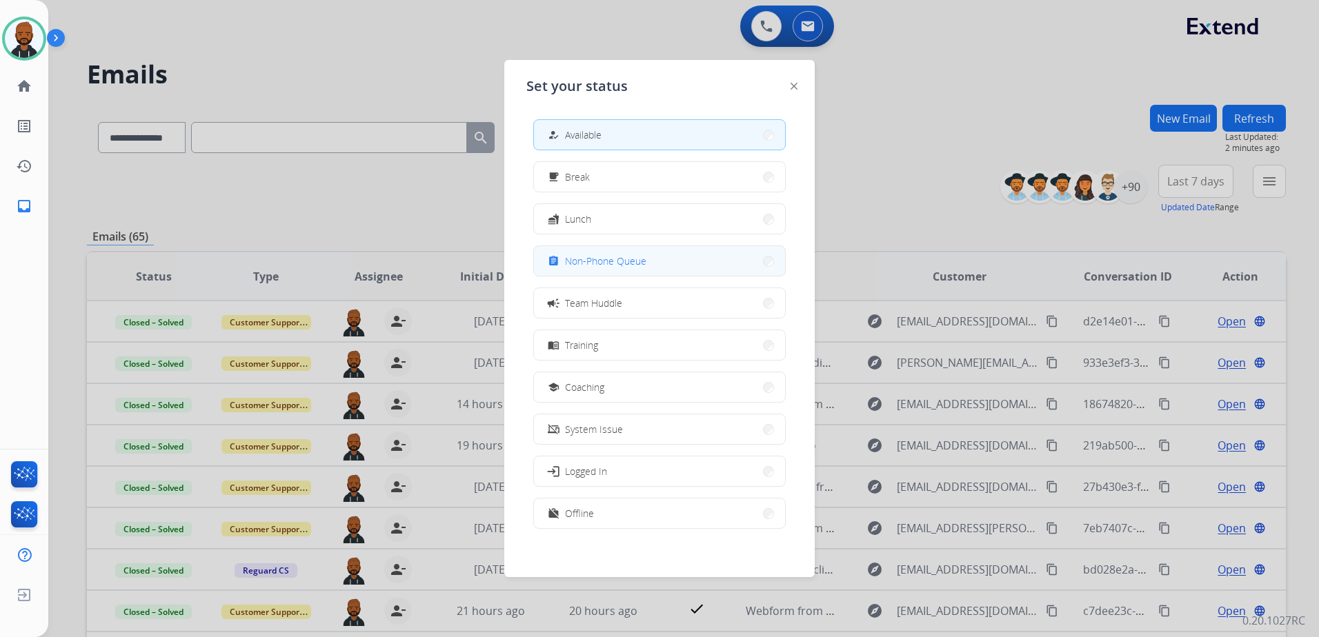
click at [602, 268] on span "Non-Phone Queue" at bounding box center [605, 261] width 81 height 14
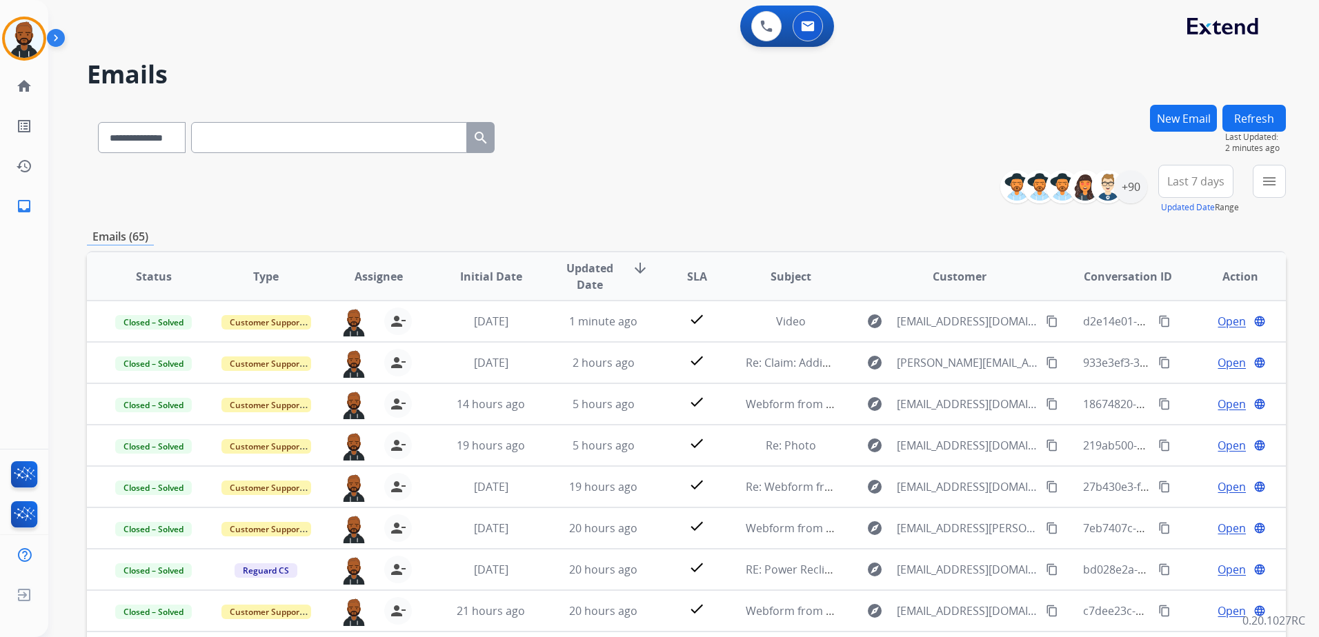
select select "**********"
drag, startPoint x: 28, startPoint y: 34, endPoint x: 40, endPoint y: 31, distance: 12.2
click at [29, 34] on img at bounding box center [24, 38] width 39 height 39
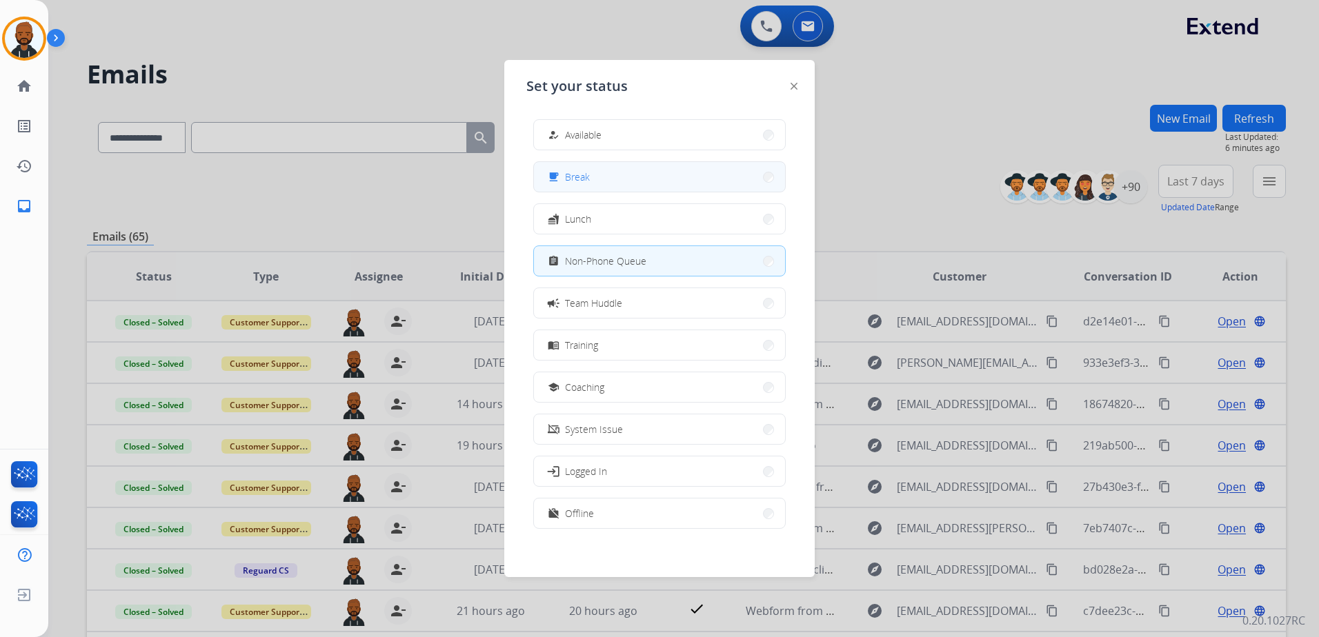
click at [594, 179] on button "free_breakfast Break" at bounding box center [659, 177] width 251 height 30
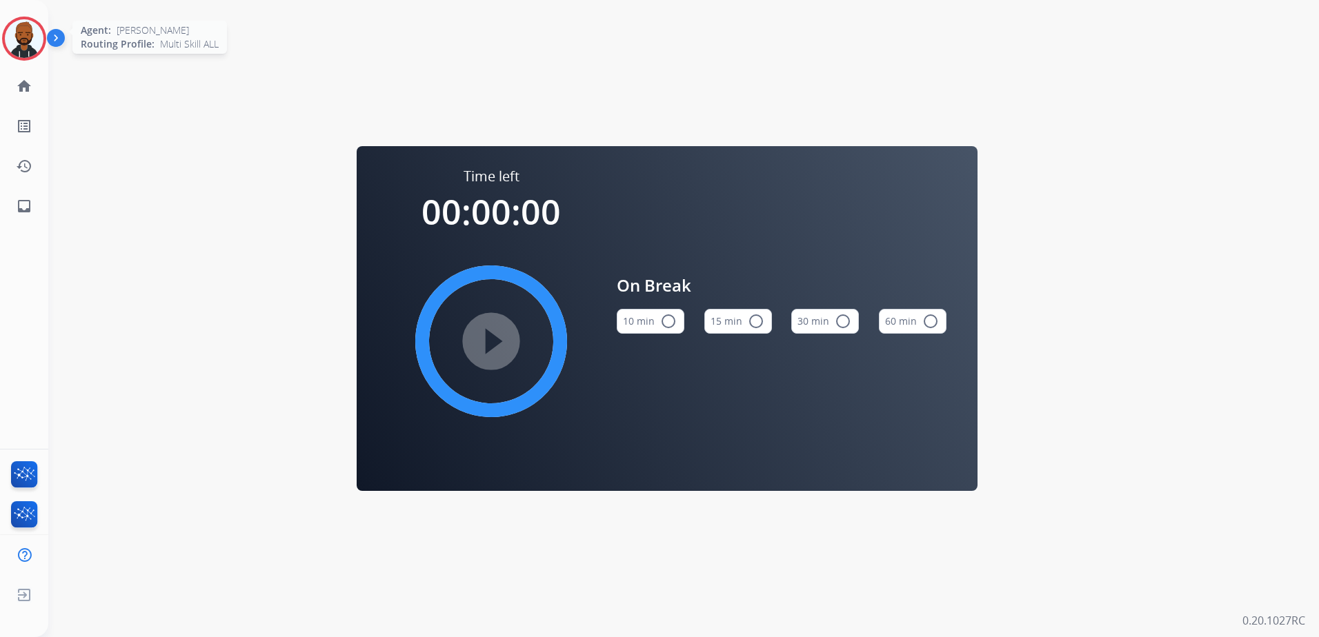
click at [26, 41] on img at bounding box center [24, 38] width 39 height 39
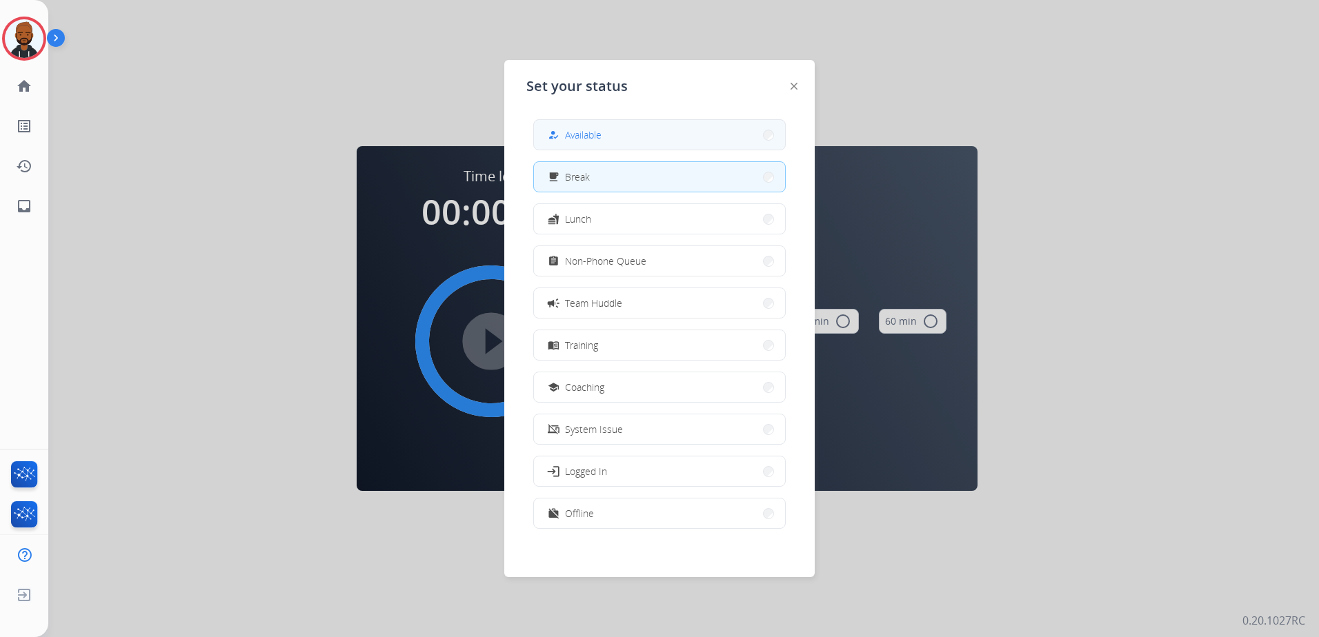
click at [557, 135] on mat-icon "how_to_reg" at bounding box center [554, 135] width 12 height 12
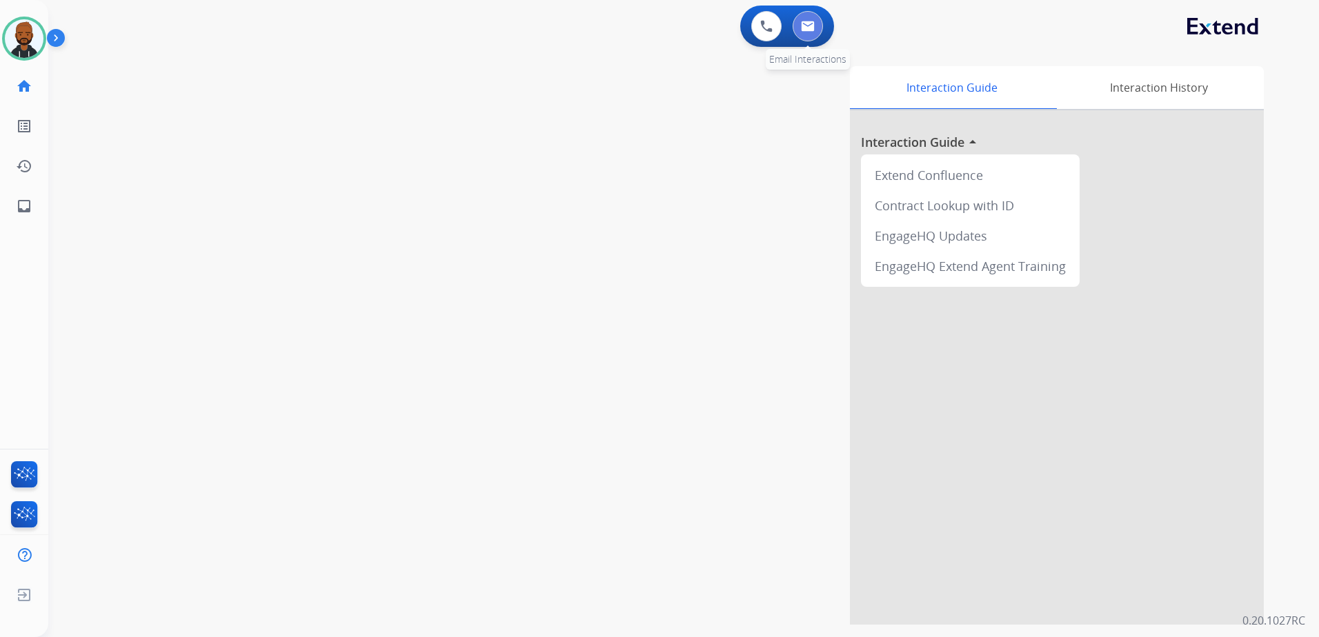
click at [802, 35] on button at bounding box center [808, 26] width 30 height 30
select select "**********"
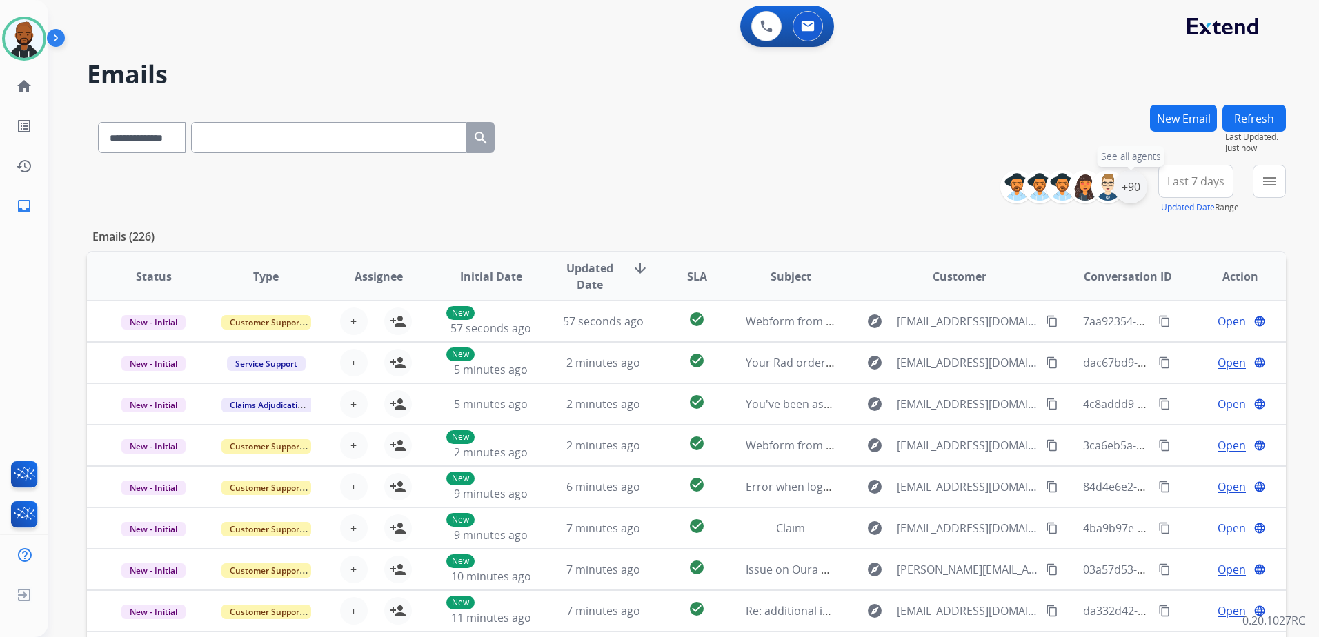
click at [1133, 192] on div "+90" at bounding box center [1130, 186] width 33 height 33
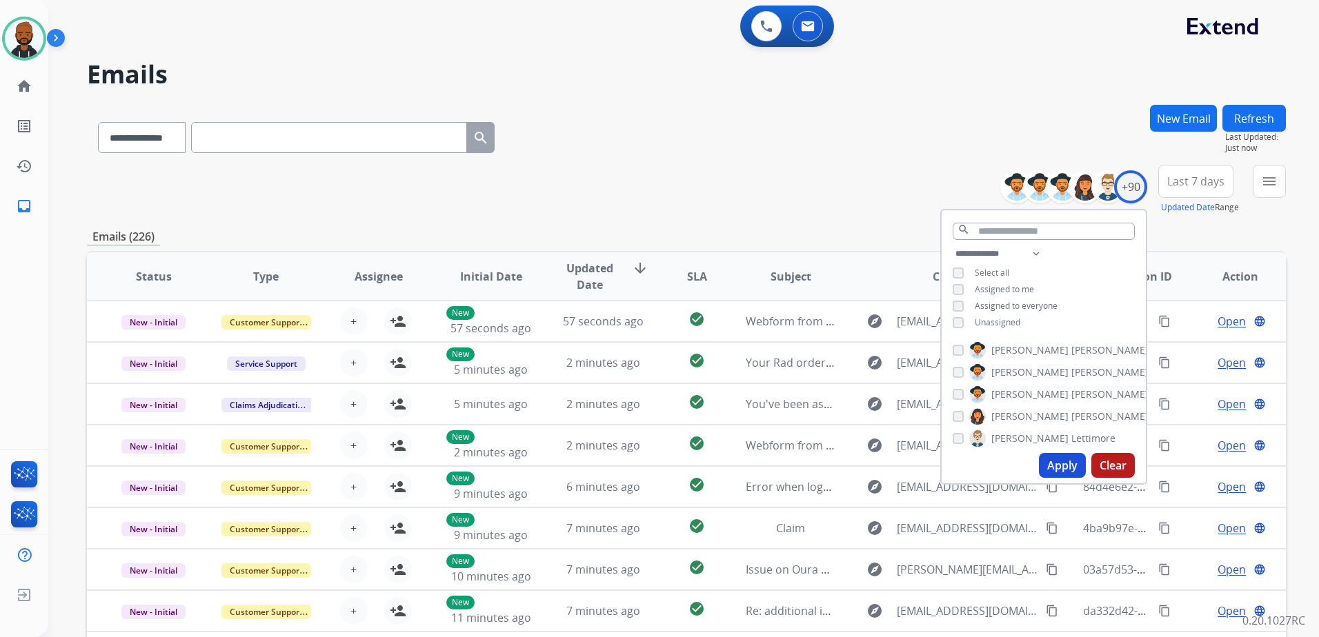
click at [1055, 461] on button "Apply" at bounding box center [1062, 465] width 47 height 25
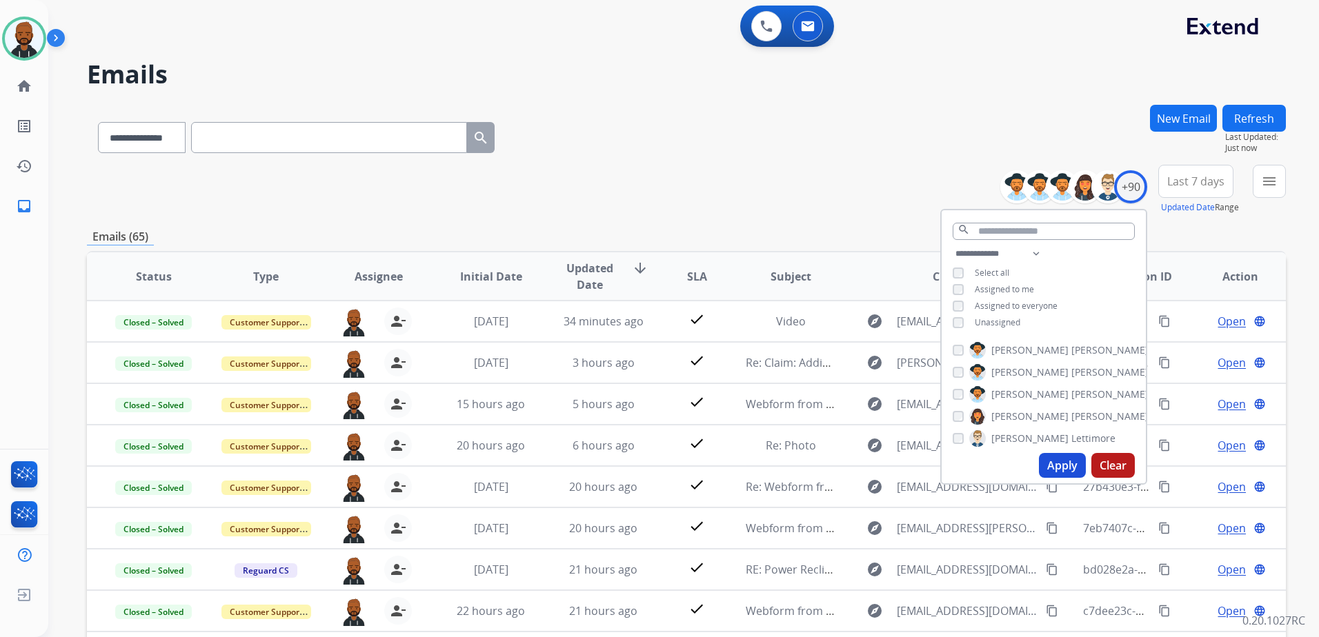
click at [849, 169] on div "**********" at bounding box center [686, 190] width 1199 height 50
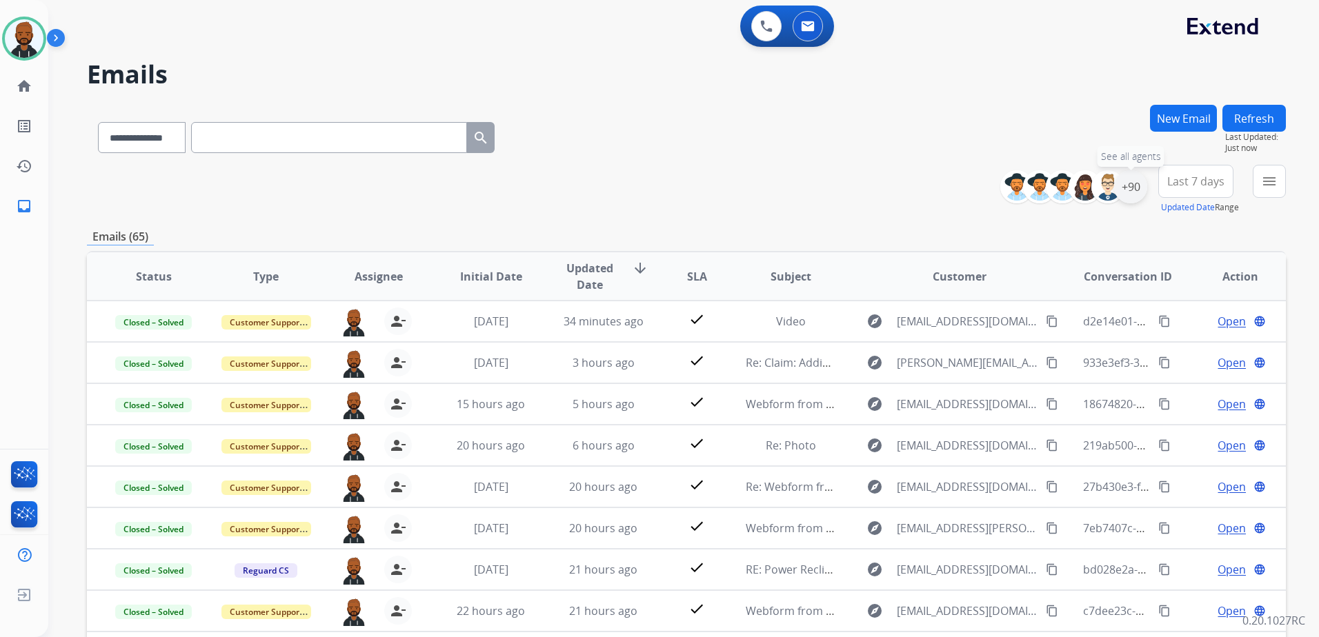
click at [1134, 192] on div "+90" at bounding box center [1130, 186] width 33 height 33
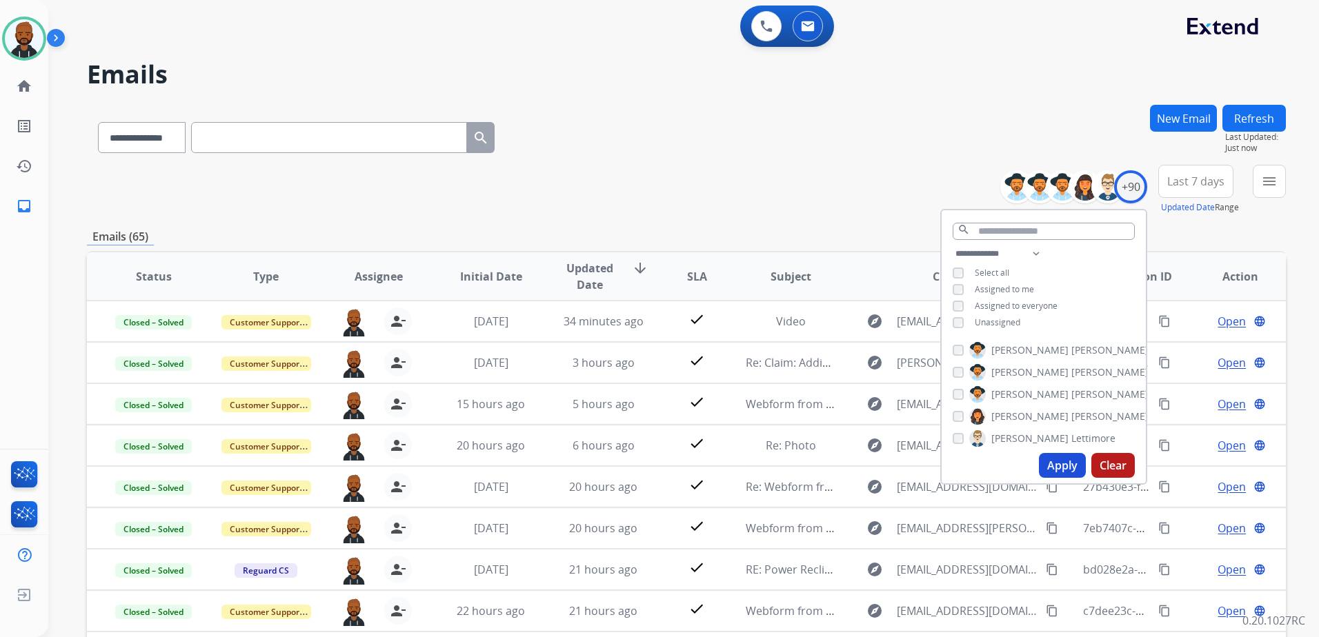
click at [1044, 462] on button "Apply" at bounding box center [1062, 465] width 47 height 25
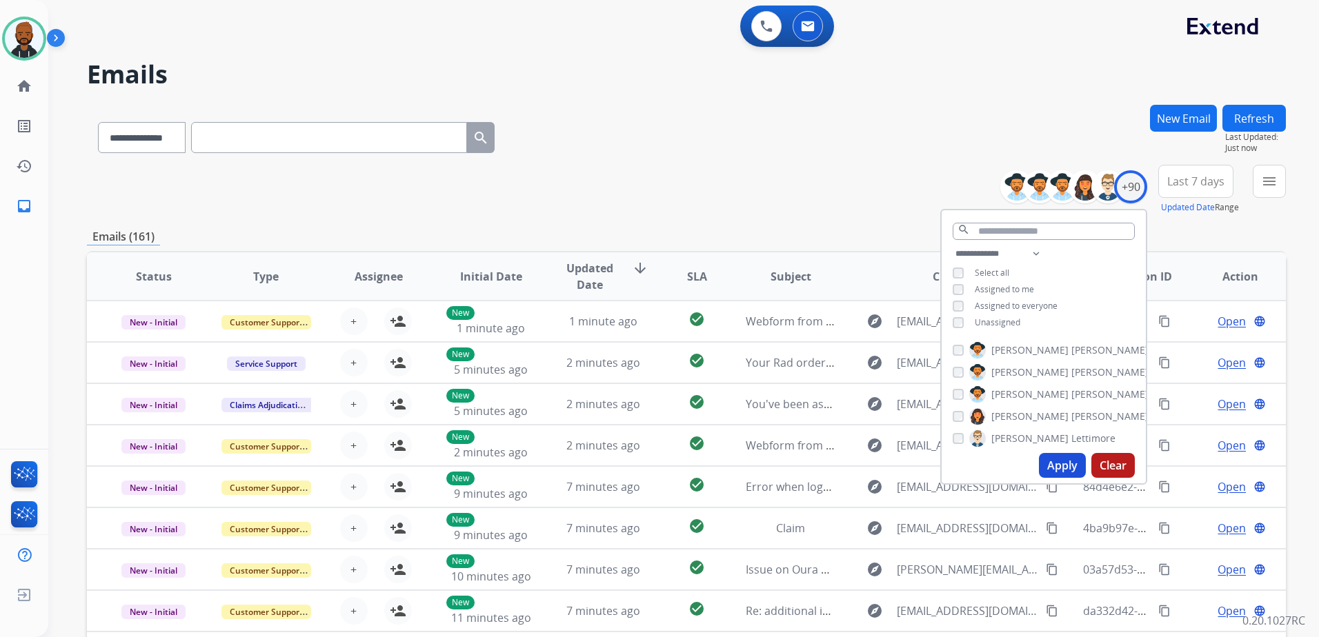
click at [914, 158] on div "**********" at bounding box center [686, 135] width 1199 height 60
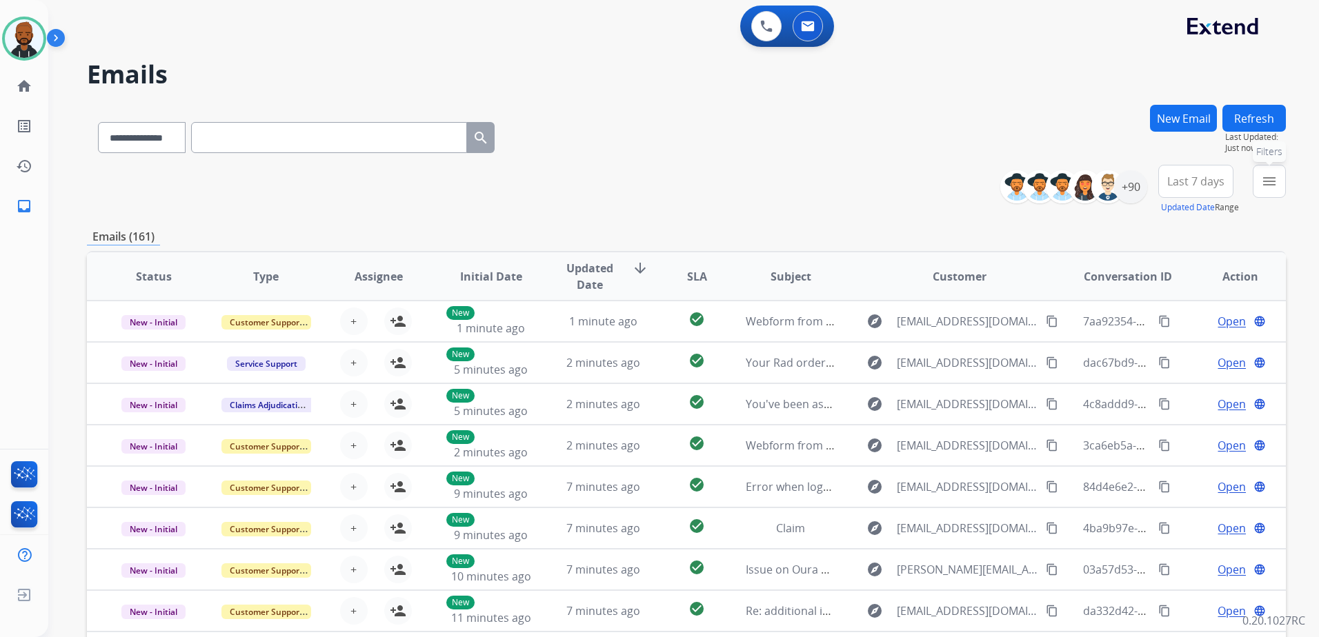
click at [1267, 186] on mat-icon "menu" at bounding box center [1269, 181] width 17 height 17
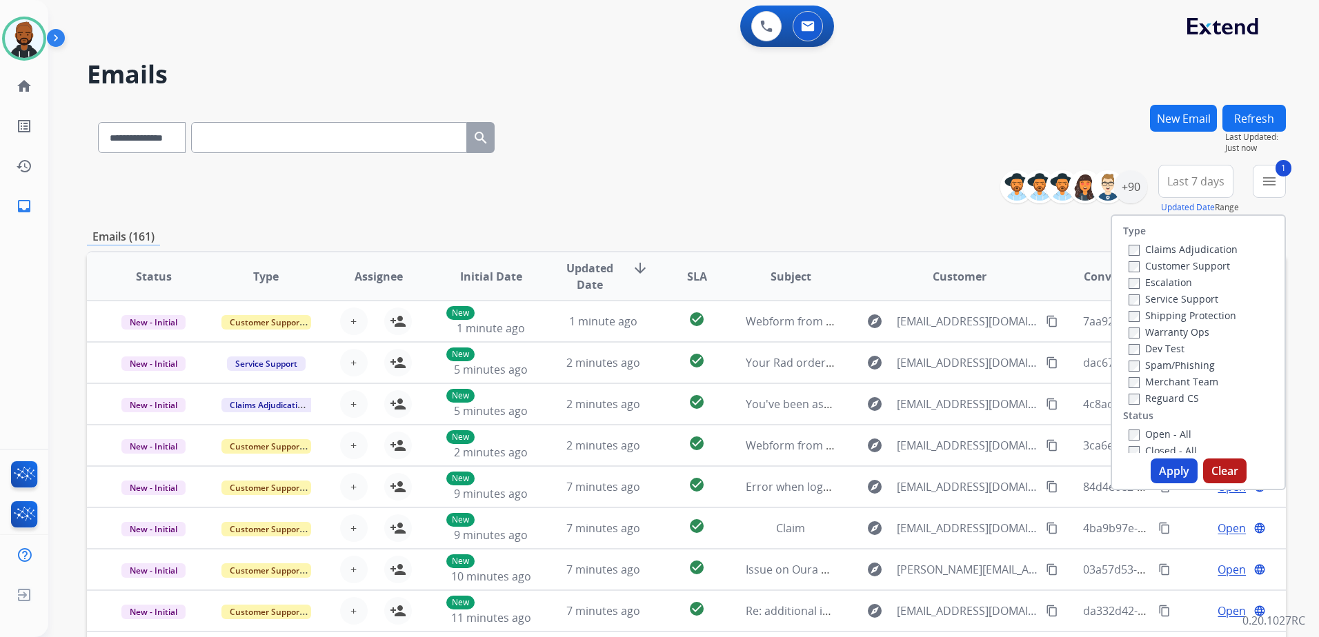
click at [1167, 464] on button "Apply" at bounding box center [1174, 471] width 47 height 25
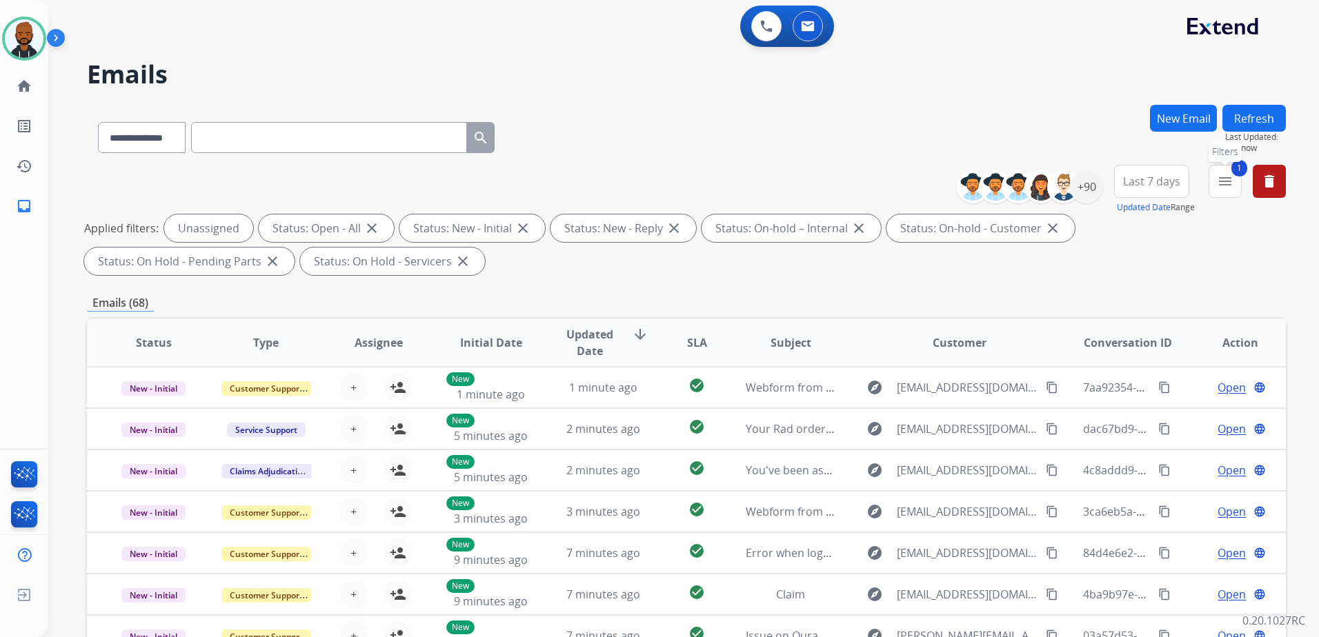
click at [1220, 184] on mat-icon "menu" at bounding box center [1225, 181] width 17 height 17
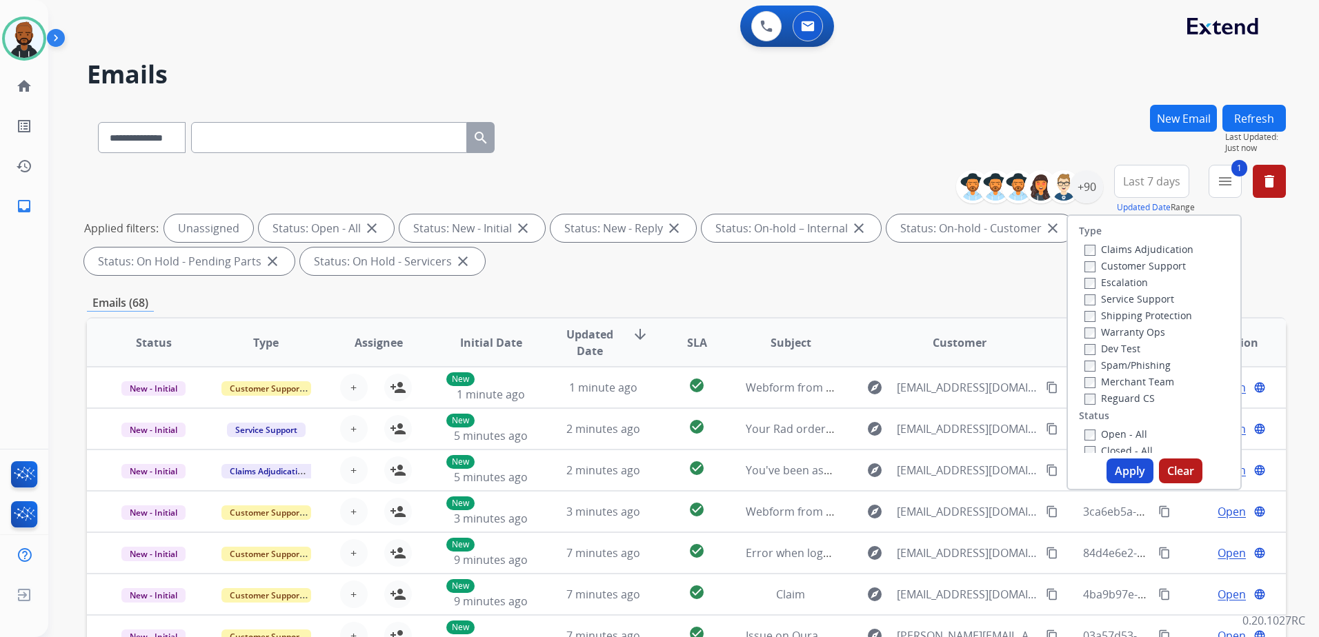
click at [1087, 267] on label "Customer Support" at bounding box center [1134, 265] width 101 height 13
click at [1088, 397] on label "Reguard CS" at bounding box center [1119, 398] width 70 height 13
click at [1127, 475] on button "Apply" at bounding box center [1130, 471] width 47 height 25
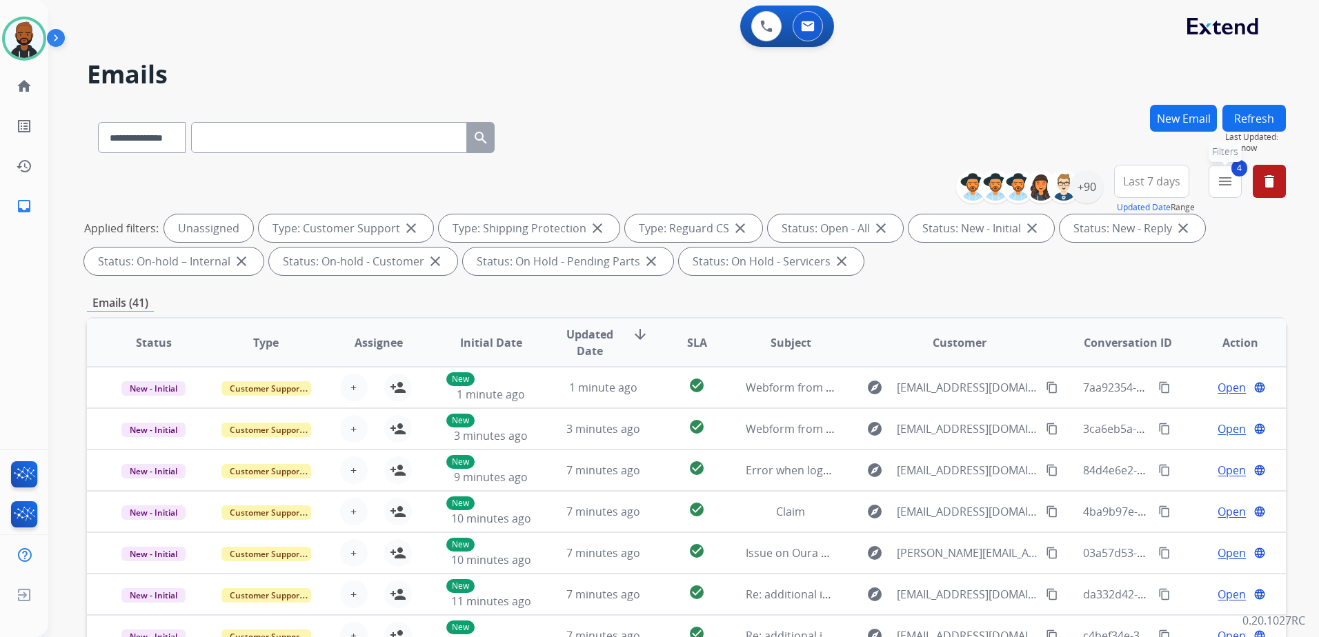
click at [1222, 188] on mat-icon "menu" at bounding box center [1225, 181] width 17 height 17
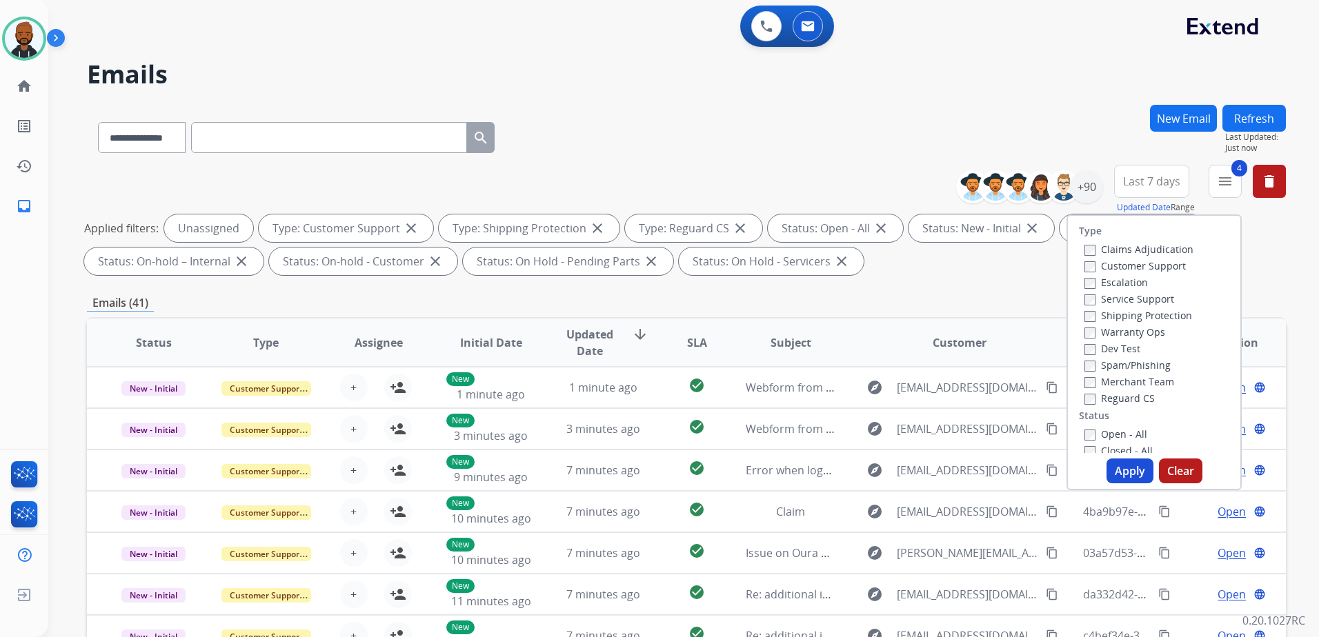
click at [968, 301] on div "Emails (41)" at bounding box center [686, 303] width 1199 height 17
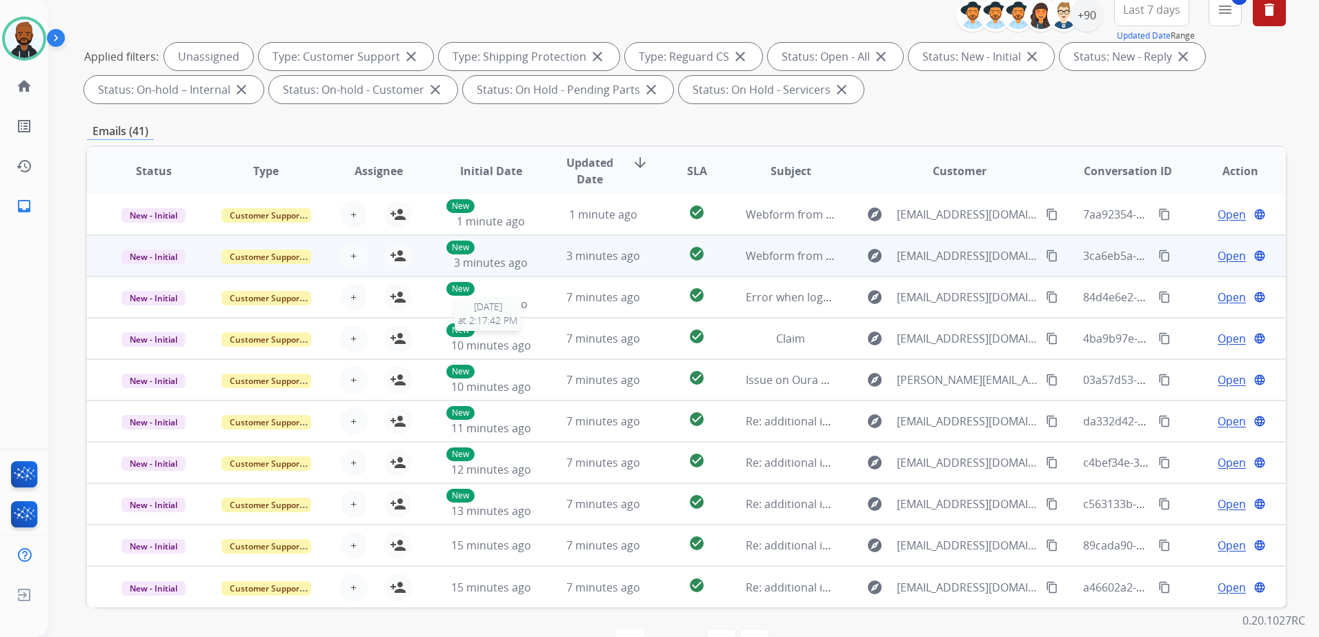
scroll to position [214, 0]
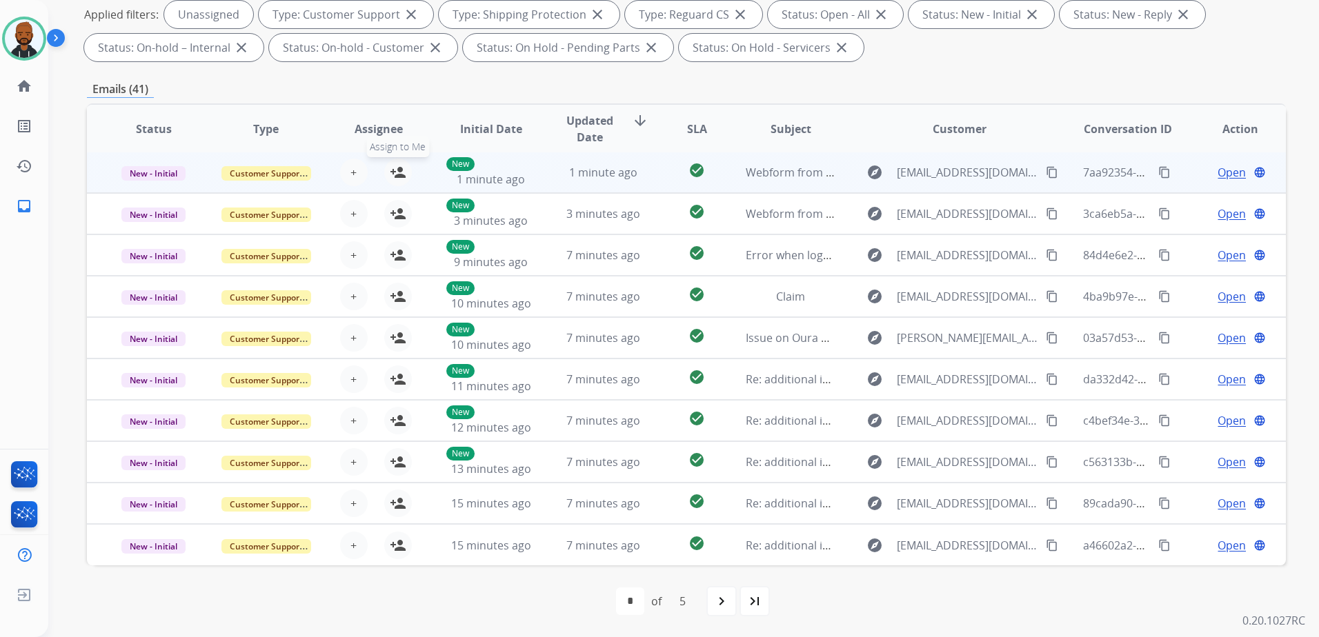
click at [390, 175] on mat-icon "person_add" at bounding box center [398, 172] width 17 height 17
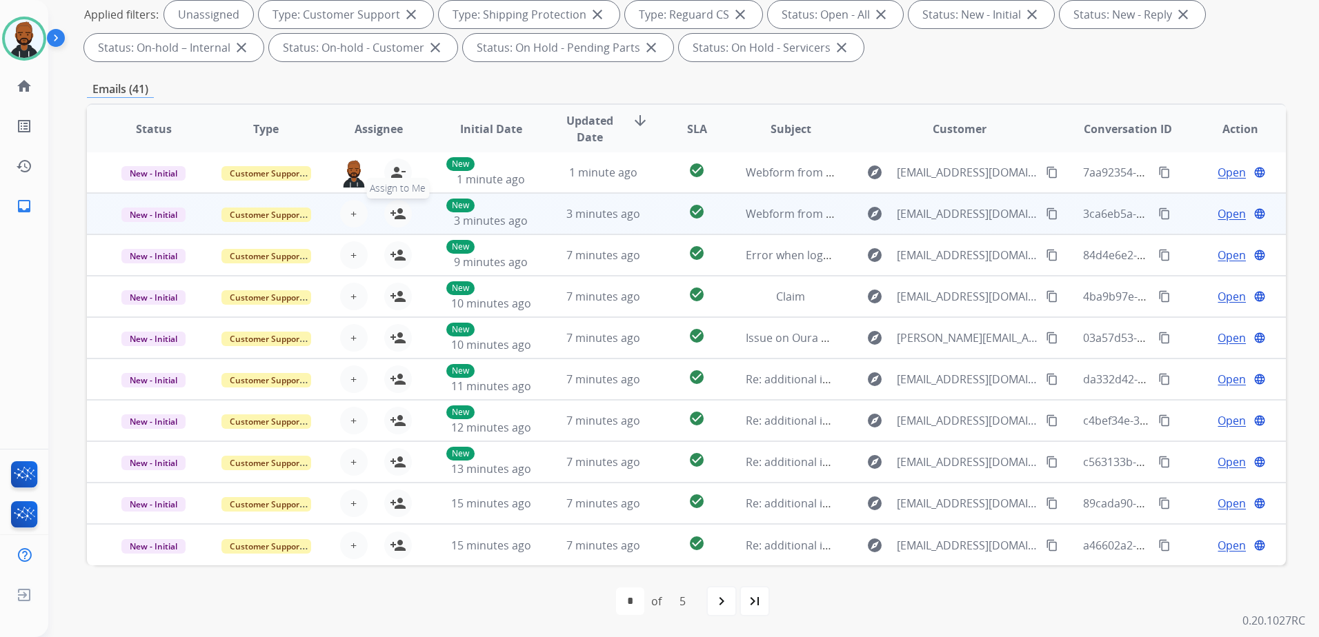
click at [395, 209] on mat-icon "person_add" at bounding box center [398, 214] width 17 height 17
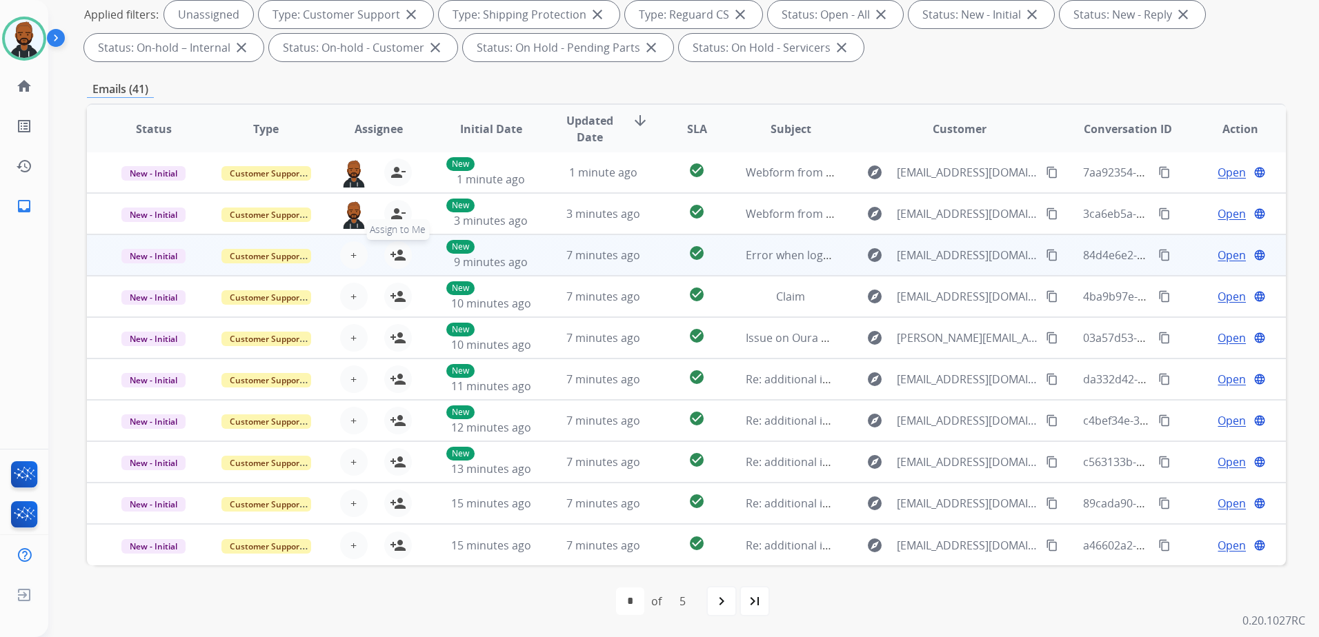
click at [395, 266] on button "person_add Assign to Me" at bounding box center [398, 255] width 28 height 28
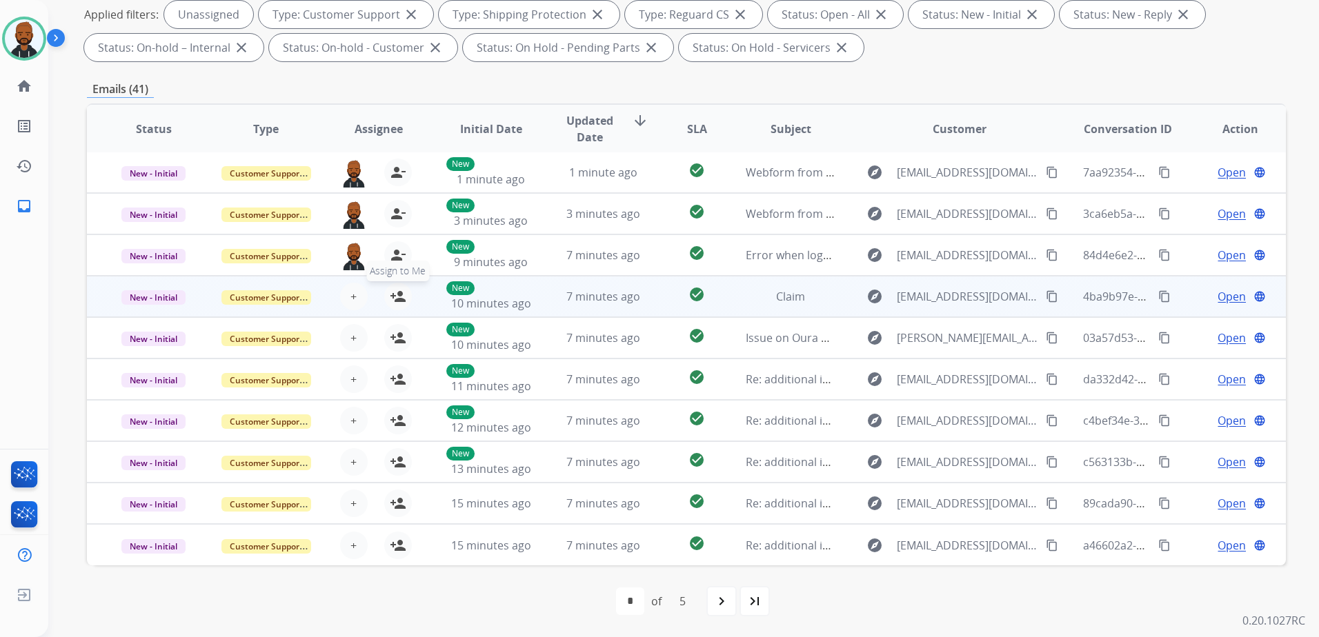
click at [397, 297] on mat-icon "person_add" at bounding box center [398, 296] width 17 height 17
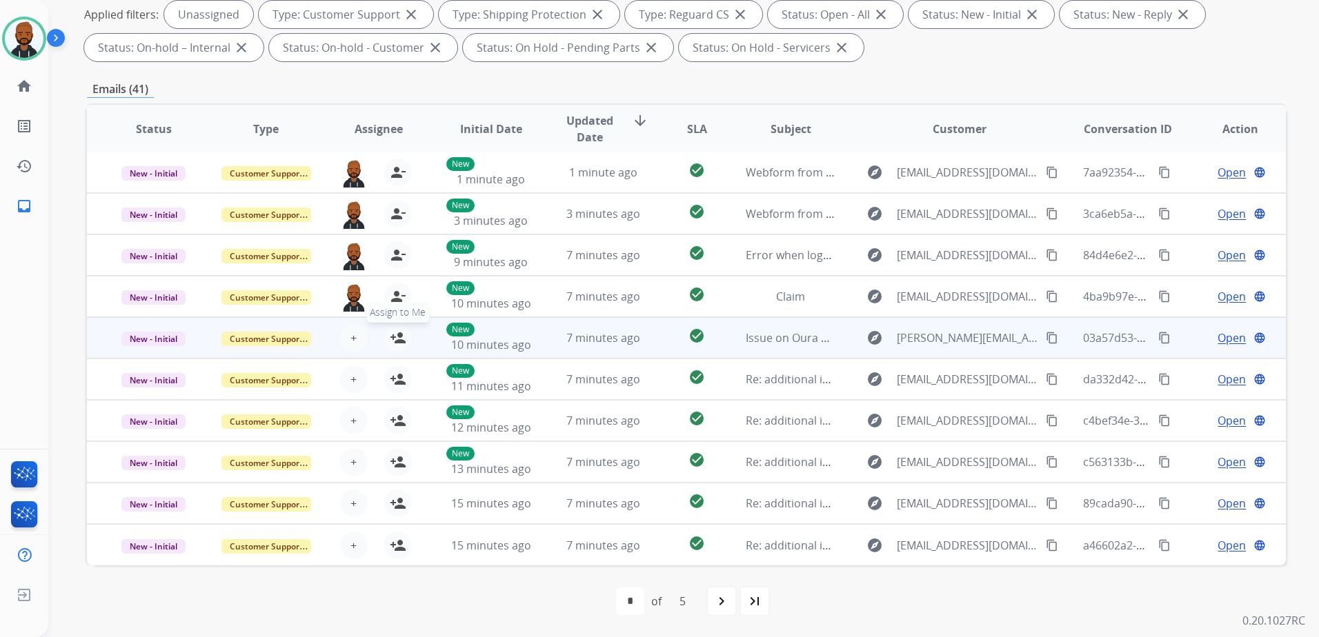
click at [401, 337] on mat-icon "person_add" at bounding box center [398, 338] width 17 height 17
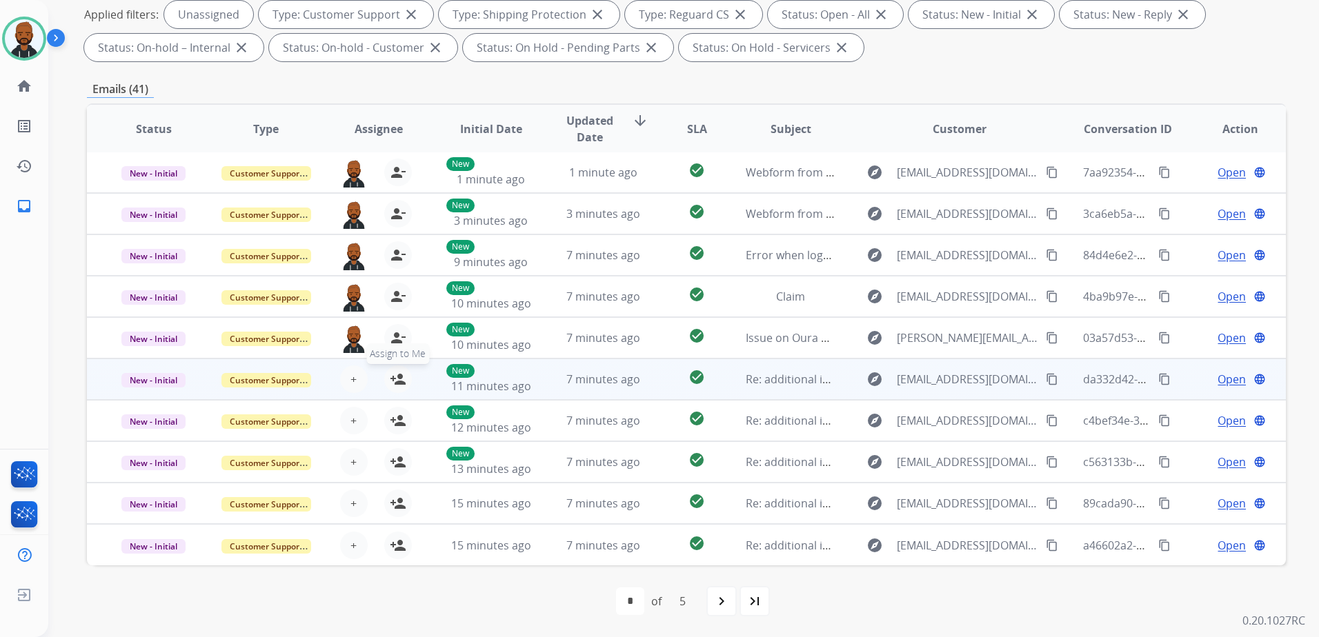
click at [397, 387] on mat-icon "person_add" at bounding box center [398, 379] width 17 height 17
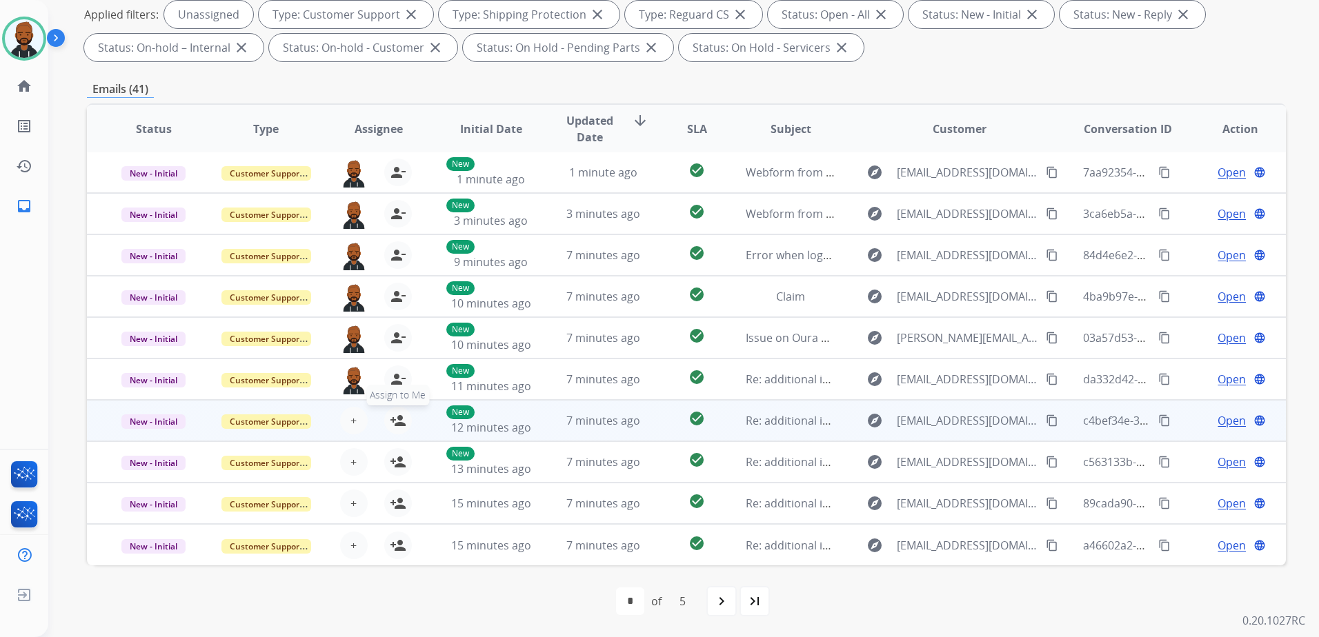
click at [396, 422] on mat-icon "person_add" at bounding box center [398, 421] width 17 height 17
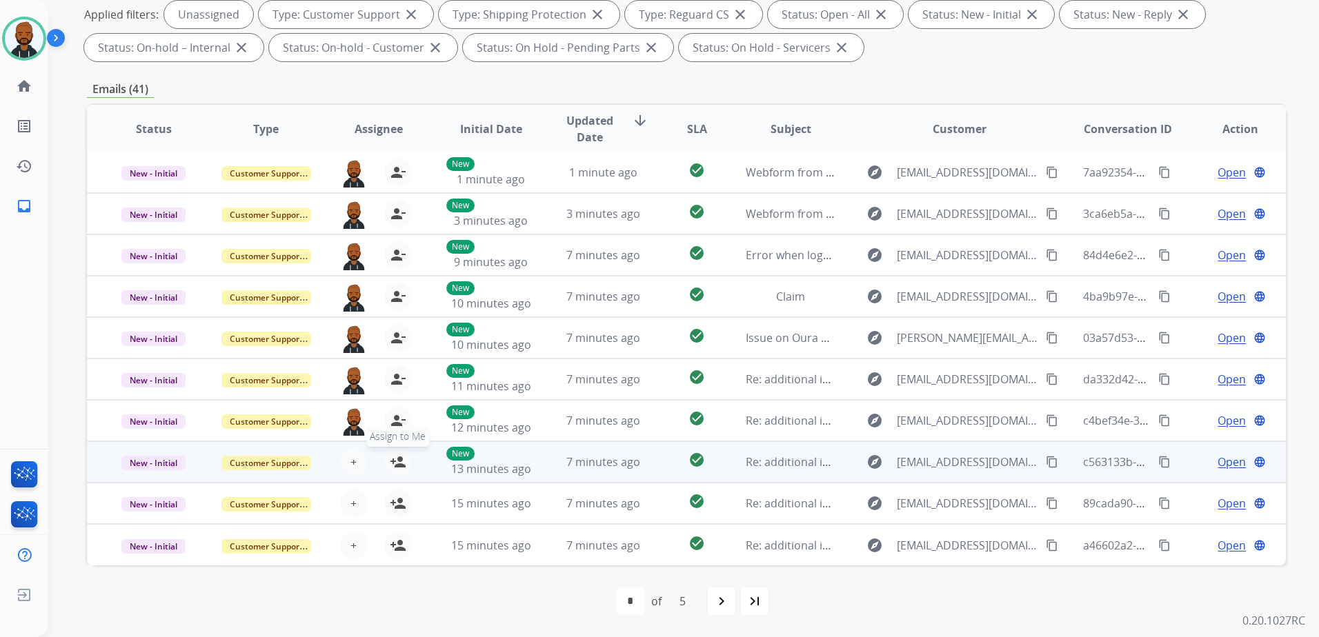
click at [397, 462] on mat-icon "person_add" at bounding box center [398, 462] width 17 height 17
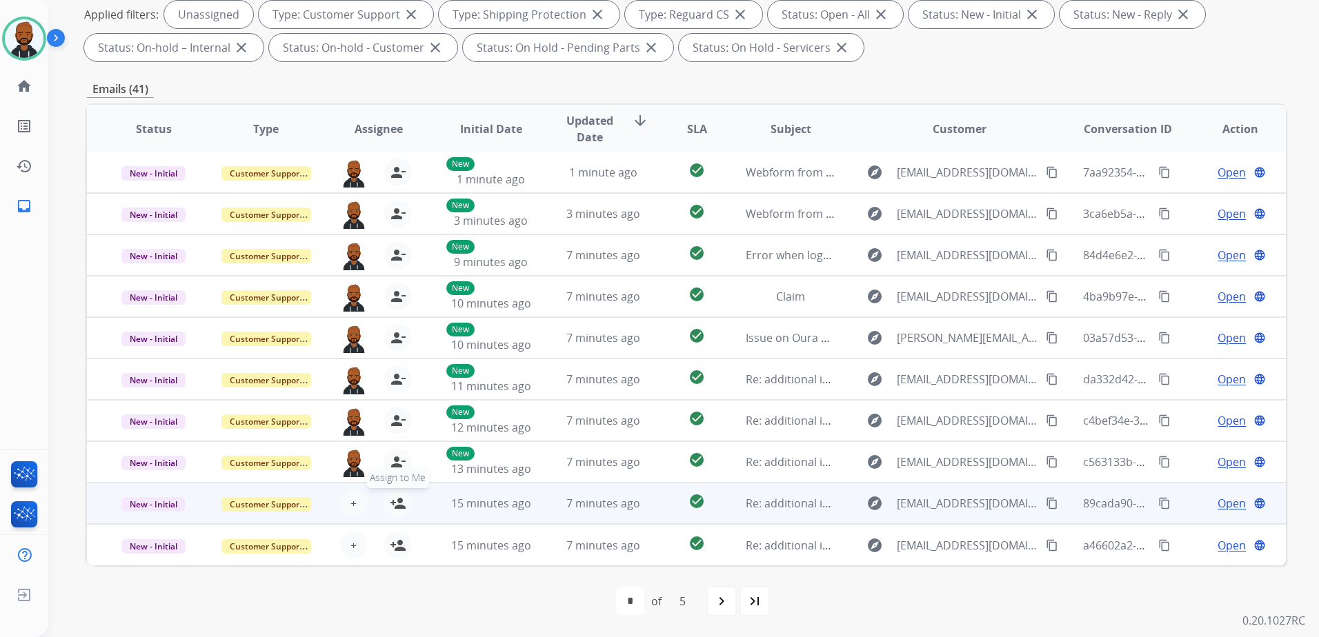
click at [397, 499] on mat-icon "person_add" at bounding box center [398, 503] width 17 height 17
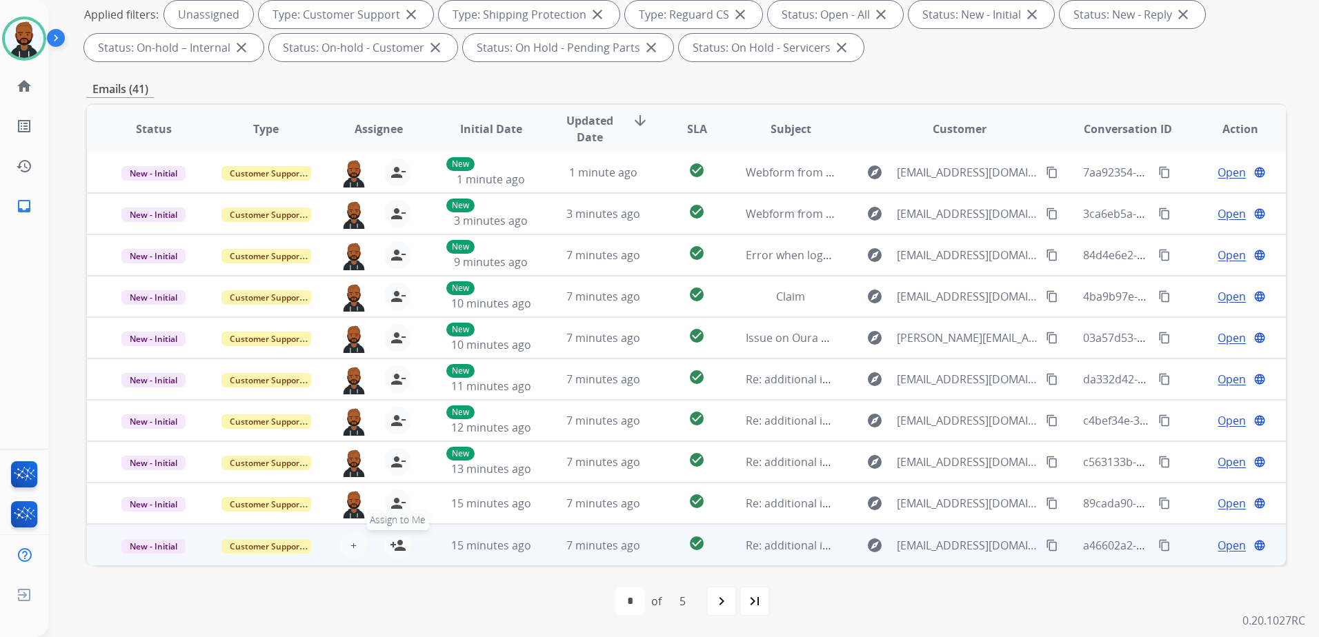
click at [394, 544] on mat-icon "person_add" at bounding box center [398, 545] width 17 height 17
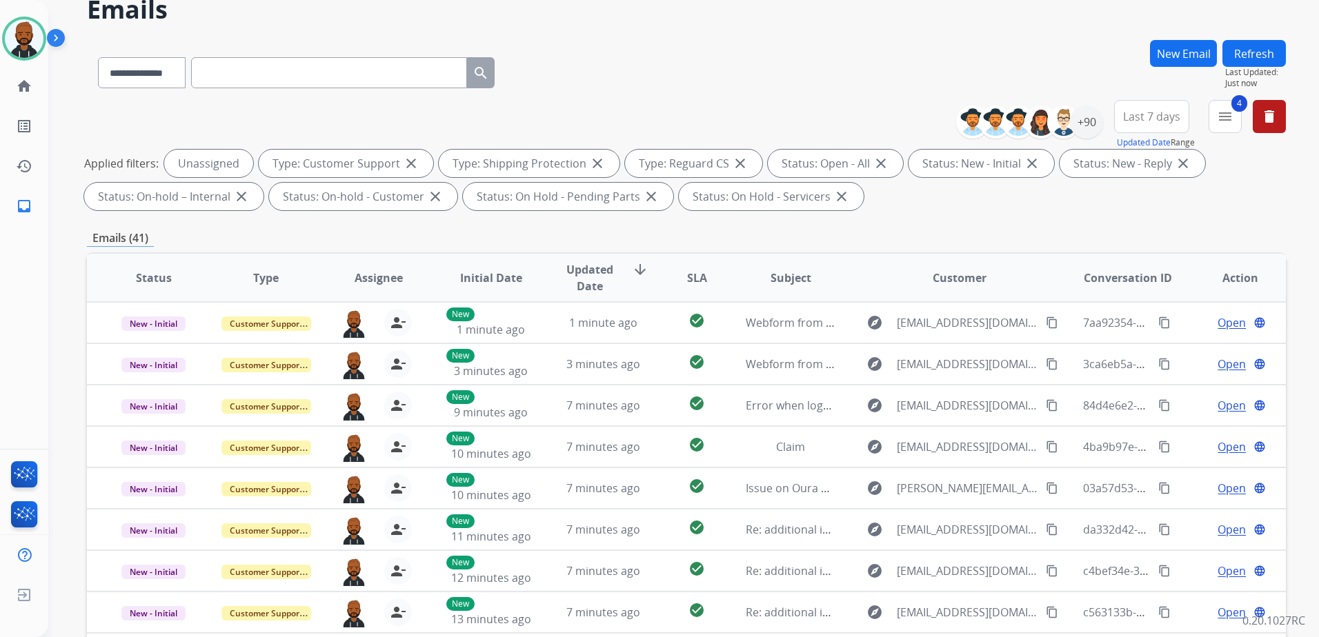
scroll to position [0, 0]
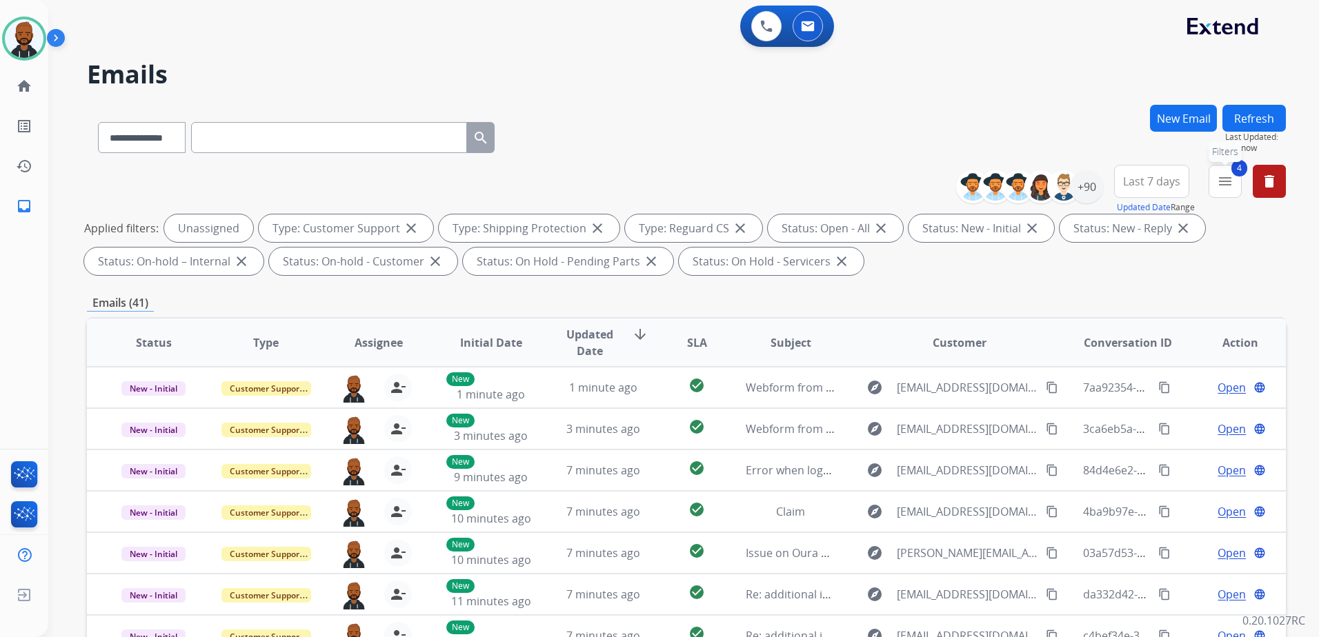
click at [1220, 184] on mat-icon "menu" at bounding box center [1225, 181] width 17 height 17
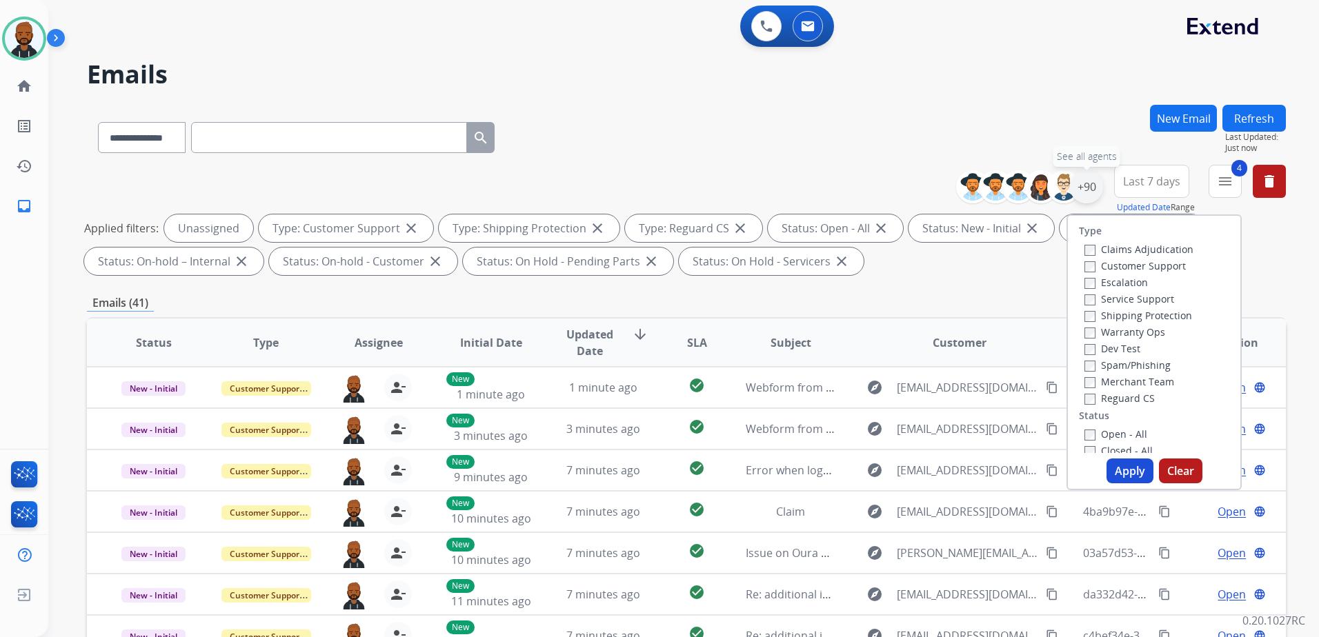
click at [1078, 184] on div "+90" at bounding box center [1086, 186] width 33 height 33
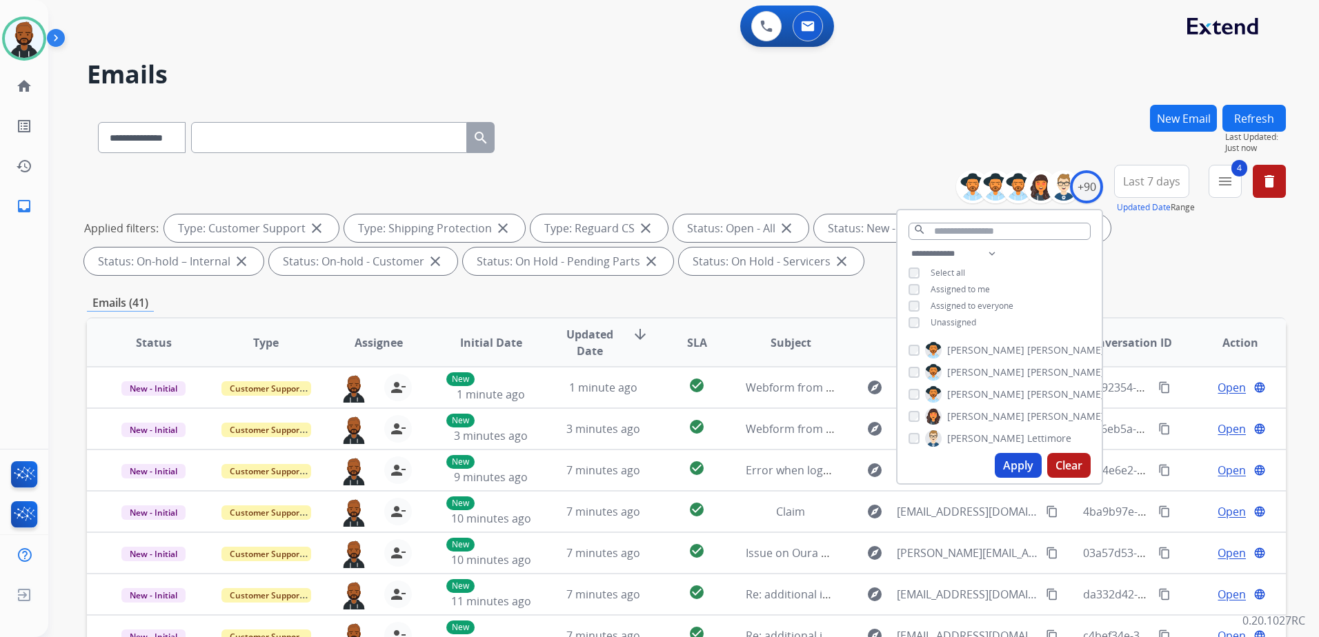
click at [918, 285] on div "Assigned to me" at bounding box center [949, 289] width 81 height 11
click at [1022, 468] on button "Apply" at bounding box center [1018, 465] width 47 height 25
click at [837, 314] on div "**********" at bounding box center [686, 478] width 1199 height 746
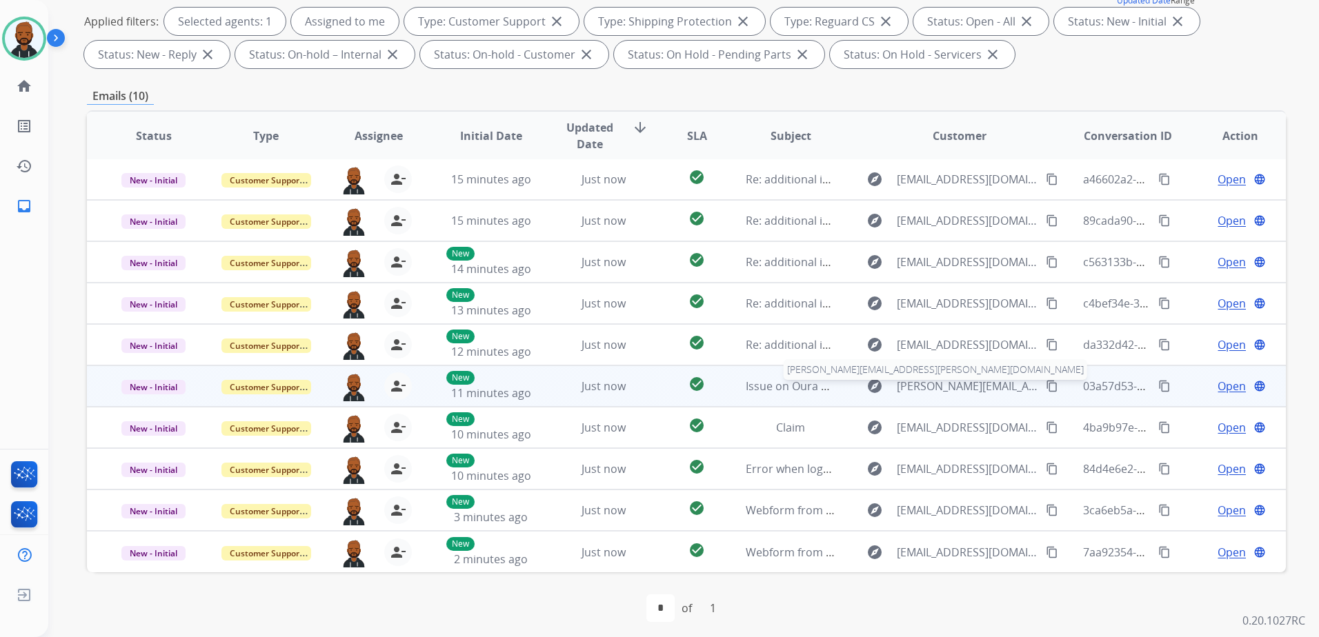
scroll to position [214, 0]
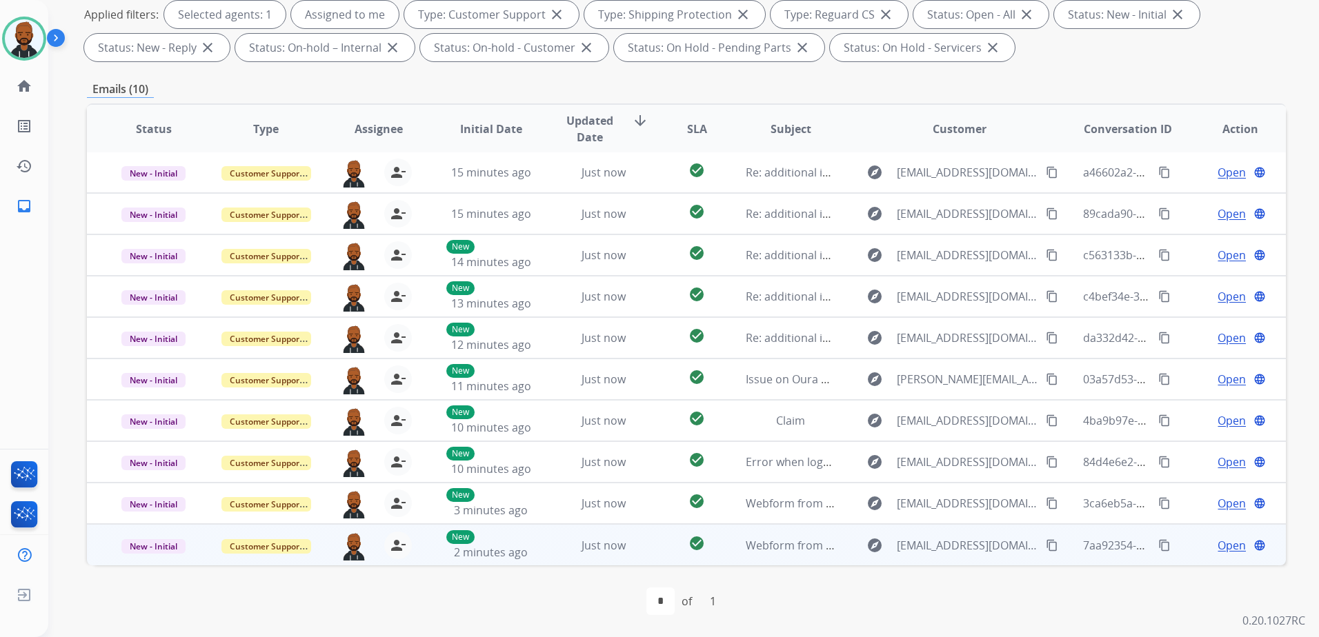
click at [1218, 548] on span "Open" at bounding box center [1232, 545] width 28 height 17
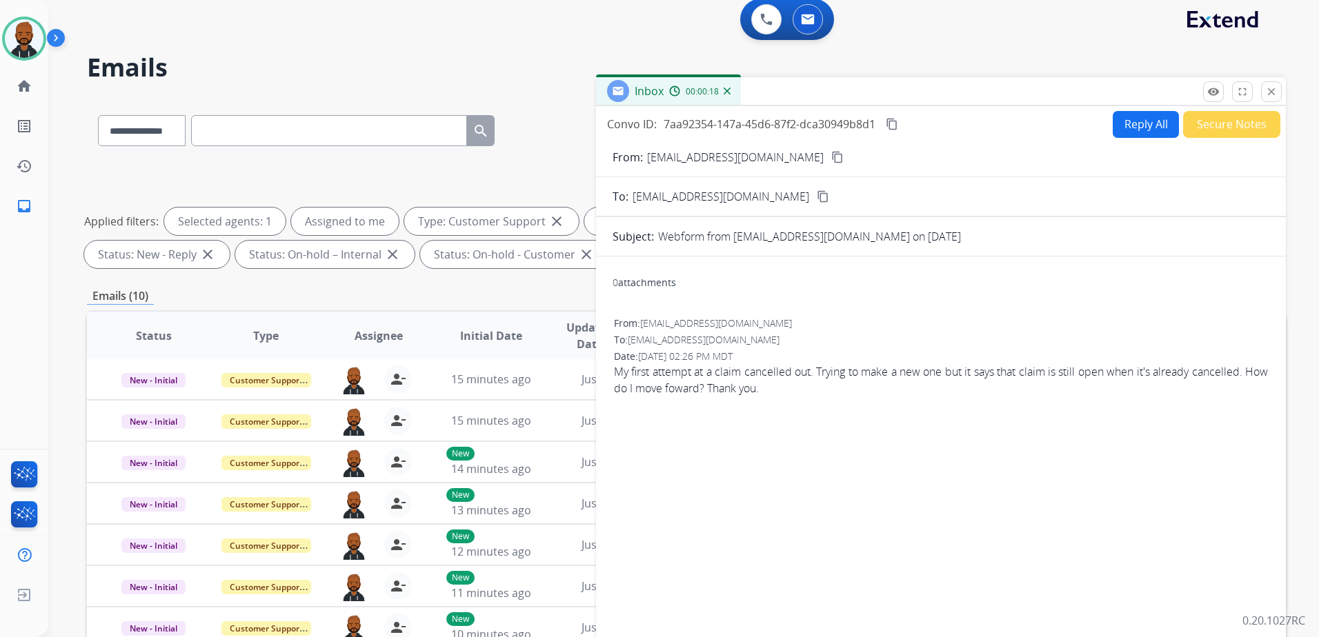
scroll to position [0, 0]
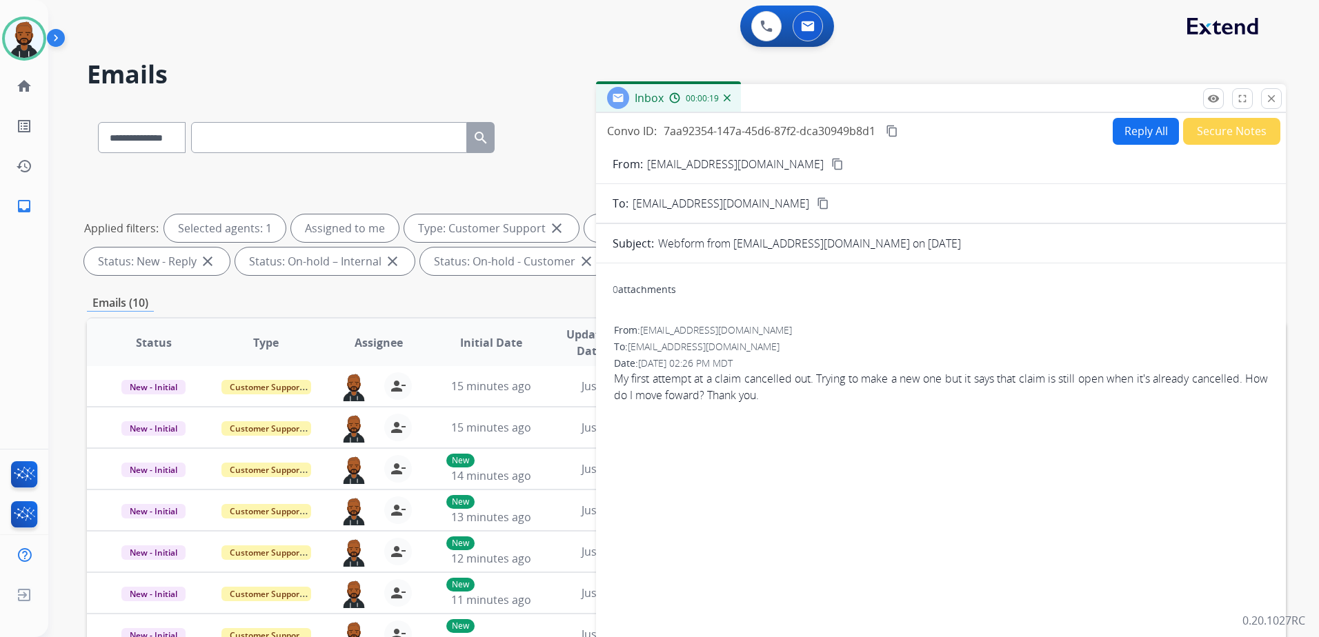
click at [831, 168] on mat-icon "content_copy" at bounding box center [837, 164] width 12 height 12
click at [1117, 128] on button "Reply All" at bounding box center [1146, 131] width 66 height 27
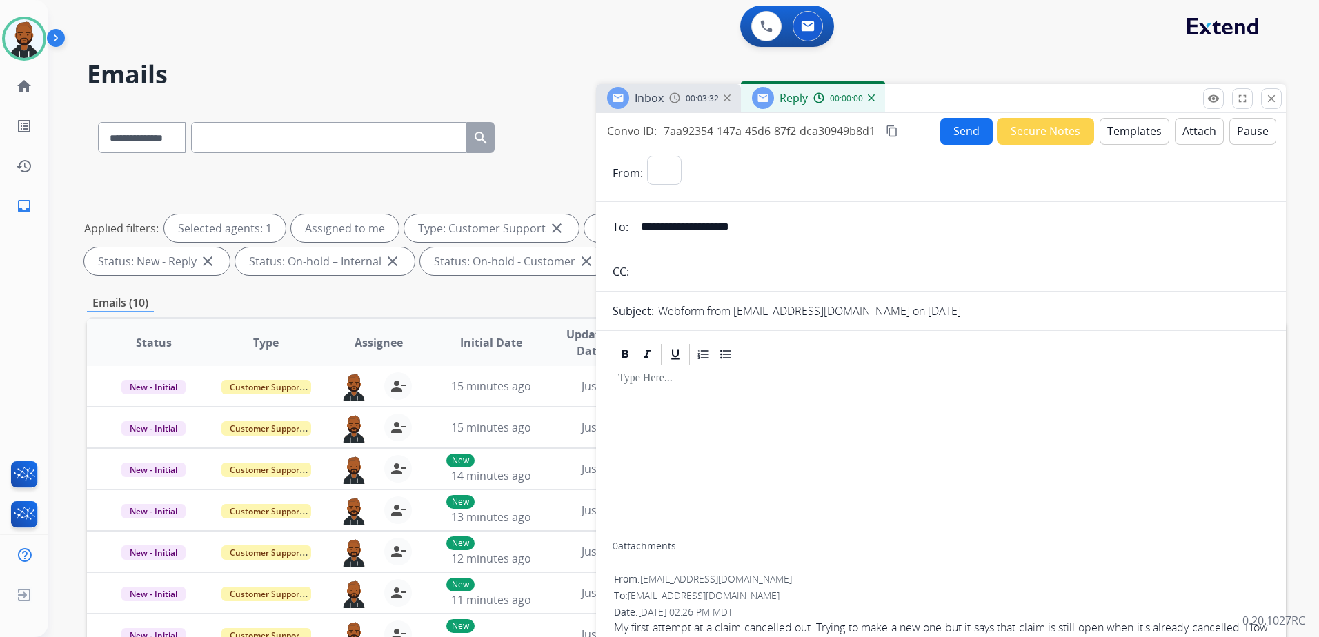
select select "**********"
click at [1105, 139] on button "Templates" at bounding box center [1135, 131] width 70 height 27
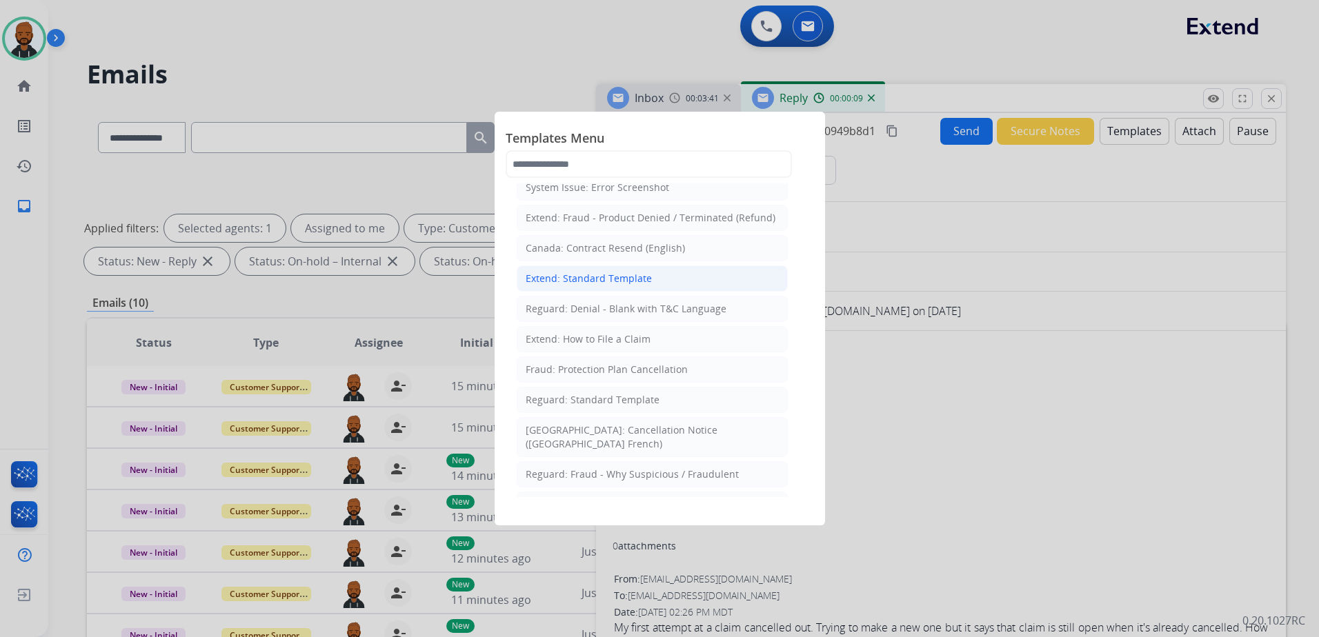
scroll to position [138, 0]
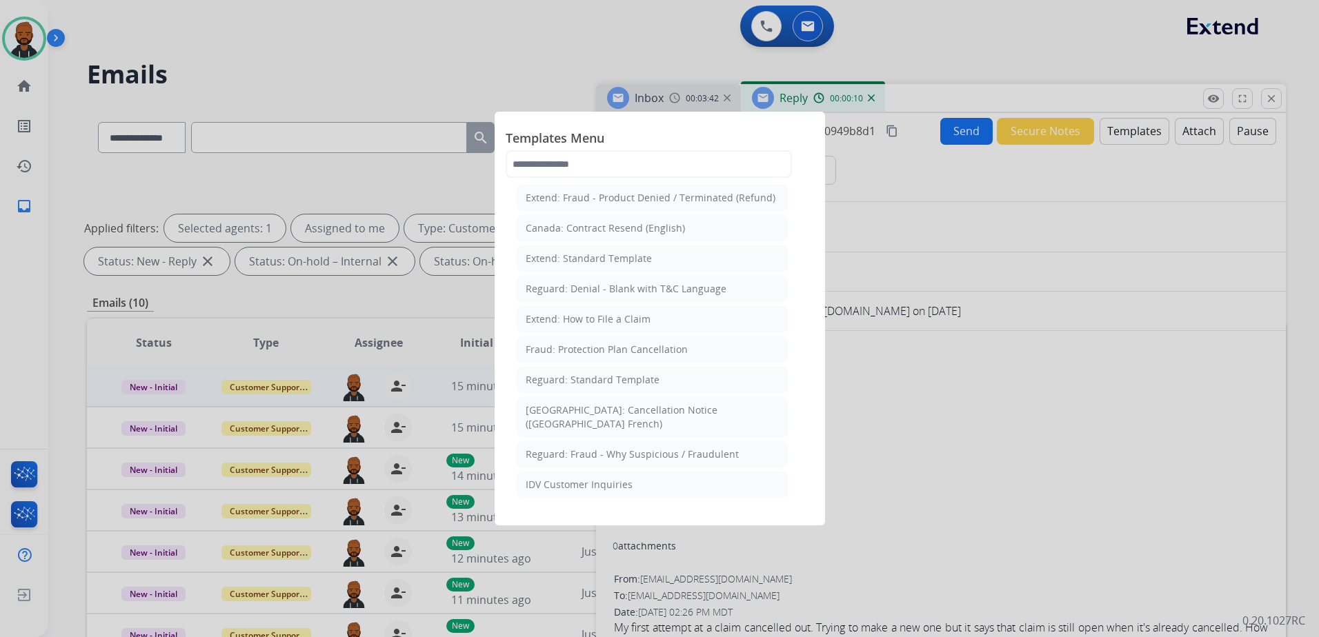
click at [581, 379] on div "Reguard: Standard Template" at bounding box center [593, 380] width 134 height 14
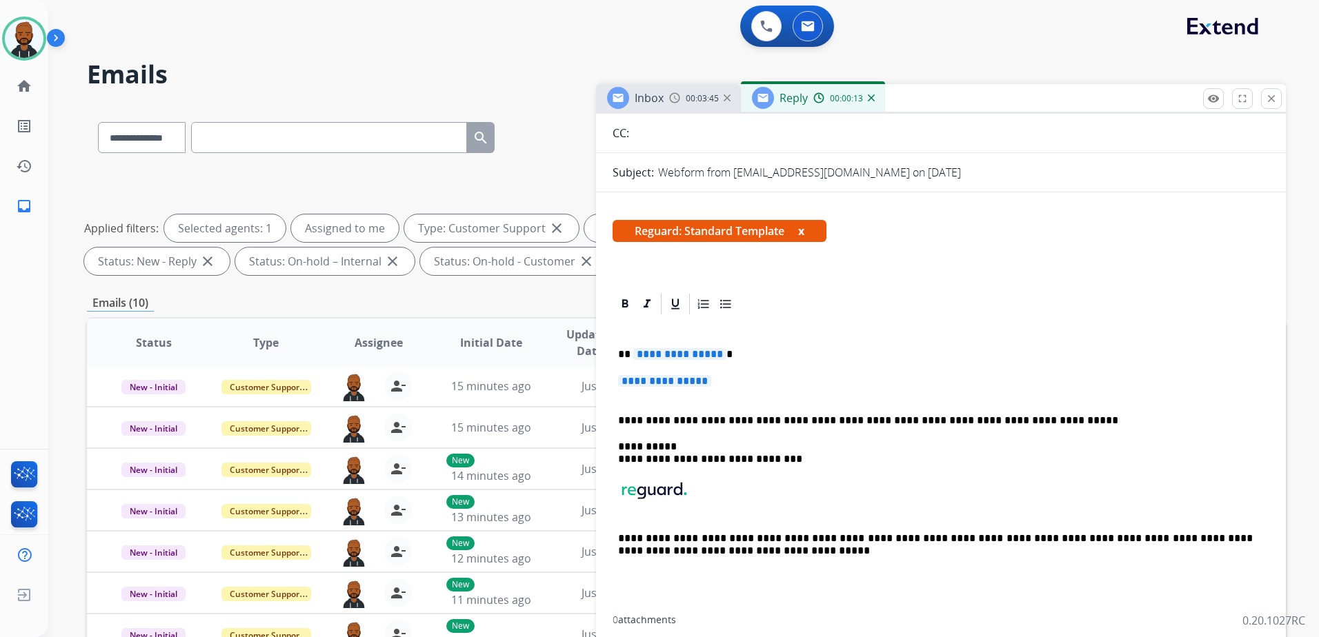
click at [697, 355] on span "**********" at bounding box center [679, 354] width 93 height 12
click at [707, 386] on span "**********" at bounding box center [664, 381] width 93 height 12
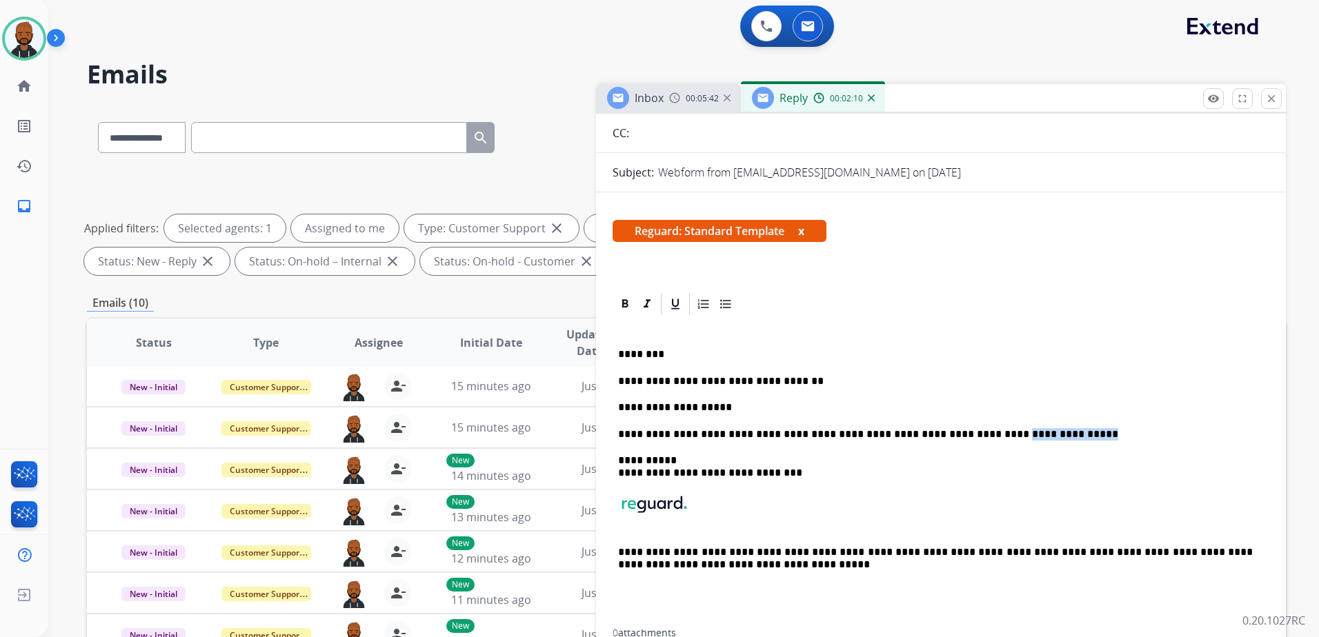
drag, startPoint x: 933, startPoint y: 435, endPoint x: 1006, endPoint y: 436, distance: 73.8
click at [1009, 436] on p "**********" at bounding box center [935, 434] width 635 height 12
copy p "**********"
click at [757, 408] on p "**********" at bounding box center [935, 407] width 635 height 12
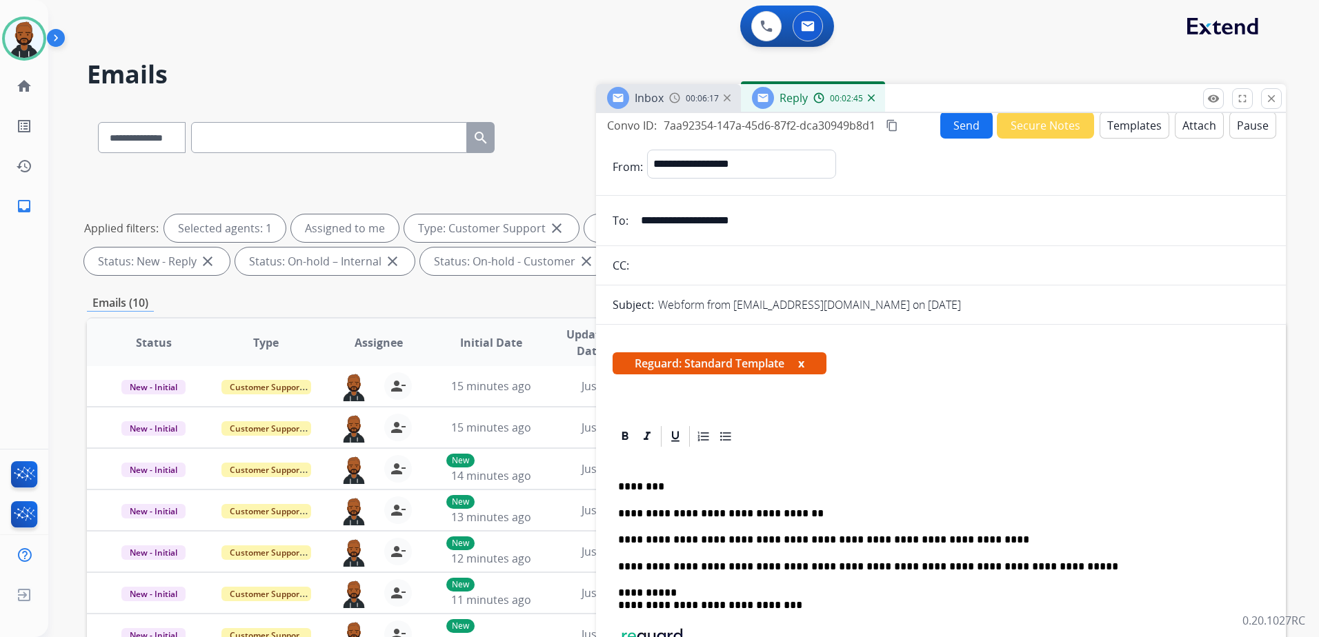
scroll to position [0, 0]
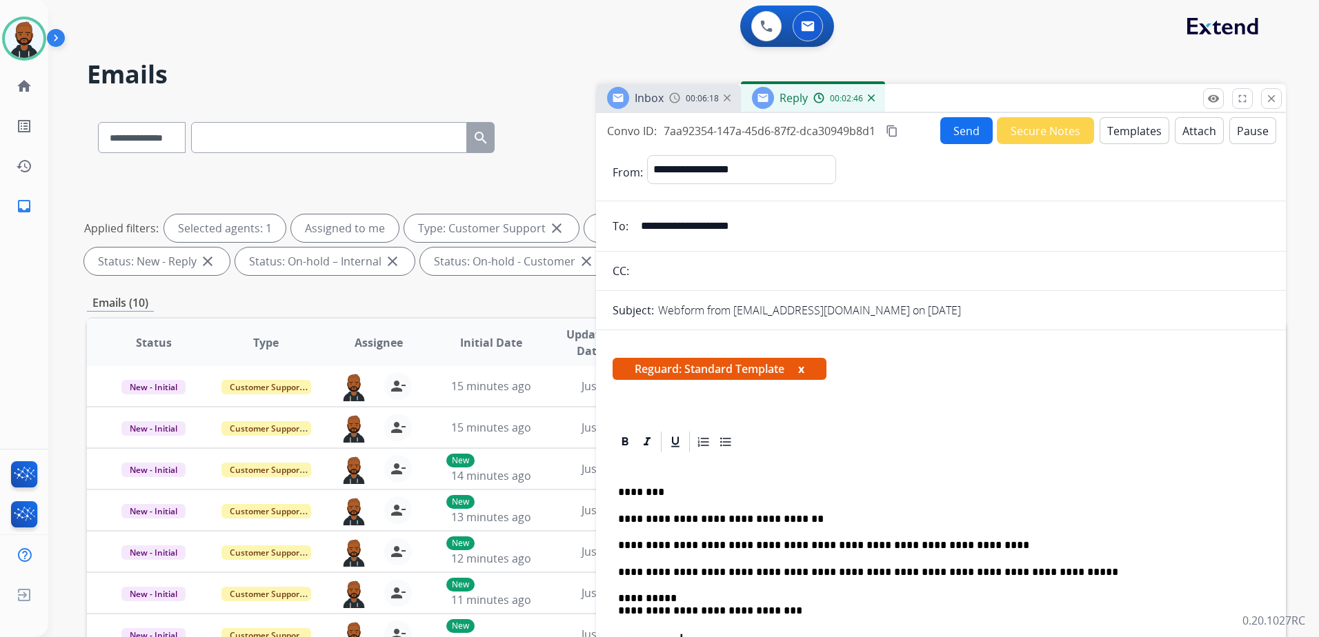
click at [897, 132] on mat-icon "content_copy" at bounding box center [892, 131] width 12 height 12
click at [941, 137] on button "Send" at bounding box center [966, 130] width 52 height 27
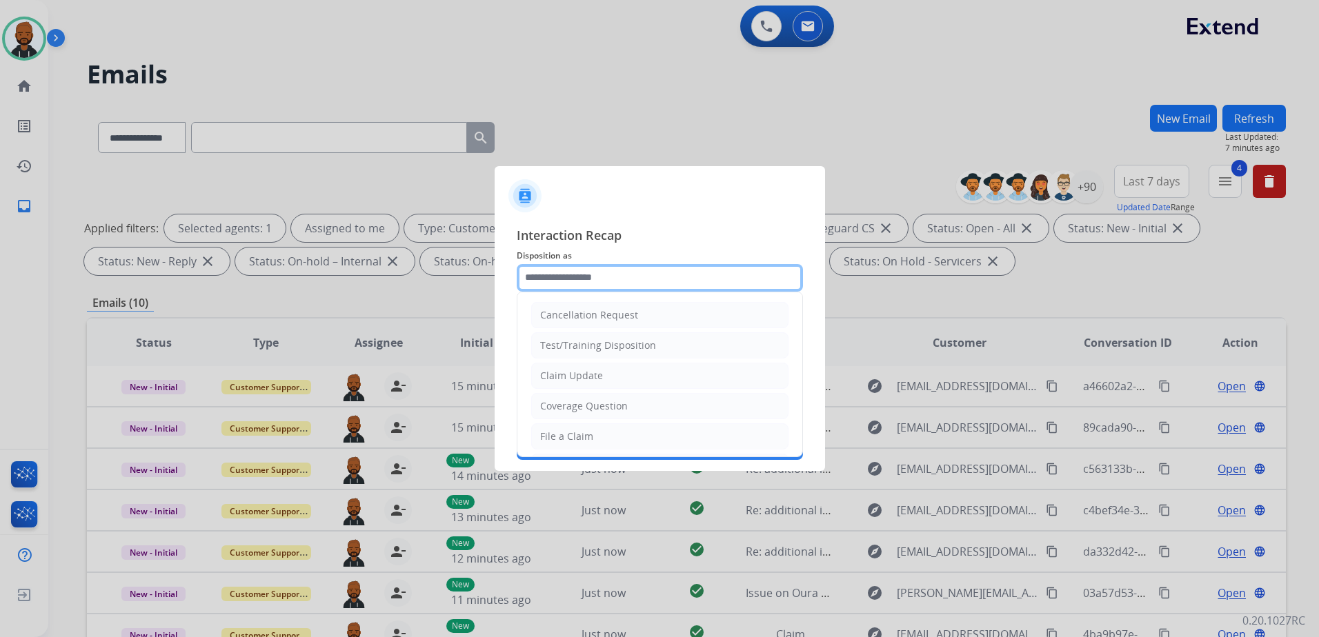
click at [605, 280] on input "text" at bounding box center [660, 278] width 286 height 28
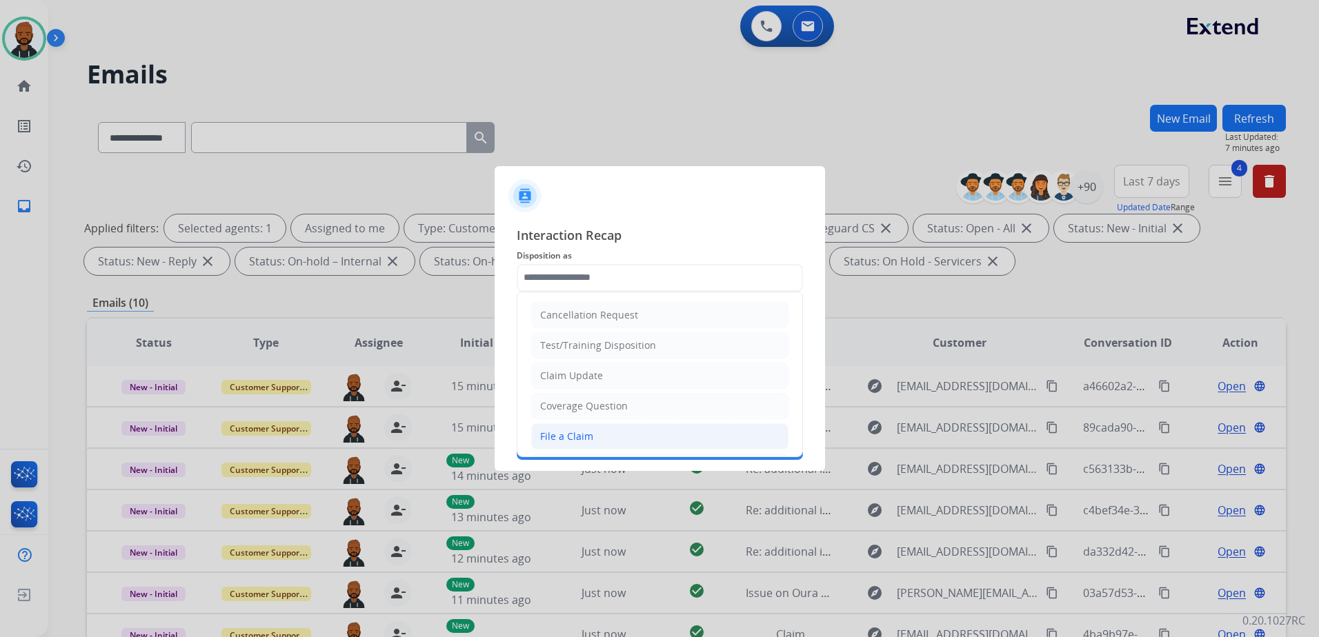
click at [588, 436] on div "File a Claim" at bounding box center [566, 437] width 53 height 14
type input "**********"
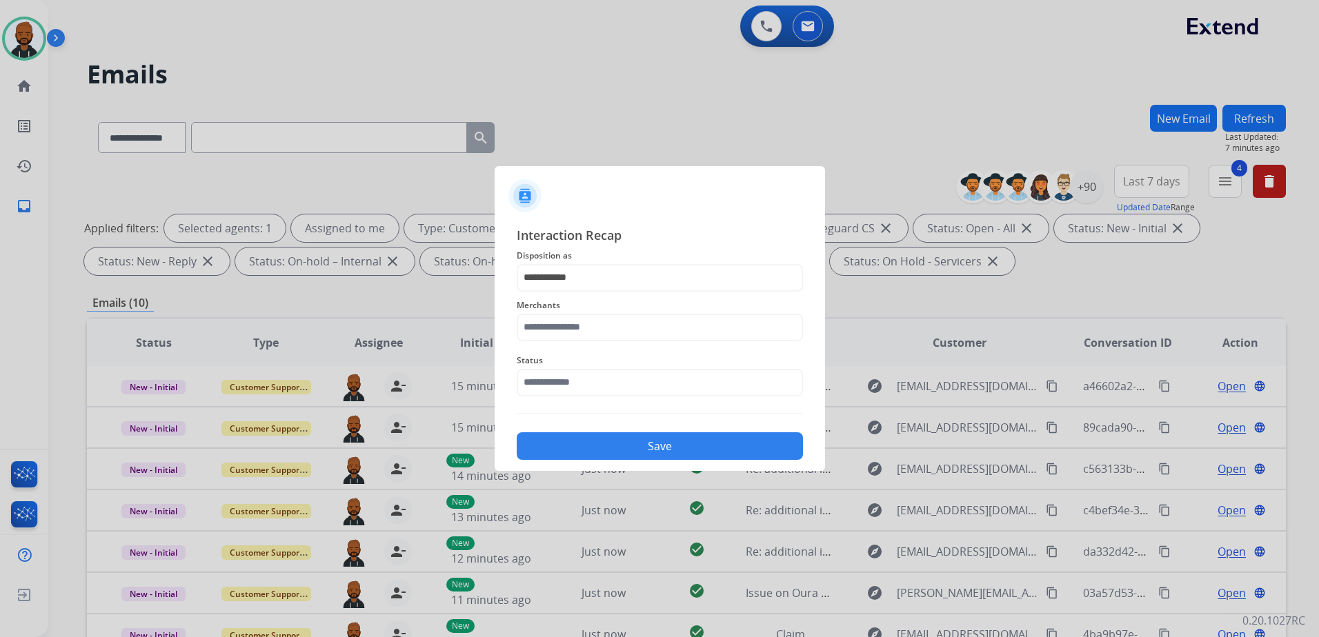
click at [609, 306] on span "Merchants" at bounding box center [660, 305] width 286 height 17
click at [611, 324] on input "text" at bounding box center [660, 328] width 286 height 28
click at [585, 359] on li "[PERSON_NAME]" at bounding box center [663, 367] width 263 height 26
type input "**********"
click at [588, 382] on input "text" at bounding box center [660, 383] width 286 height 28
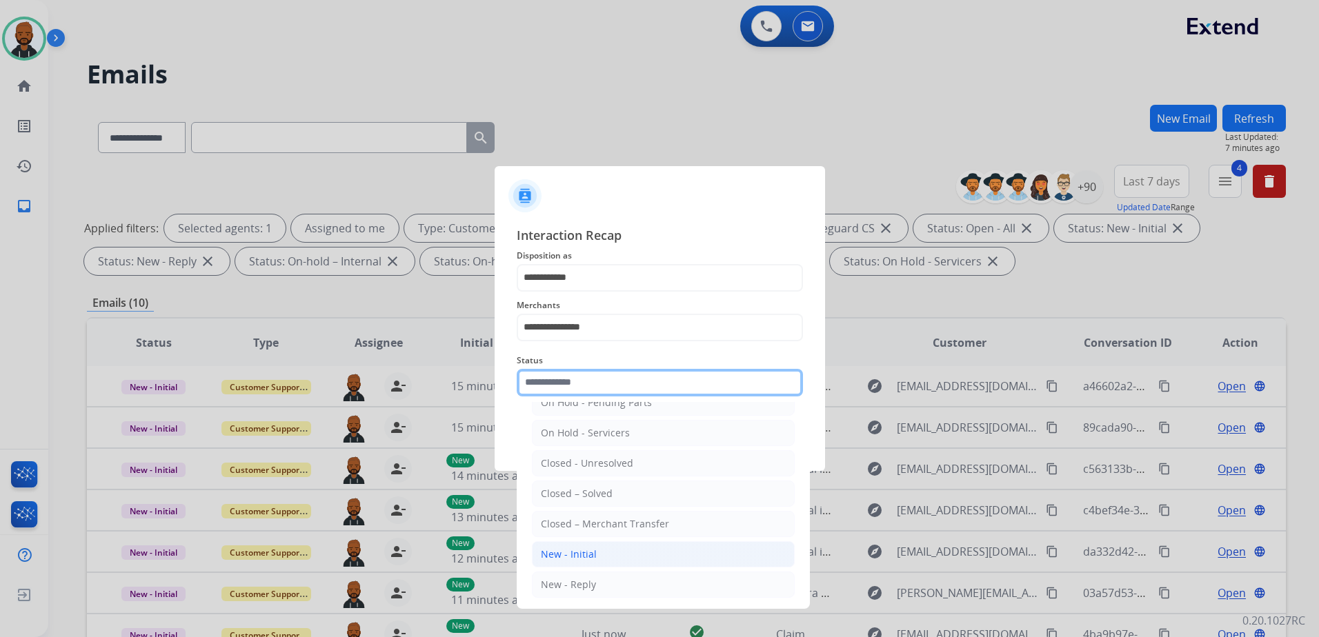
scroll to position [83, 0]
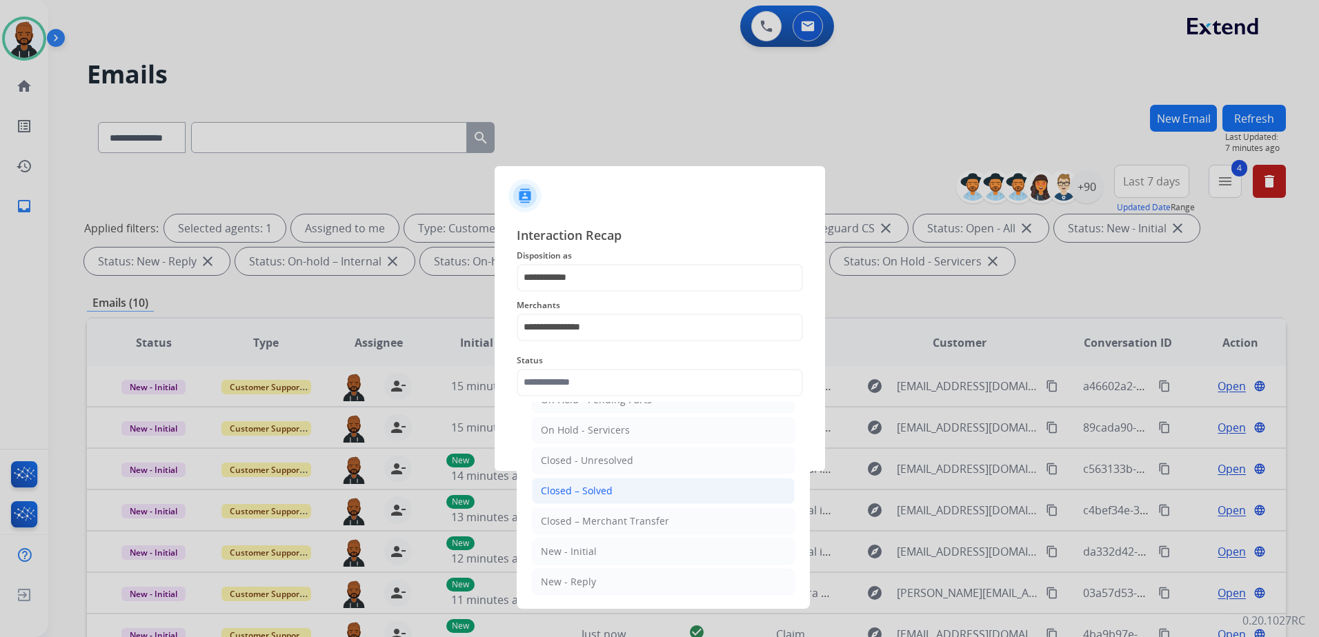
click at [591, 496] on div "Closed – Solved" at bounding box center [577, 491] width 72 height 14
type input "**********"
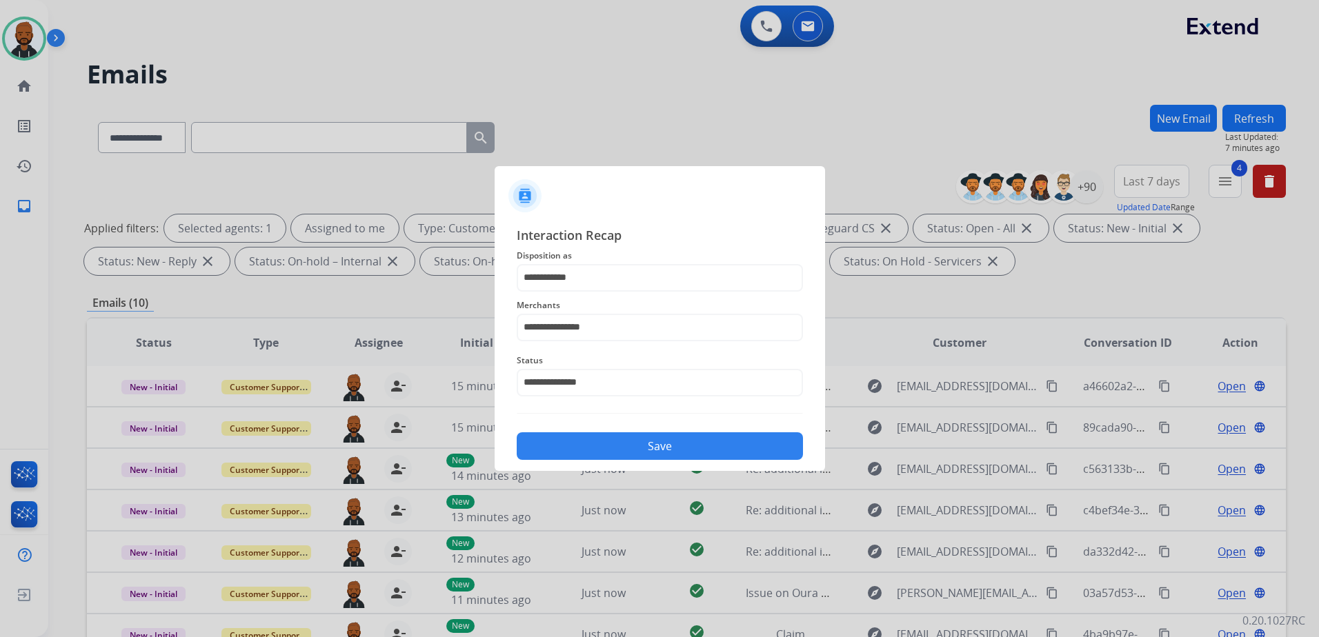
click at [677, 443] on button "Save" at bounding box center [660, 447] width 286 height 28
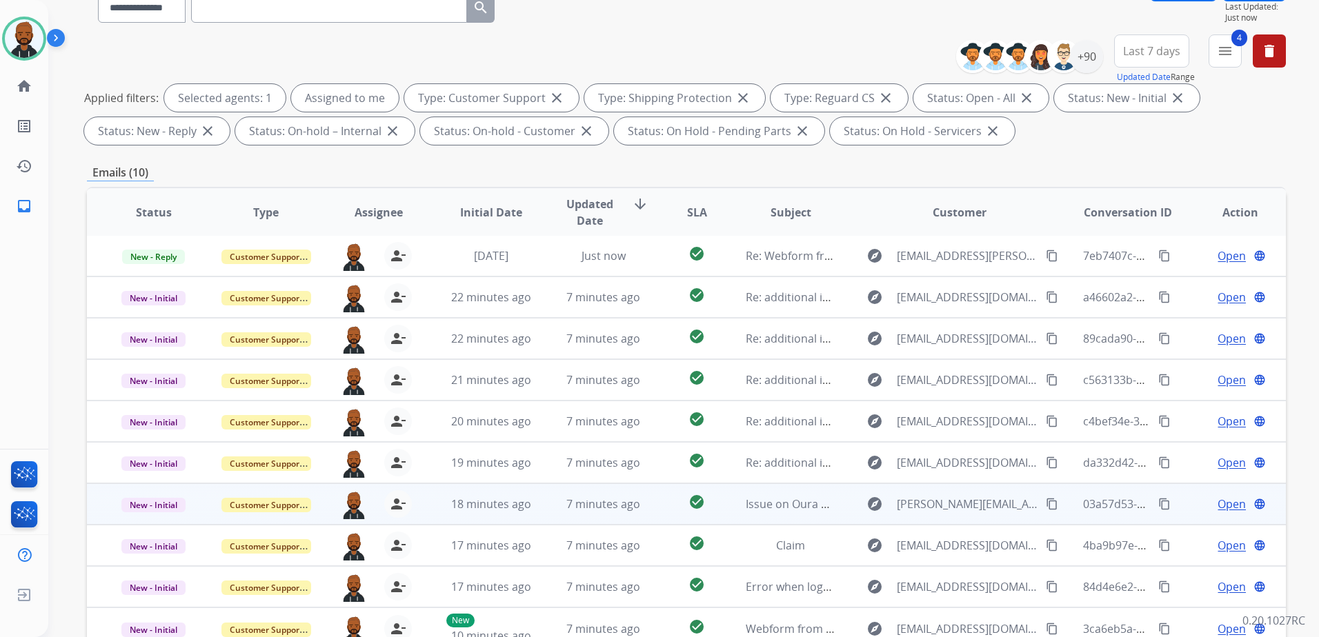
scroll to position [214, 0]
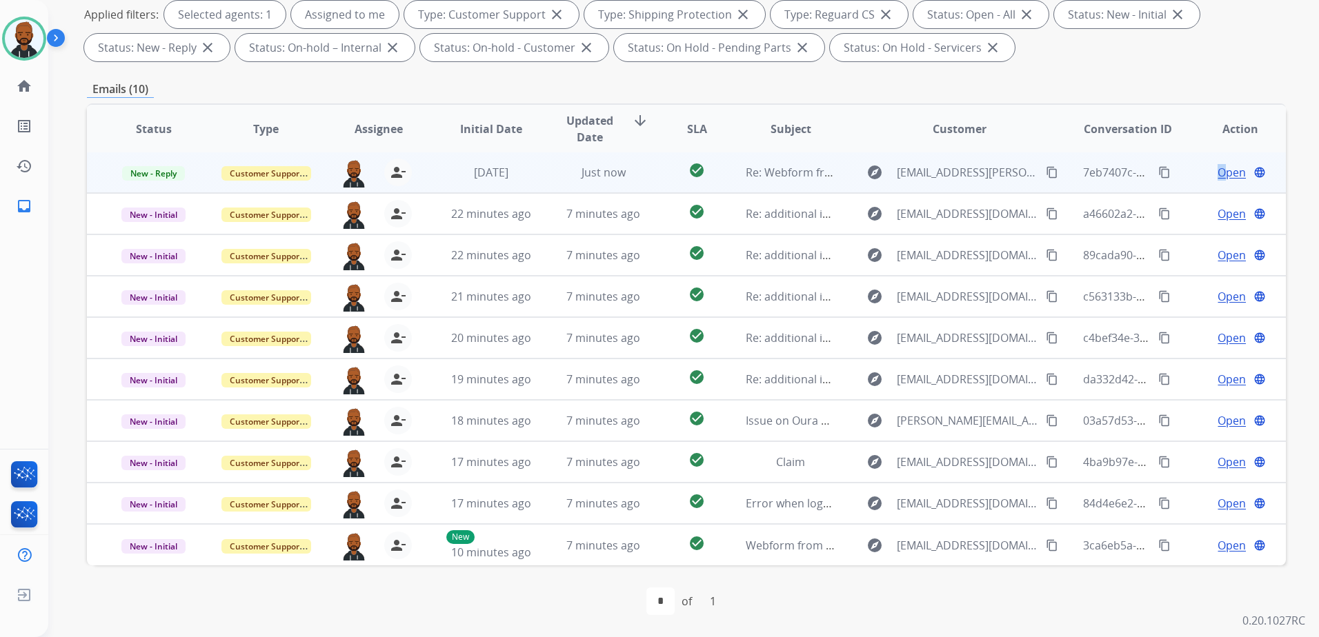
click at [1218, 166] on span "Open" at bounding box center [1232, 172] width 28 height 17
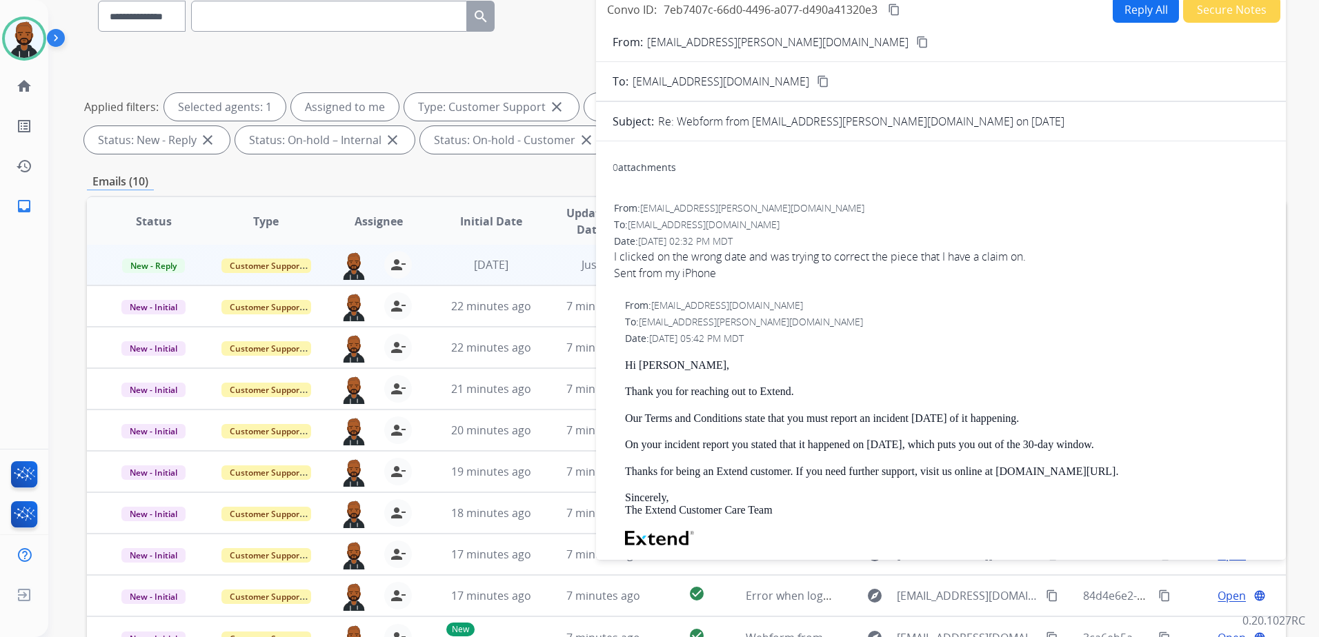
scroll to position [0, 0]
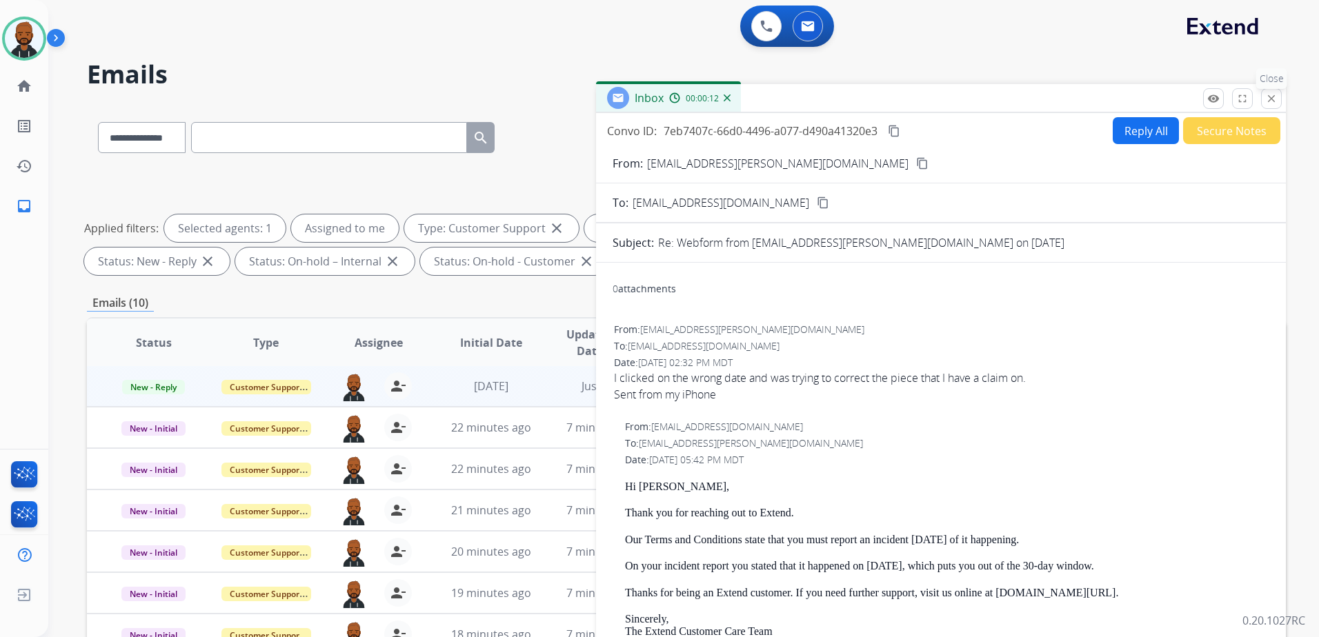
click at [1274, 99] on mat-icon "close" at bounding box center [1271, 98] width 12 height 12
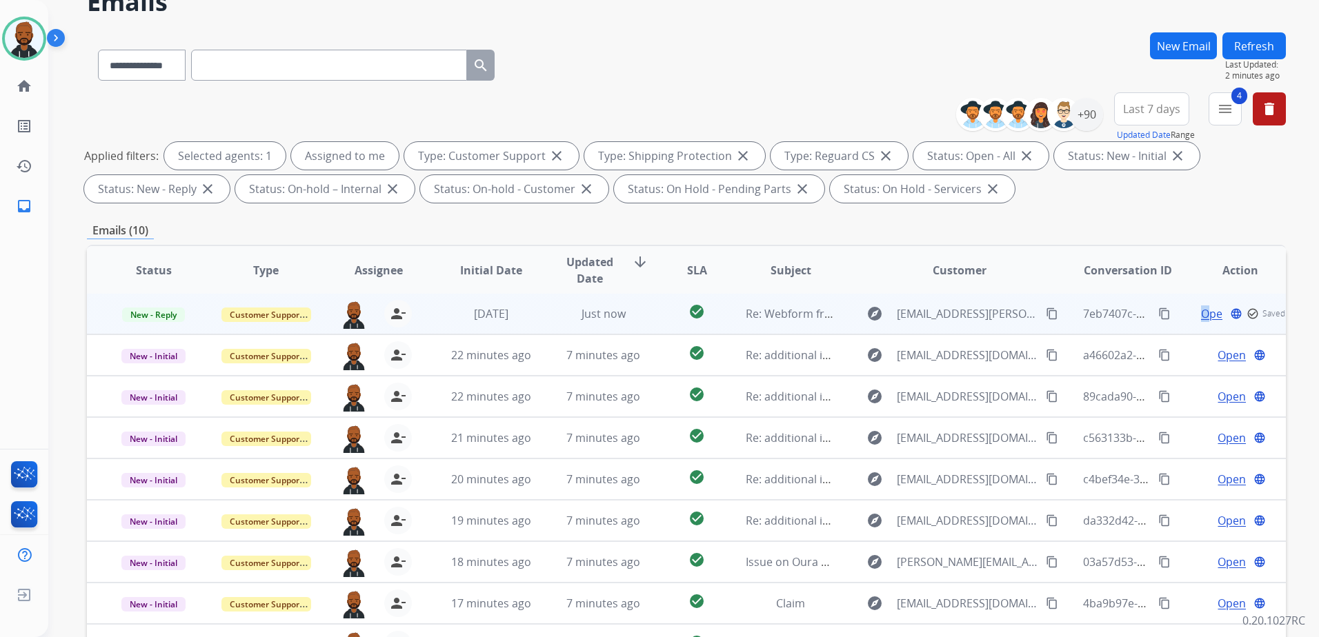
scroll to position [214, 0]
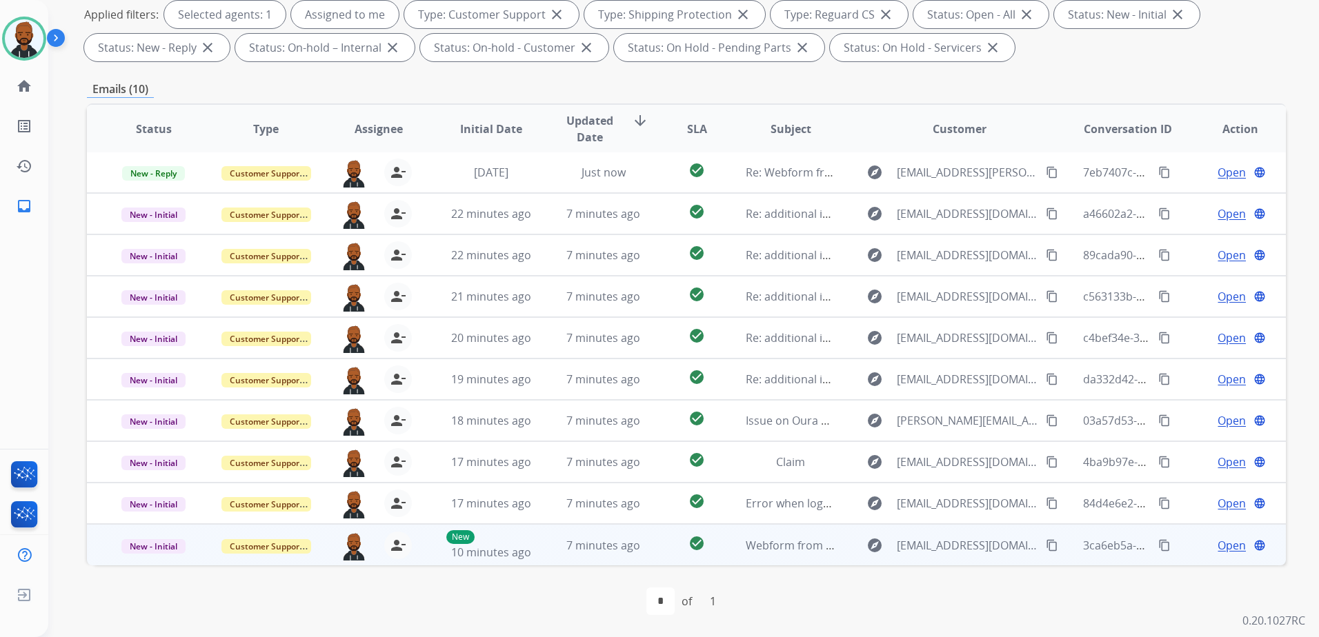
click at [1225, 544] on span "Open" at bounding box center [1232, 545] width 28 height 17
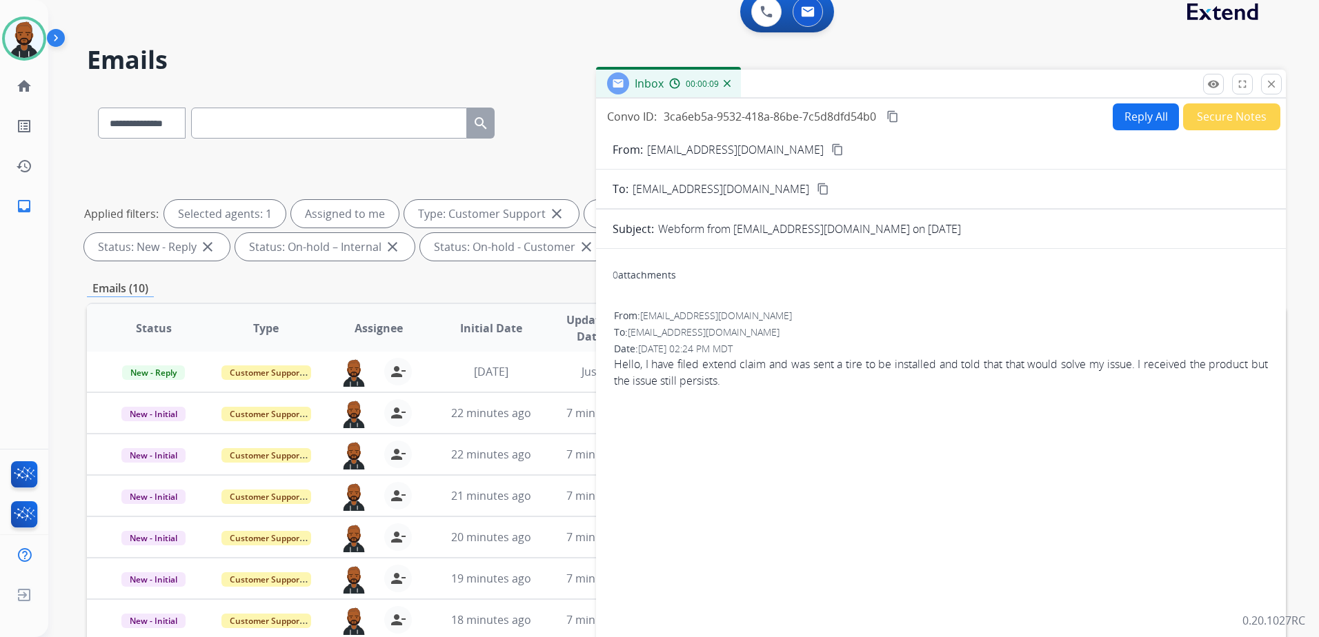
scroll to position [7, 0]
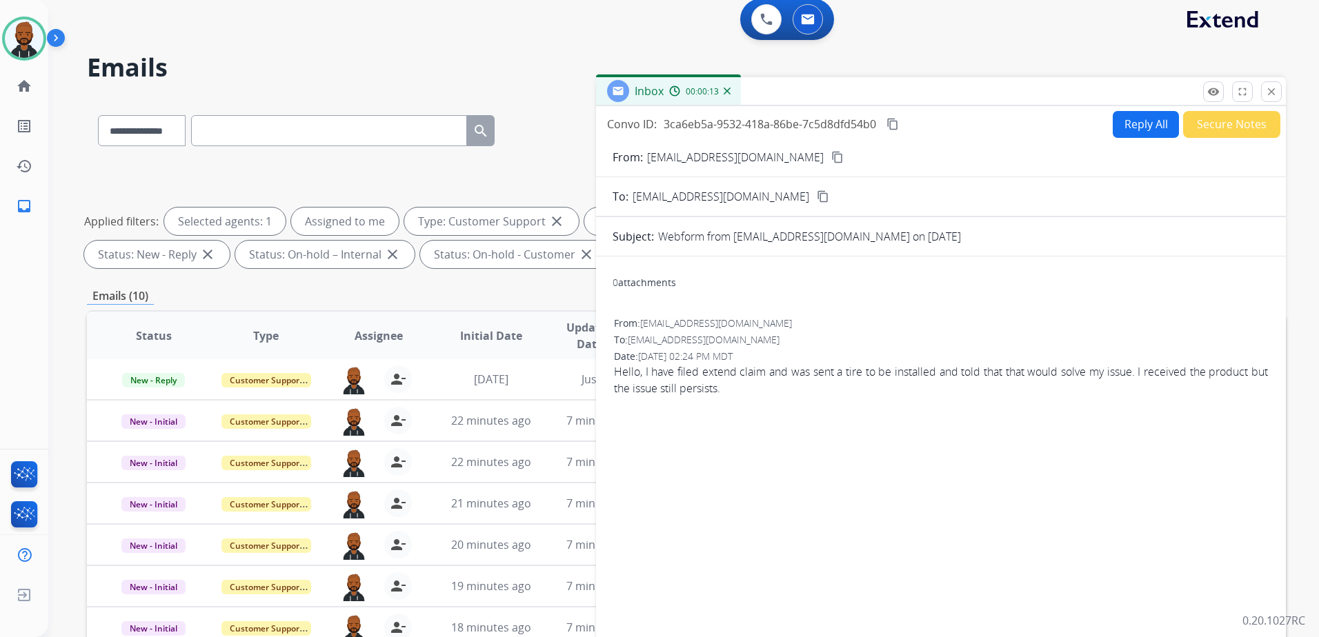
click at [831, 157] on mat-icon "content_copy" at bounding box center [837, 157] width 12 height 12
click at [891, 122] on mat-icon "content_copy" at bounding box center [892, 124] width 12 height 12
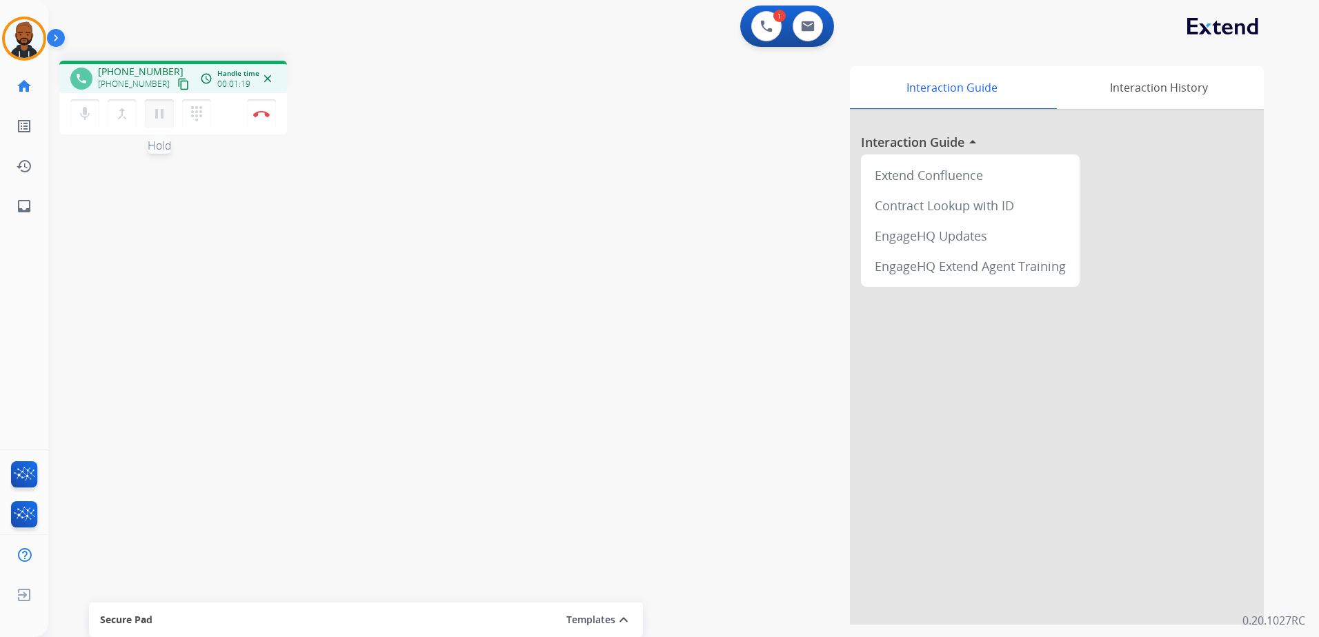
click at [160, 117] on mat-icon "pause" at bounding box center [159, 114] width 17 height 17
click at [195, 103] on button "dialpad Dialpad" at bounding box center [196, 113] width 29 height 29
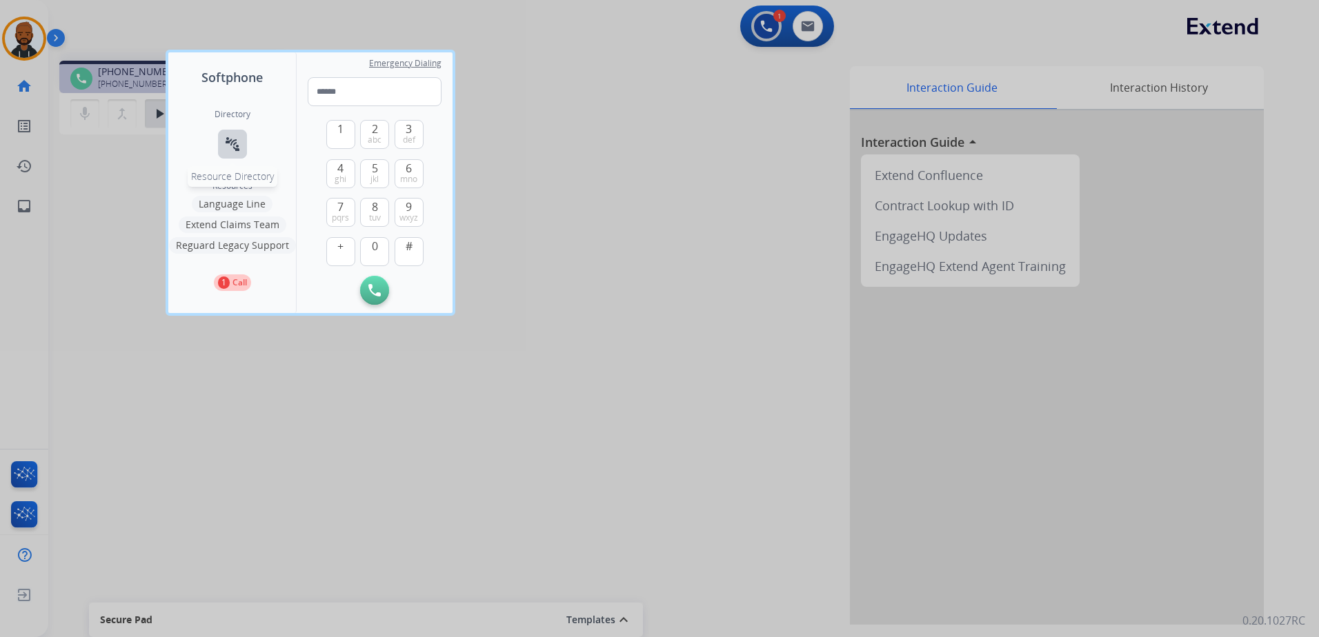
click at [228, 143] on mat-icon "connect_without_contact" at bounding box center [232, 144] width 17 height 17
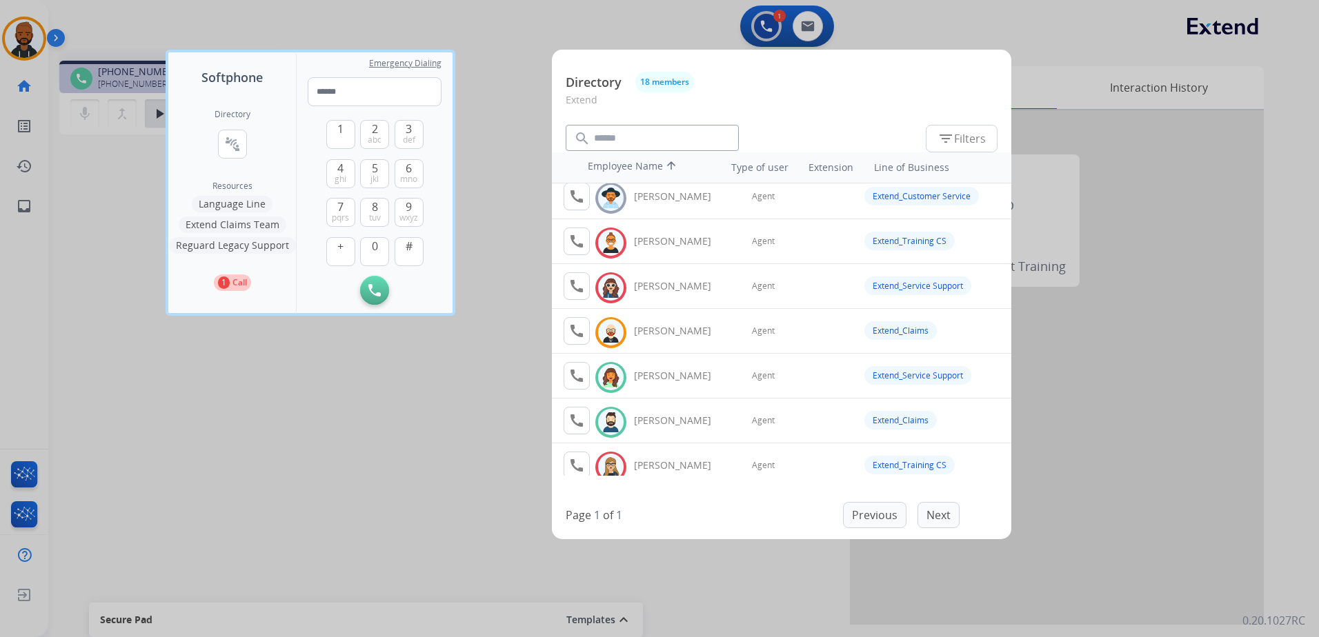
scroll to position [43, 0]
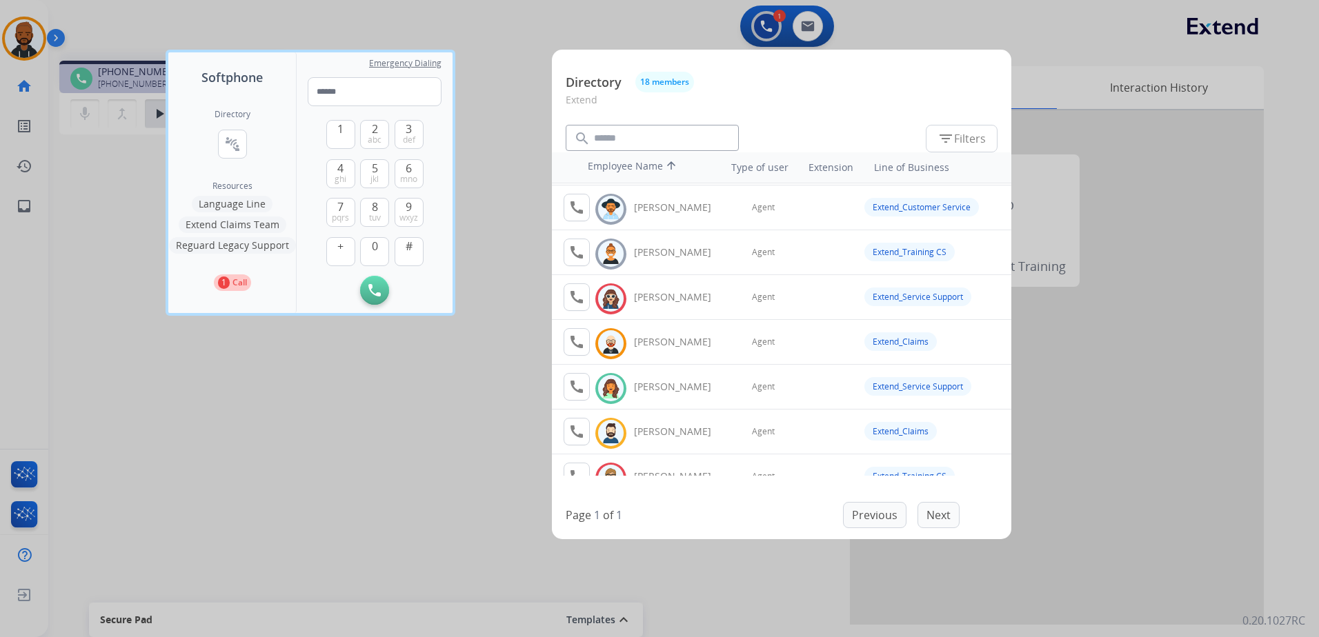
drag, startPoint x: 237, startPoint y: 392, endPoint x: 245, endPoint y: 388, distance: 9.0
click at [241, 392] on div at bounding box center [659, 318] width 1319 height 637
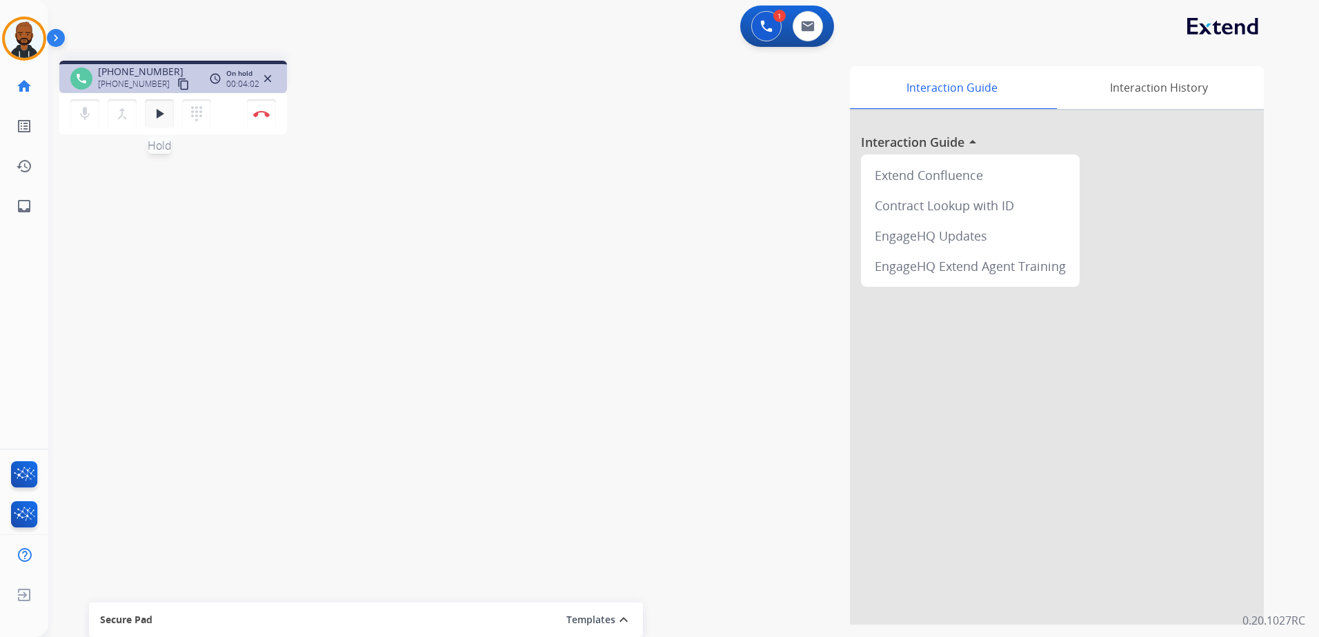
click at [153, 115] on mat-icon "play_arrow" at bounding box center [159, 114] width 17 height 17
click at [157, 116] on mat-icon "pause" at bounding box center [159, 114] width 17 height 17
click at [200, 117] on mat-icon "dialpad" at bounding box center [196, 114] width 17 height 17
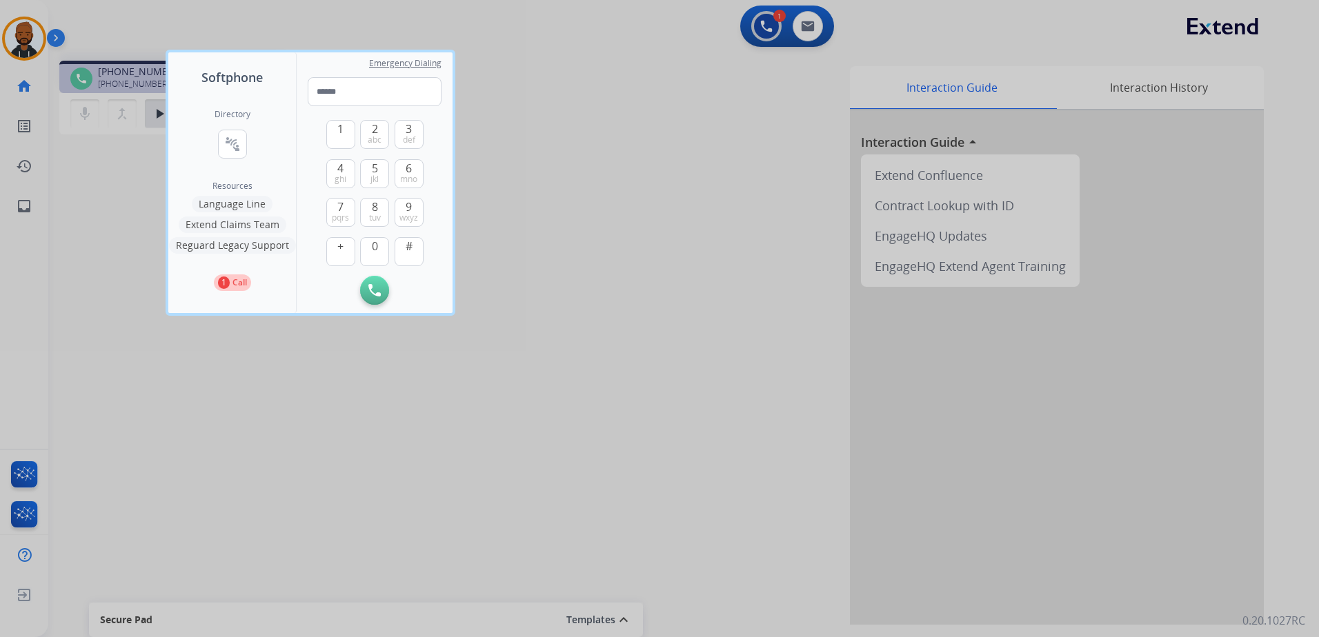
click at [255, 228] on button "Extend Claims Team" at bounding box center [233, 225] width 108 height 17
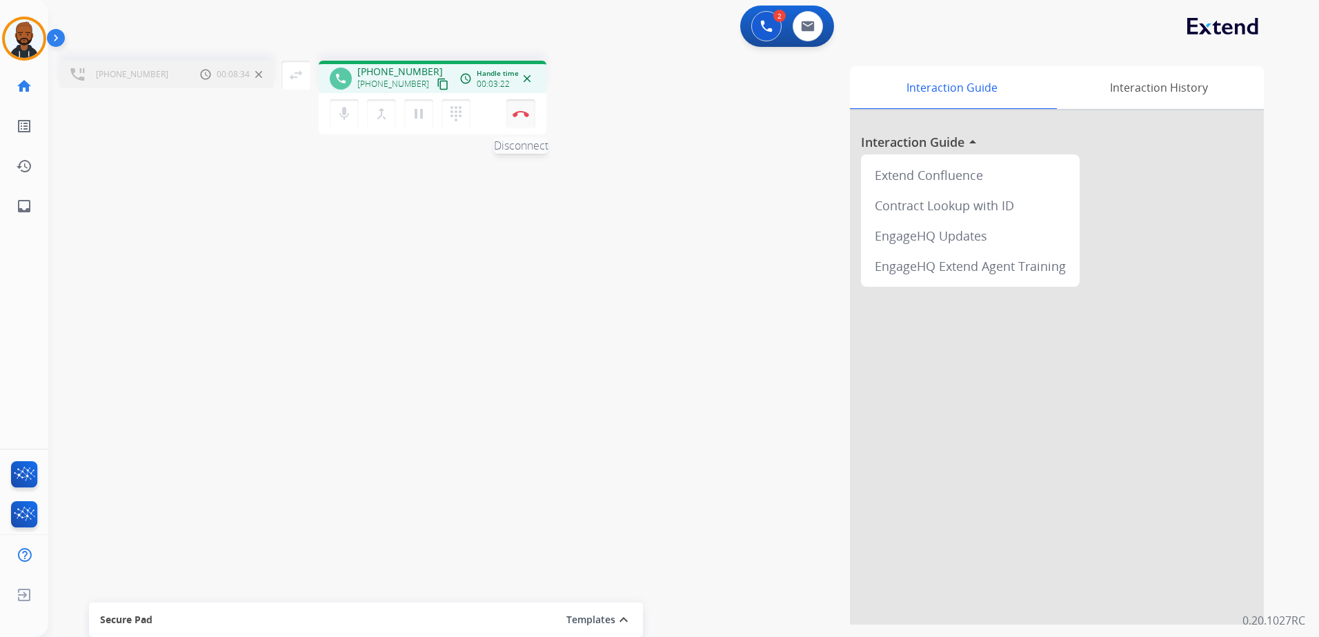
click at [526, 117] on button "Disconnect" at bounding box center [520, 113] width 29 height 29
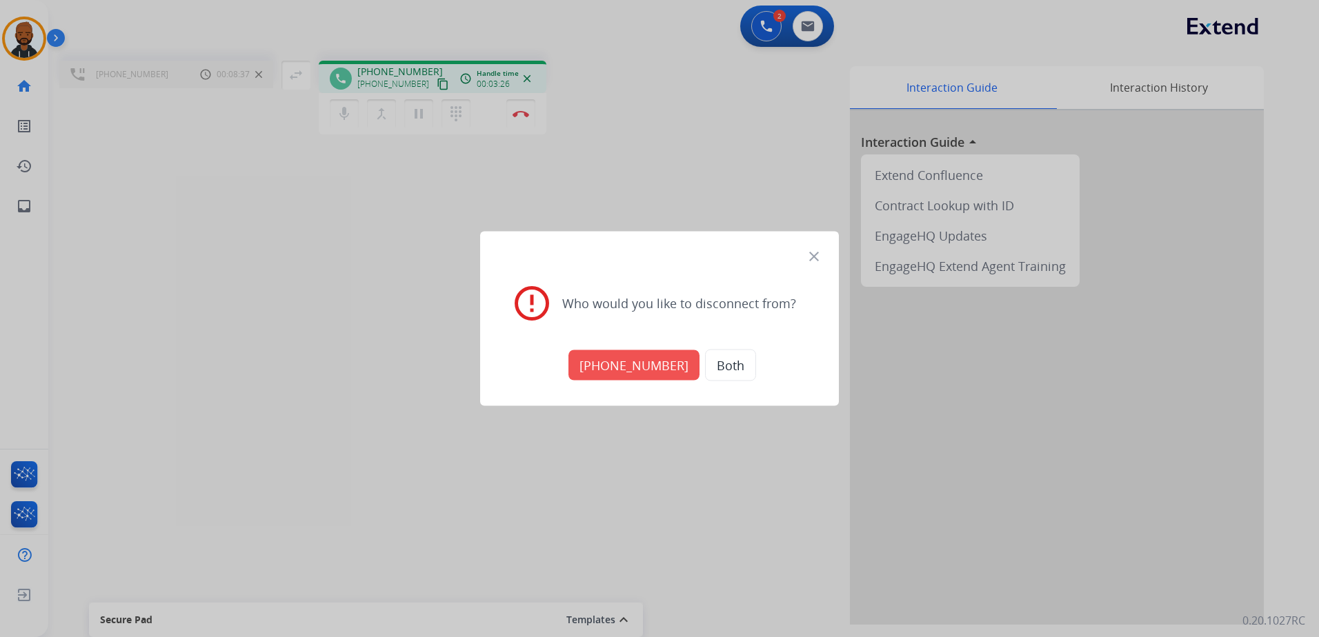
click at [645, 356] on button "+17134291060" at bounding box center [633, 365] width 131 height 30
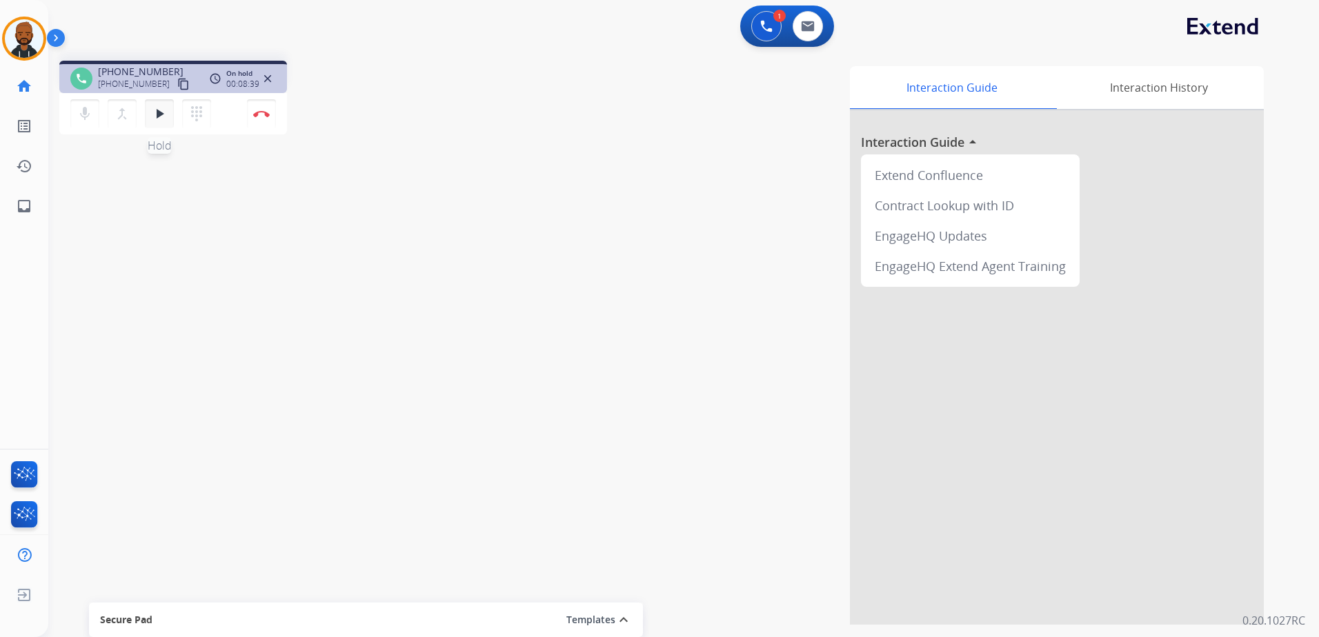
click at [156, 117] on mat-icon "play_arrow" at bounding box center [159, 114] width 17 height 17
click at [159, 122] on button "pause Hold" at bounding box center [159, 113] width 29 height 29
click at [198, 117] on mat-icon "dialpad" at bounding box center [196, 114] width 17 height 17
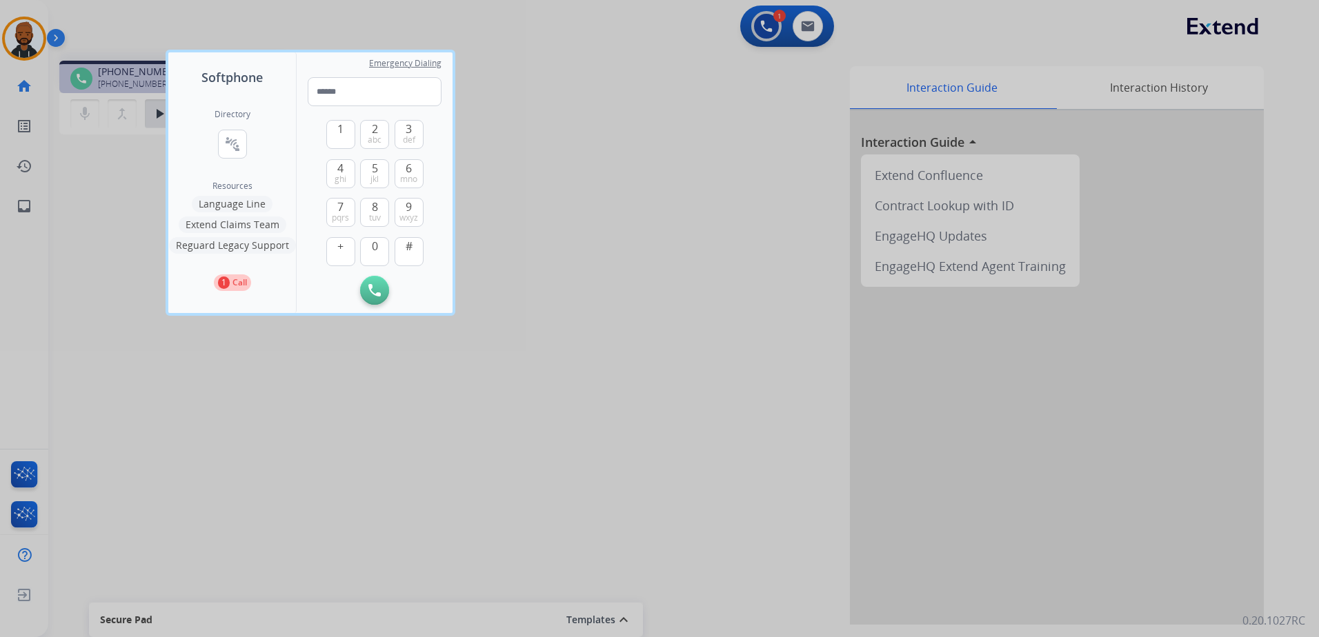
click at [259, 226] on button "Extend Claims Team" at bounding box center [233, 225] width 108 height 17
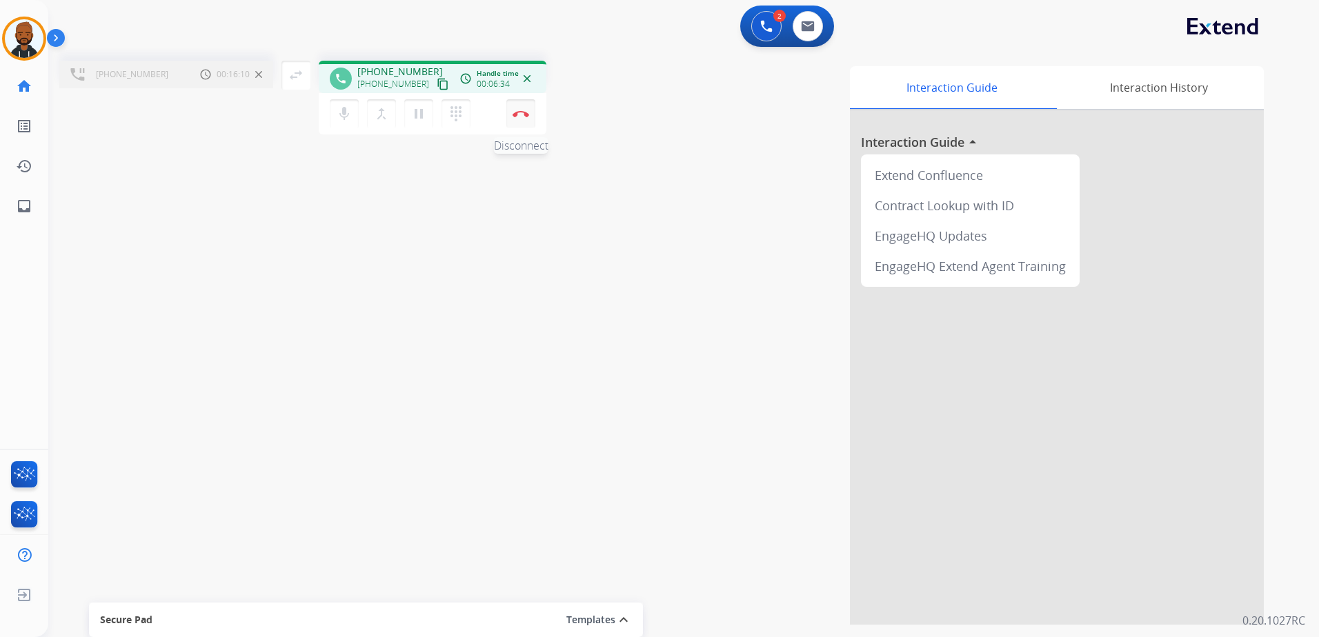
click at [517, 119] on button "Disconnect" at bounding box center [520, 113] width 29 height 29
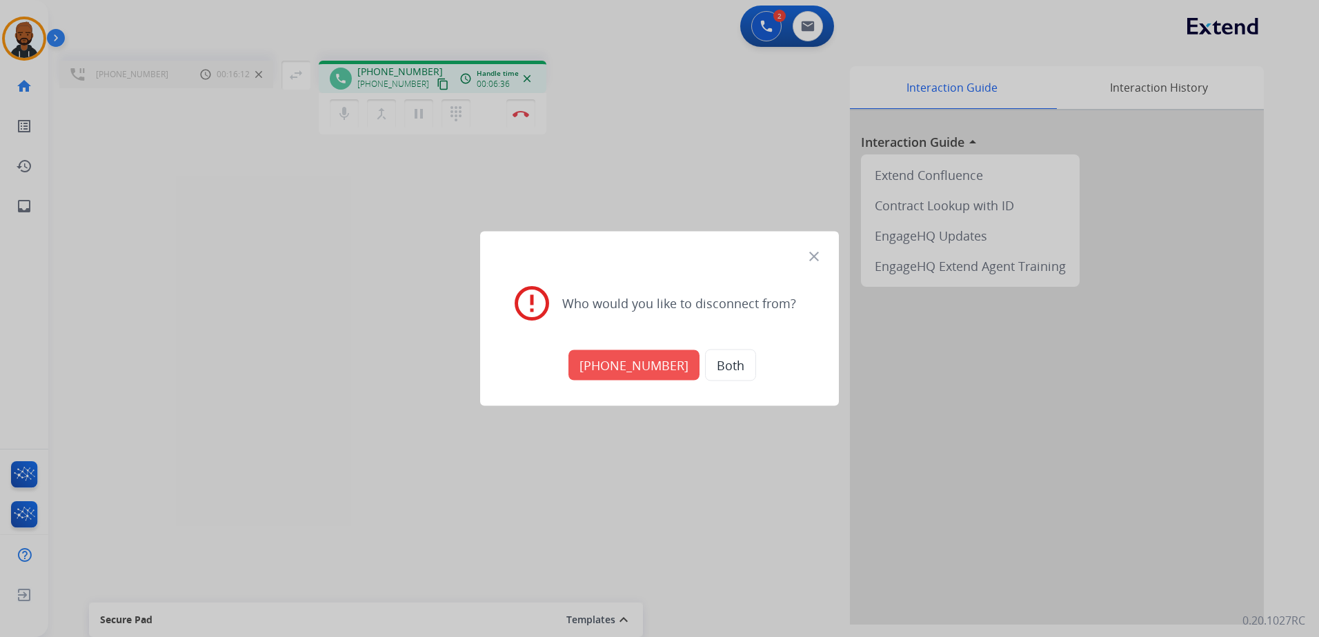
click at [609, 358] on button "+17134291060" at bounding box center [633, 365] width 131 height 30
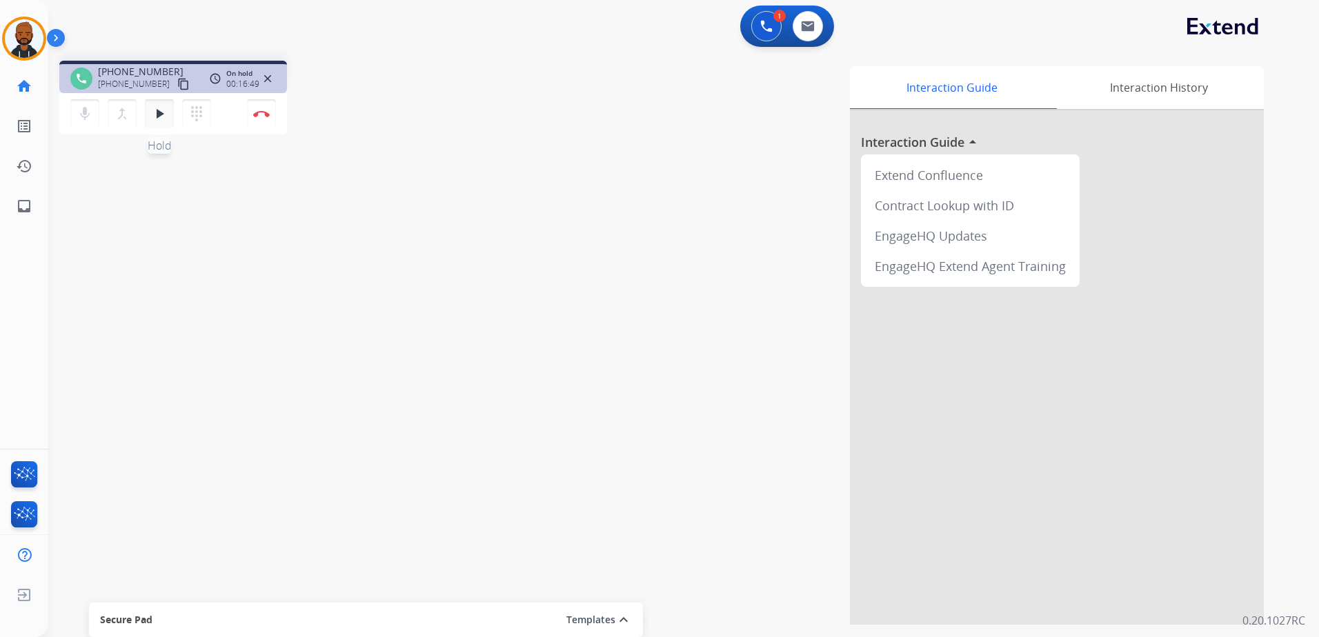
click at [157, 110] on mat-icon "play_arrow" at bounding box center [159, 114] width 17 height 17
click at [158, 119] on mat-icon "pause" at bounding box center [159, 114] width 17 height 17
click at [163, 118] on mat-icon "play_arrow" at bounding box center [159, 114] width 17 height 17
click at [161, 118] on mat-icon "pause" at bounding box center [159, 114] width 17 height 17
click at [155, 108] on mat-icon "play_arrow" at bounding box center [159, 114] width 17 height 17
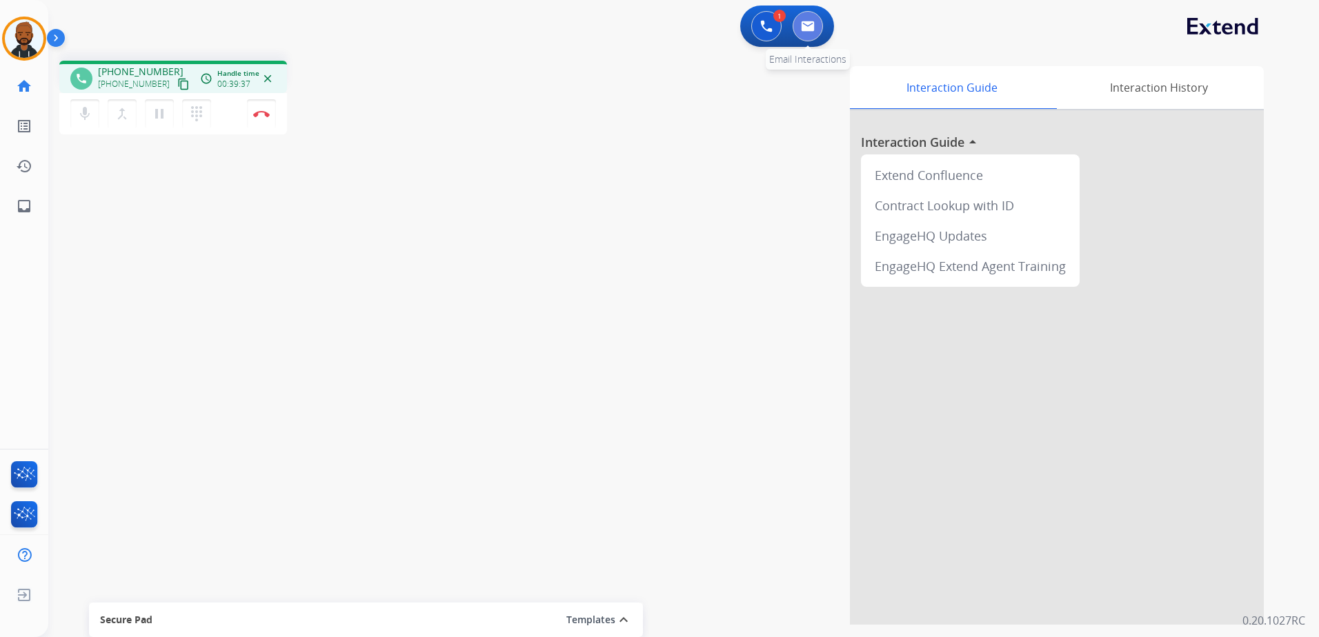
click at [802, 24] on img at bounding box center [808, 26] width 14 height 11
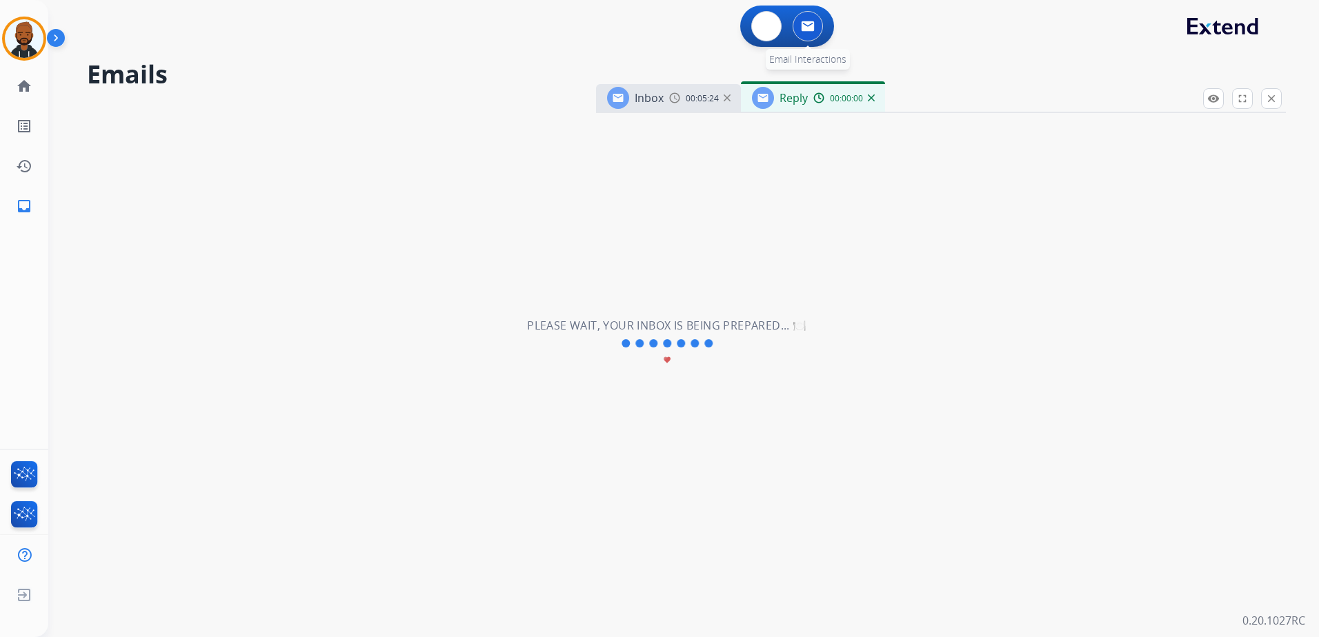
select select "**********"
click at [731, 97] on div "Inbox 00:05:24" at bounding box center [668, 98] width 145 height 28
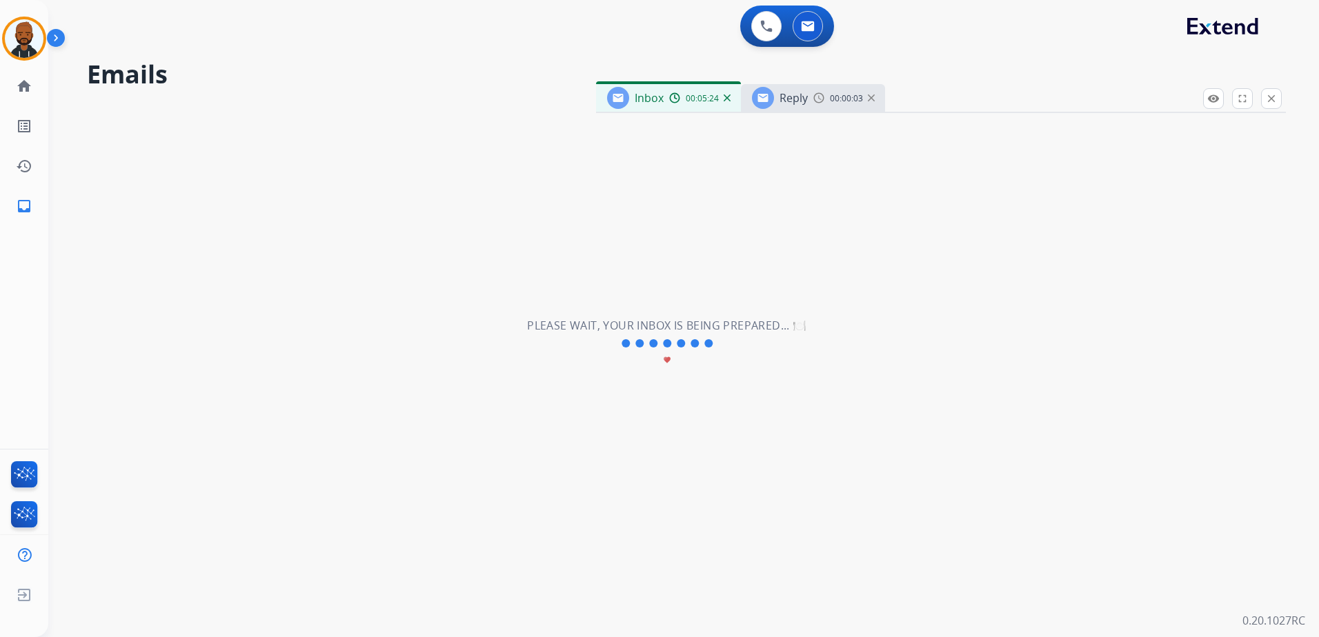
click at [729, 100] on img at bounding box center [727, 98] width 7 height 7
click at [1264, 97] on button "close Close" at bounding box center [1271, 98] width 21 height 21
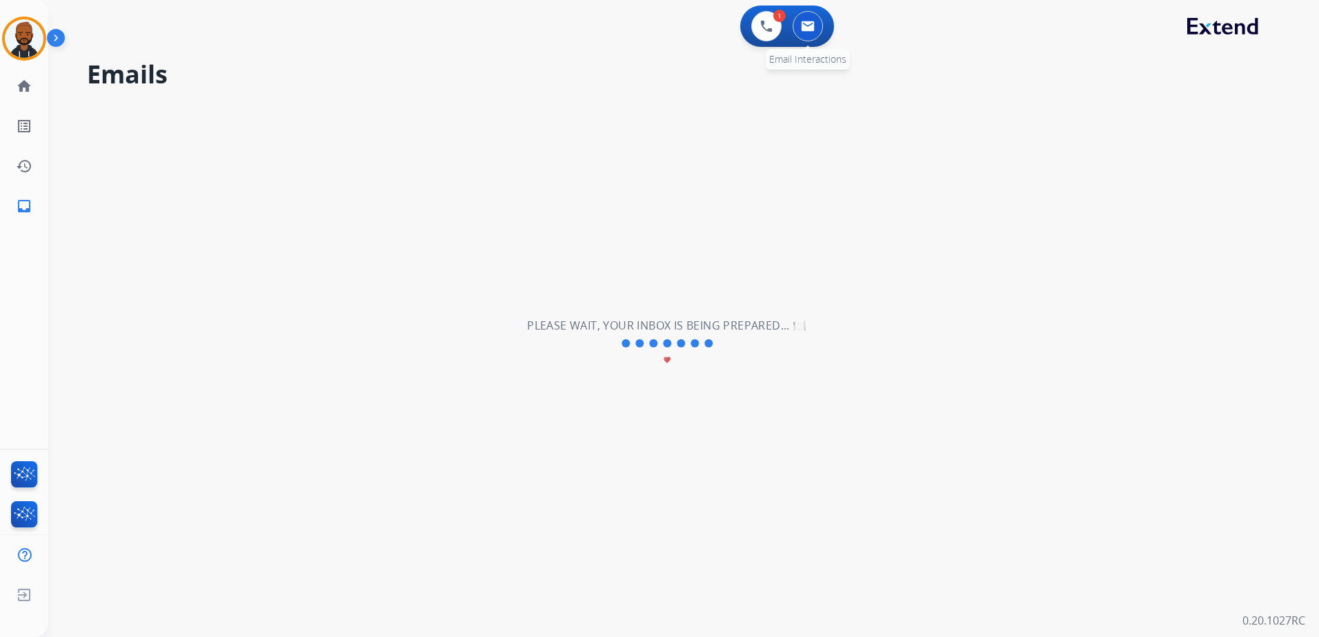
click at [802, 29] on img at bounding box center [808, 26] width 14 height 11
click at [771, 34] on button at bounding box center [766, 26] width 30 height 30
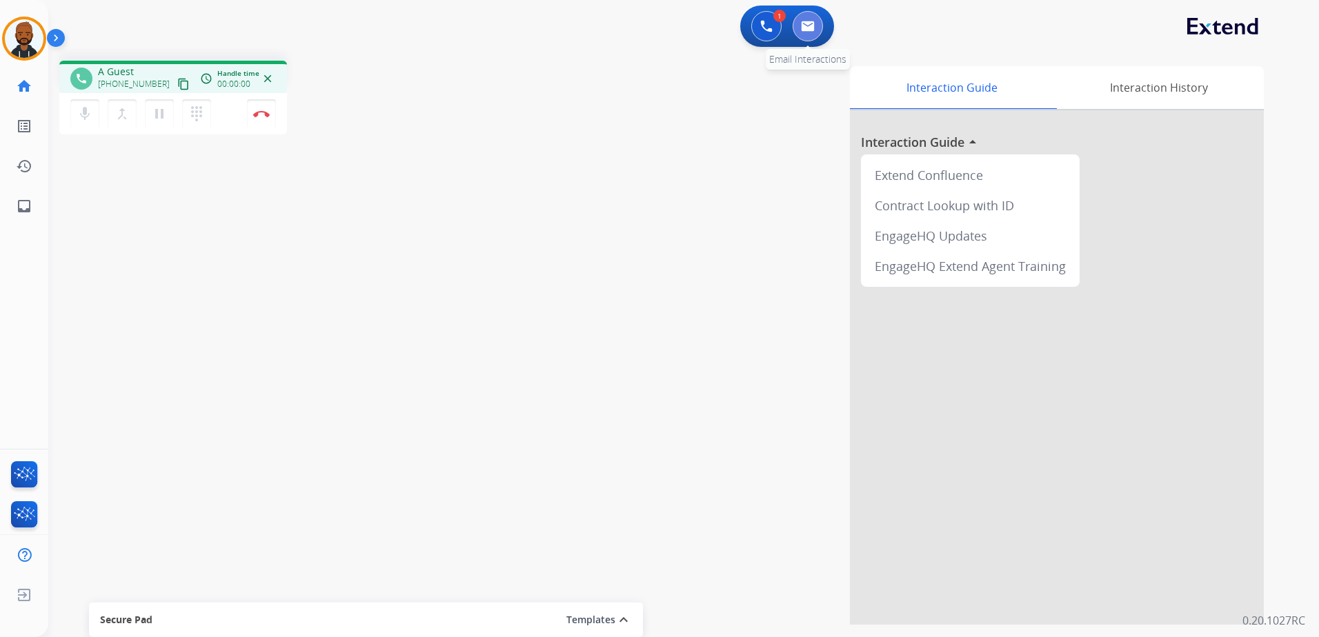
click at [806, 26] on img at bounding box center [808, 26] width 14 height 11
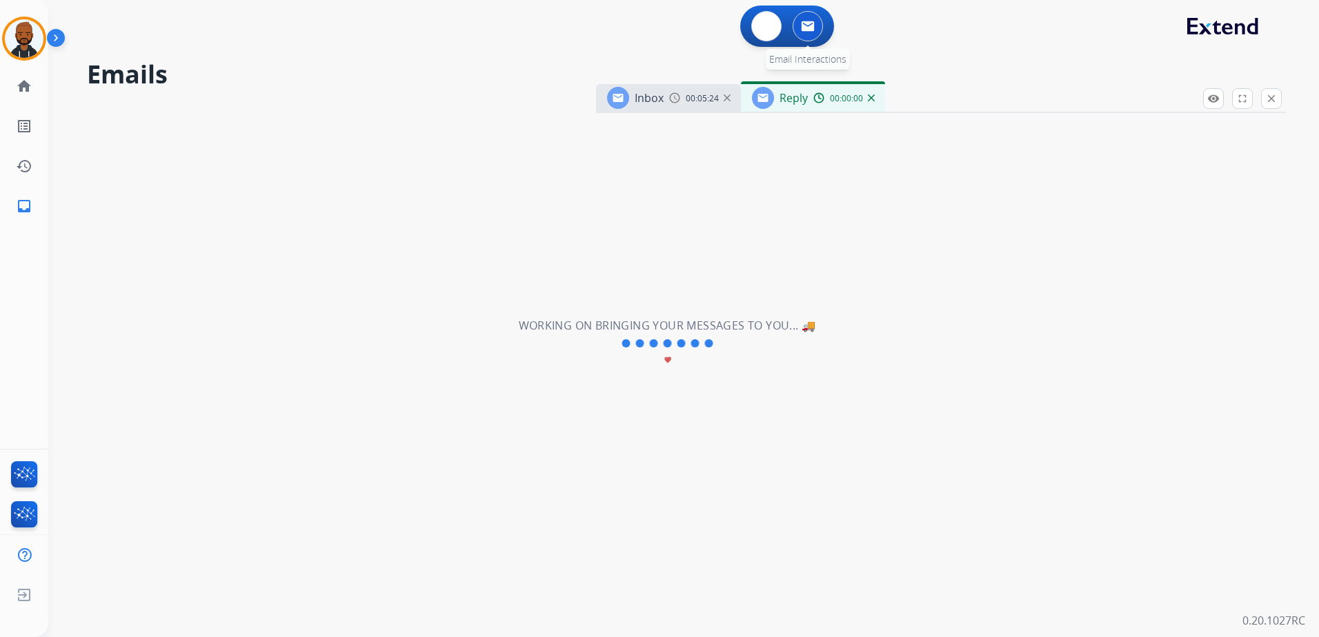
select select "**********"
click at [1277, 99] on mat-icon "close" at bounding box center [1271, 98] width 12 height 12
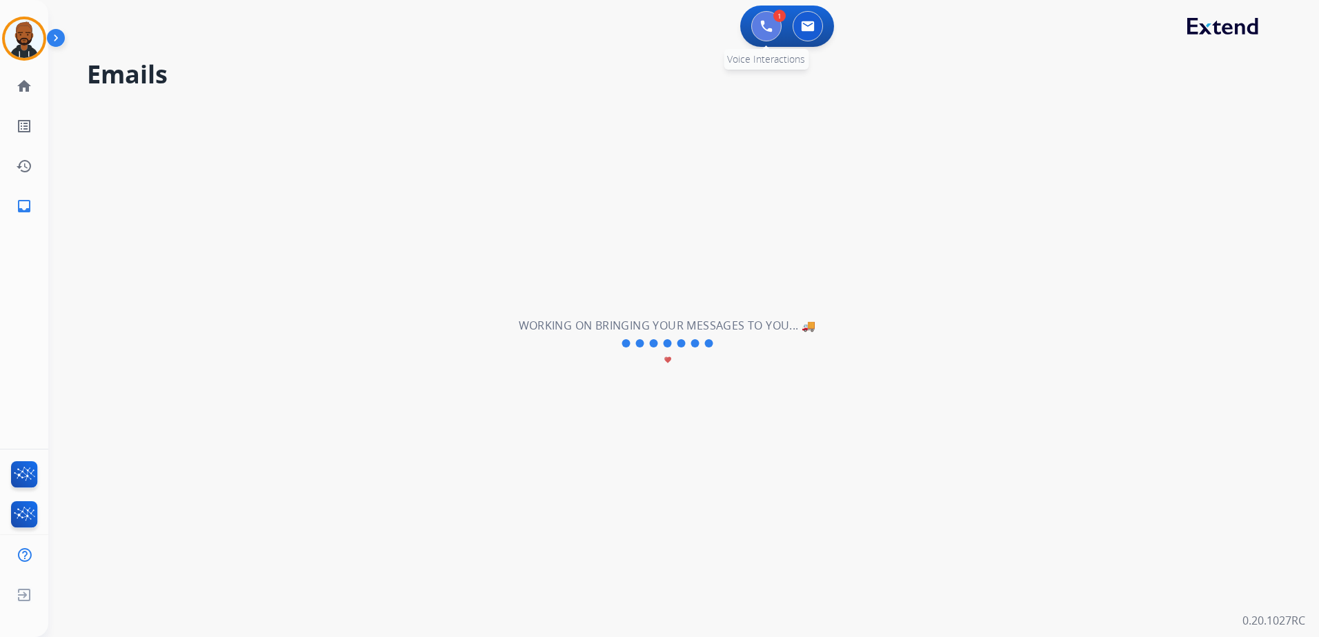
click at [761, 37] on button at bounding box center [766, 26] width 30 height 30
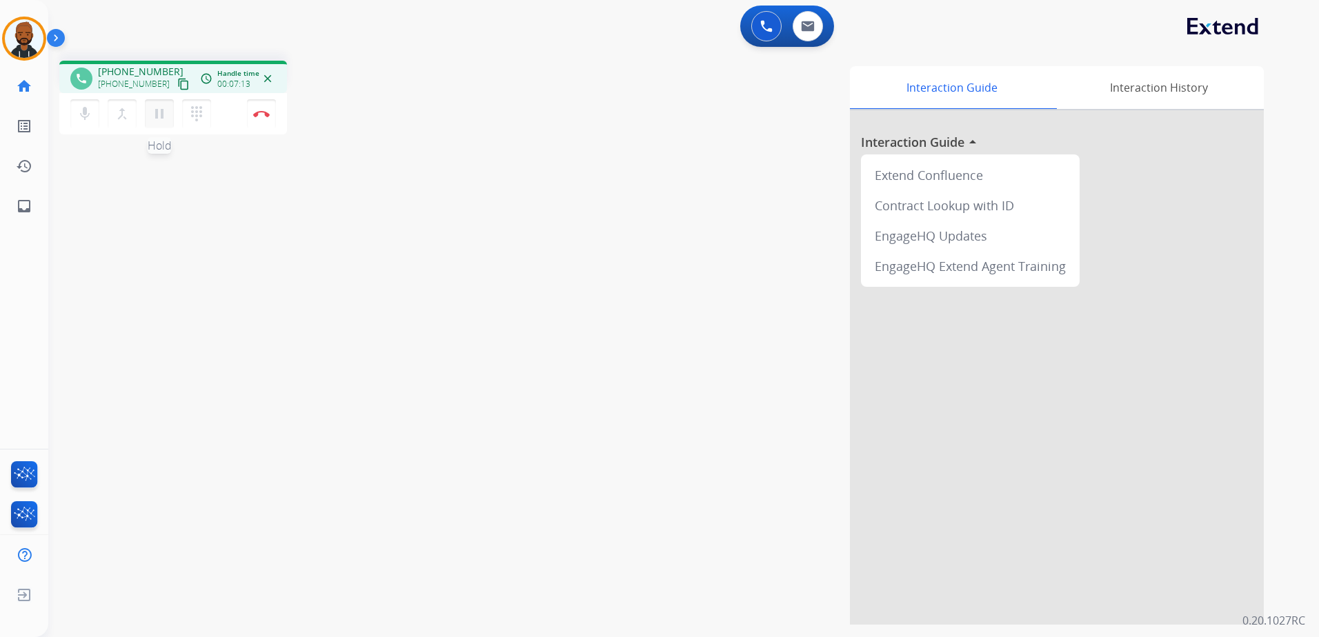
click at [158, 114] on mat-icon "pause" at bounding box center [159, 114] width 17 height 17
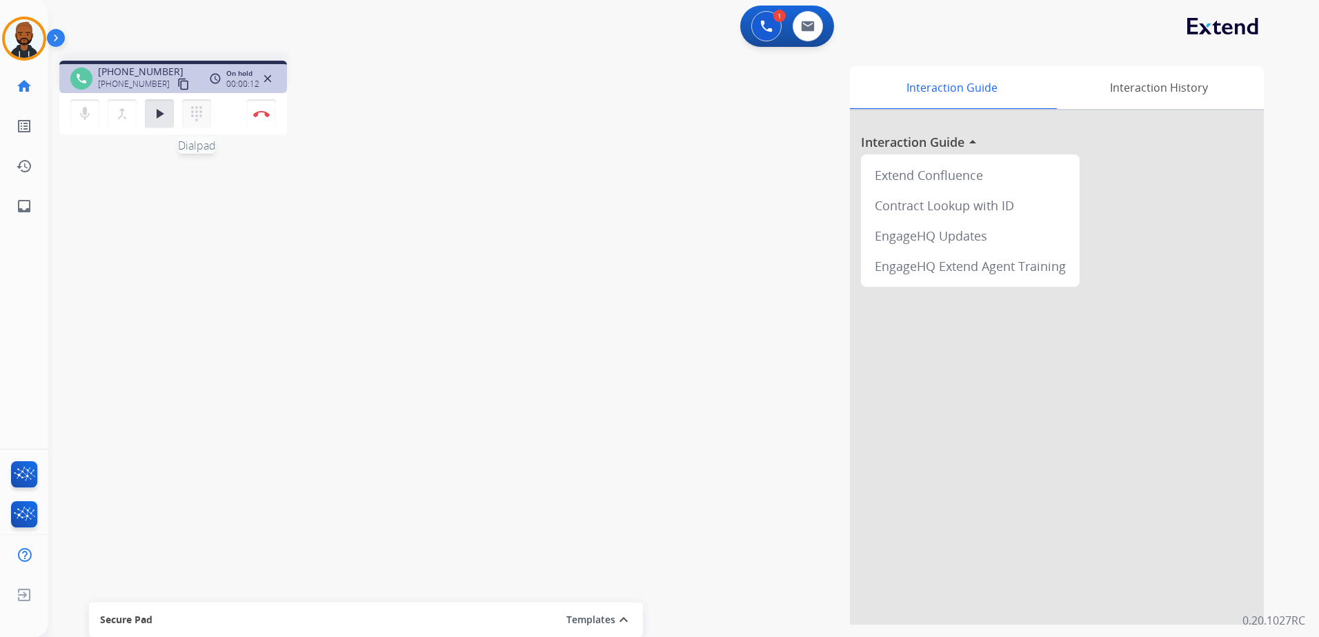
click at [190, 118] on mat-icon "dialpad" at bounding box center [196, 114] width 17 height 17
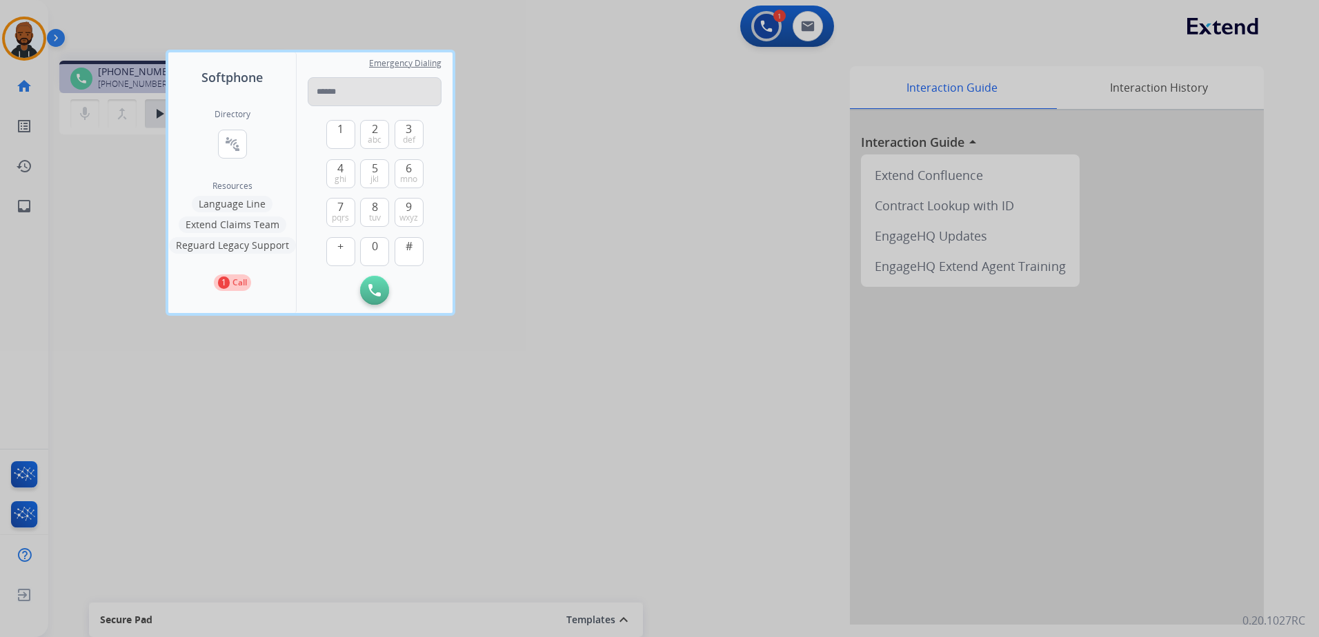
click at [361, 100] on input "tel" at bounding box center [375, 91] width 134 height 29
click at [337, 93] on input "tel" at bounding box center [375, 91] width 134 height 29
type input "**********"
click at [379, 287] on img at bounding box center [374, 290] width 12 height 12
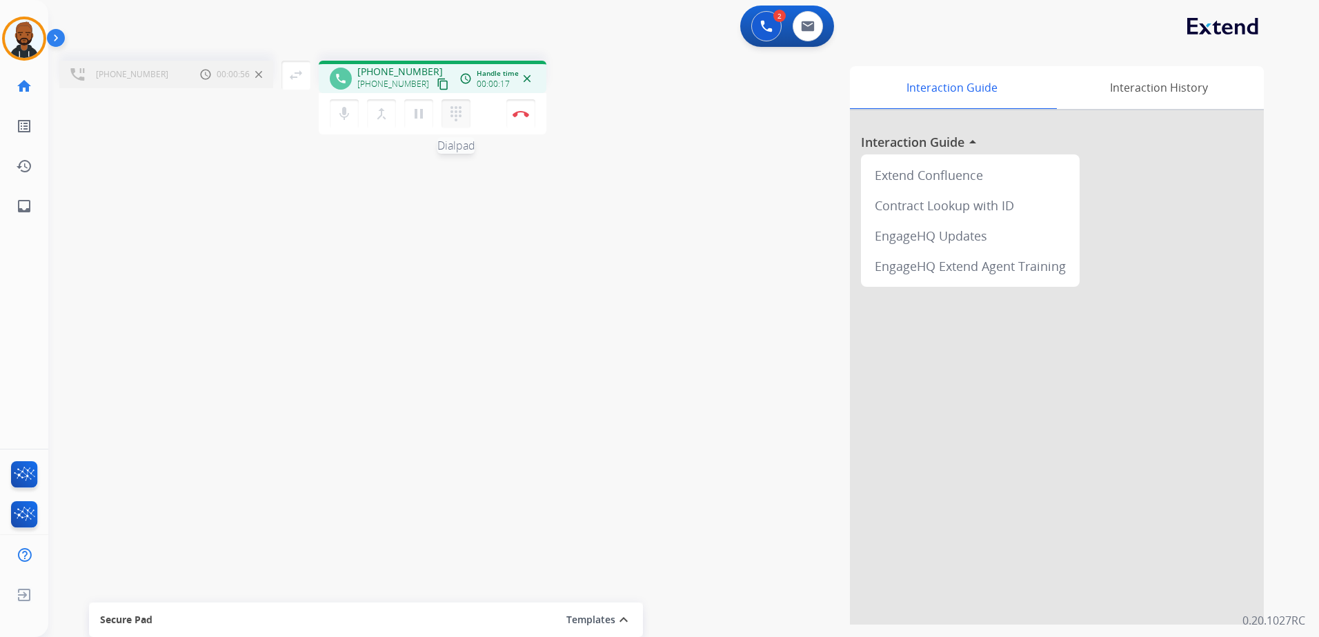
click at [455, 113] on mat-icon "dialpad" at bounding box center [456, 114] width 17 height 17
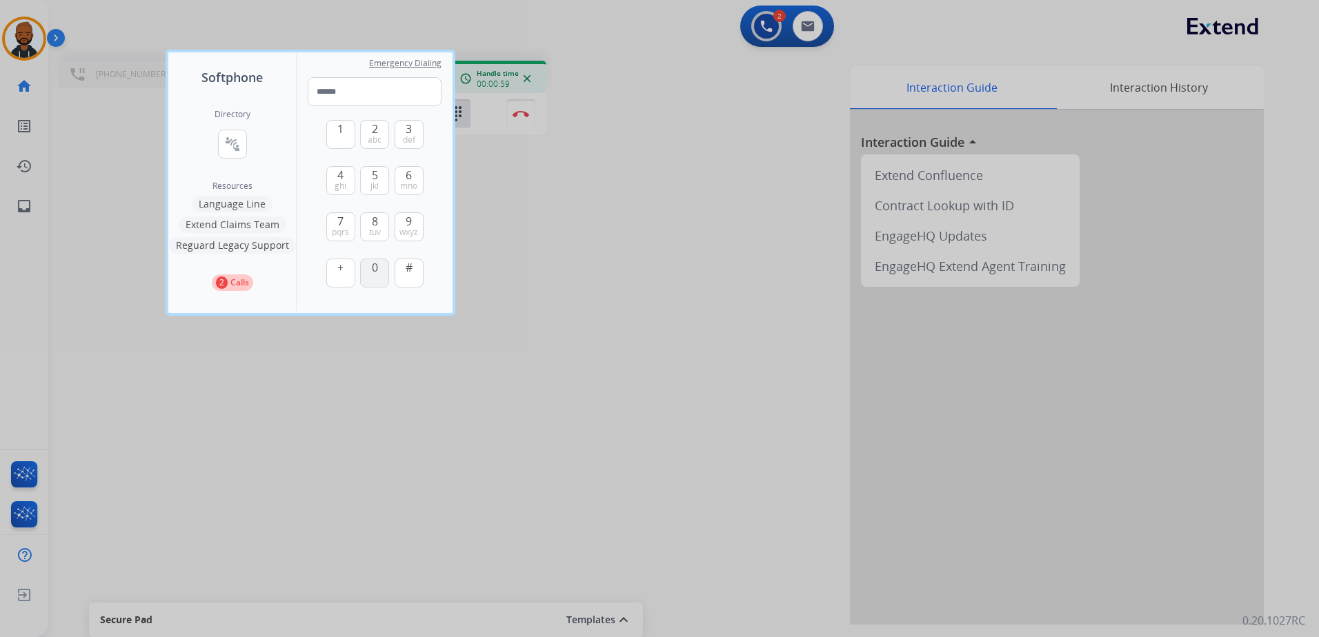
click at [374, 272] on span "0" at bounding box center [375, 267] width 6 height 17
type input "*"
click at [517, 357] on div at bounding box center [659, 318] width 1319 height 637
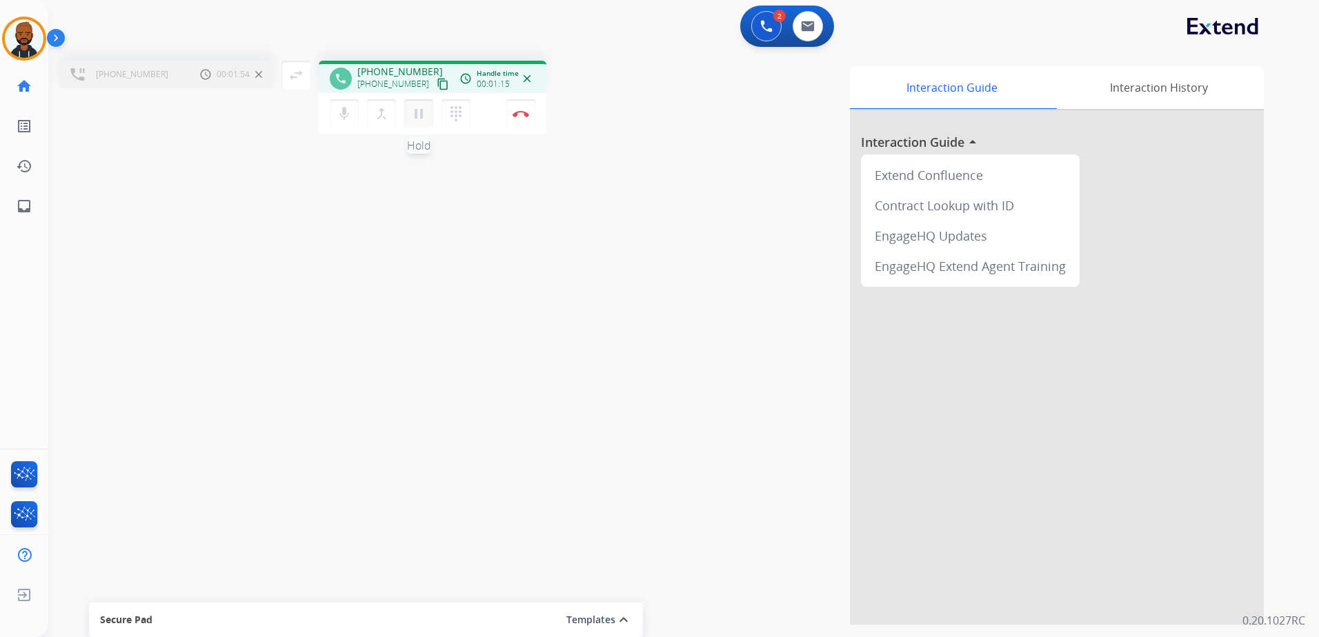
click at [415, 117] on mat-icon "pause" at bounding box center [418, 114] width 17 height 17
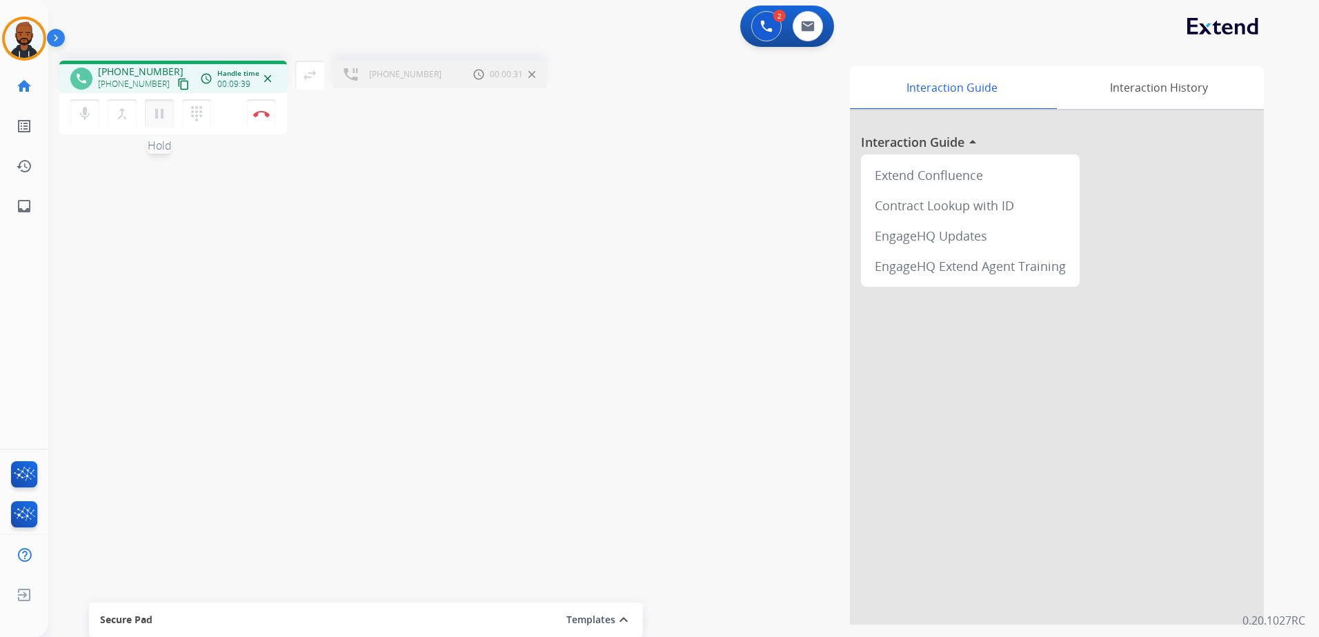
click at [162, 117] on mat-icon "pause" at bounding box center [159, 114] width 17 height 17
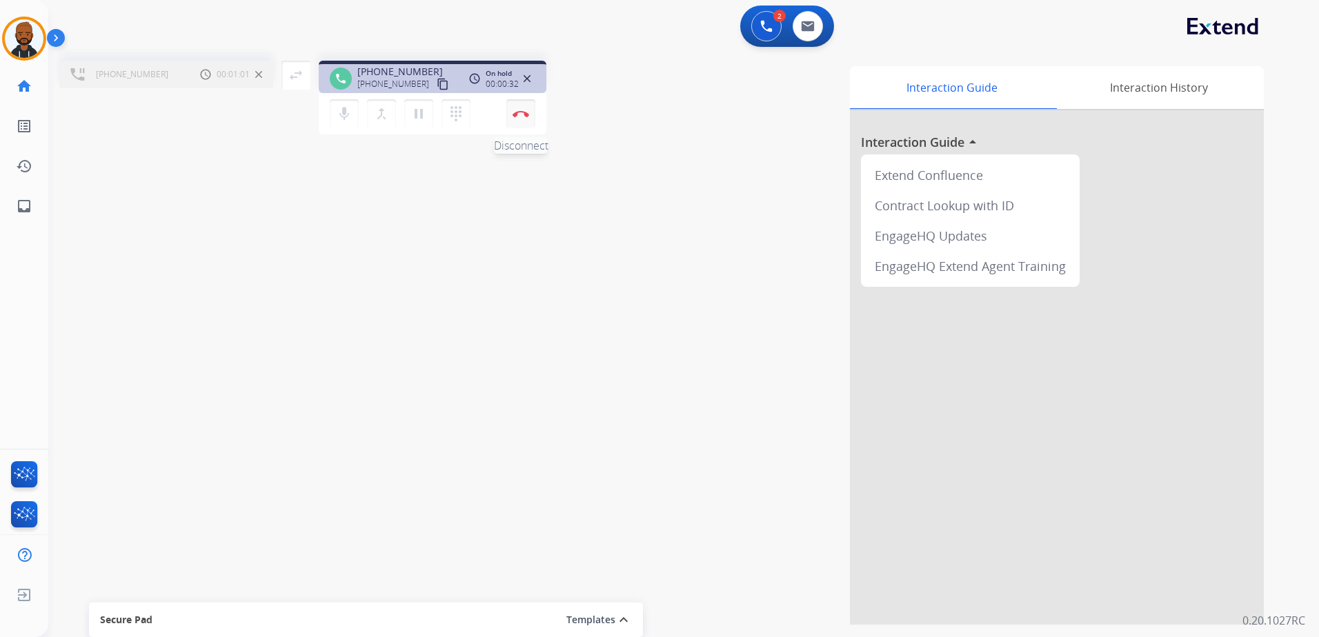
click at [521, 111] on img at bounding box center [521, 113] width 17 height 7
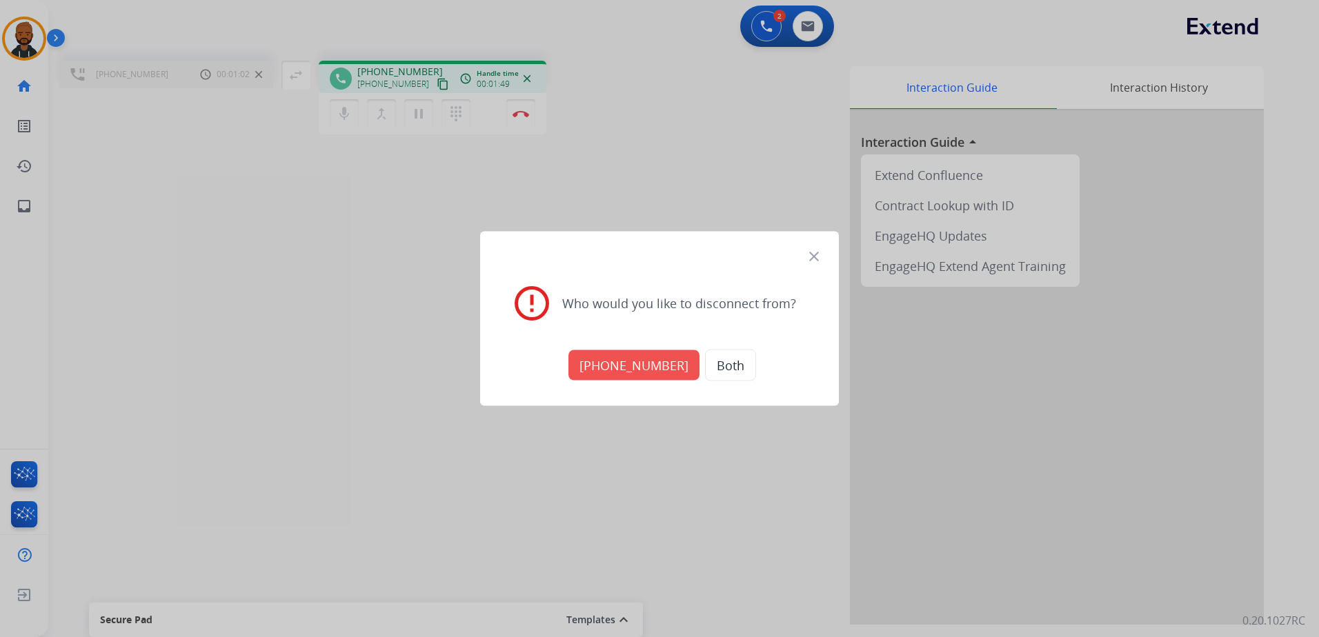
click at [633, 362] on button "+18008432446" at bounding box center [633, 365] width 131 height 30
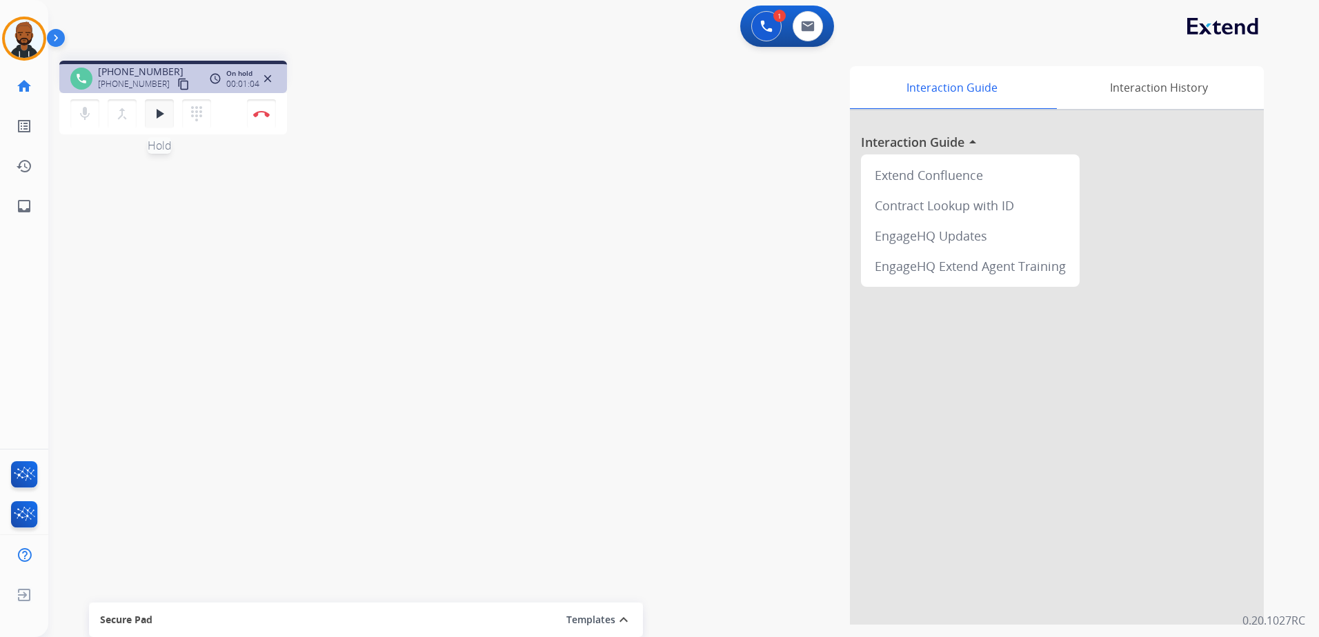
click at [152, 115] on mat-icon "play_arrow" at bounding box center [159, 114] width 17 height 17
click at [165, 113] on mat-icon "pause" at bounding box center [159, 114] width 17 height 17
click at [196, 113] on mat-icon "dialpad" at bounding box center [196, 114] width 17 height 17
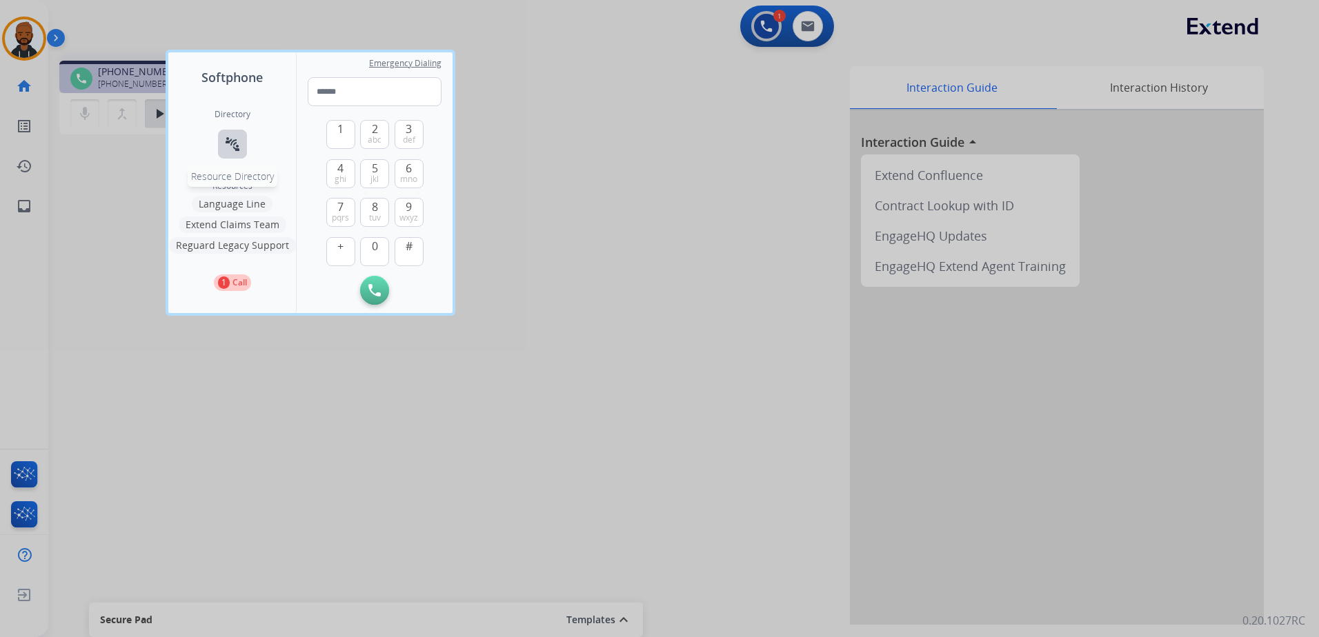
click at [222, 148] on button "connect_without_contact Resource Directory" at bounding box center [232, 144] width 29 height 29
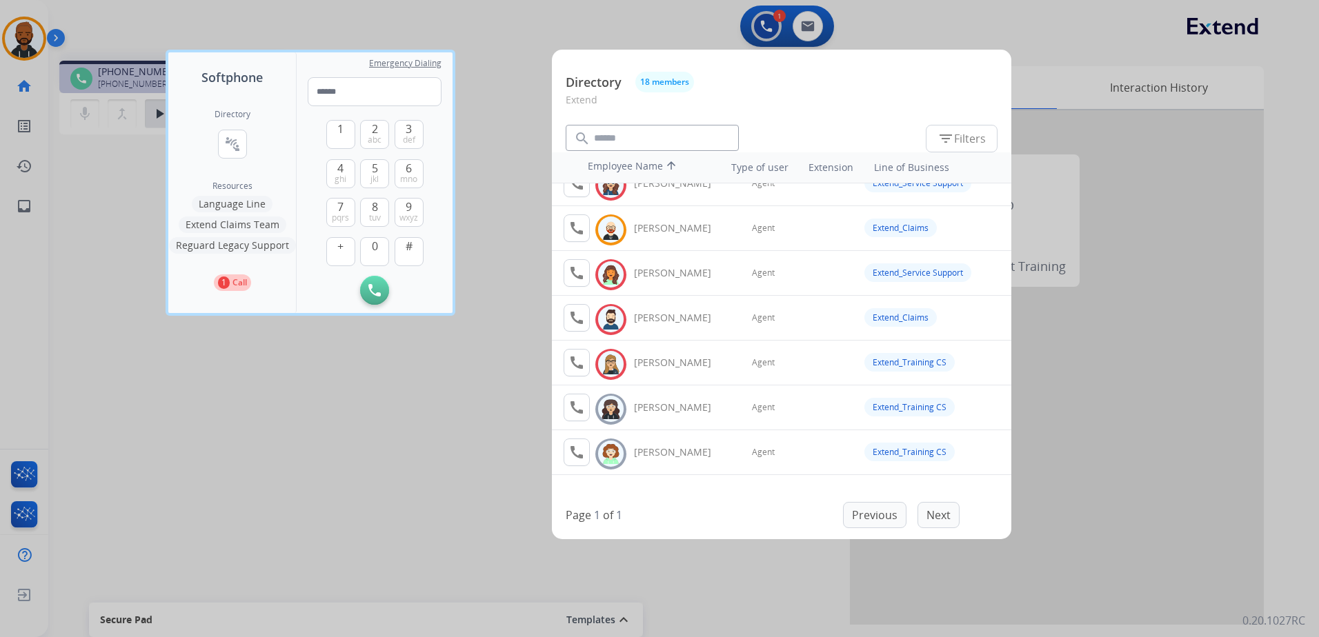
scroll to position [69, 0]
click at [454, 355] on div at bounding box center [659, 318] width 1319 height 637
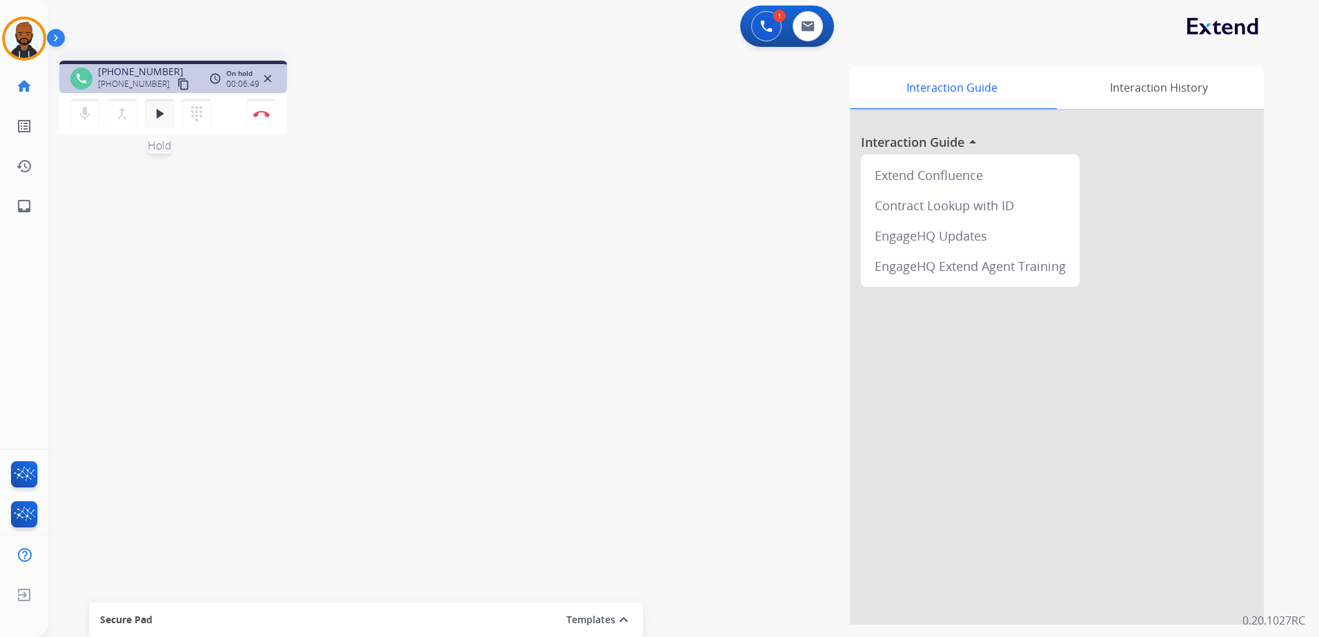
click at [155, 112] on mat-icon "play_arrow" at bounding box center [159, 114] width 17 height 17
click at [261, 116] on img at bounding box center [261, 113] width 17 height 7
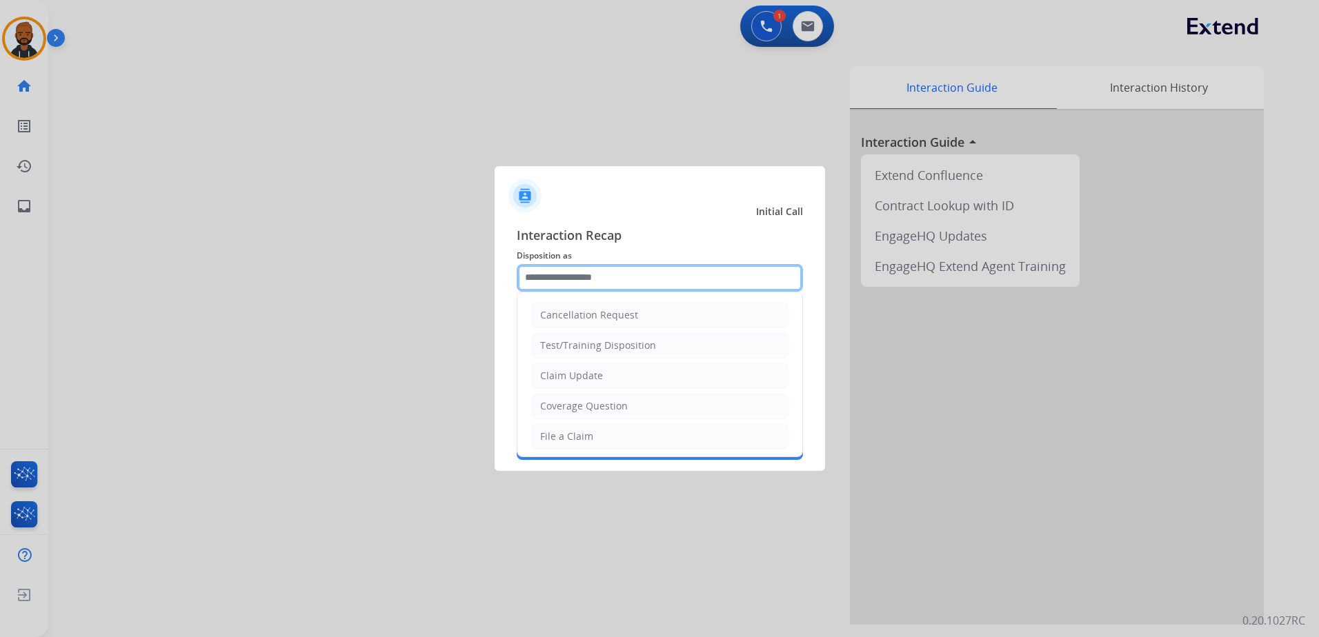
click at [580, 274] on input "text" at bounding box center [660, 278] width 286 height 28
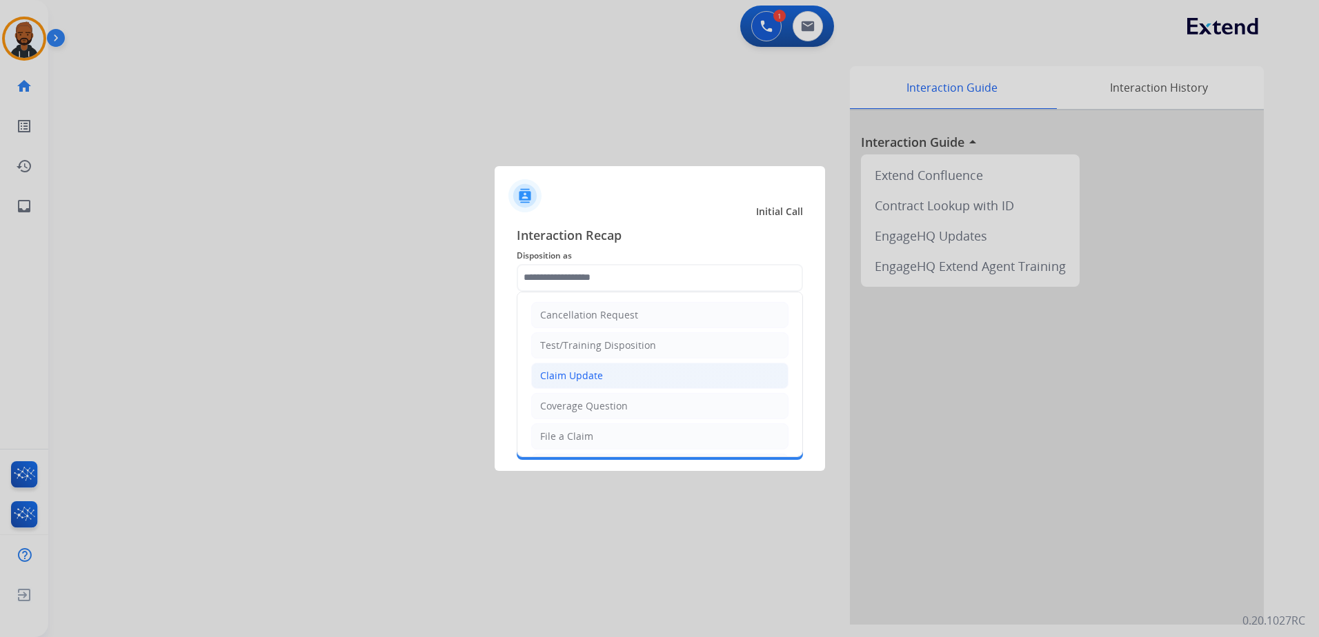
click at [608, 386] on li "Claim Update" at bounding box center [659, 376] width 257 height 26
type input "**********"
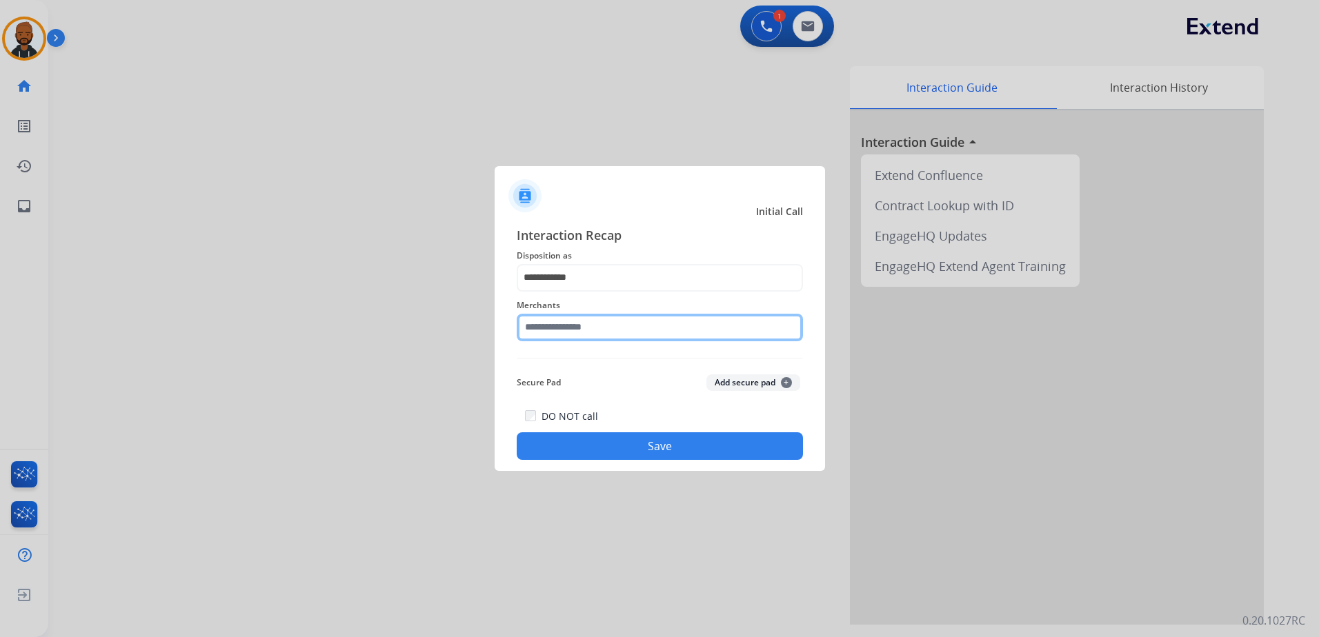
click at [572, 335] on input "text" at bounding box center [660, 328] width 286 height 28
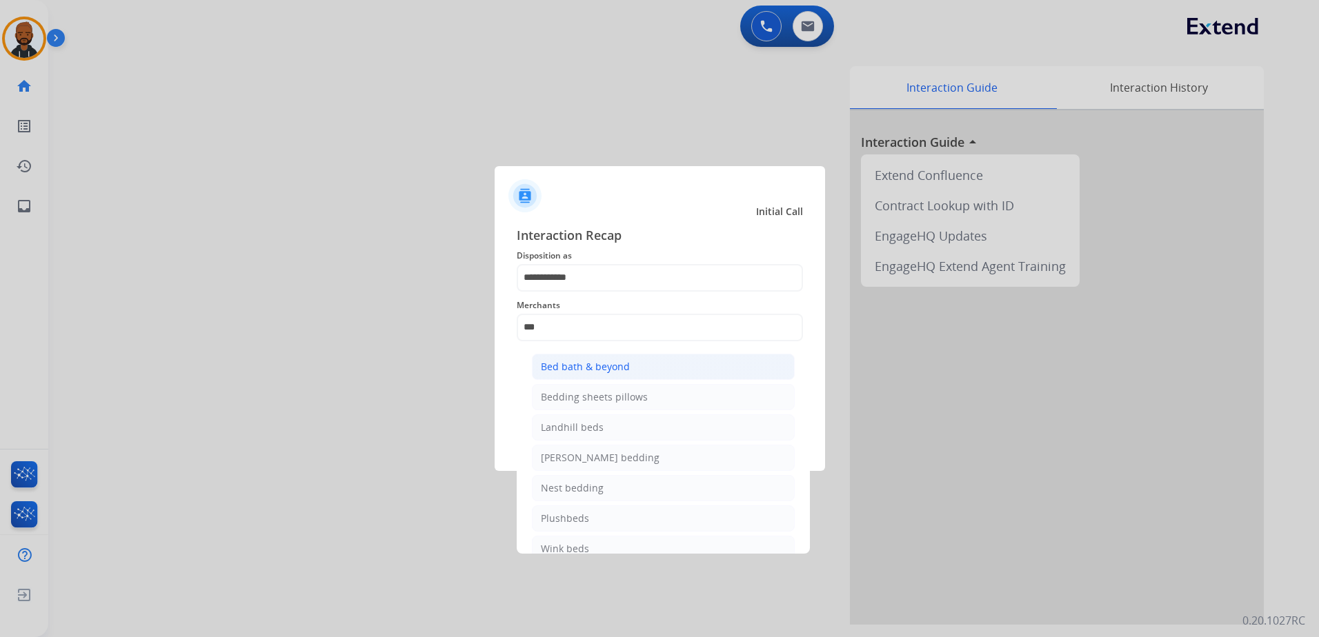
click at [597, 372] on div "Bed bath & beyond" at bounding box center [585, 367] width 89 height 14
type input "**********"
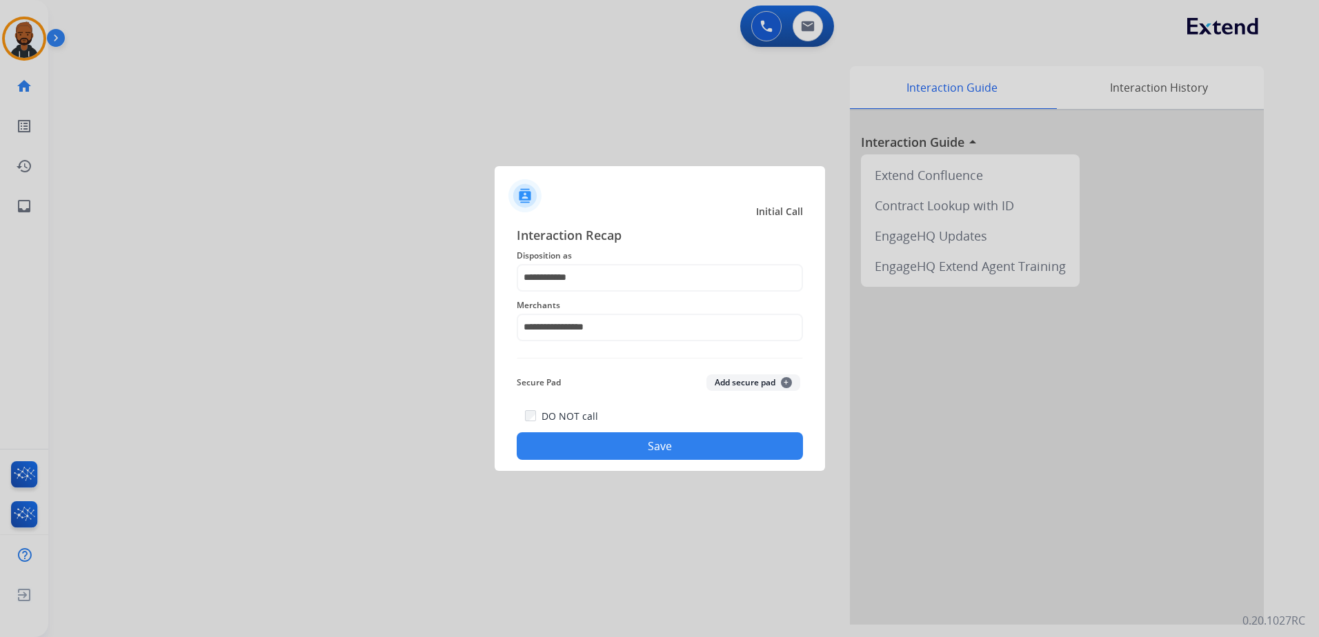
click at [637, 439] on button "Save" at bounding box center [660, 447] width 286 height 28
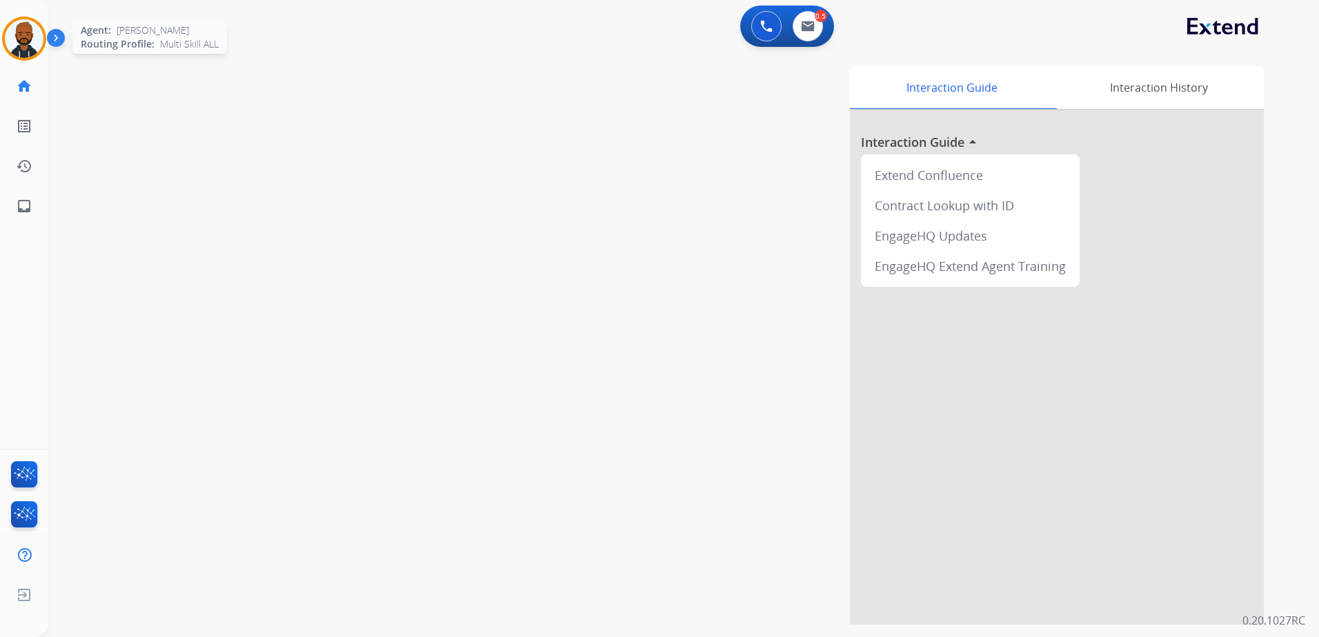
click at [2, 30] on div "Agent: Julius Routing Profile: Multi Skill ALL" at bounding box center [24, 39] width 44 height 44
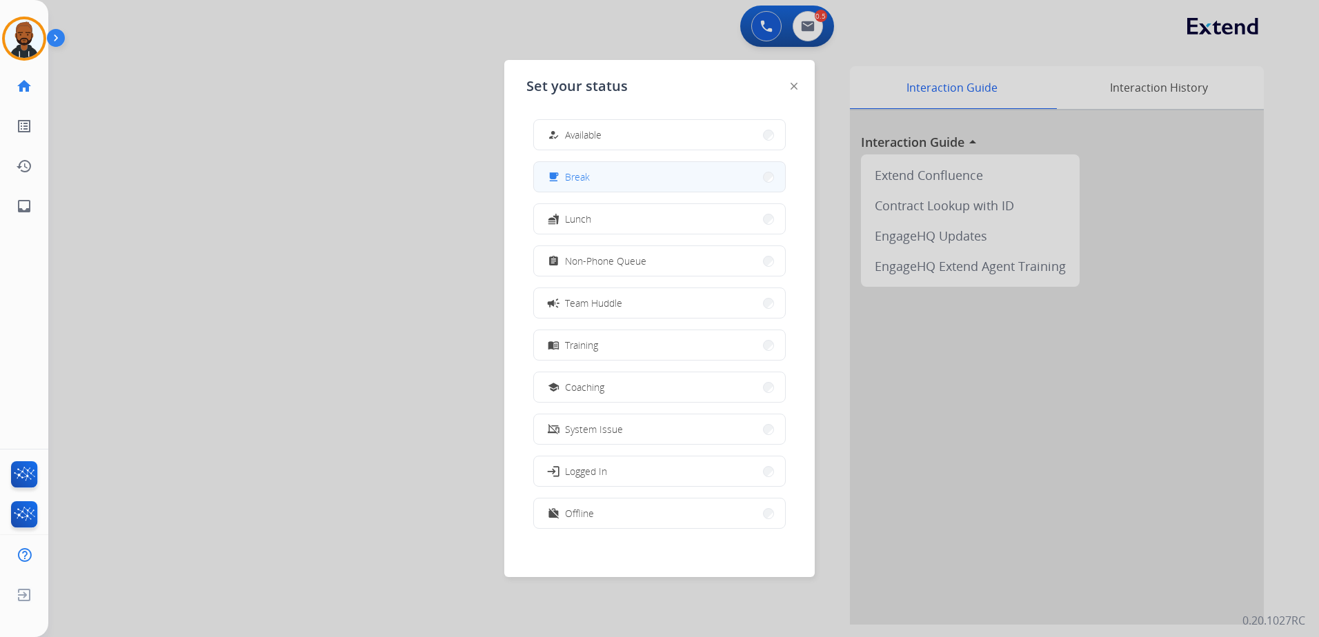
click at [592, 172] on button "free_breakfast Break" at bounding box center [659, 177] width 251 height 30
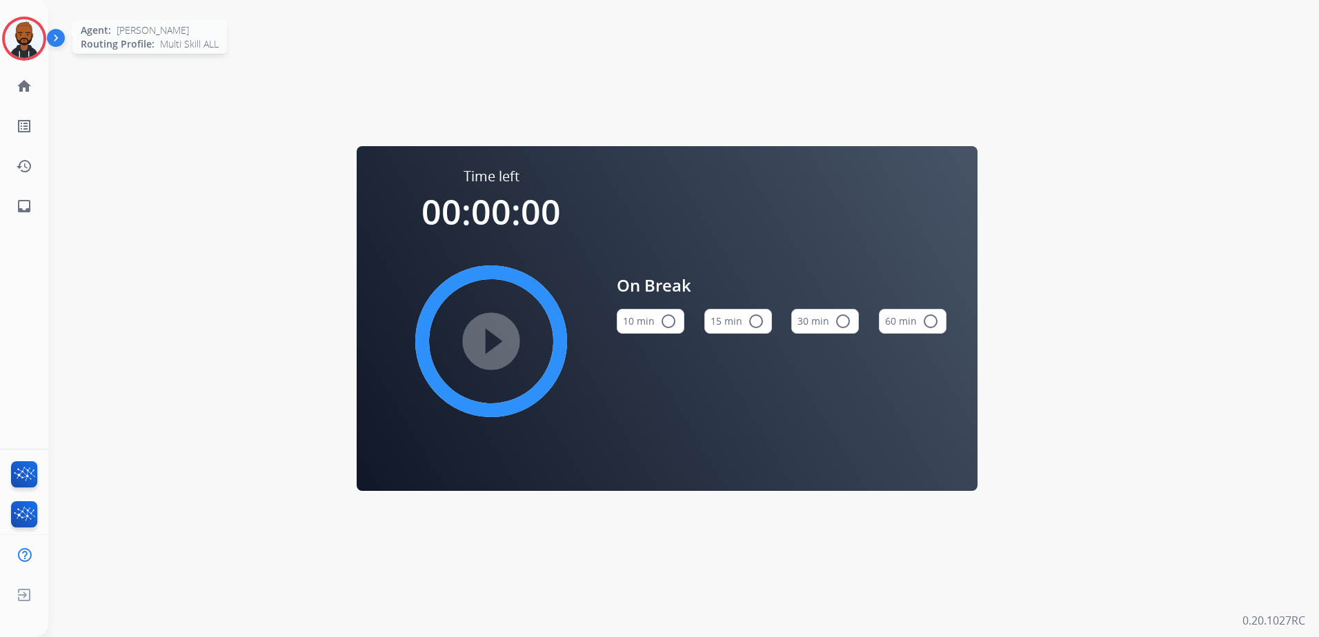
click at [11, 31] on img at bounding box center [24, 38] width 39 height 39
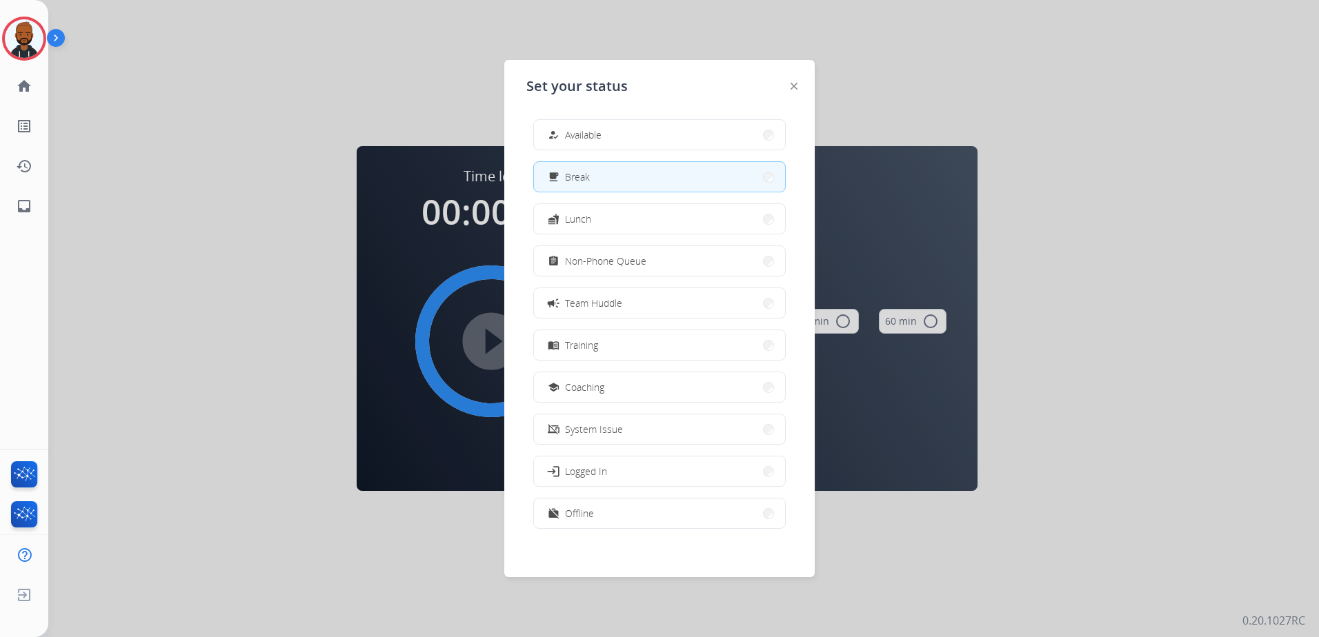
click at [350, 115] on div at bounding box center [659, 318] width 1319 height 637
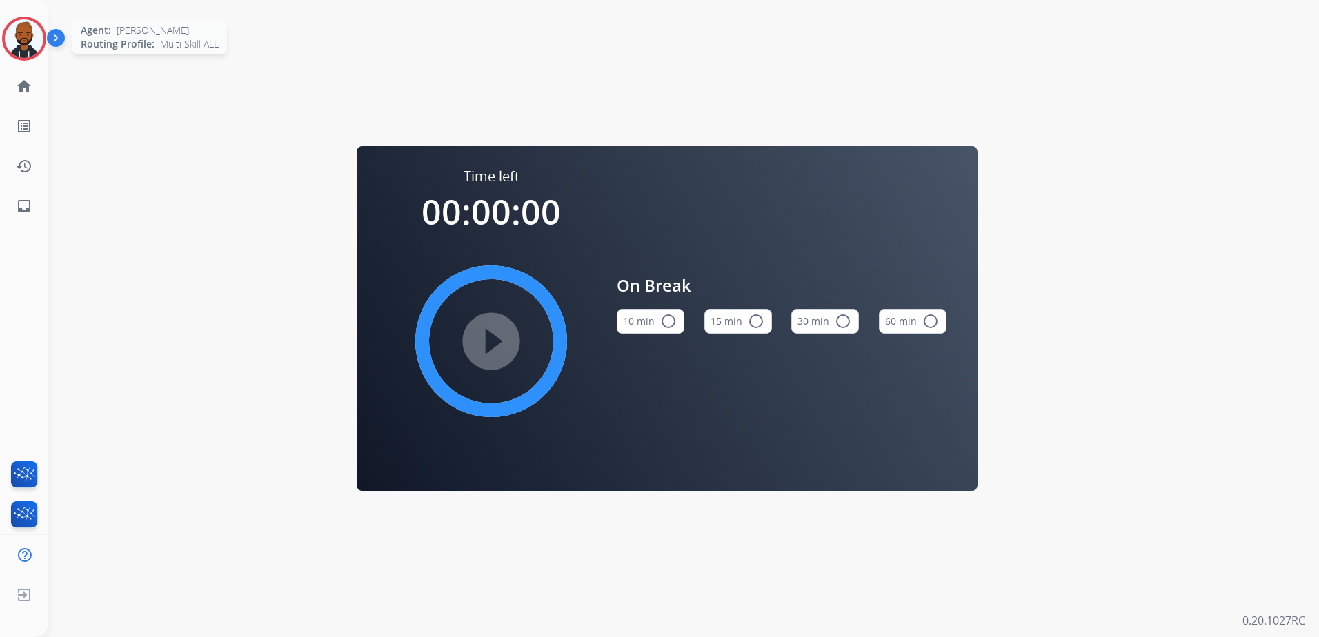
click at [20, 41] on img at bounding box center [24, 38] width 39 height 39
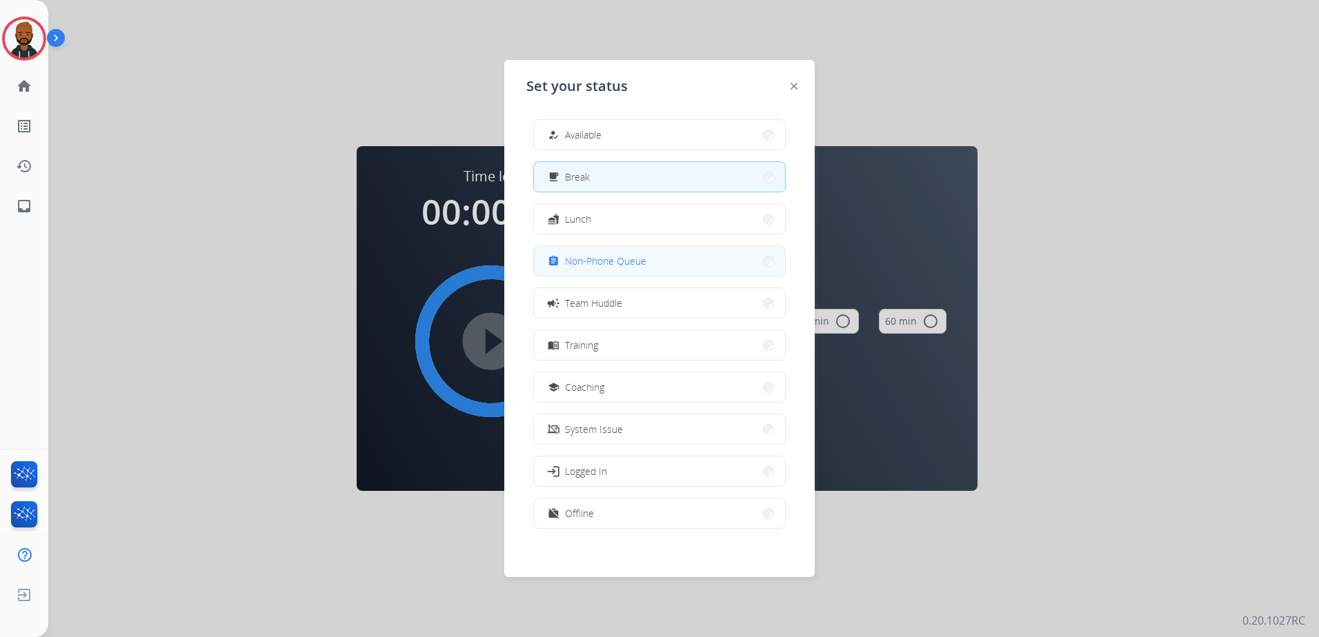
click at [607, 255] on span "Non-Phone Queue" at bounding box center [605, 261] width 81 height 14
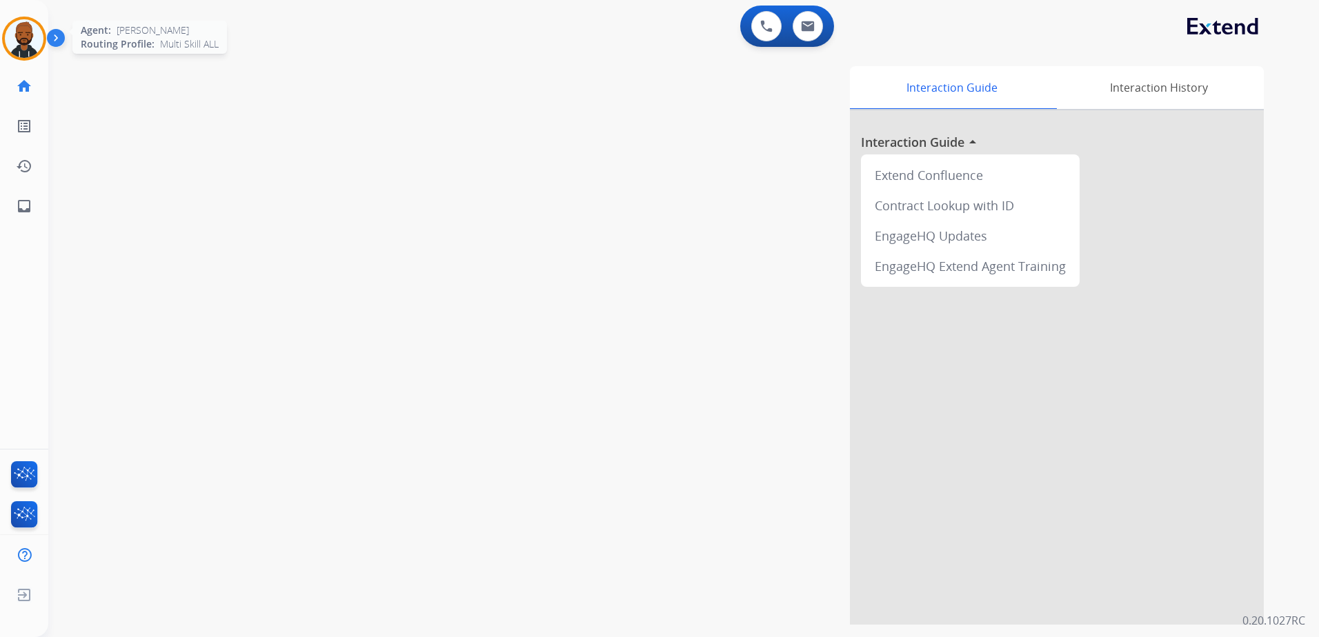
click at [11, 32] on img at bounding box center [24, 38] width 39 height 39
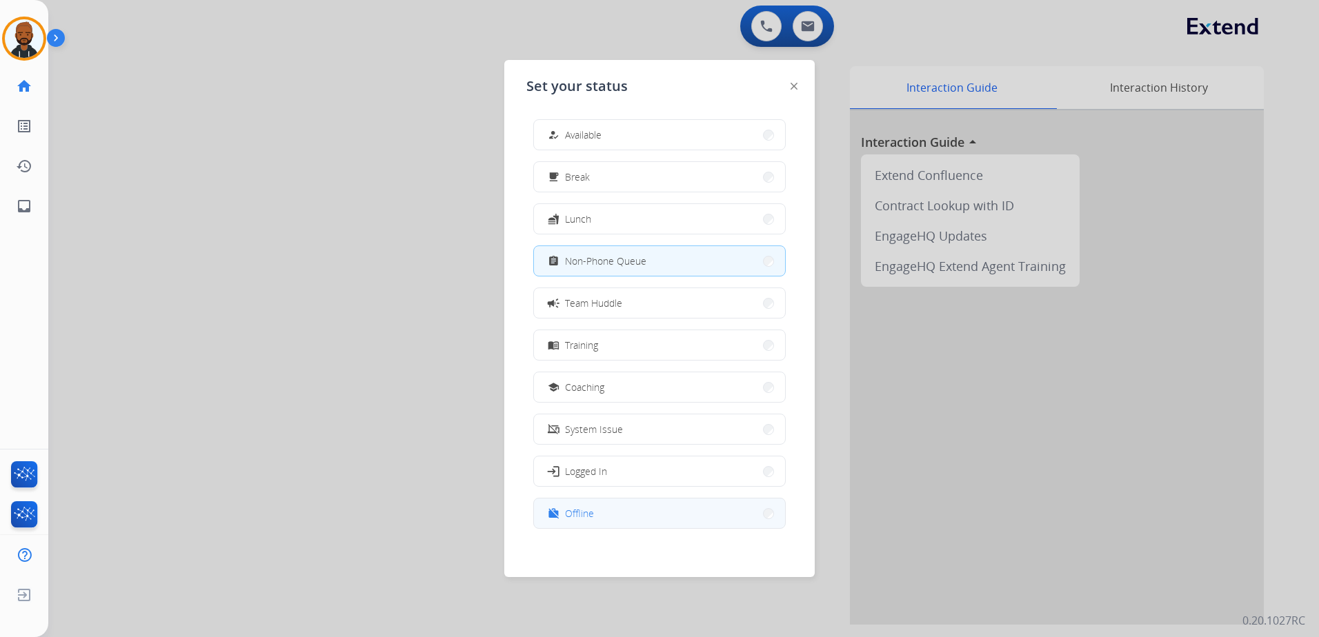
click at [580, 517] on span "Offline" at bounding box center [579, 513] width 29 height 14
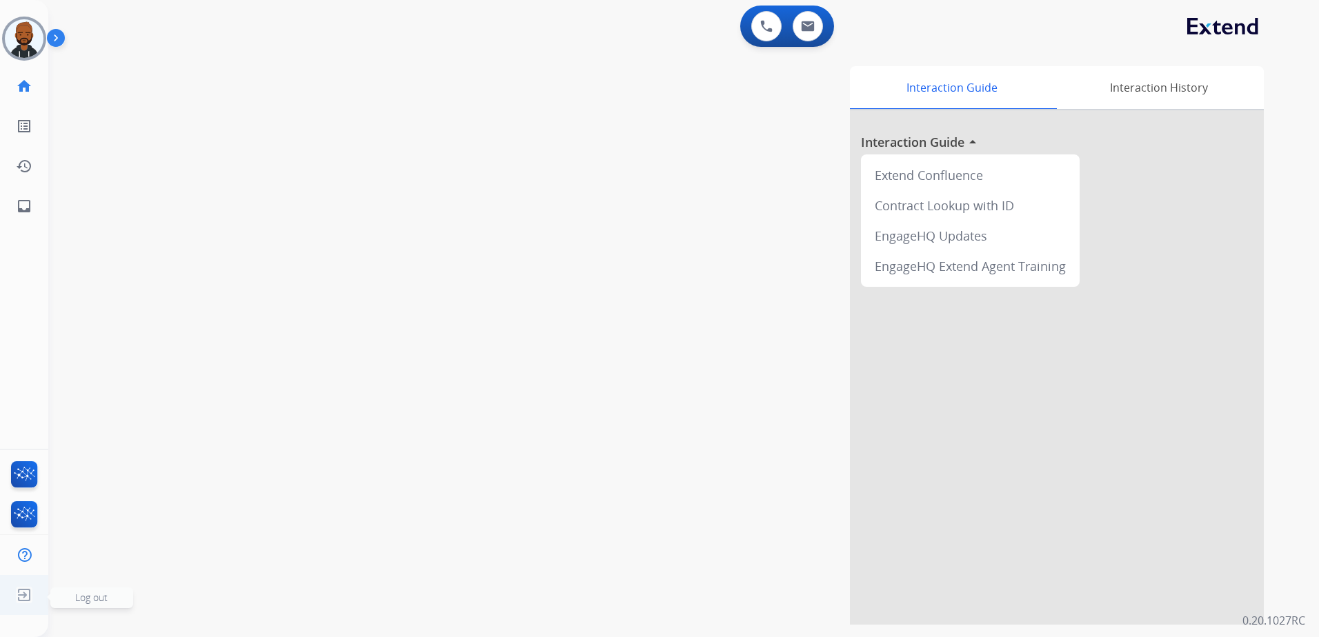
click at [27, 590] on img at bounding box center [24, 595] width 25 height 26
